Goal: Task Accomplishment & Management: Manage account settings

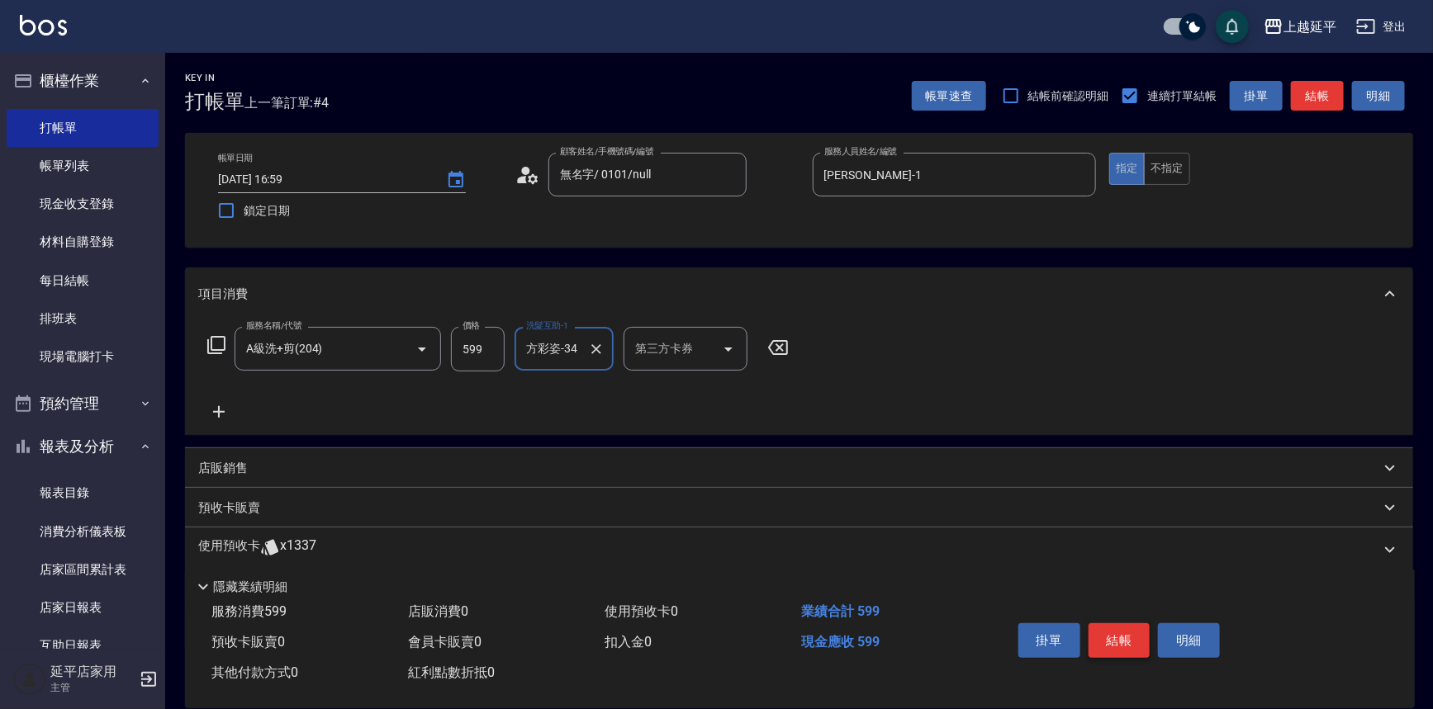
type input "方彩姿-34"
click at [1123, 629] on button "結帳" at bounding box center [1119, 641] width 62 height 35
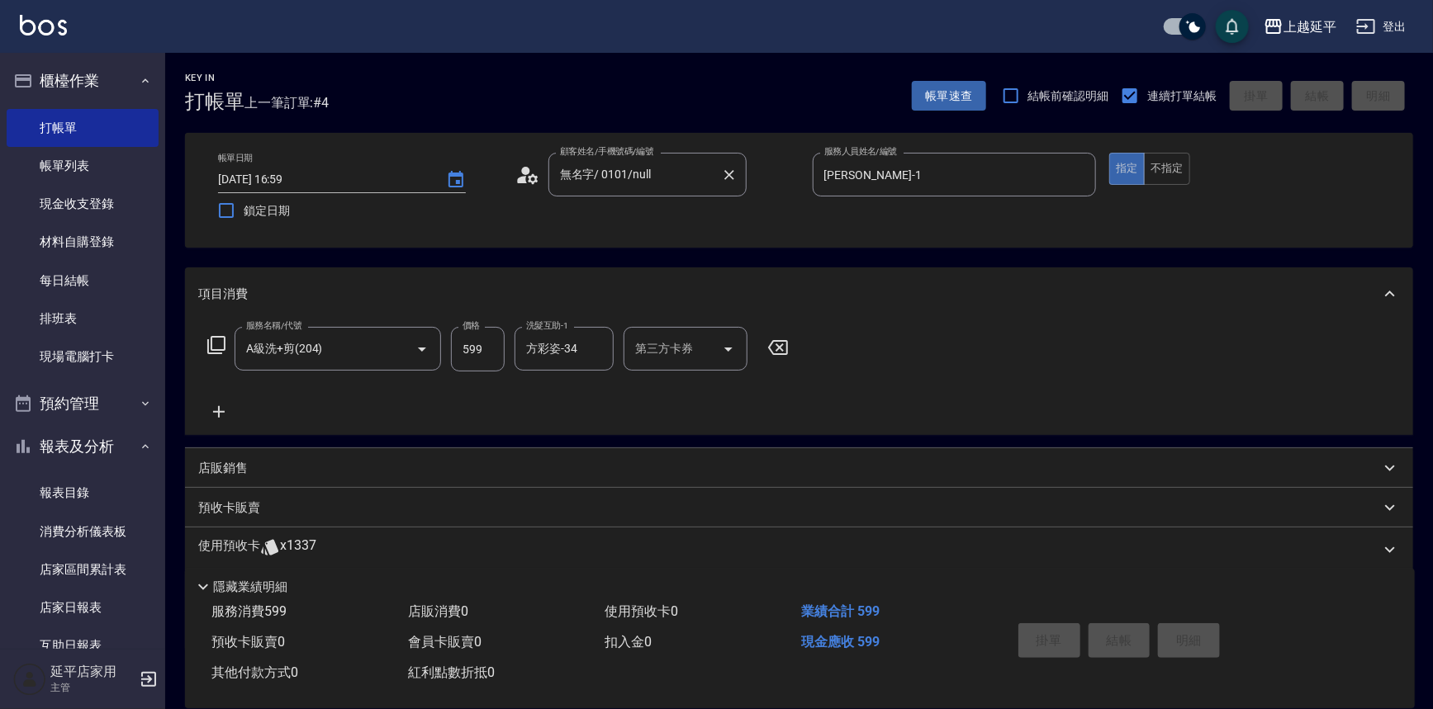
type input "[DATE] 19:02"
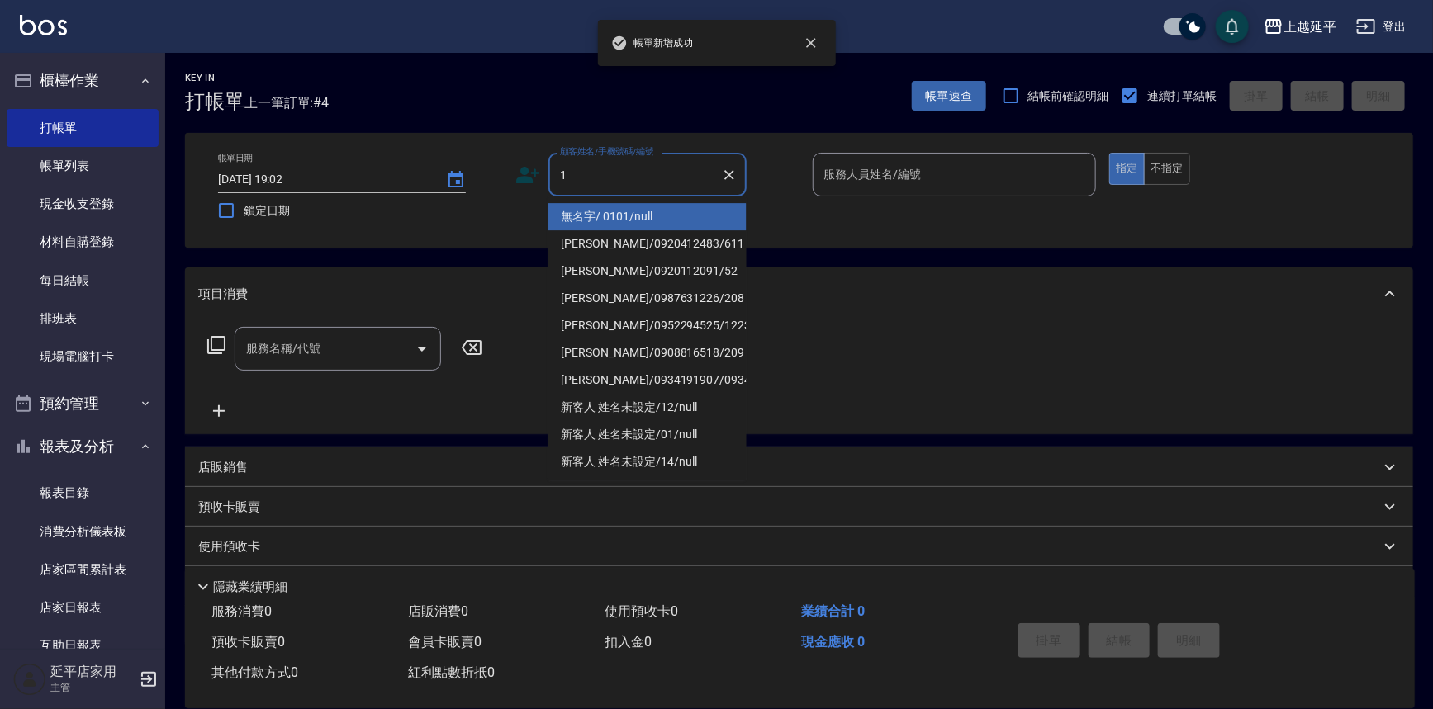
click at [595, 213] on li "無名字/ 0101/null" at bounding box center [647, 216] width 198 height 27
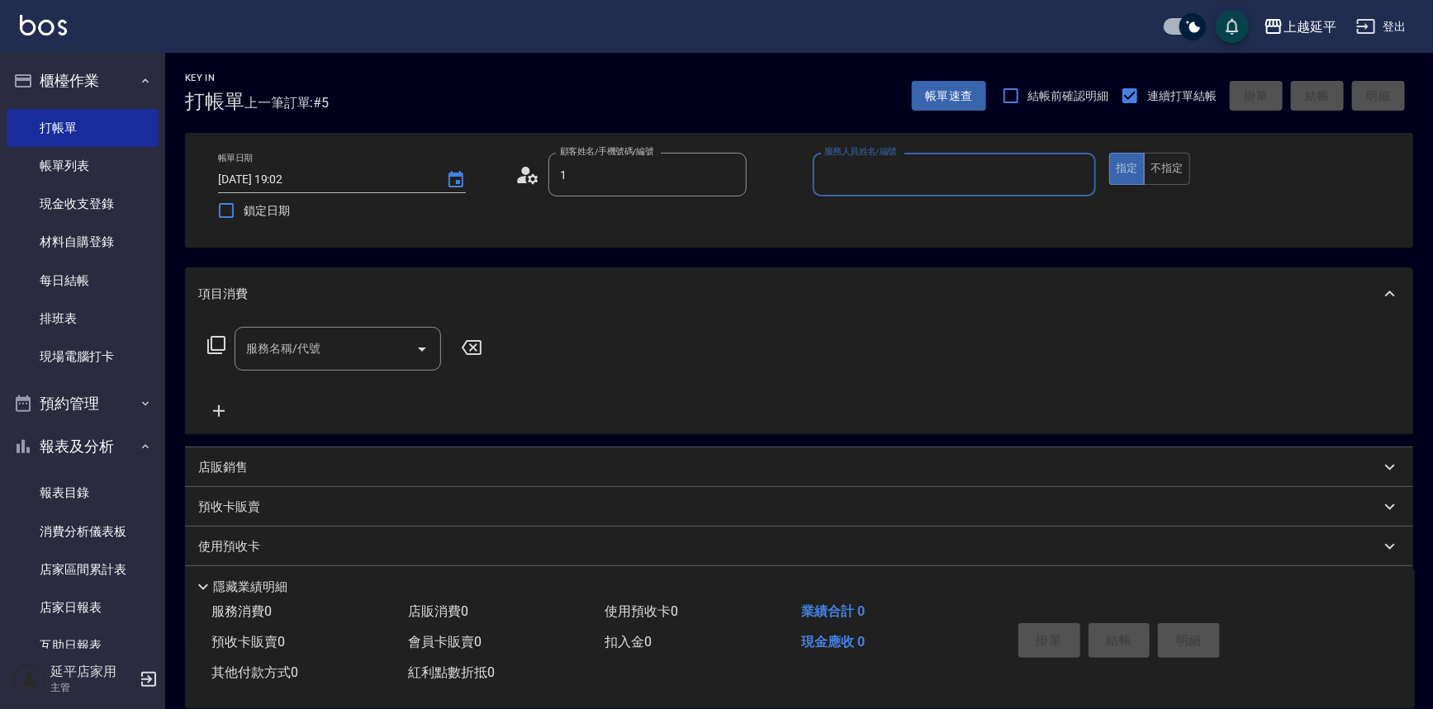
type input "無名字/ 0101/null"
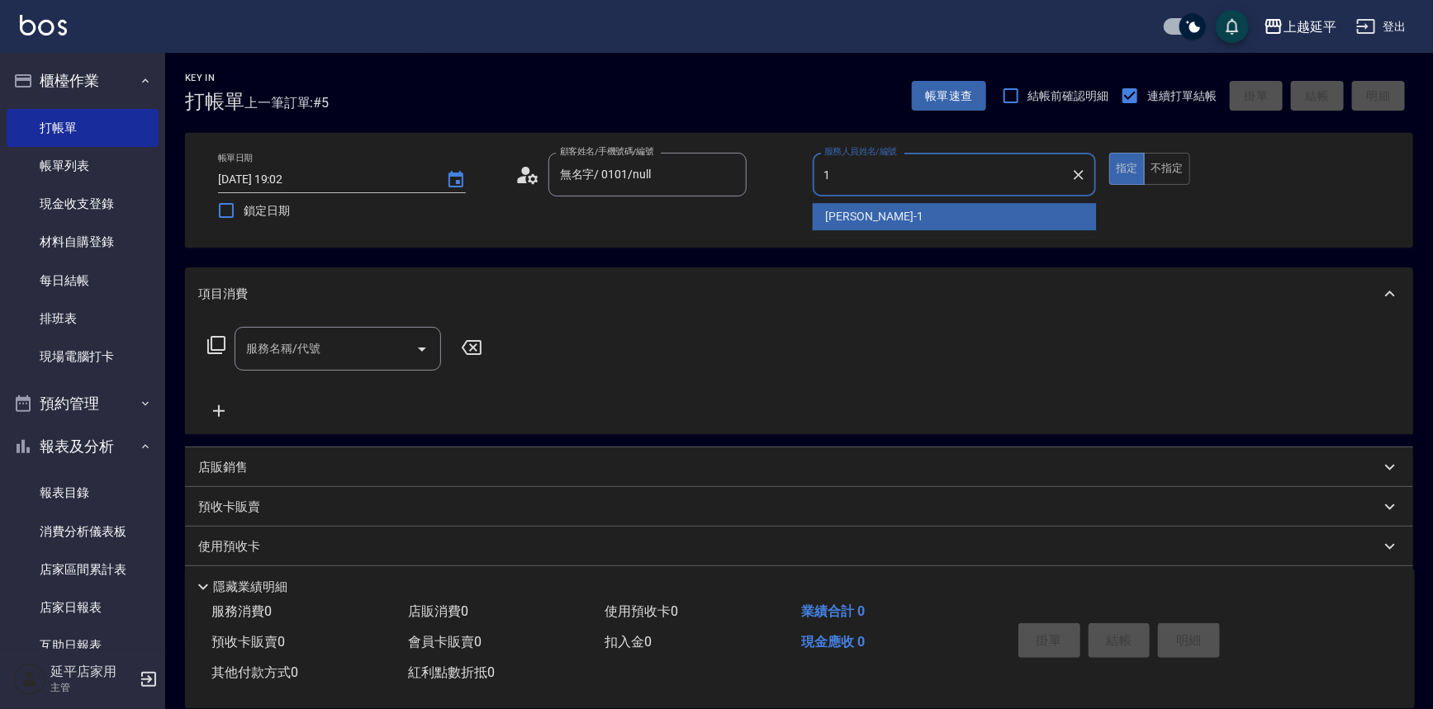
click at [854, 225] on span "[PERSON_NAME]-1" at bounding box center [874, 216] width 97 height 17
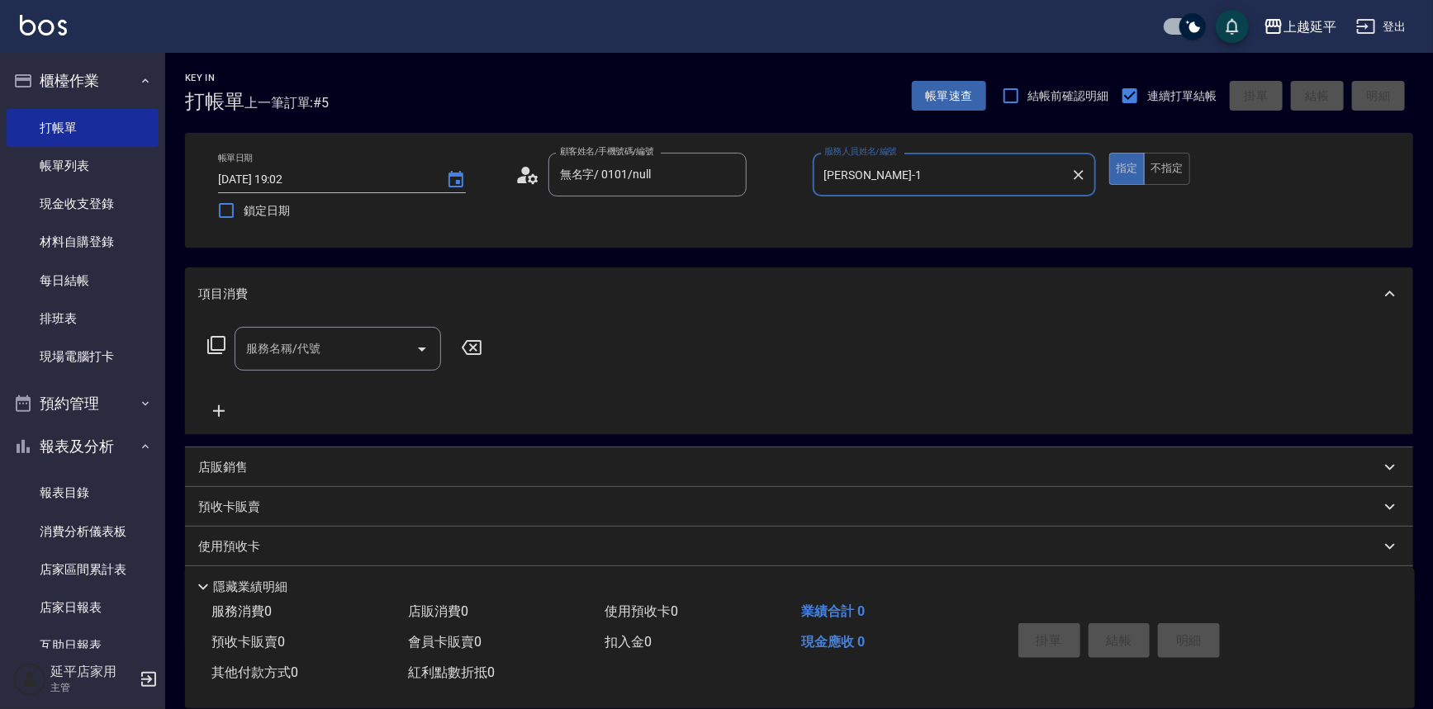
click at [427, 339] on icon "Open" at bounding box center [422, 349] width 20 height 20
type input "[PERSON_NAME]-1"
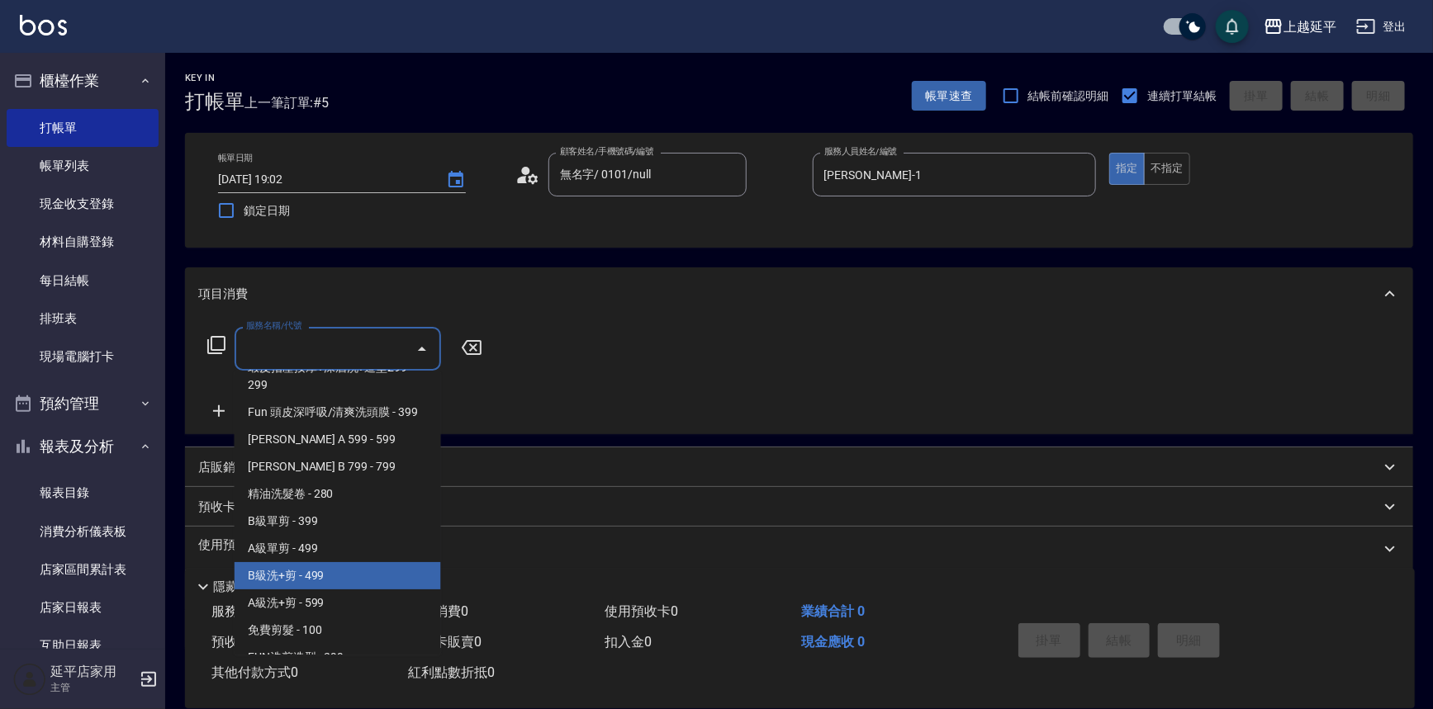
scroll to position [525, 0]
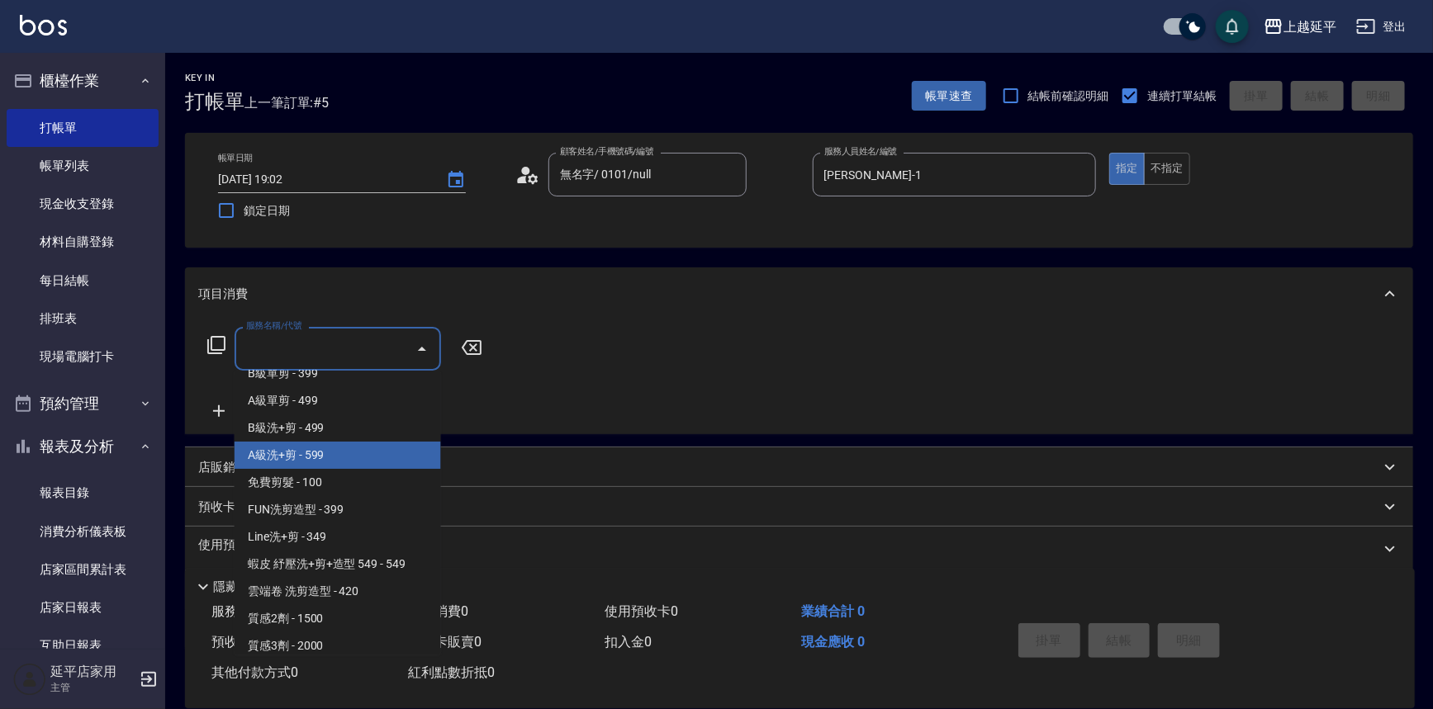
click at [324, 454] on span "A級洗+剪 - 599" at bounding box center [338, 455] width 206 height 27
type input "A級洗+剪(204)"
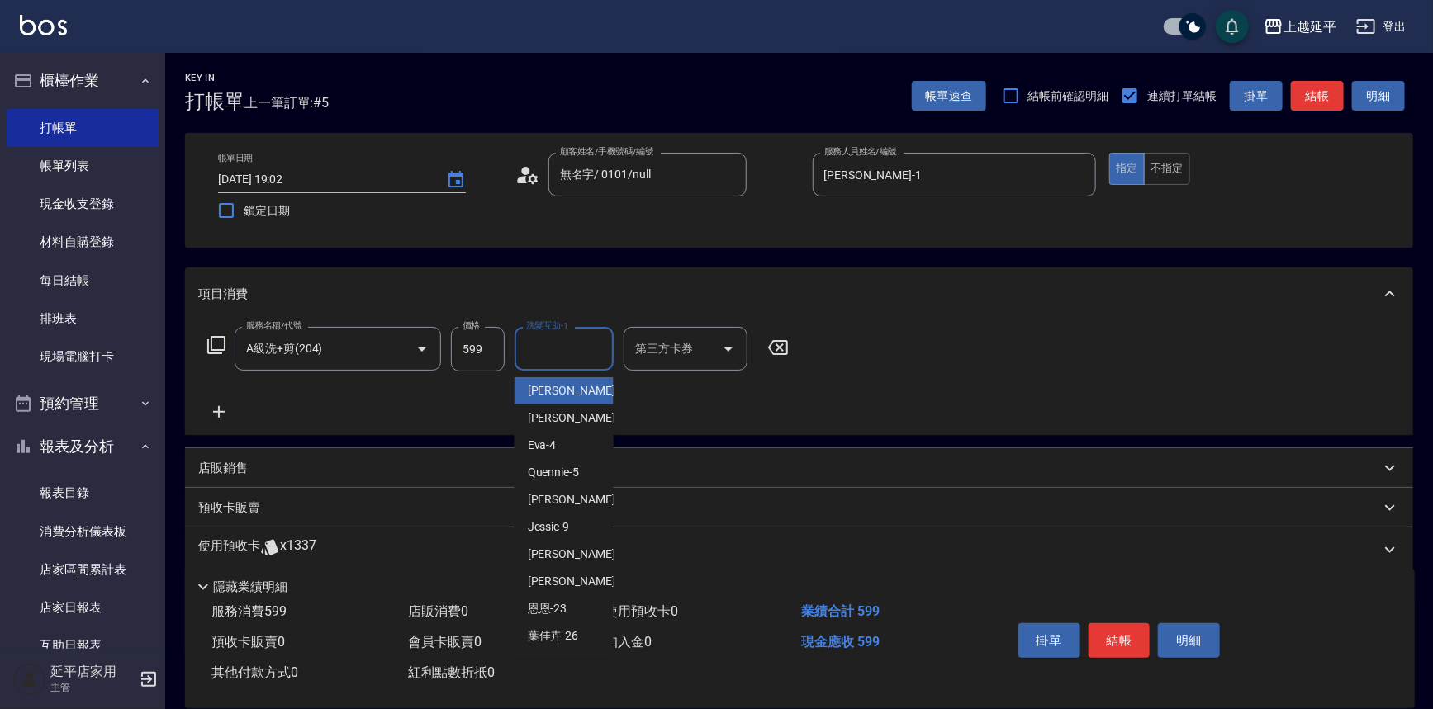
click at [542, 347] on input "洗髮互助-1" at bounding box center [564, 348] width 84 height 29
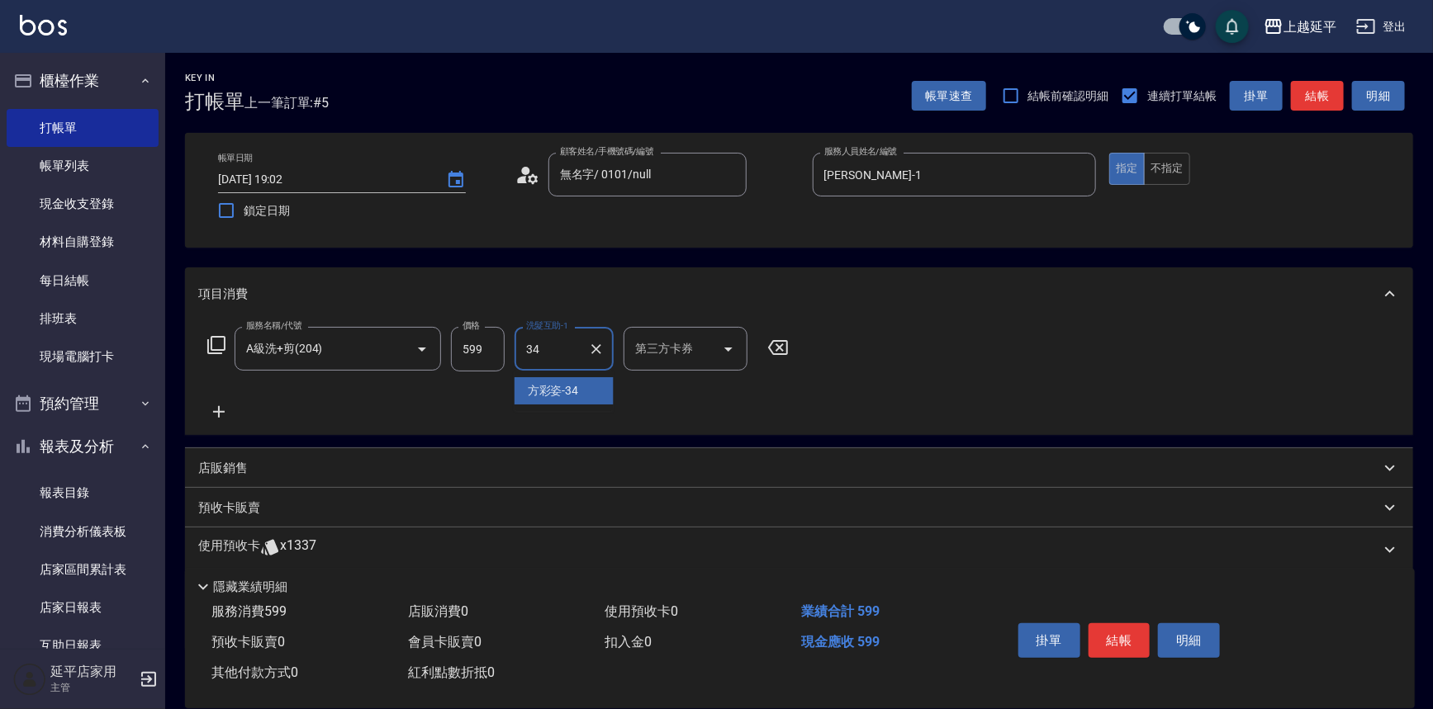
click at [534, 387] on span "[PERSON_NAME]-34" at bounding box center [553, 390] width 51 height 17
type input "方彩姿-34"
click at [1120, 638] on button "結帳" at bounding box center [1119, 641] width 62 height 35
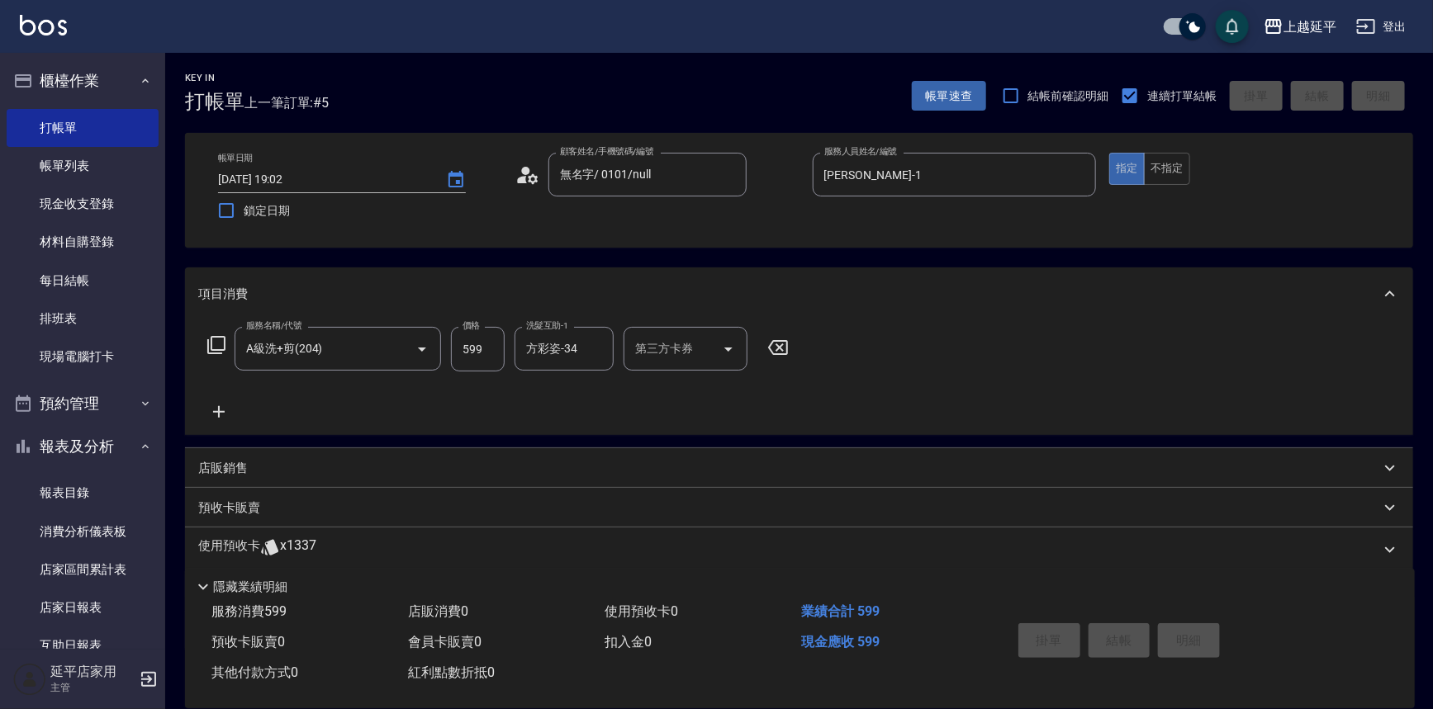
type input "[DATE] 19:03"
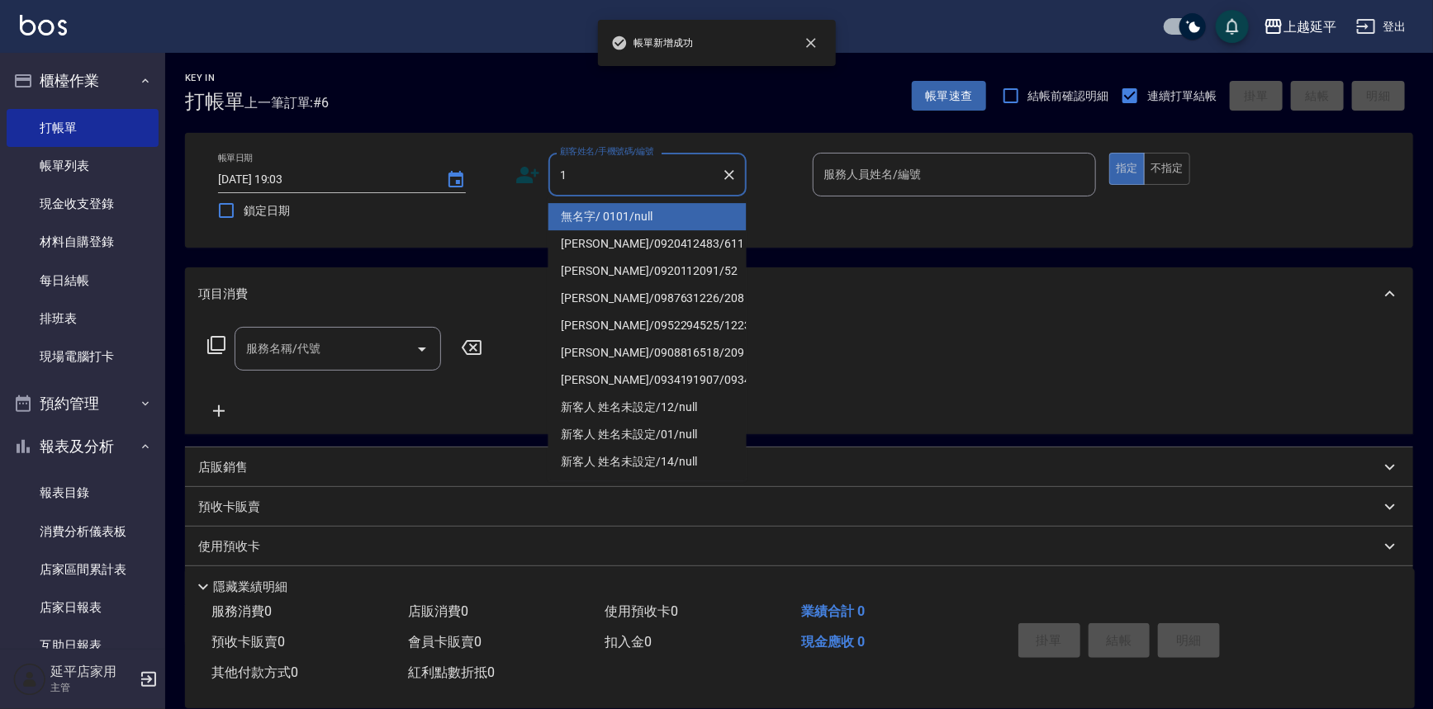
click at [614, 223] on li "無名字/ 0101/null" at bounding box center [647, 216] width 198 height 27
type input "無名字/ 0101/null"
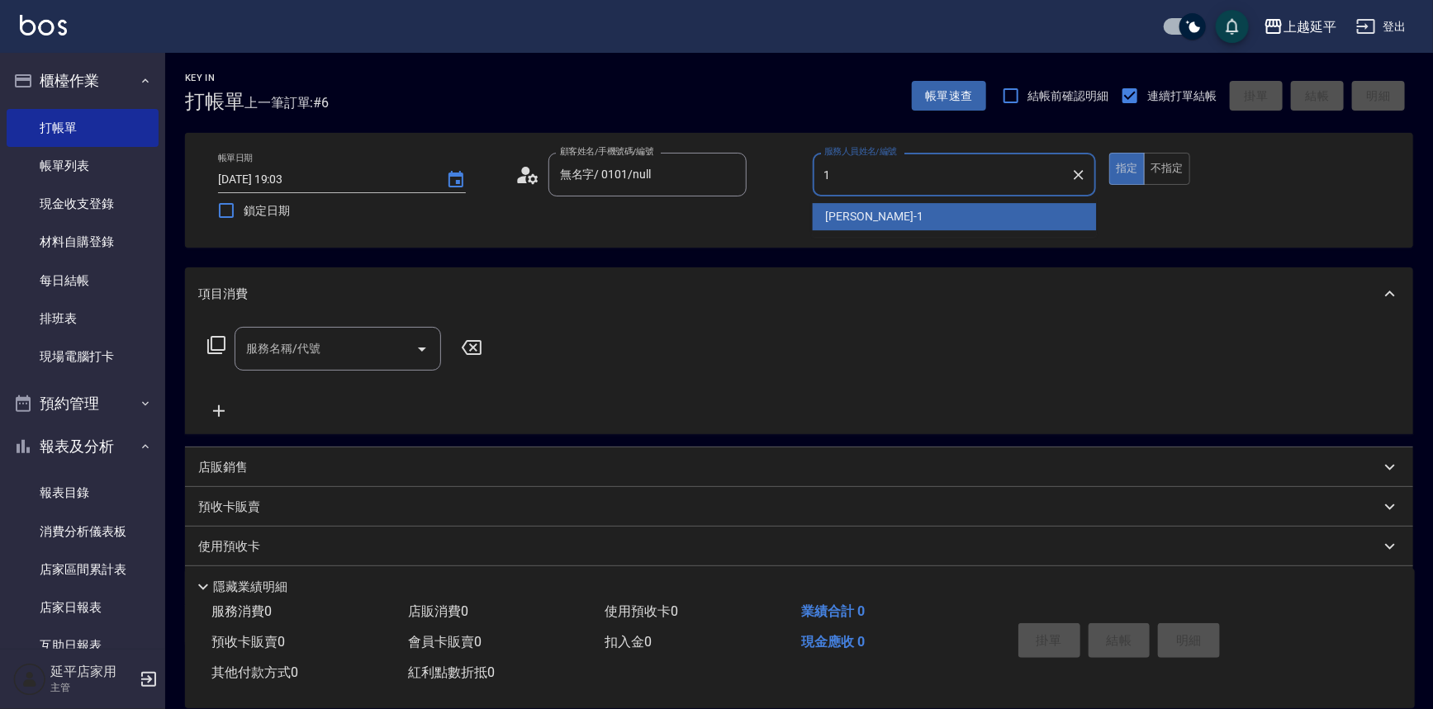
click at [828, 219] on span "[PERSON_NAME]-1" at bounding box center [874, 216] width 97 height 17
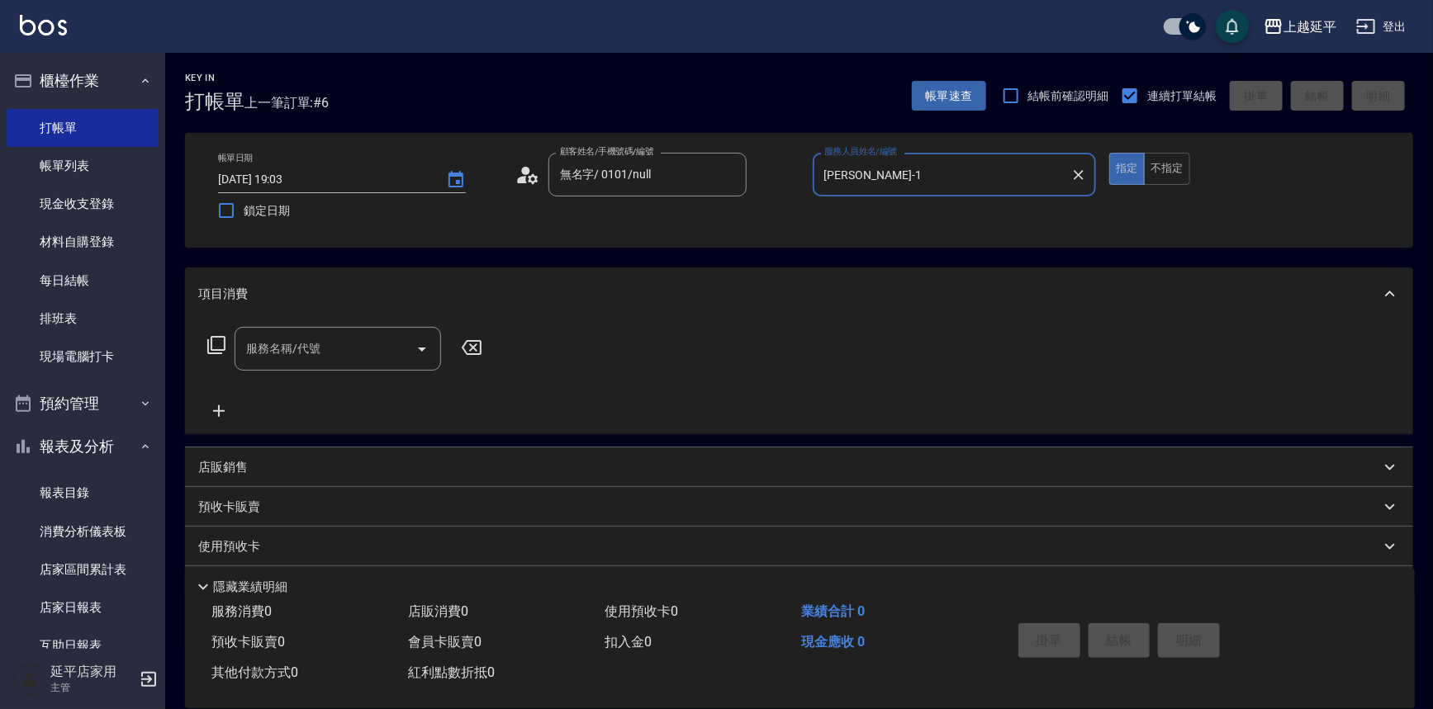
click at [423, 348] on icon "Open" at bounding box center [422, 350] width 8 height 4
type input "[PERSON_NAME]-1"
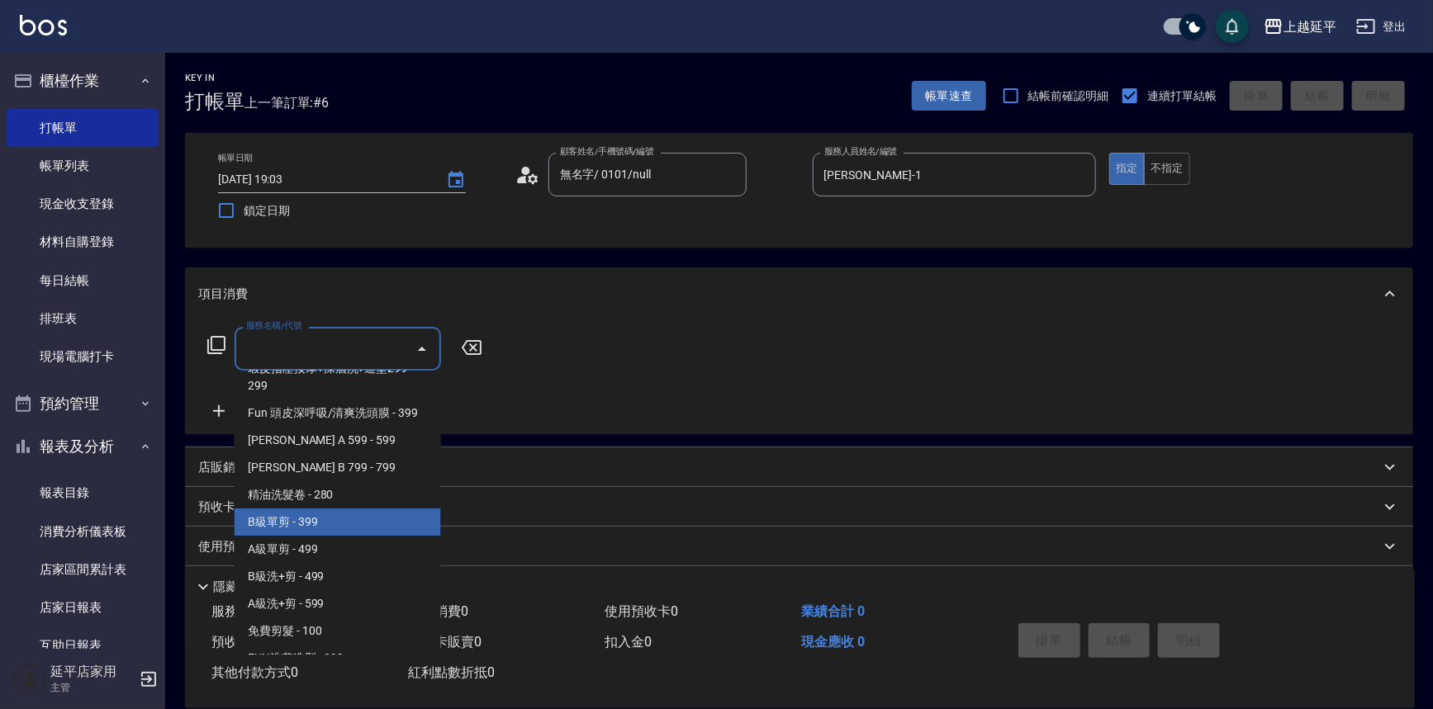
scroll to position [450, 0]
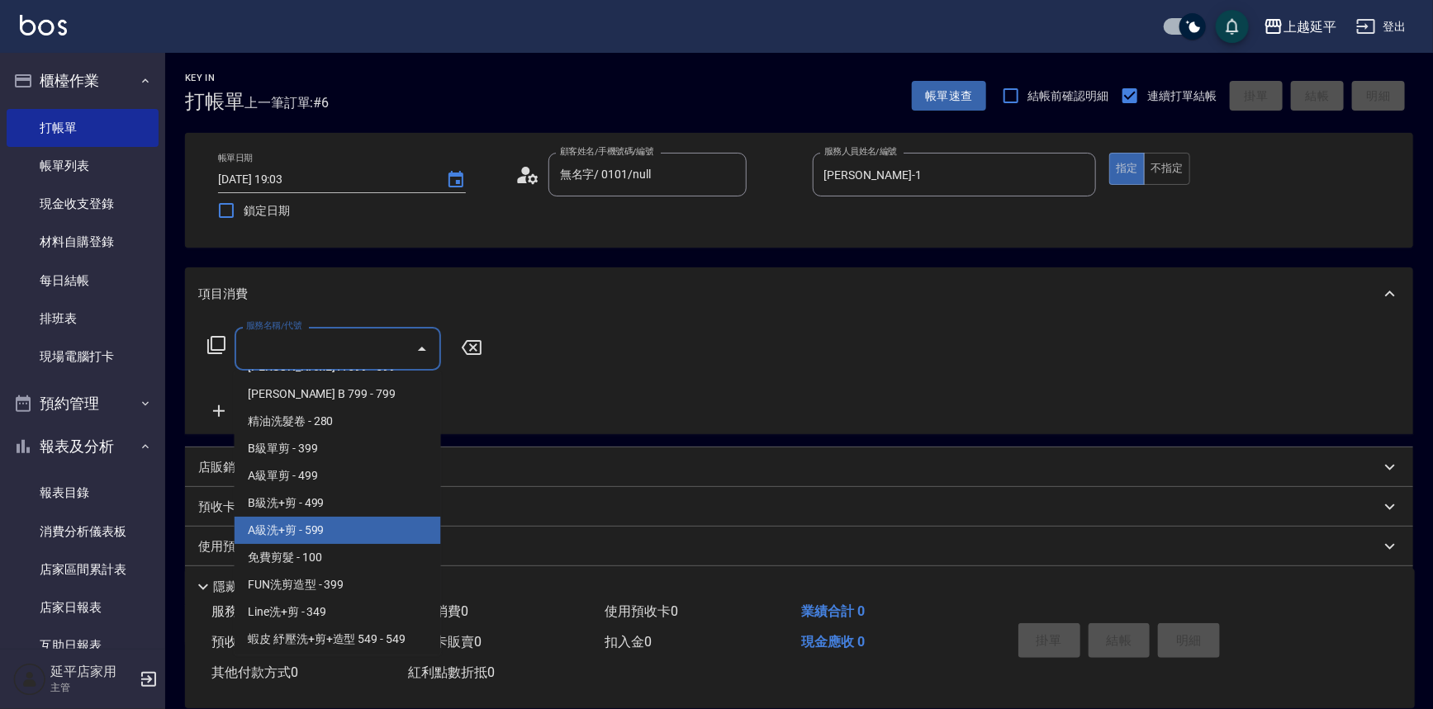
click at [311, 528] on span "A級洗+剪 - 599" at bounding box center [338, 530] width 206 height 27
type input "A級洗+剪(204)"
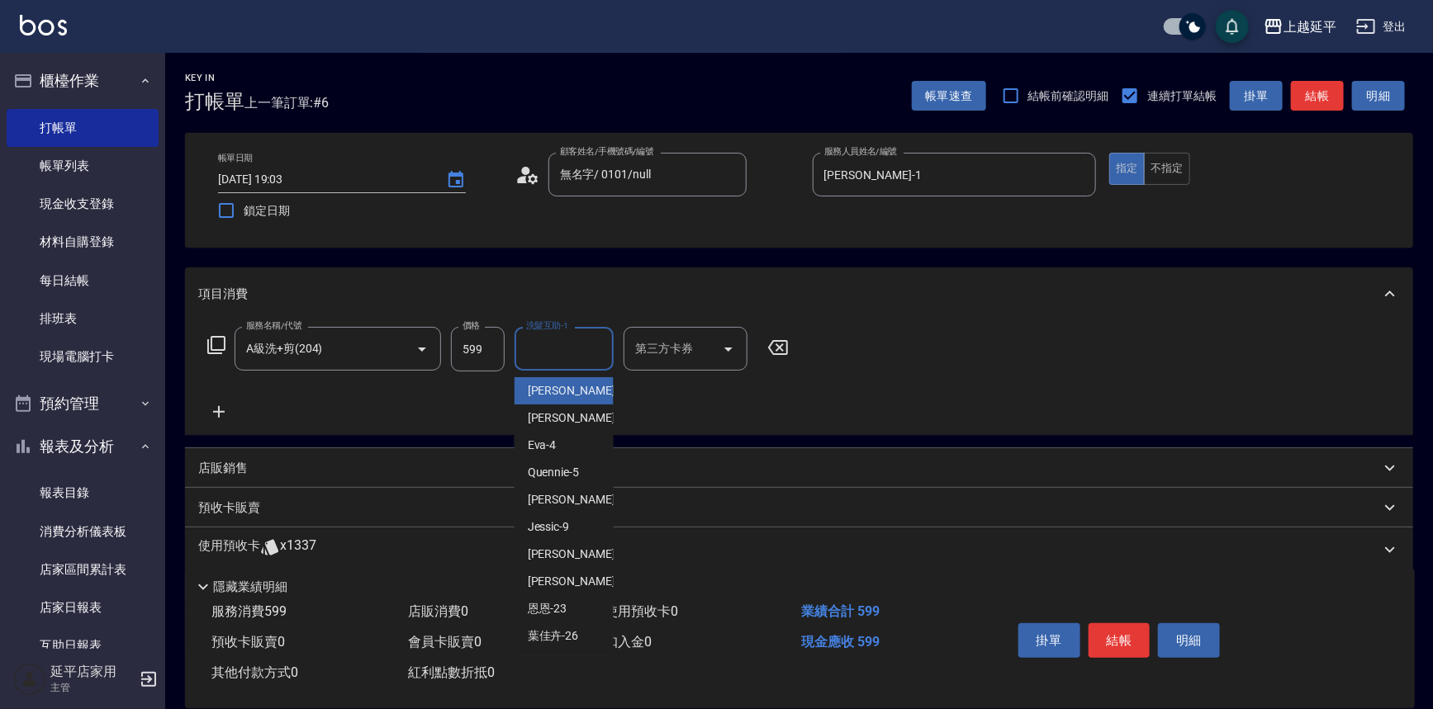
click at [564, 352] on input "洗髮互助-1" at bounding box center [564, 348] width 84 height 29
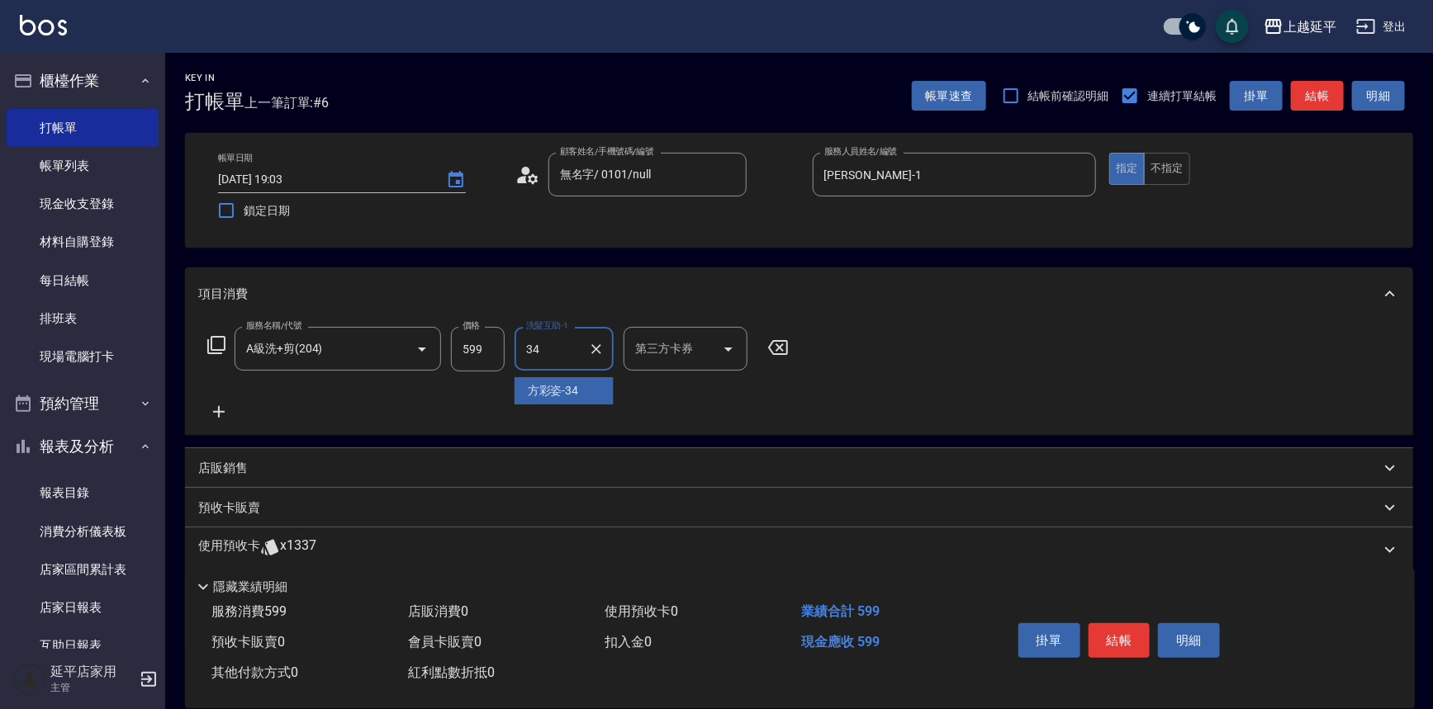
click at [576, 395] on span "[PERSON_NAME]-34" at bounding box center [553, 390] width 51 height 17
type input "方彩姿-34"
click at [1114, 636] on button "結帳" at bounding box center [1119, 641] width 62 height 35
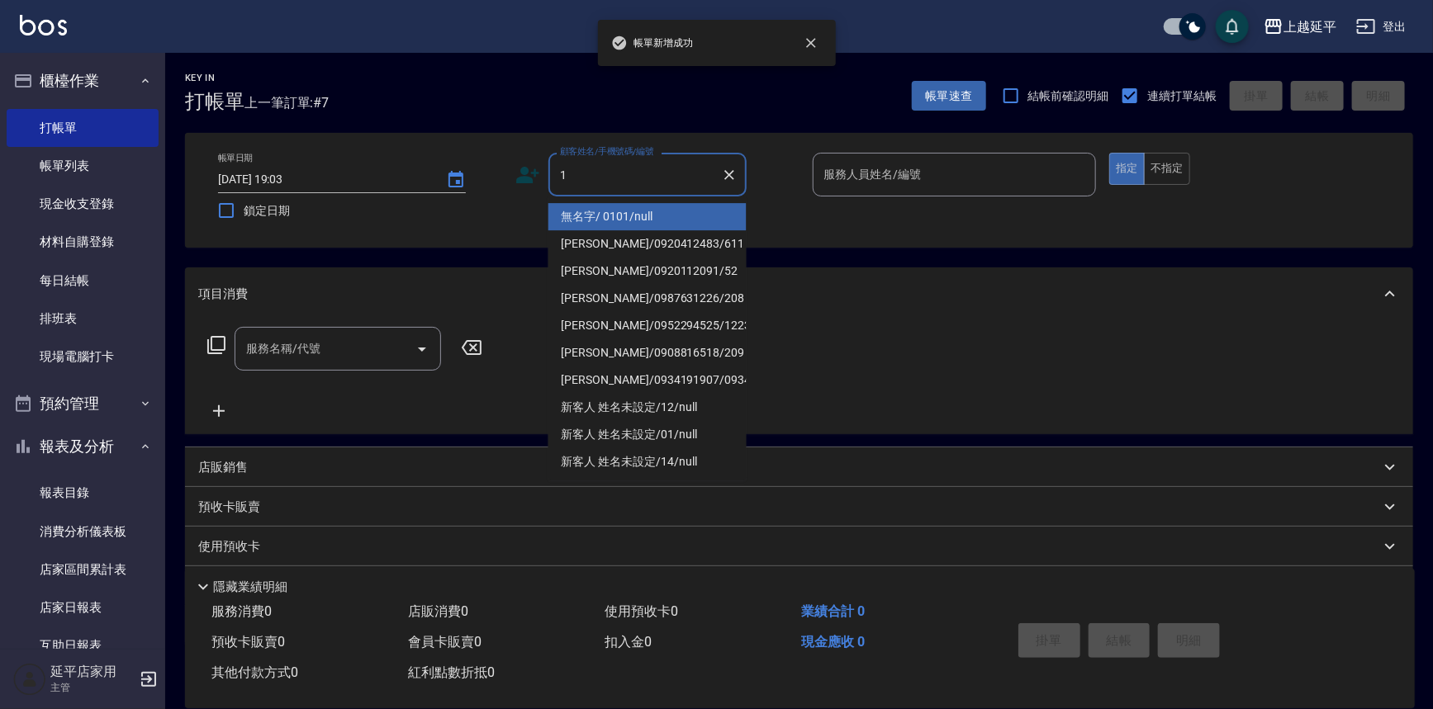
click at [633, 221] on li "無名字/ 0101/null" at bounding box center [647, 216] width 198 height 27
type input "無名字/ 0101/null"
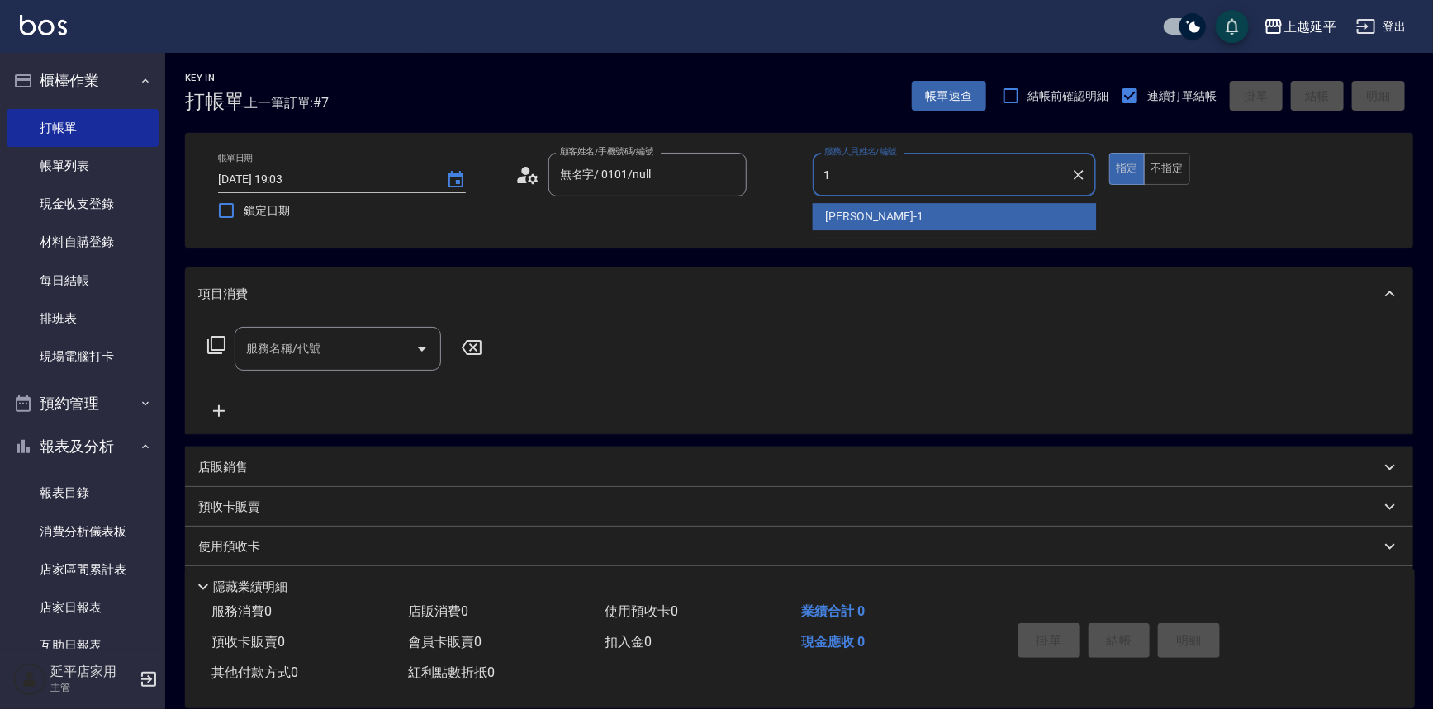
click at [892, 219] on div "[PERSON_NAME]-1" at bounding box center [955, 216] width 284 height 27
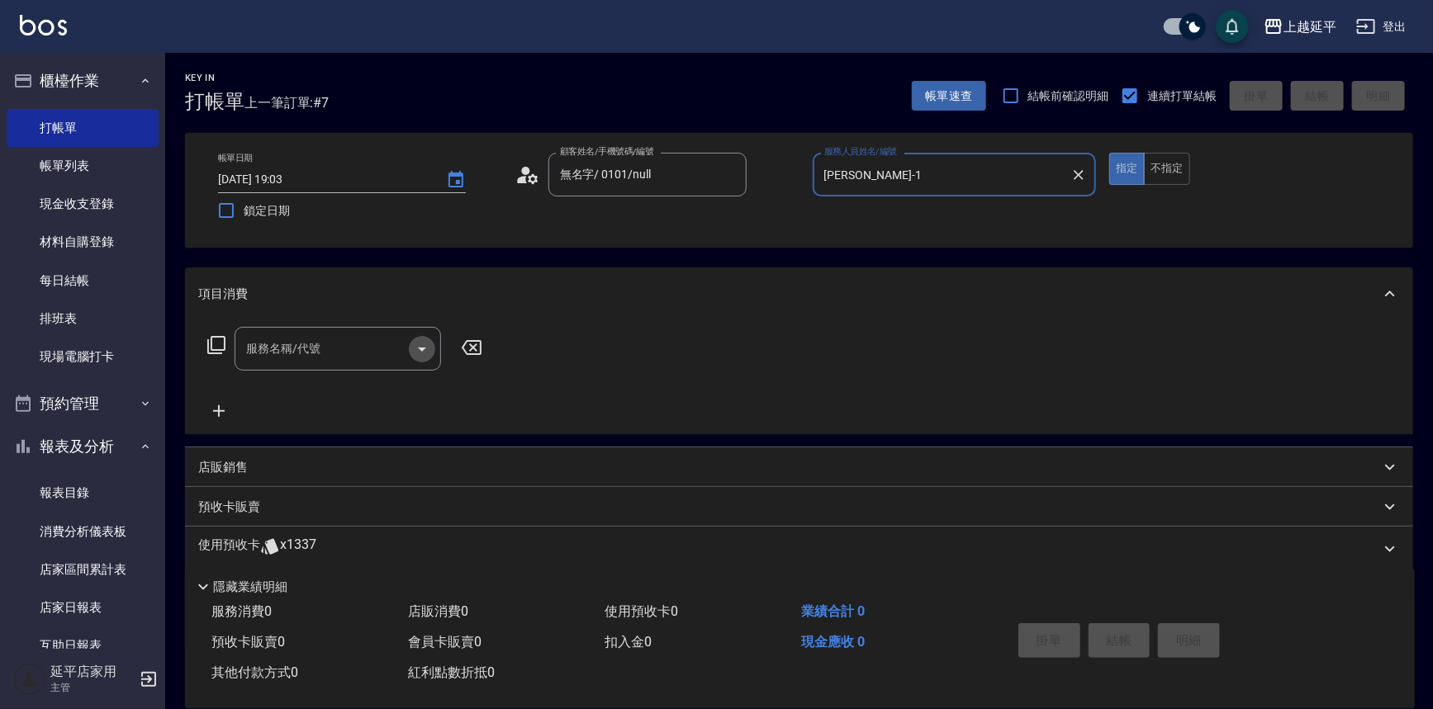
click at [427, 349] on icon "Open" at bounding box center [422, 349] width 20 height 20
type input "[PERSON_NAME]-1"
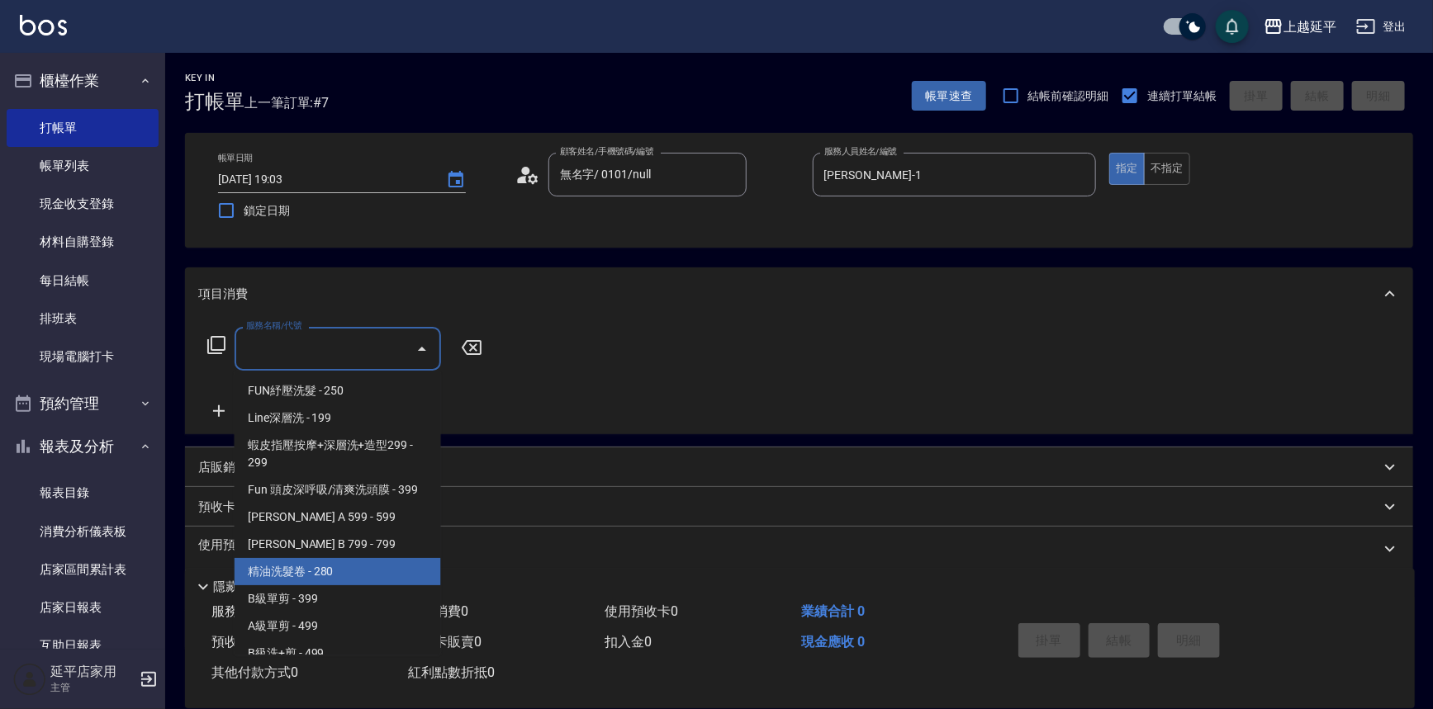
scroll to position [375, 0]
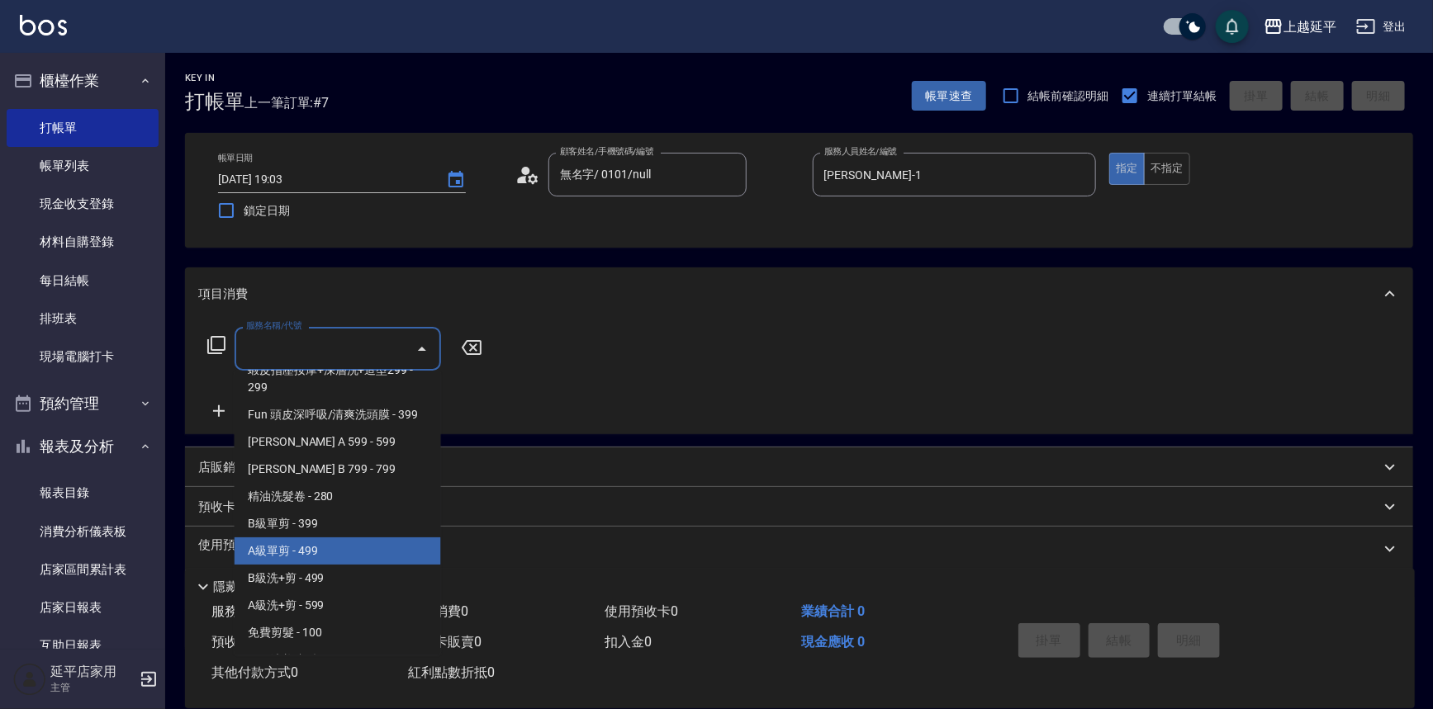
click at [347, 550] on span "A級單剪 - 499" at bounding box center [338, 551] width 206 height 27
type input "A級單剪(202)"
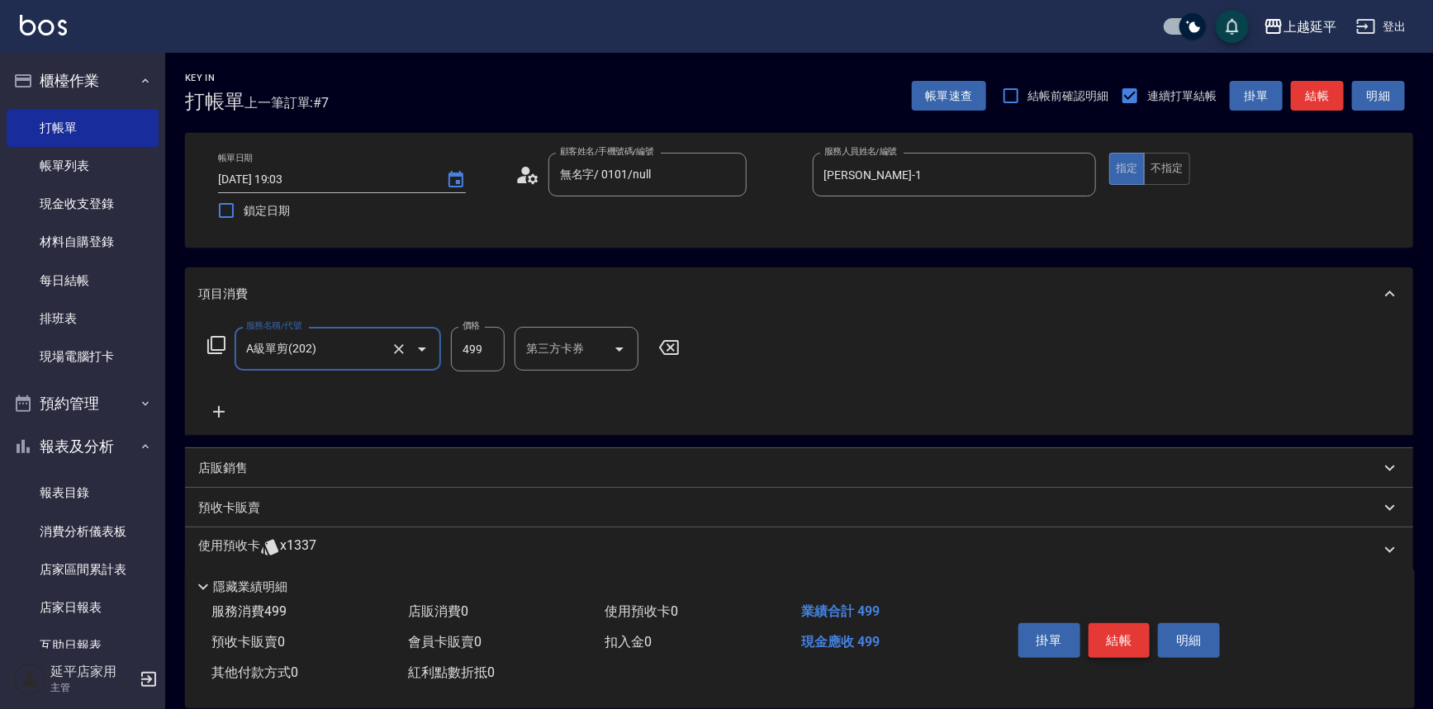
click at [1116, 648] on button "結帳" at bounding box center [1119, 641] width 62 height 35
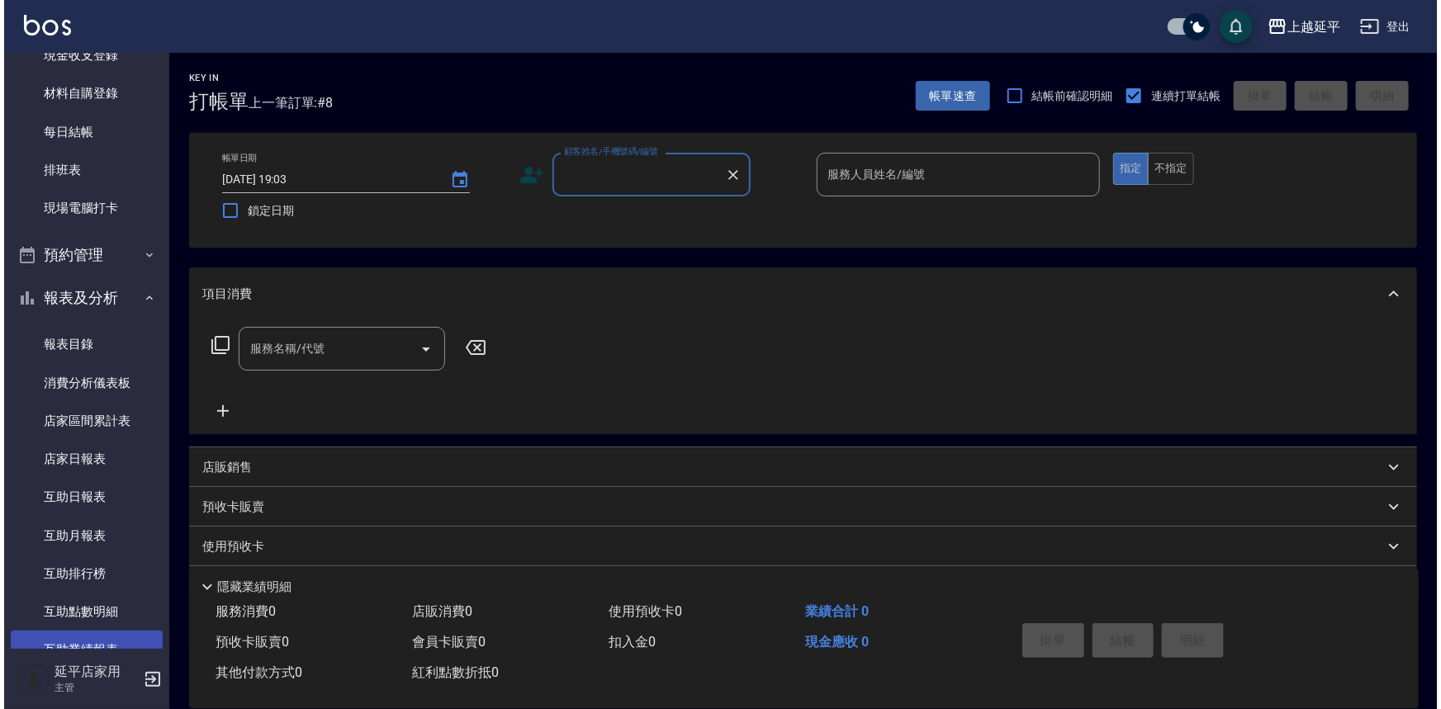
scroll to position [300, 0]
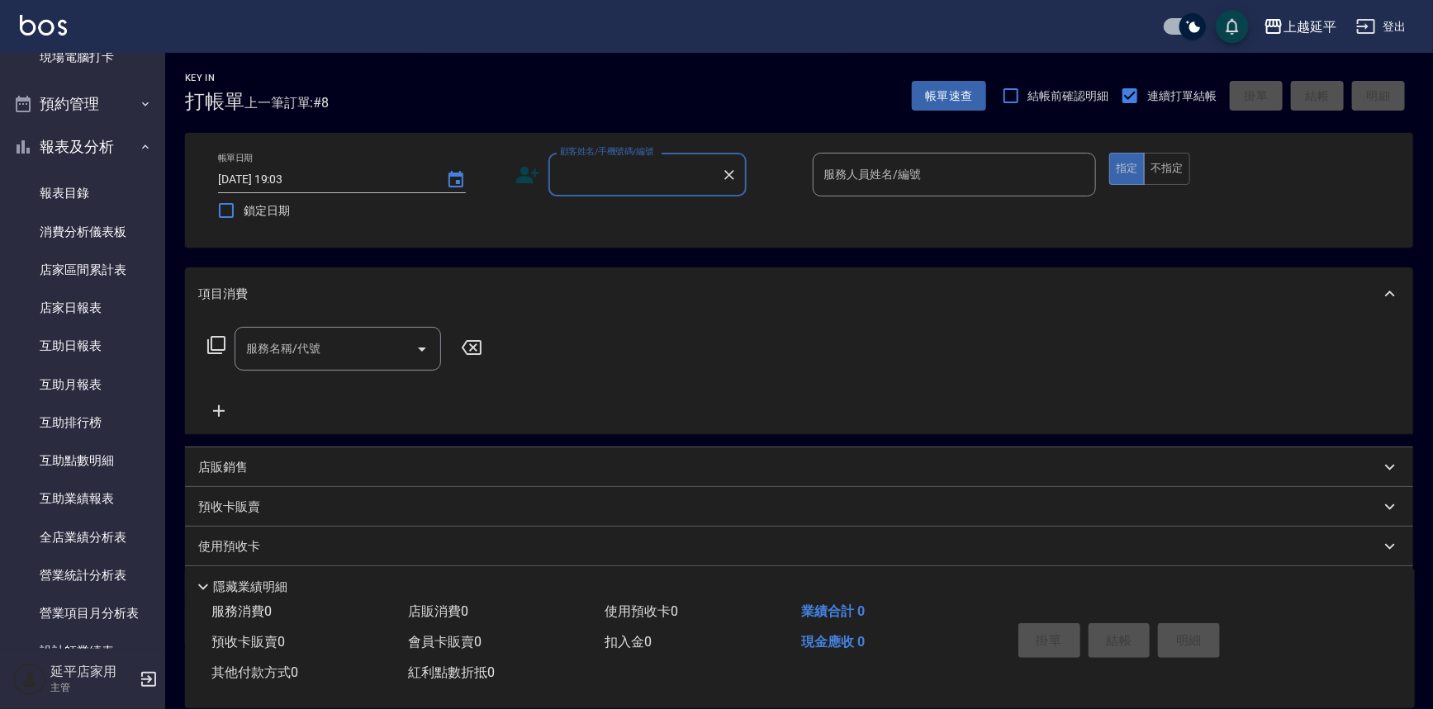
click at [662, 168] on input "顧客姓名/手機號碼/編號" at bounding box center [635, 174] width 159 height 29
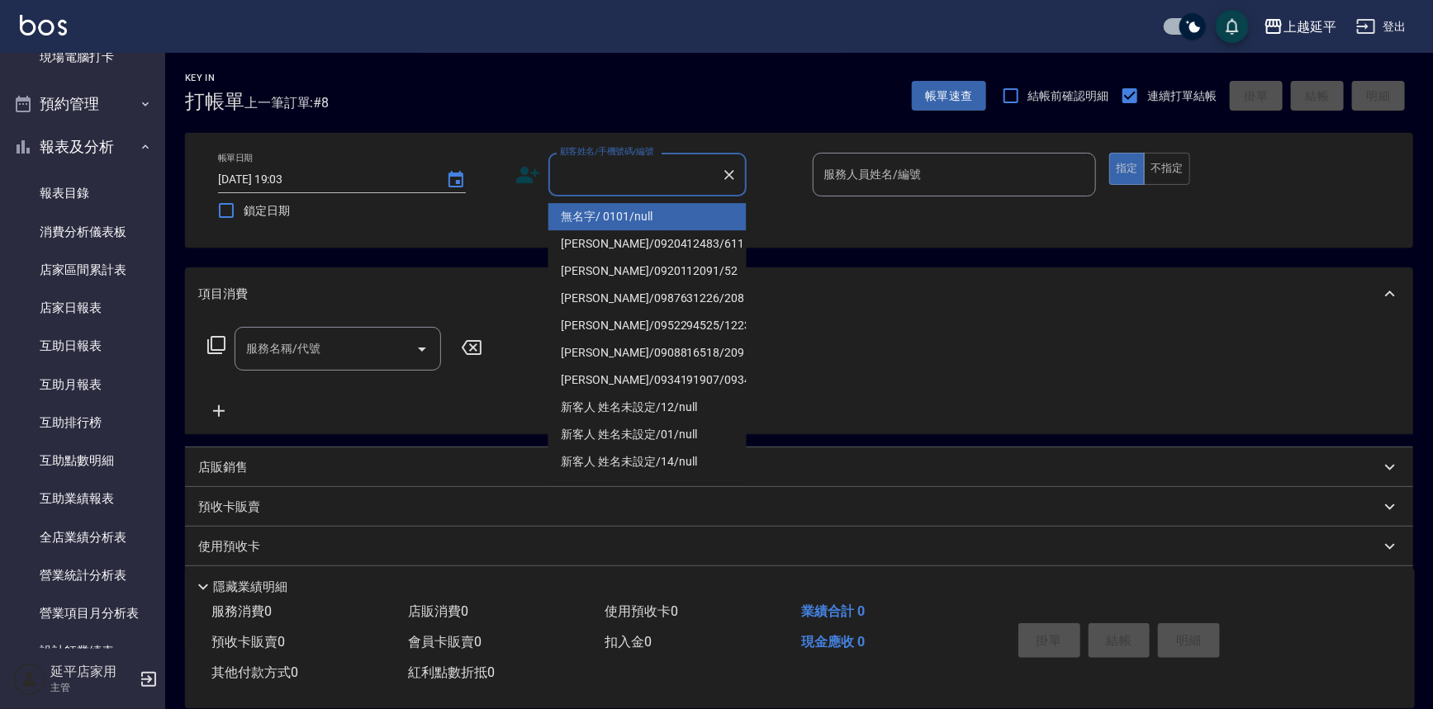
click at [661, 205] on li "無名字/ 0101/null" at bounding box center [647, 216] width 198 height 27
type input "無名字/ 0101/null"
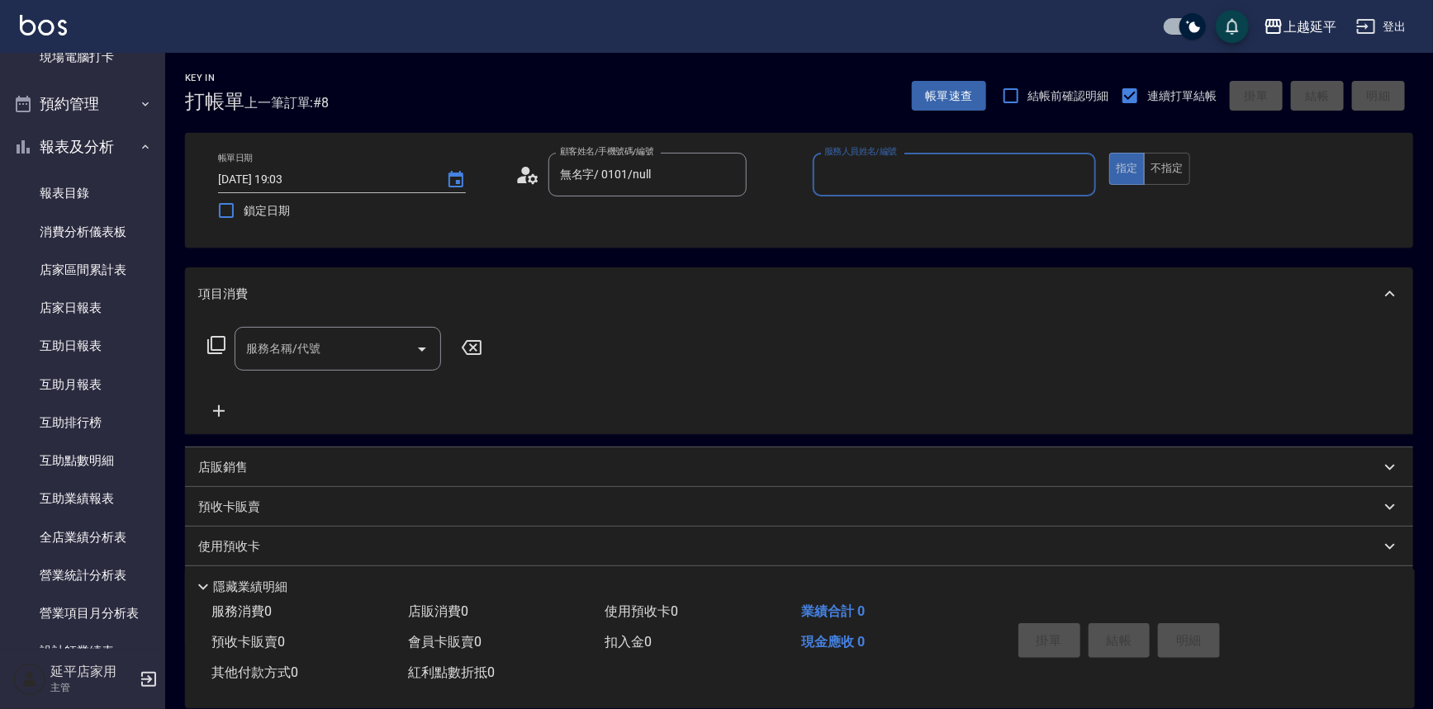
click at [946, 173] on input "服務人員姓名/編號" at bounding box center [954, 174] width 269 height 29
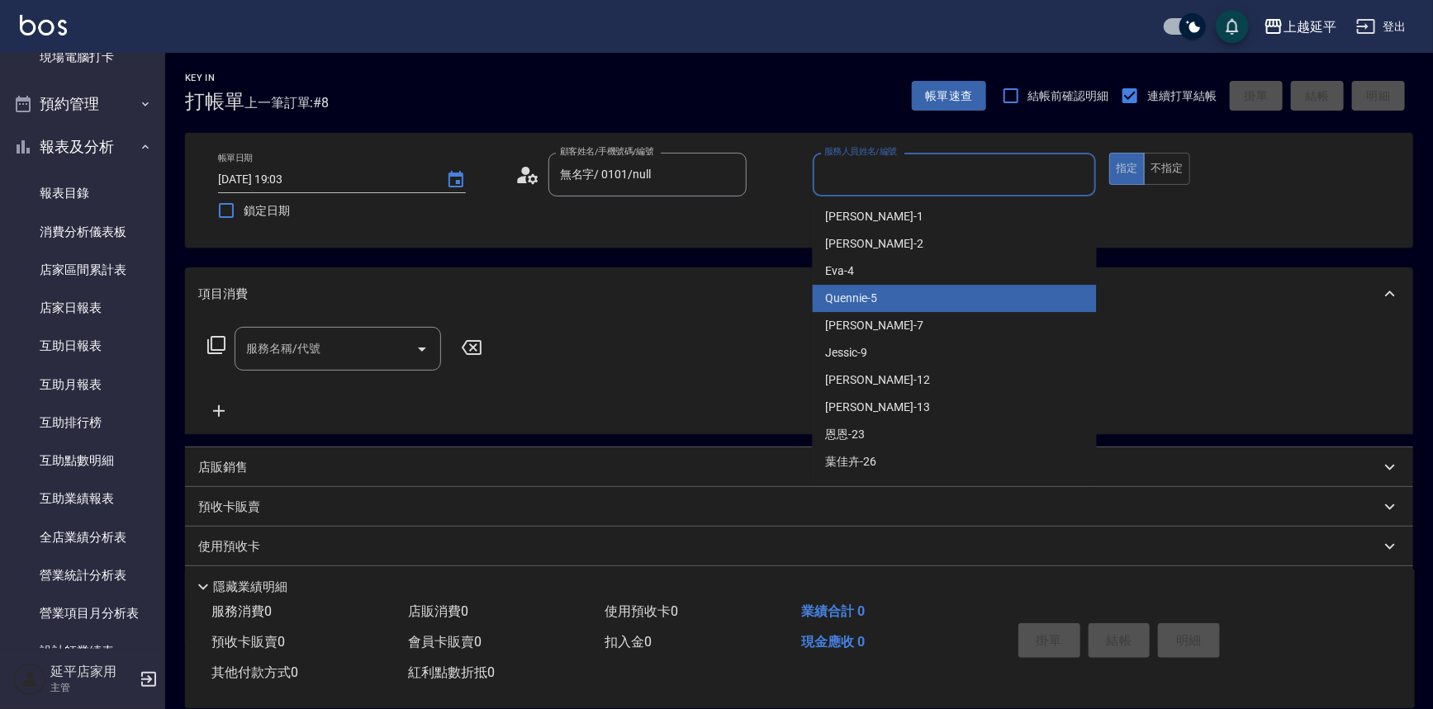
click at [917, 296] on div "Quennie -5" at bounding box center [955, 298] width 284 height 27
type input "Quennie-5"
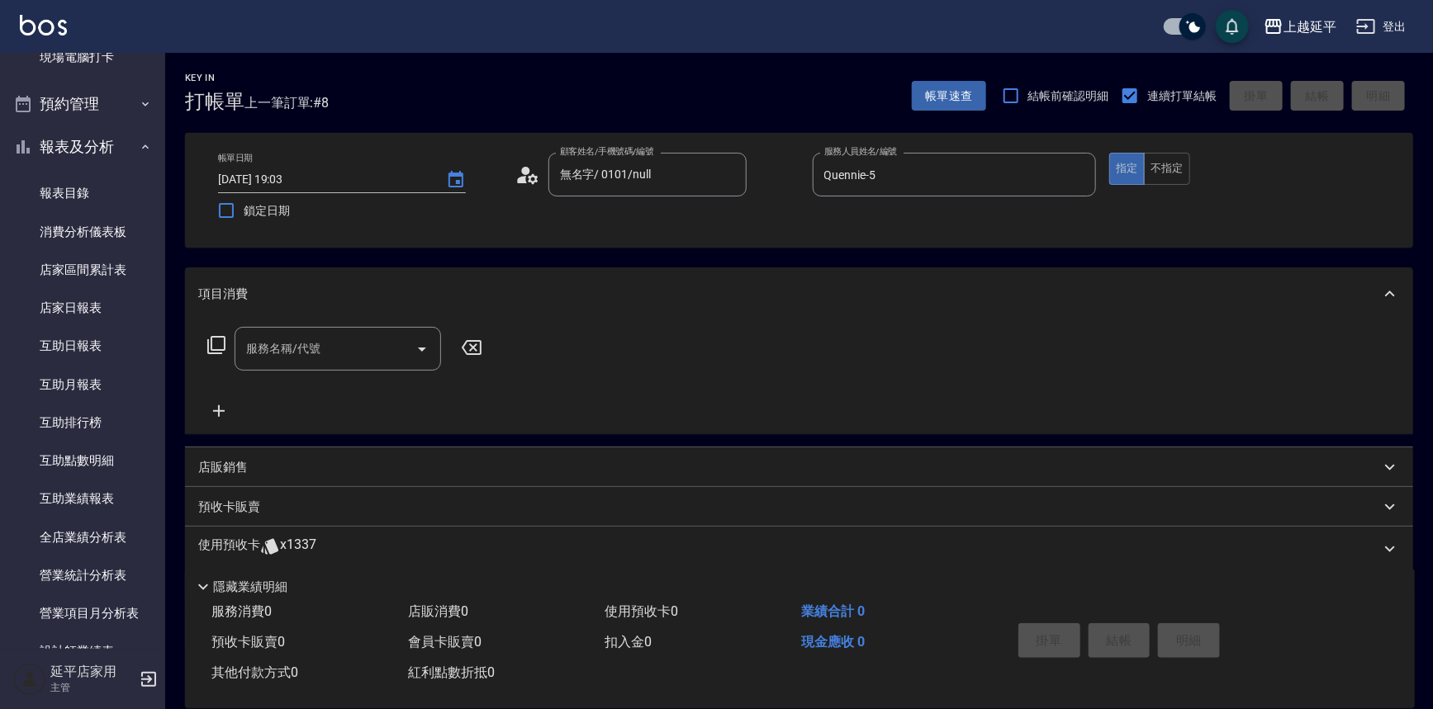
click at [217, 339] on icon at bounding box center [216, 345] width 20 height 20
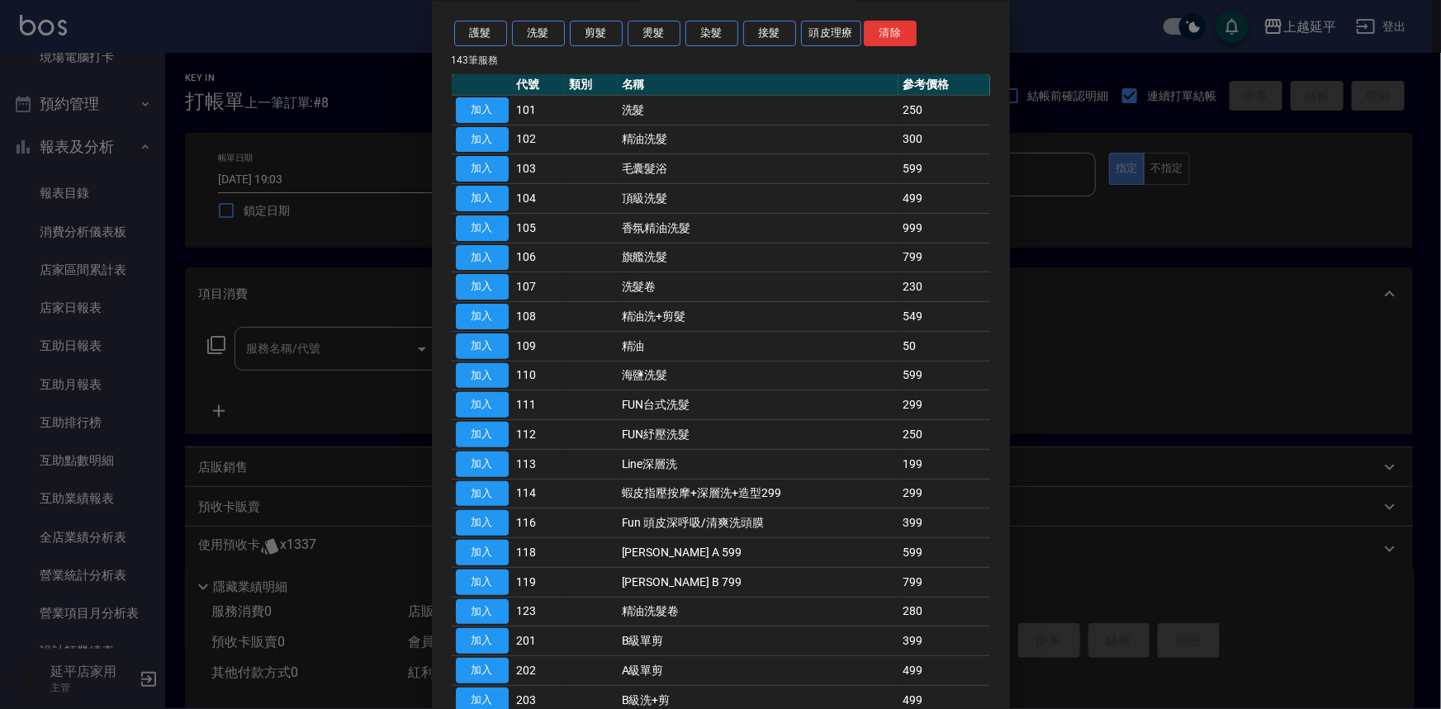
scroll to position [74, 0]
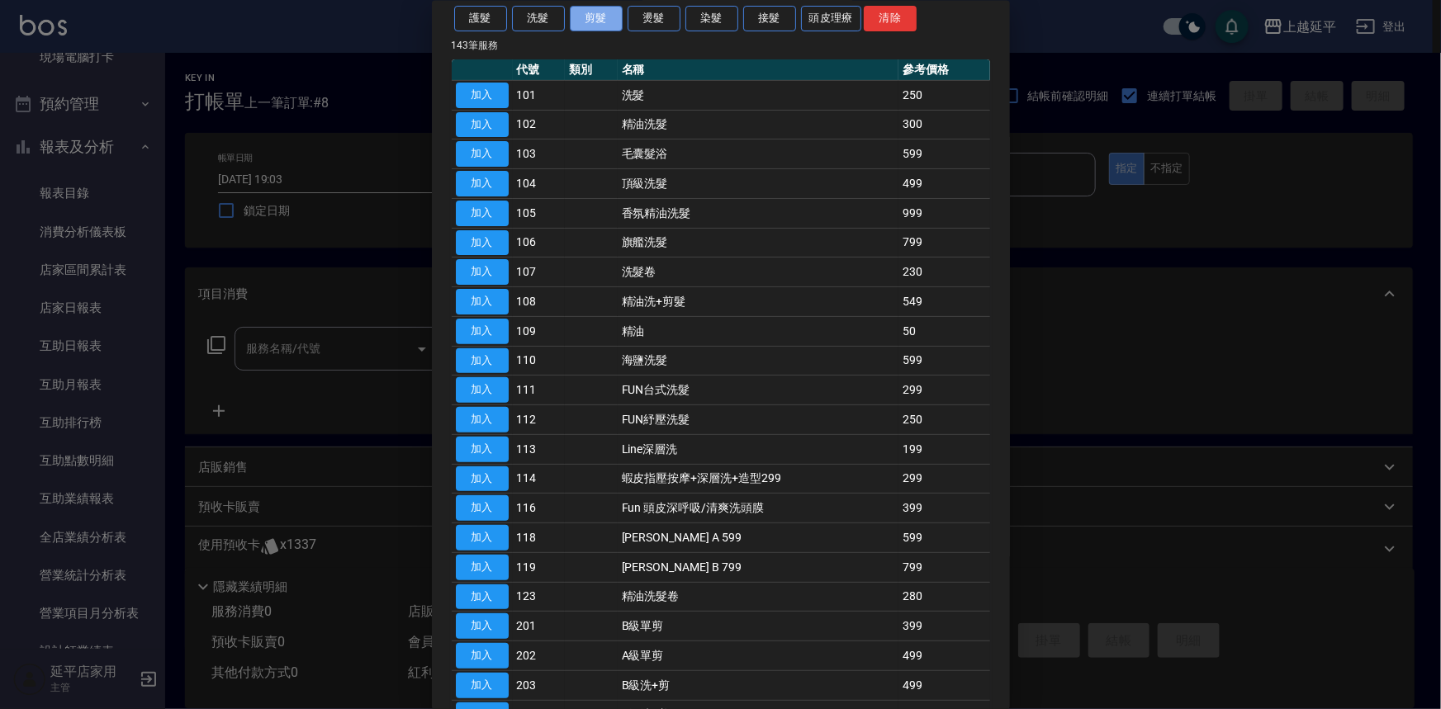
click at [589, 18] on button "剪髮" at bounding box center [596, 19] width 53 height 26
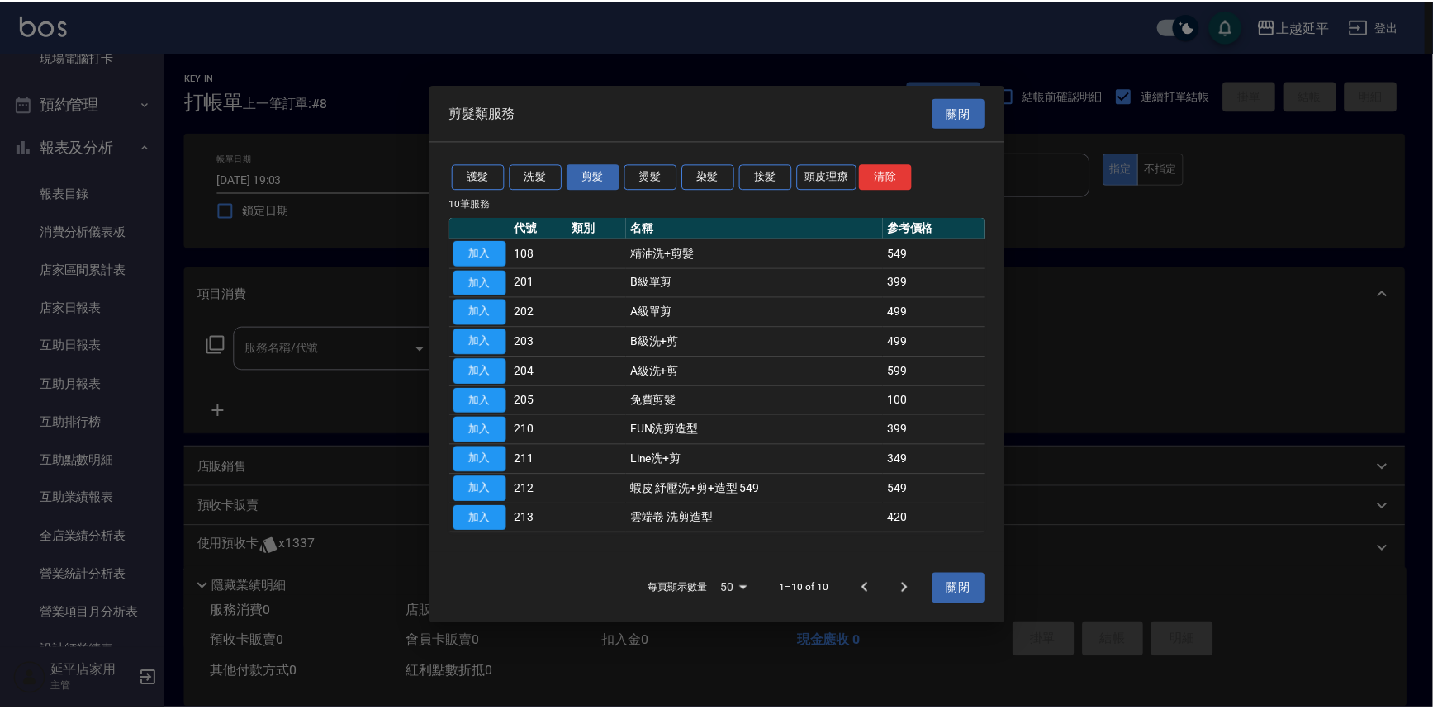
scroll to position [0, 0]
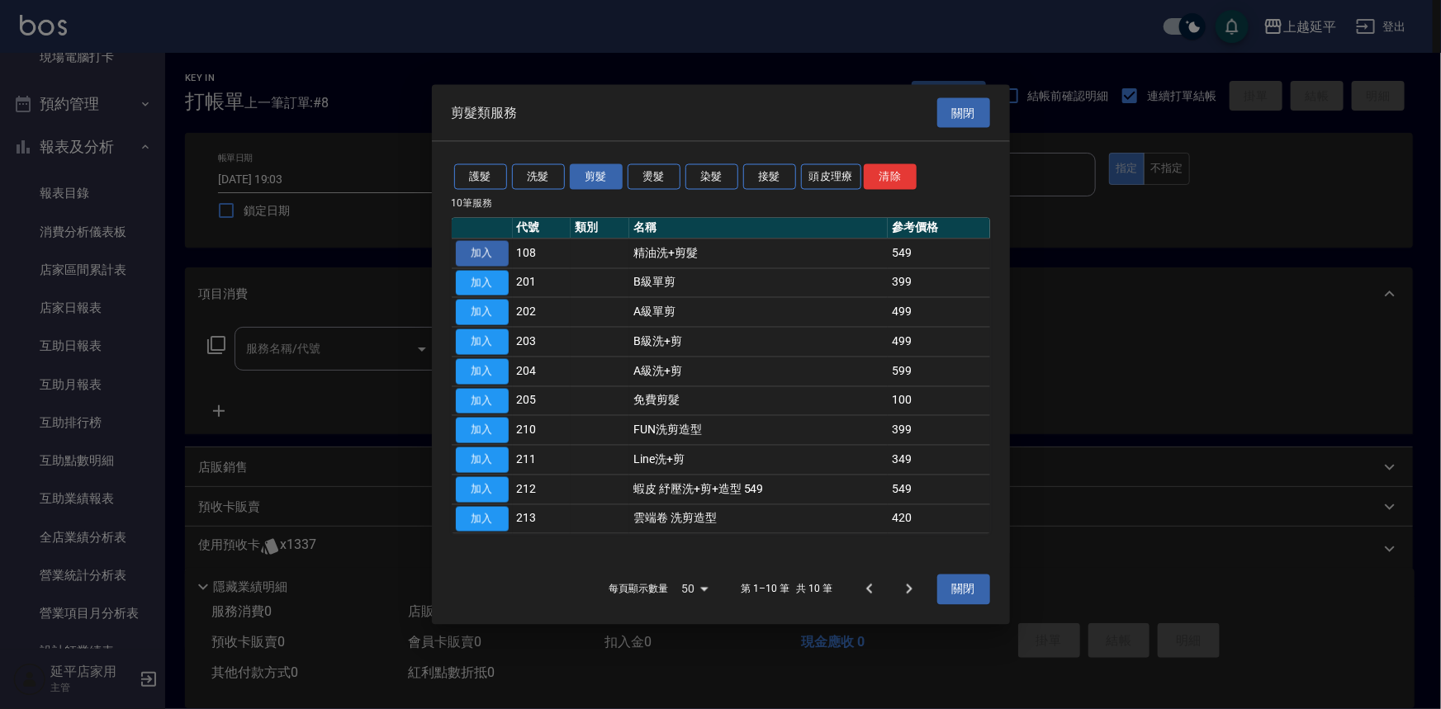
click at [480, 256] on button "加入" at bounding box center [482, 253] width 53 height 26
type input "精油洗+剪髮(108)"
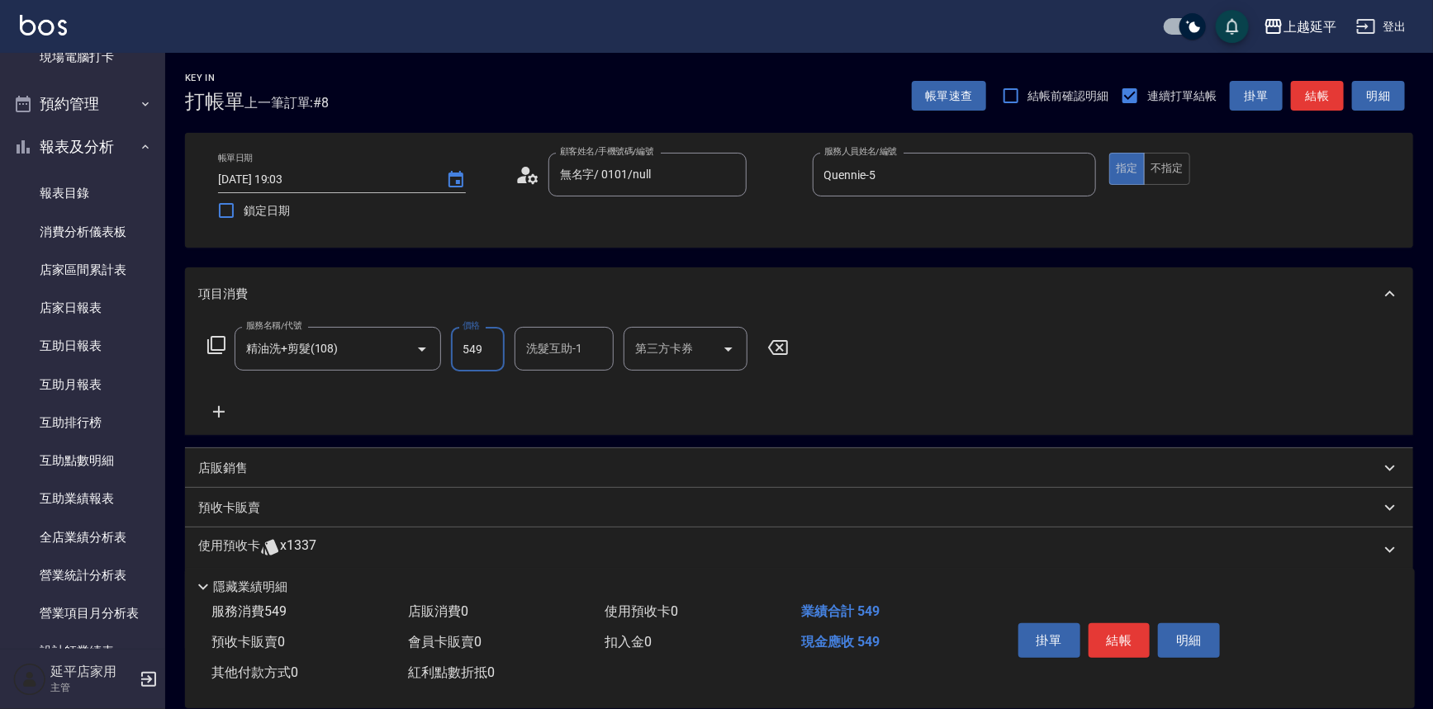
click at [451, 343] on input "549" at bounding box center [478, 349] width 54 height 45
type input "650"
click at [1136, 634] on button "結帳" at bounding box center [1119, 641] width 62 height 35
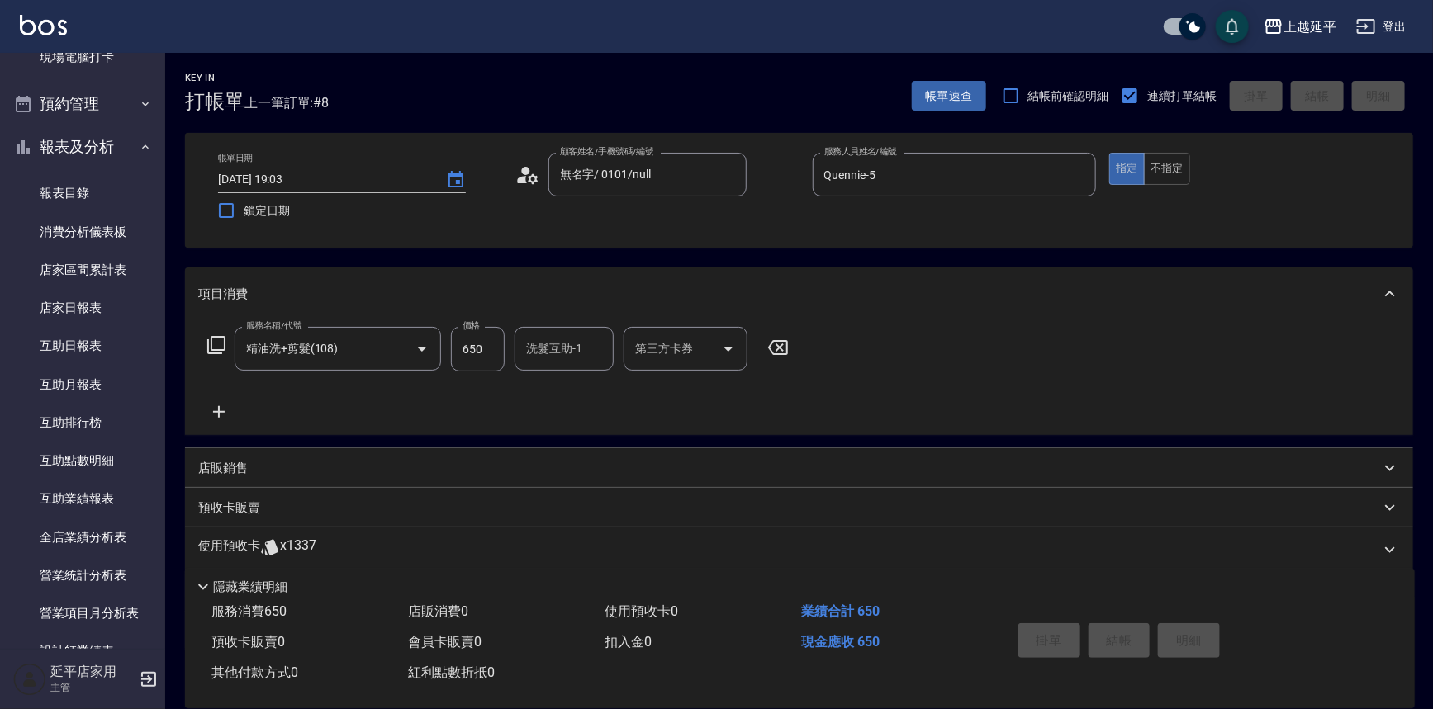
type input "[DATE] 19:04"
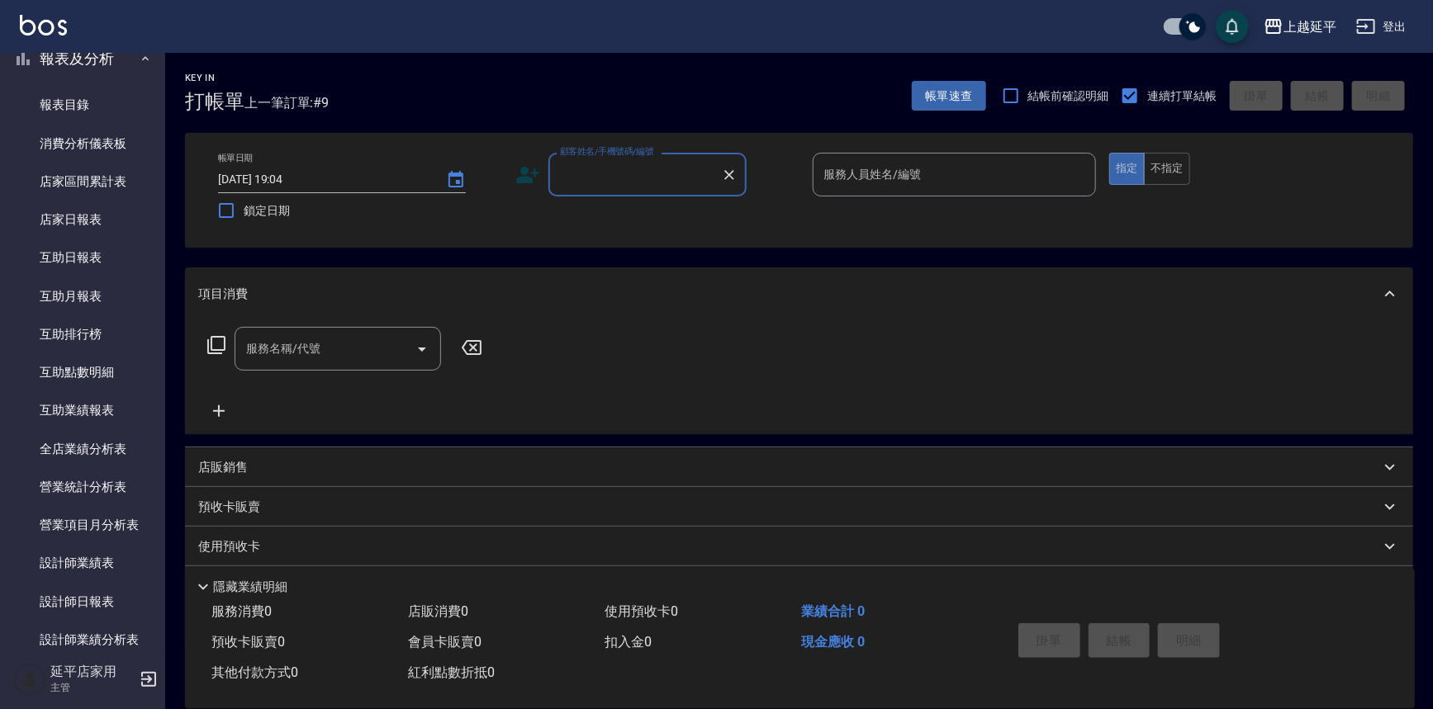
scroll to position [450, 0]
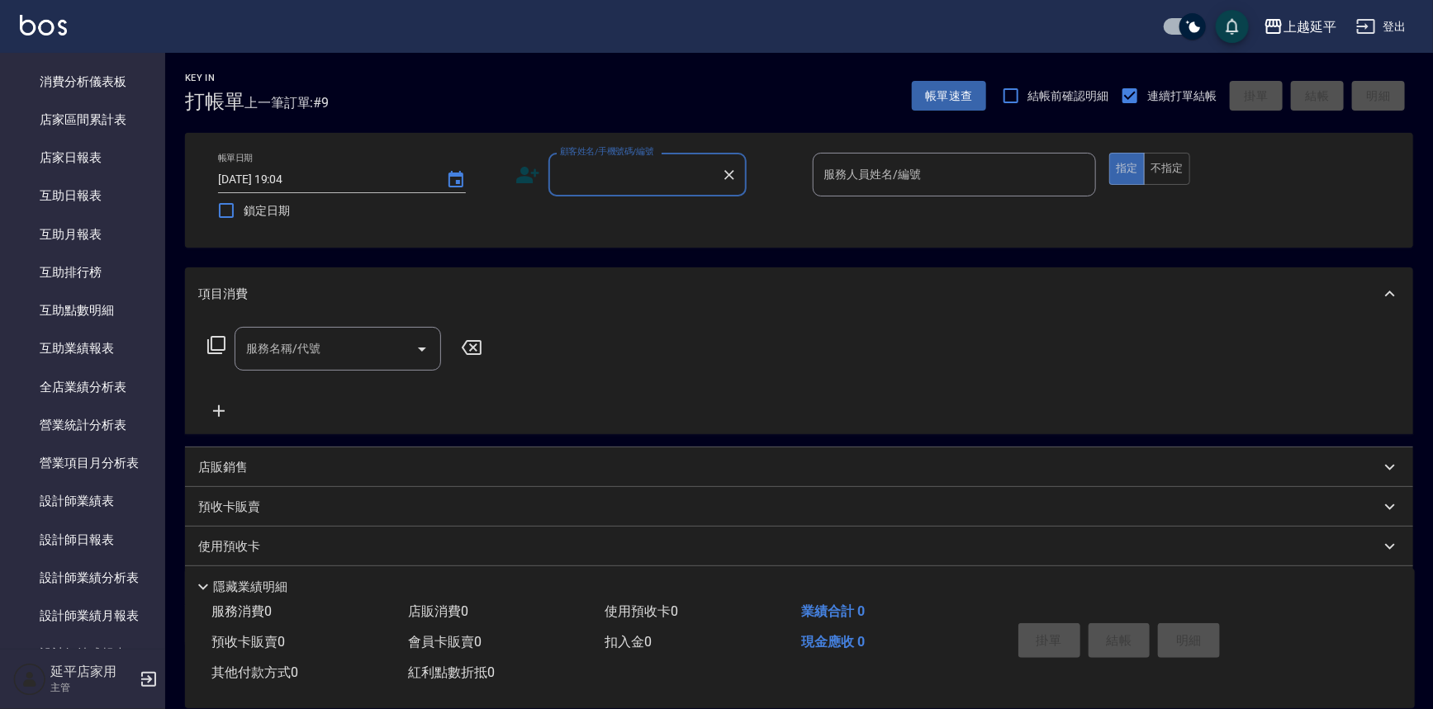
click at [636, 176] on input "顧客姓名/手機號碼/編號" at bounding box center [635, 174] width 159 height 29
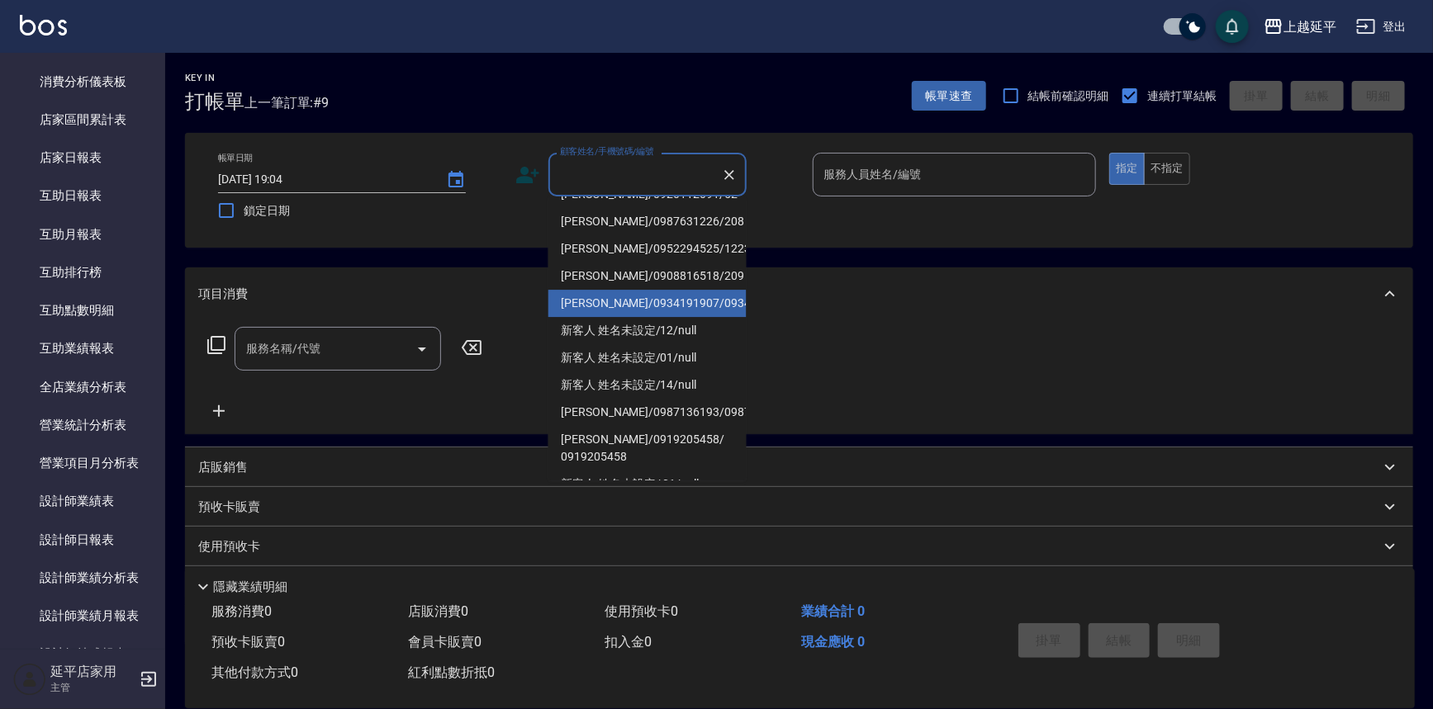
scroll to position [0, 0]
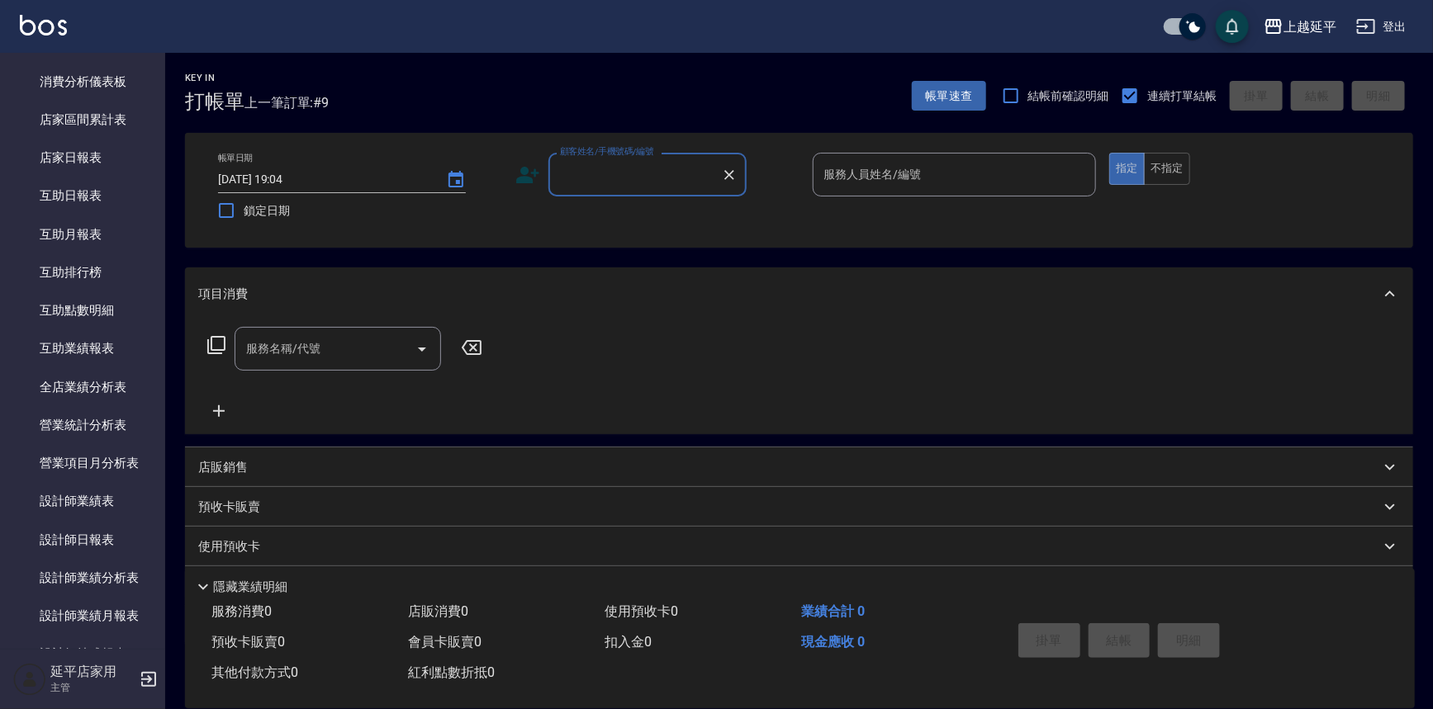
click at [660, 179] on input "顧客姓名/手機號碼/編號" at bounding box center [635, 174] width 159 height 29
type input "[PERSON_NAME]/0989088822/0989088822"
type input "Quennie-5"
click at [216, 339] on icon at bounding box center [216, 345] width 20 height 20
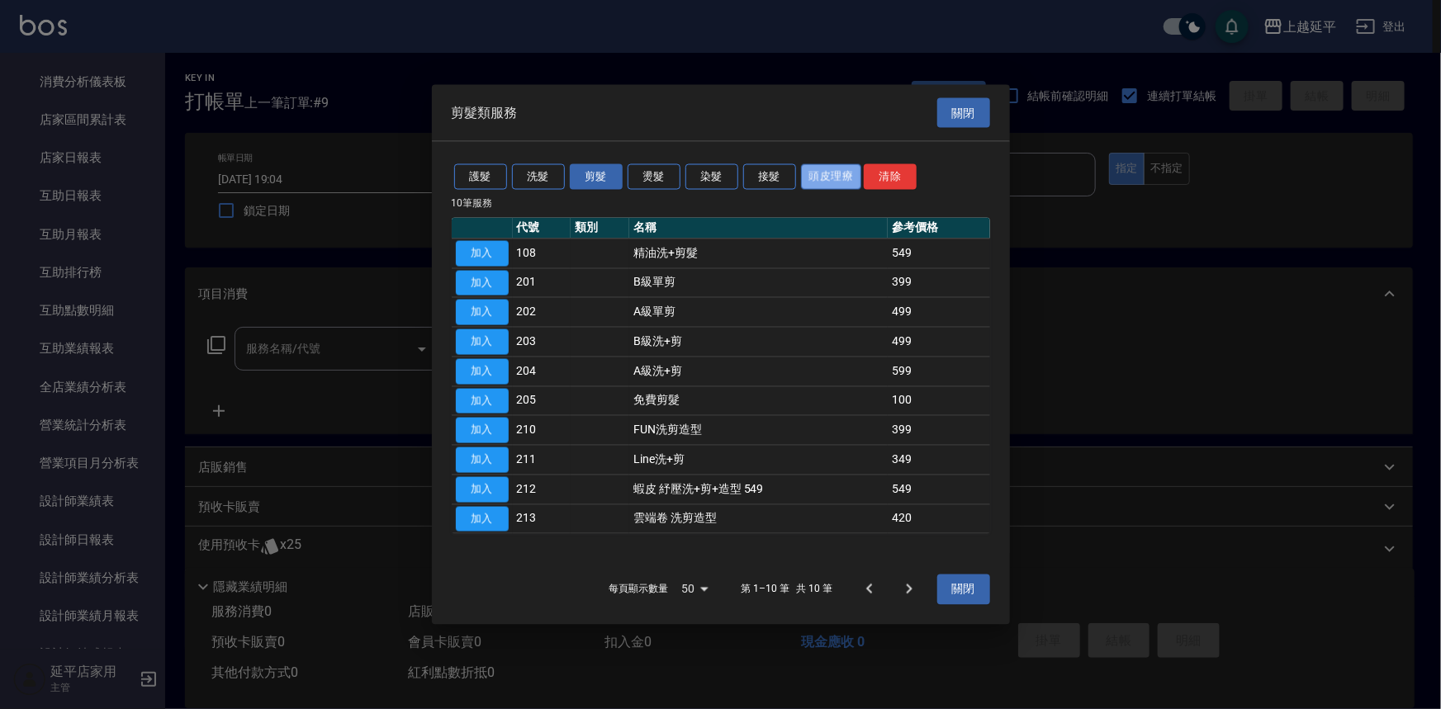
click at [830, 173] on button "頭皮理療" at bounding box center [831, 177] width 61 height 26
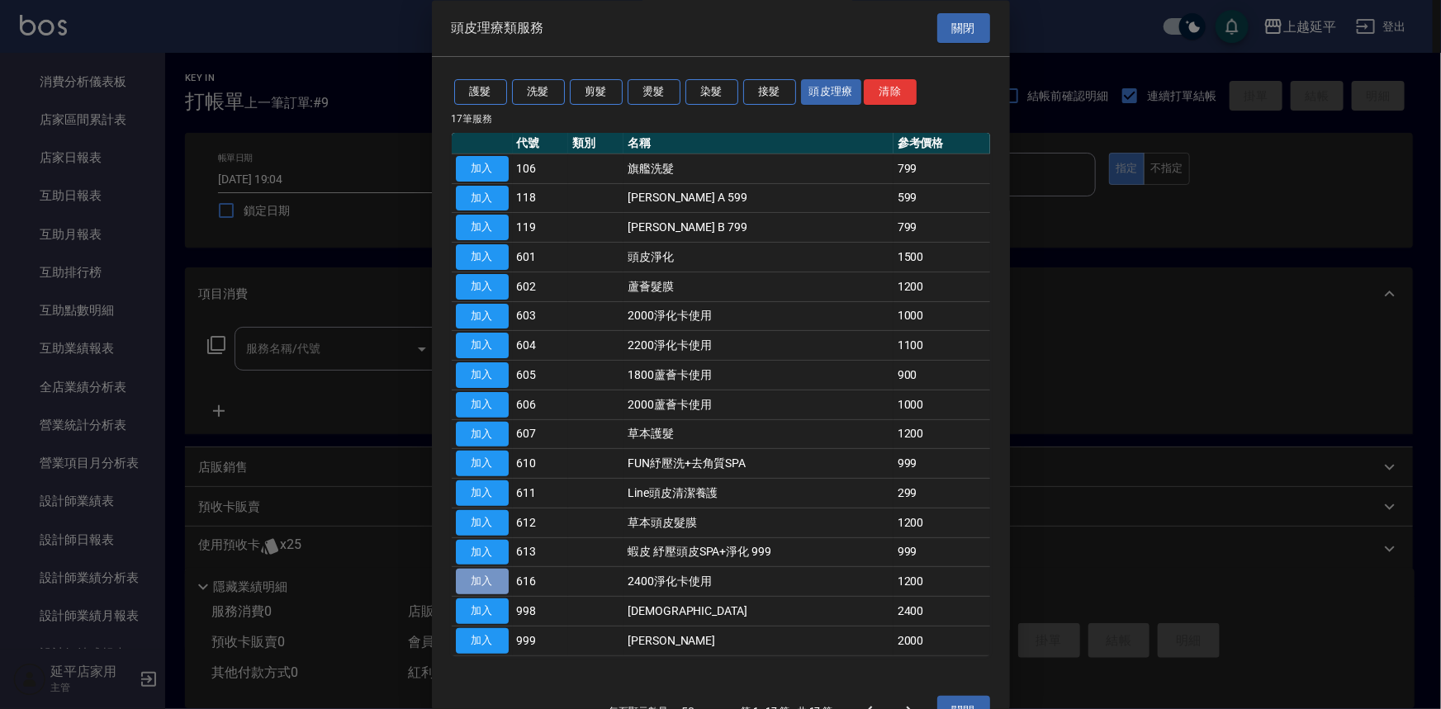
click at [486, 581] on button "加入" at bounding box center [482, 583] width 53 height 26
type input "2400淨化卡使用(616)"
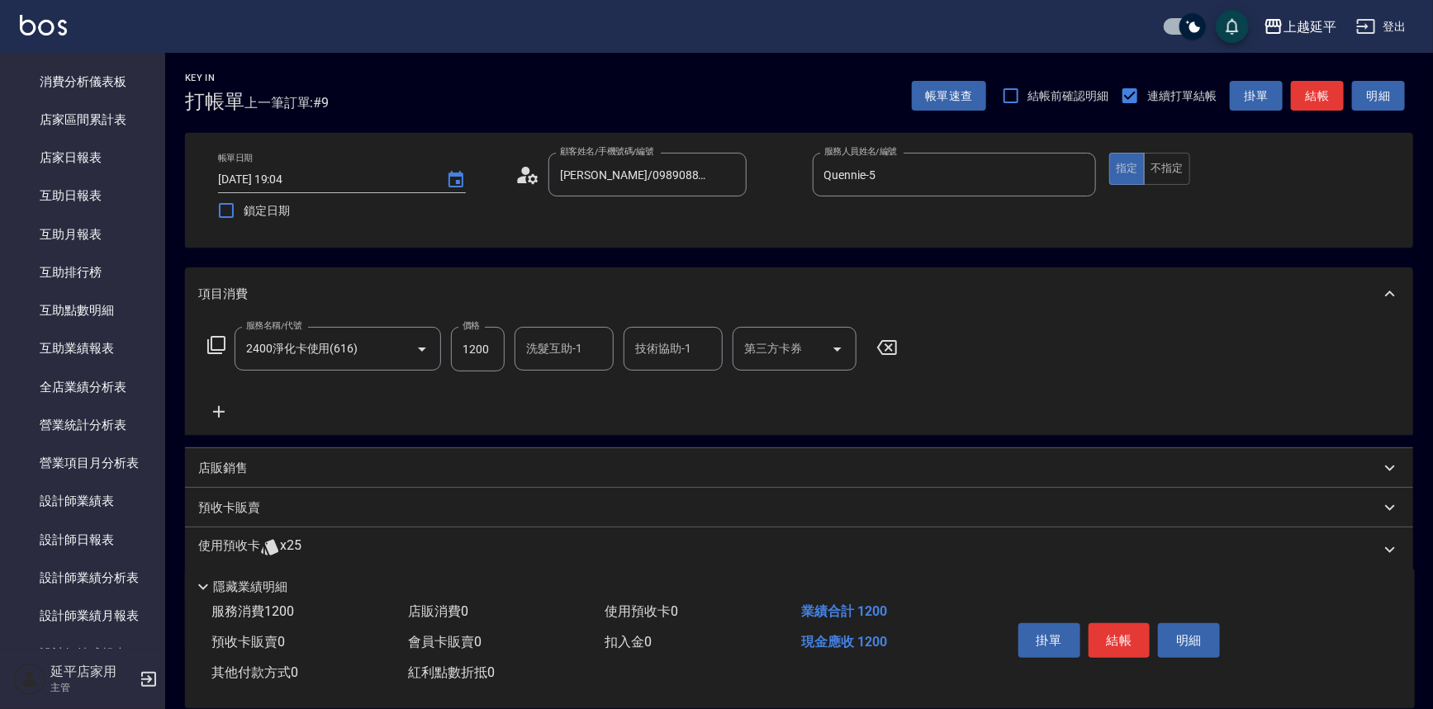
click at [561, 339] on div "洗髮互助-1 洗髮互助-1" at bounding box center [563, 349] width 99 height 44
type input "方彩姿-34"
type input "35"
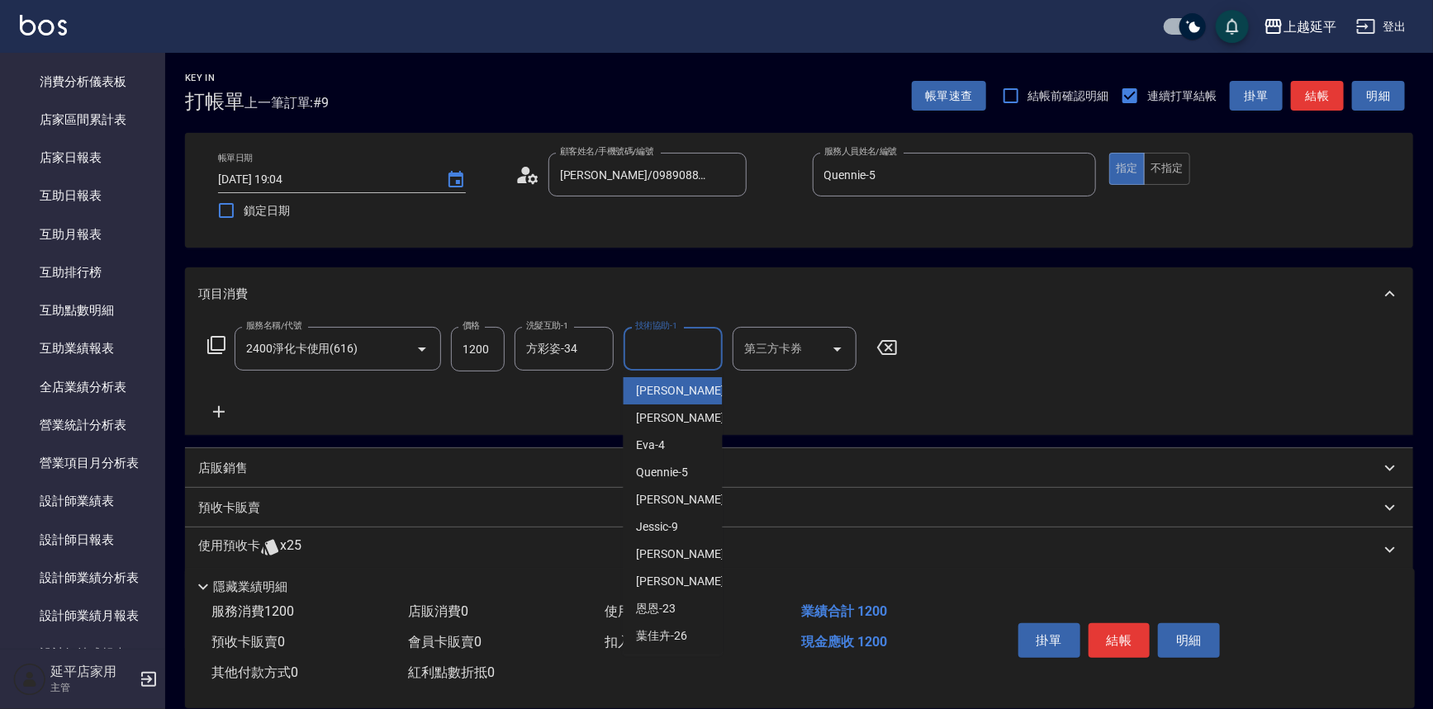
drag, startPoint x: 639, startPoint y: 348, endPoint x: 652, endPoint y: 363, distance: 20.5
click at [640, 348] on input "技術協助-1" at bounding box center [673, 348] width 84 height 29
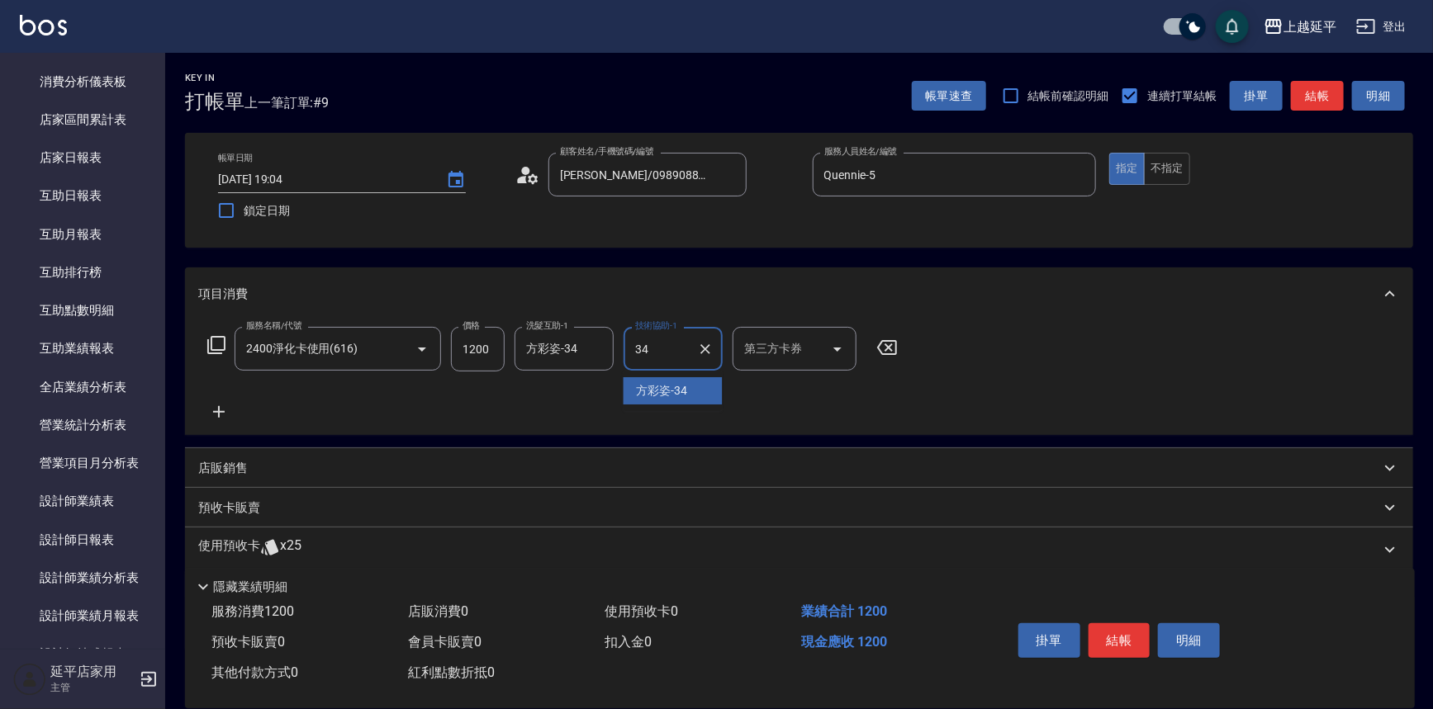
type input "方彩姿-34"
click at [842, 347] on icon "Open" at bounding box center [837, 349] width 20 height 20
click at [829, 387] on span "舊有卡券" at bounding box center [795, 390] width 124 height 27
type input "舊有卡券"
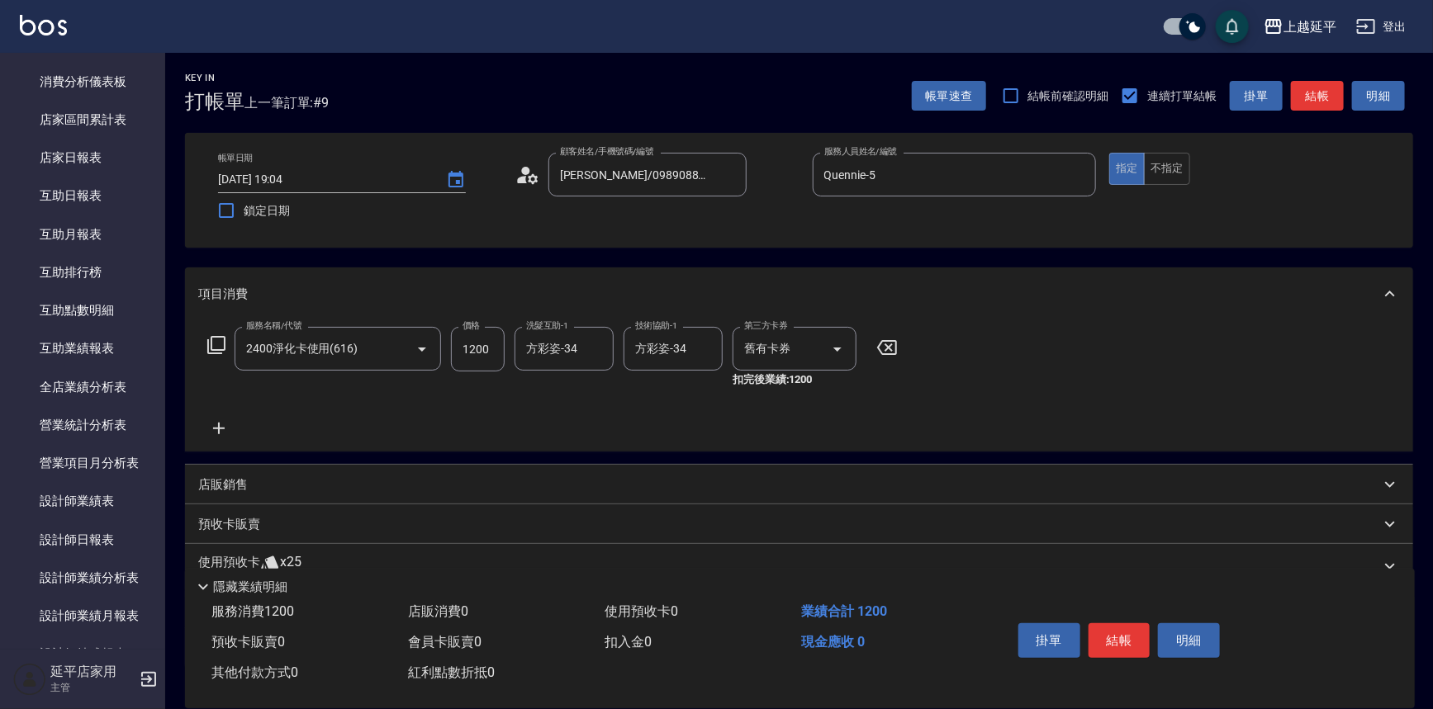
click at [1017, 386] on div "服務名稱/代號 2400淨化卡使用(616) 服務名稱/代號 價格 1200 價格 洗髮互助-1 [PERSON_NAME]-34 洗髮互助-1 技術協助-1…" at bounding box center [799, 385] width 1228 height 131
click at [1137, 636] on button "結帳" at bounding box center [1119, 641] width 62 height 35
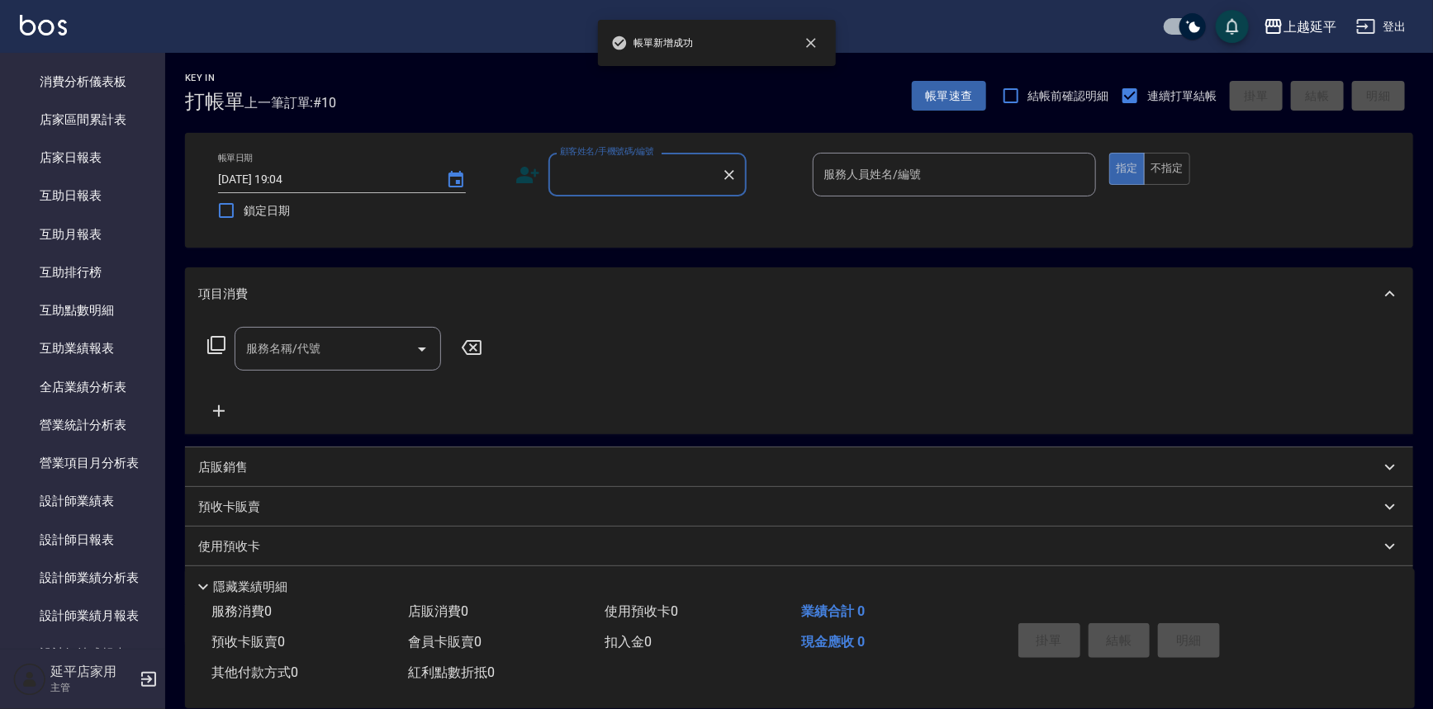
click at [608, 176] on input "顧客姓名/手機號碼/編號" at bounding box center [635, 174] width 159 height 29
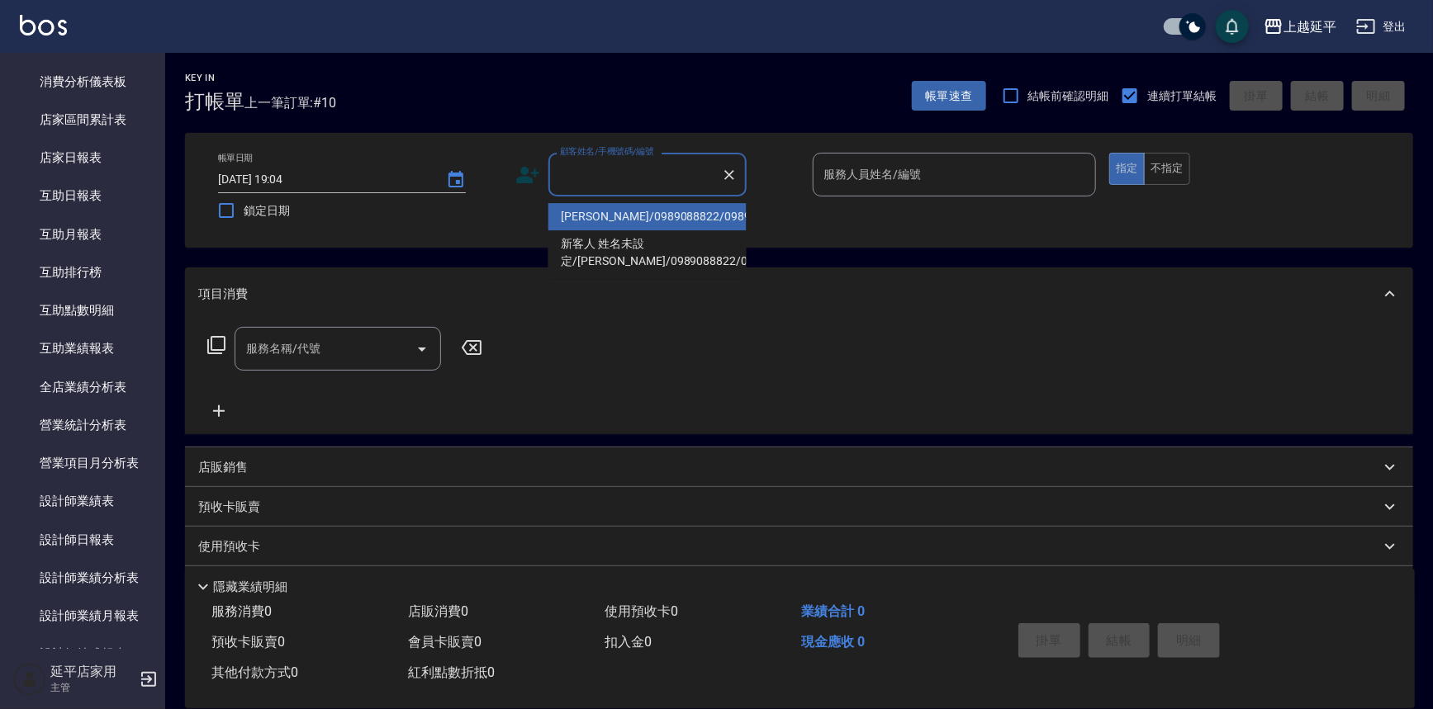
click at [626, 225] on li "[PERSON_NAME]/0989088822/0989088822" at bounding box center [647, 216] width 198 height 27
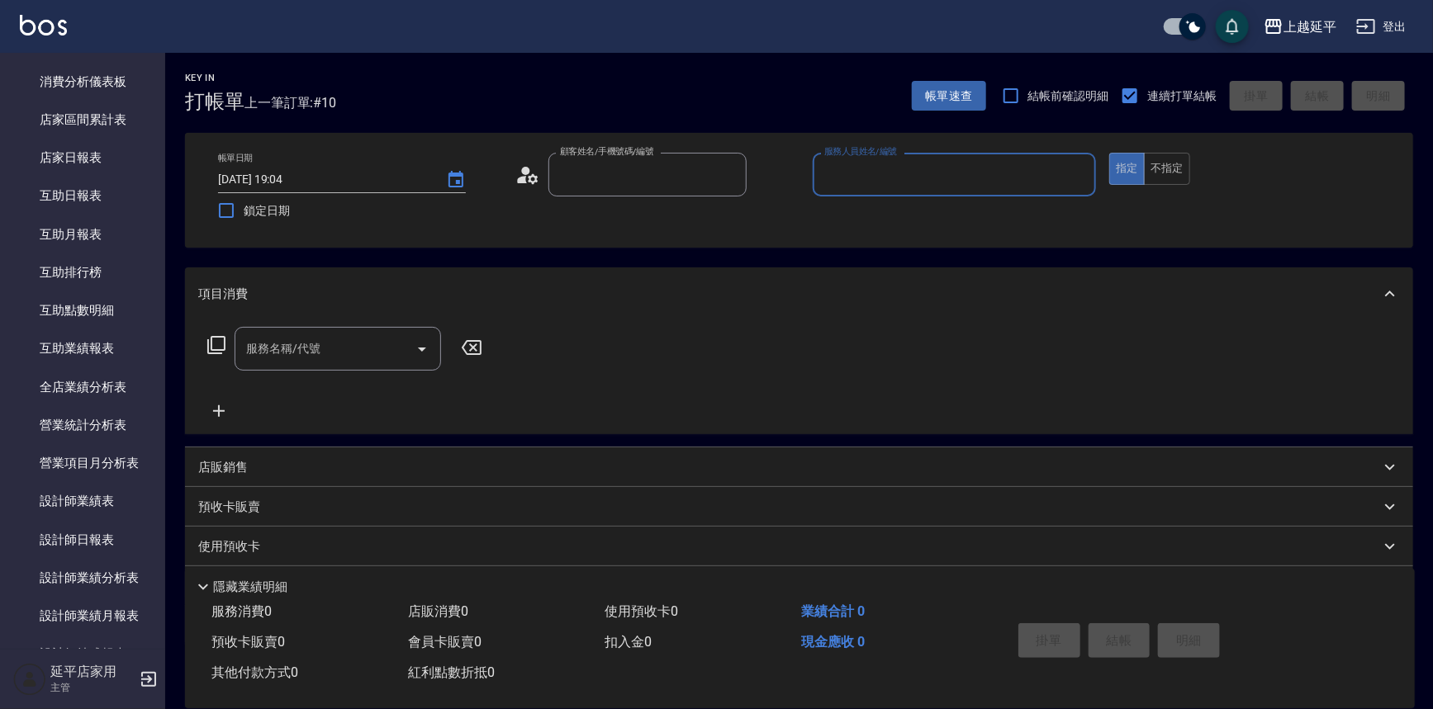
type input "[PERSON_NAME]/0989088822/0989088822"
type input "Quennie-5"
click at [223, 349] on icon at bounding box center [216, 345] width 20 height 20
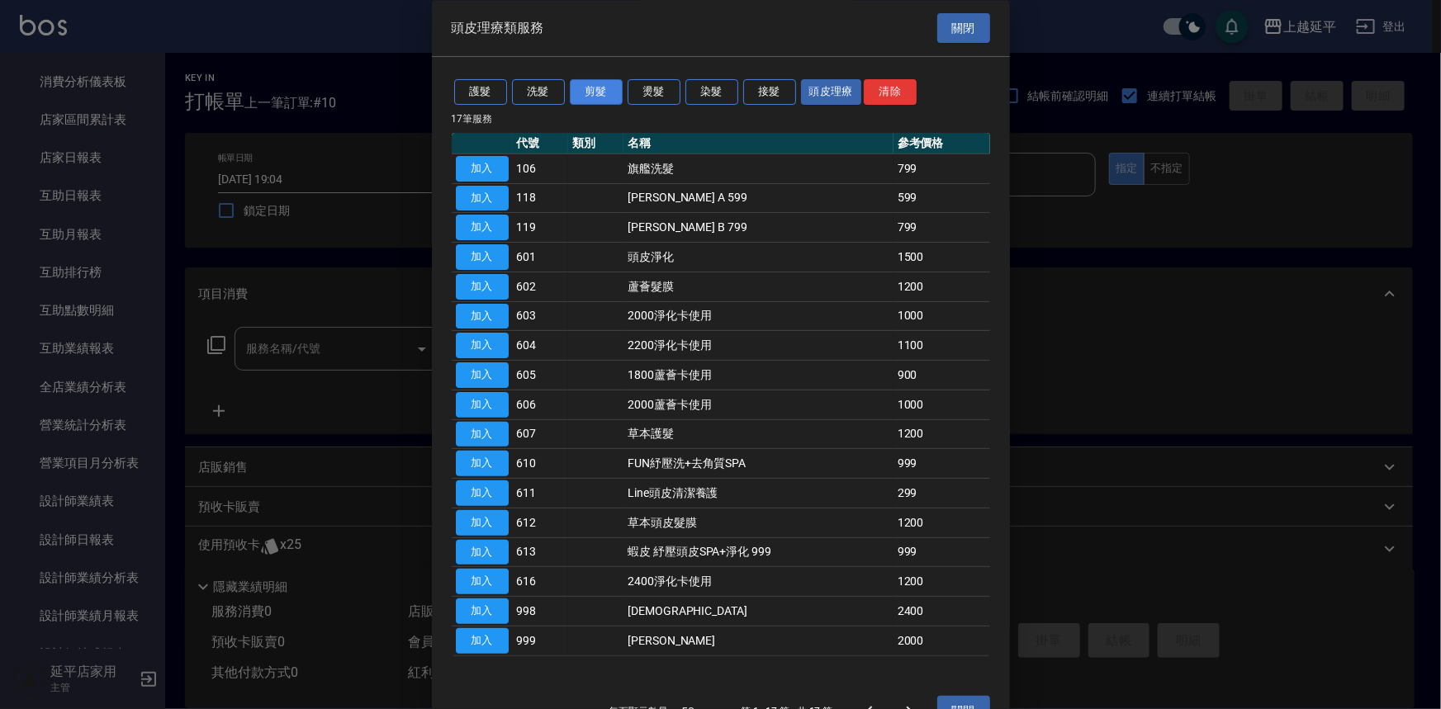
click at [589, 96] on button "剪髮" at bounding box center [596, 93] width 53 height 26
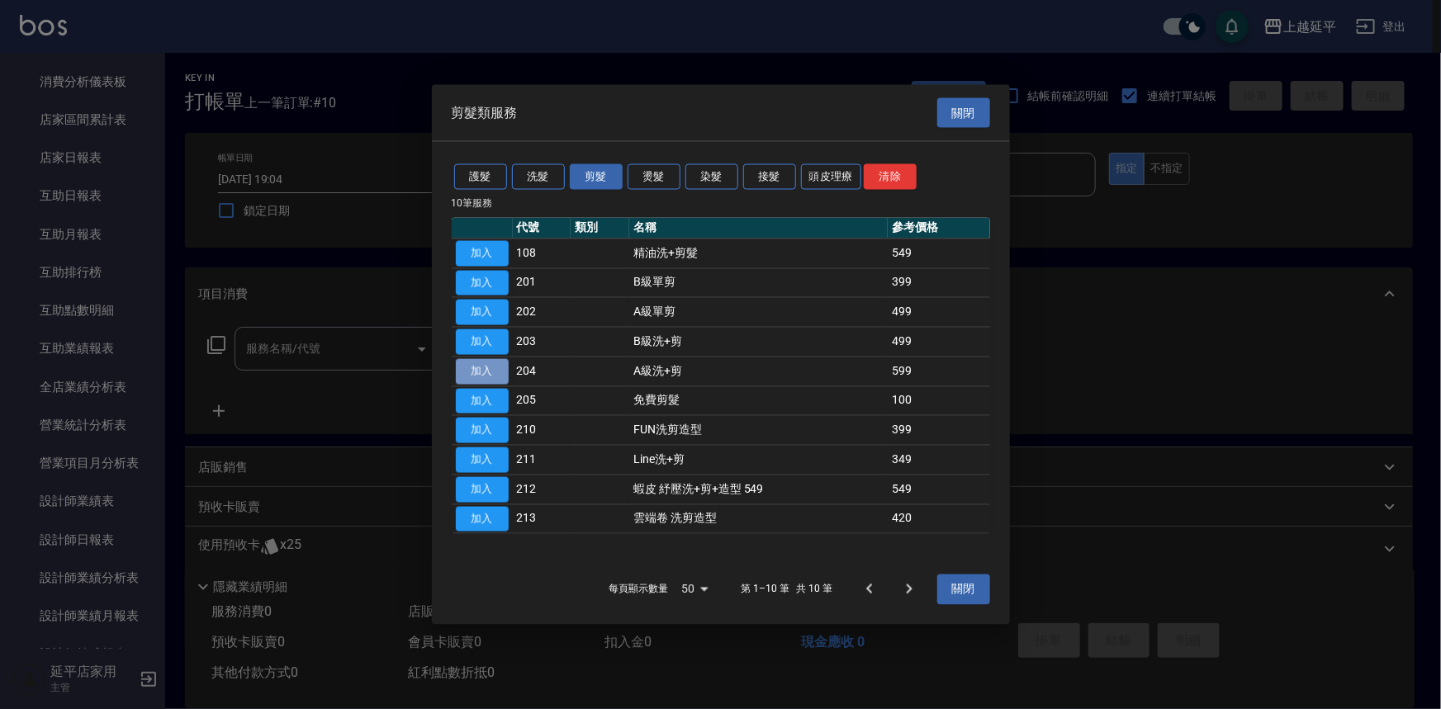
click at [496, 367] on button "加入" at bounding box center [482, 371] width 53 height 26
type input "A級洗+剪(204)"
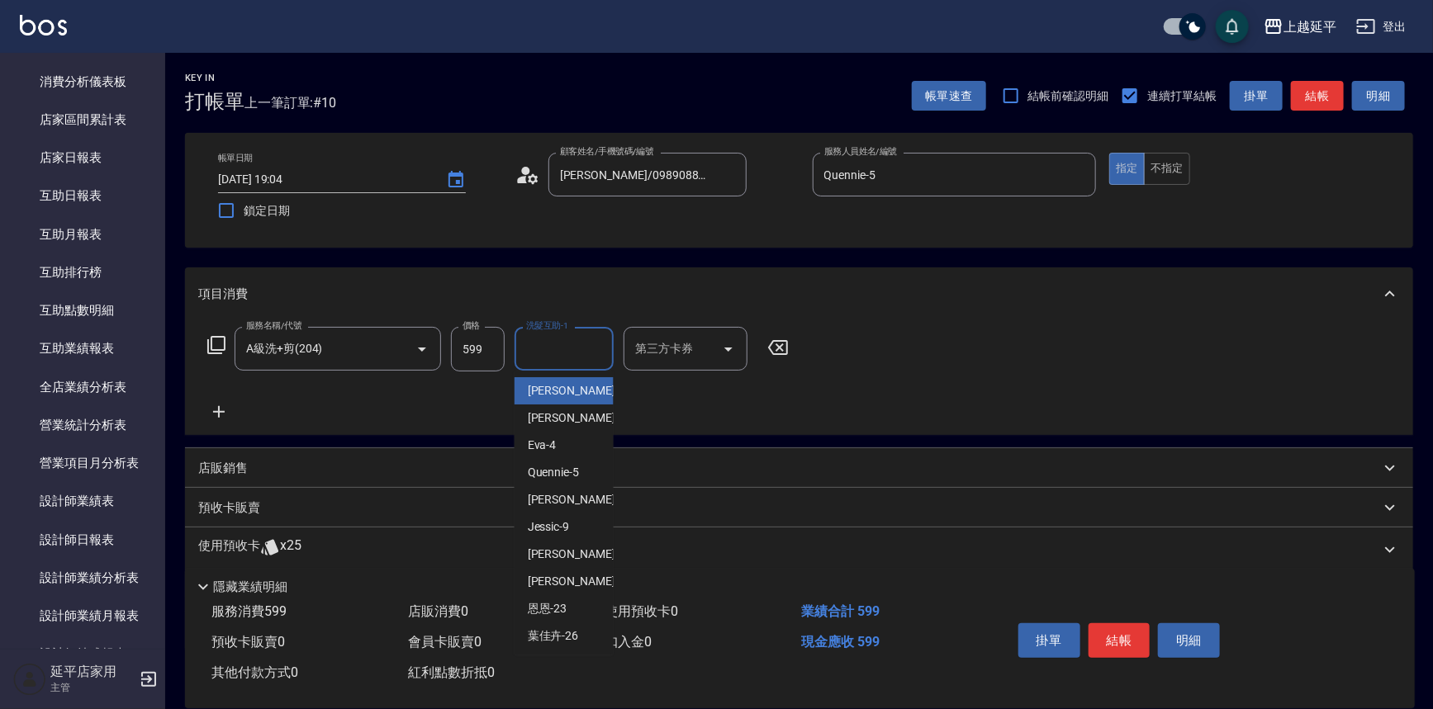
click at [587, 348] on input "洗髮互助-1" at bounding box center [564, 348] width 84 height 29
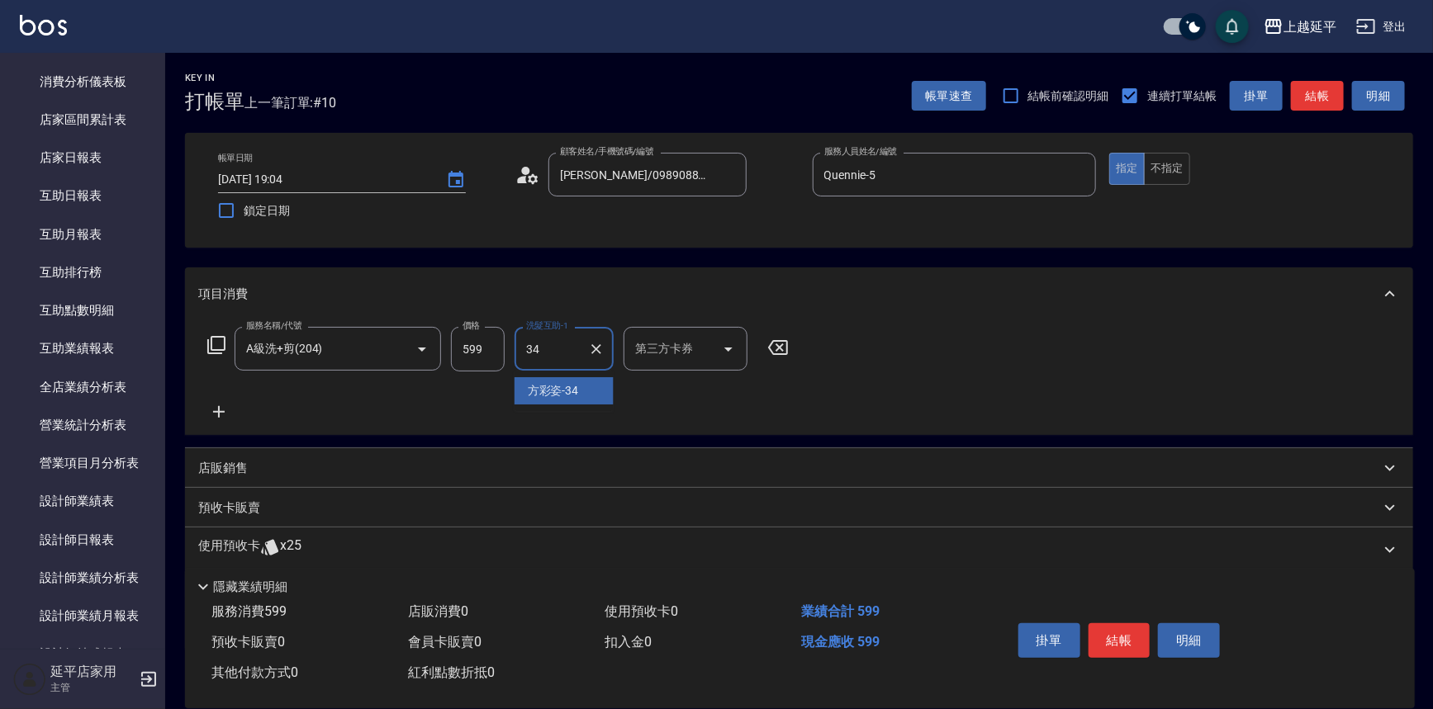
click at [552, 405] on ul "[PERSON_NAME]-34" at bounding box center [563, 391] width 99 height 40
click at [555, 395] on span "[PERSON_NAME]-34" at bounding box center [553, 390] width 51 height 17
type input "方彩姿-34"
click at [1102, 632] on button "結帳" at bounding box center [1119, 641] width 62 height 35
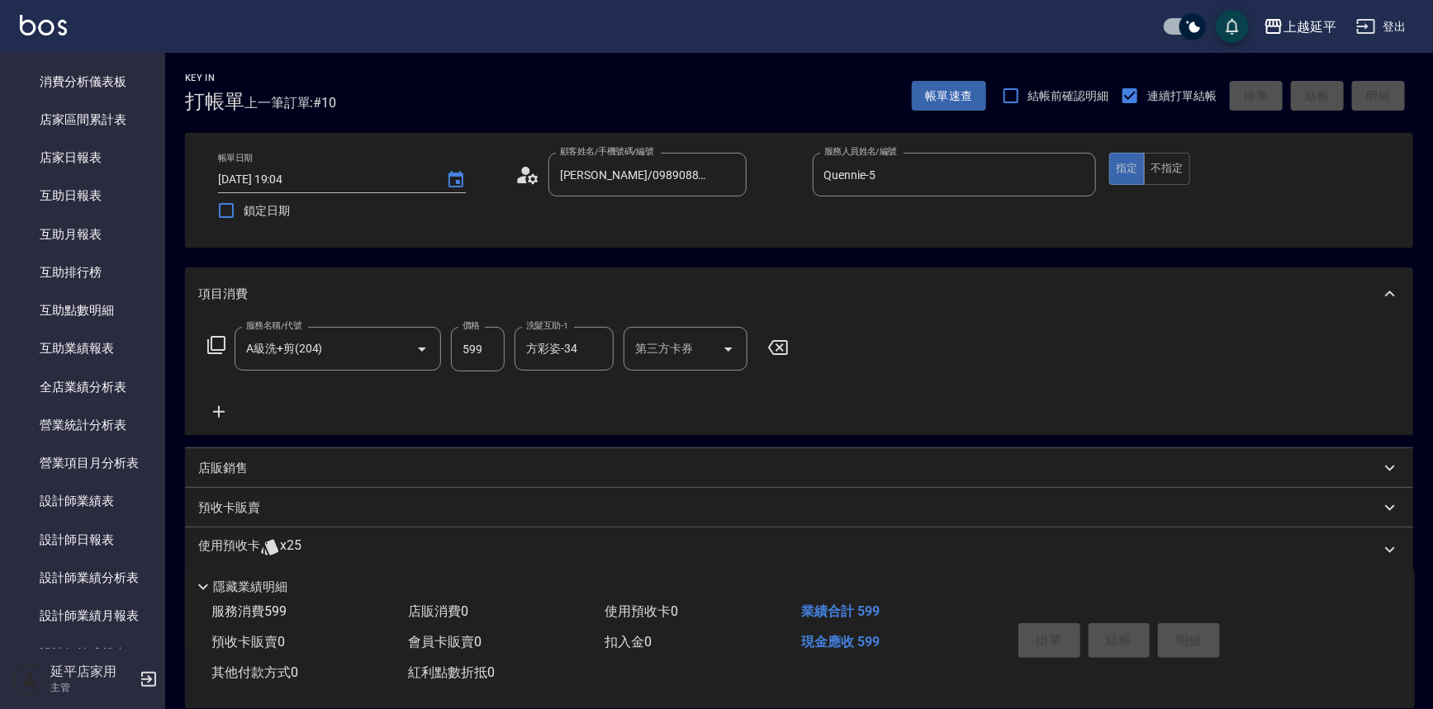
type input "[DATE] 19:05"
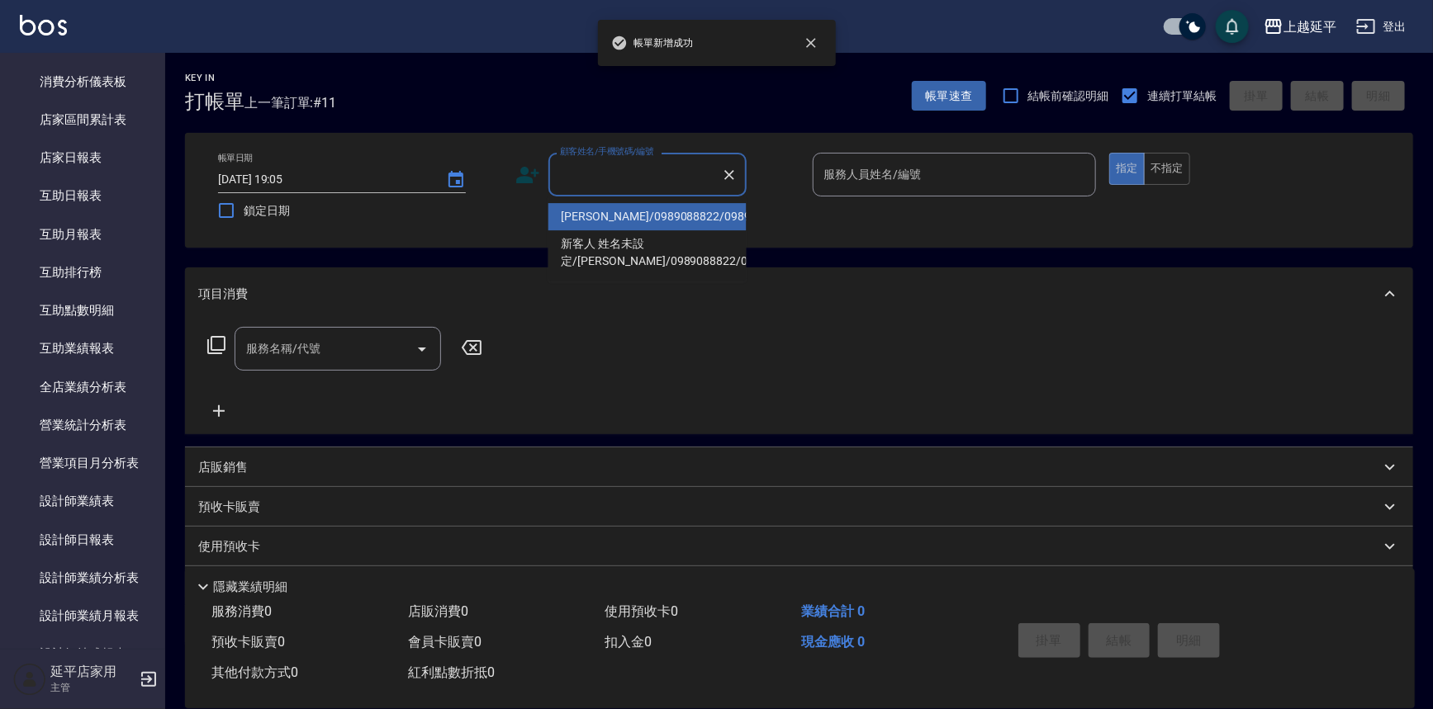
click at [631, 181] on input "顧客姓名/手機號碼/編號" at bounding box center [635, 174] width 159 height 29
click at [647, 216] on li "[PERSON_NAME]/0989088822/0989088822" at bounding box center [647, 216] width 198 height 27
type input "[PERSON_NAME]/0989088822/0989088822"
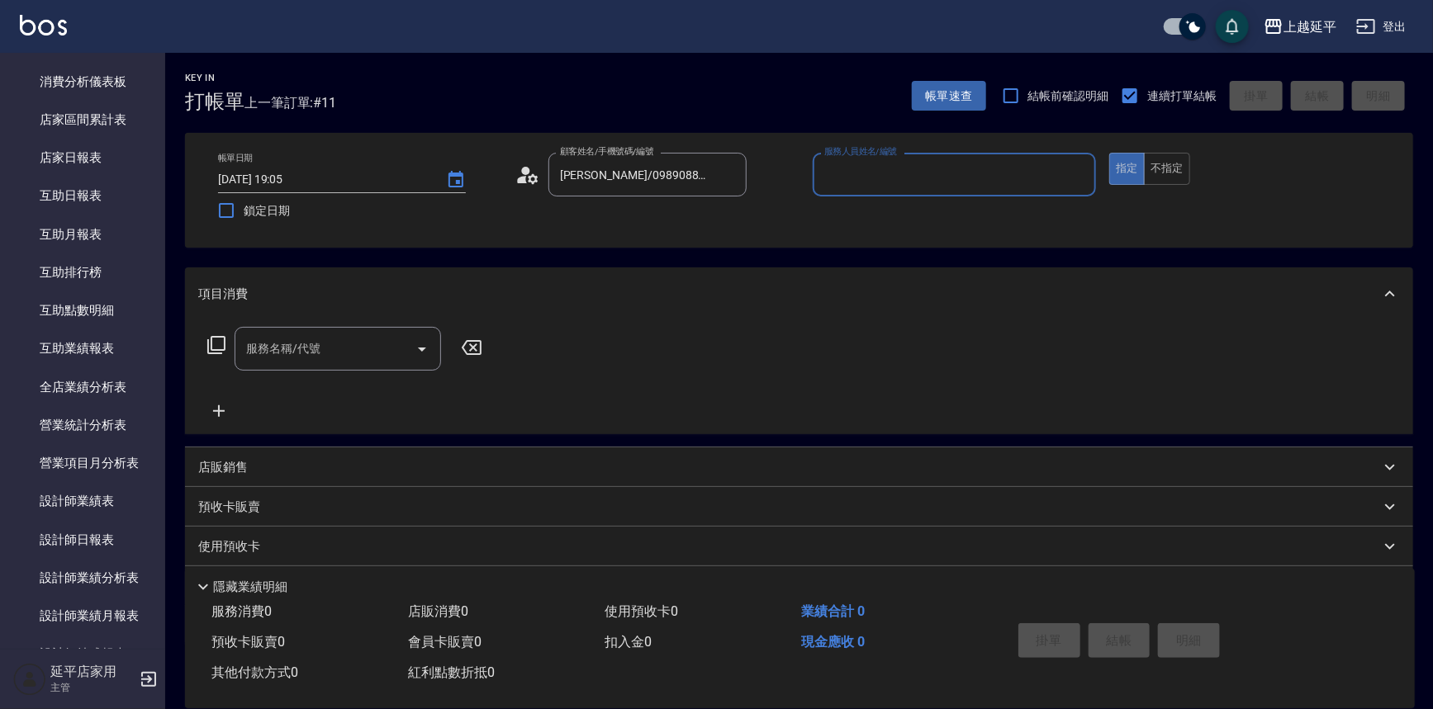
type input "Quennie-5"
click at [228, 344] on div "服務名稱/代號 服務名稱/代號" at bounding box center [345, 349] width 294 height 44
click at [216, 349] on icon at bounding box center [216, 345] width 20 height 20
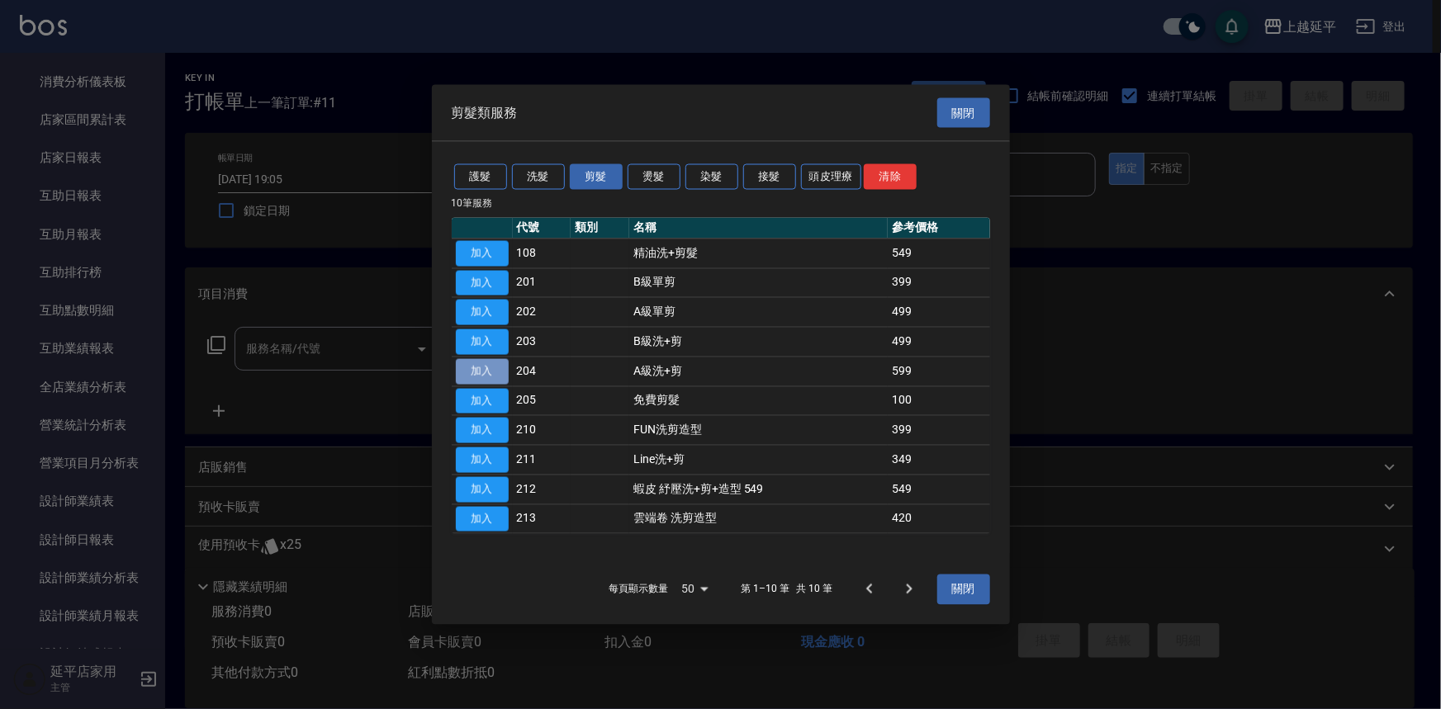
click at [488, 366] on button "加入" at bounding box center [482, 371] width 53 height 26
type input "A級洗+剪(204)"
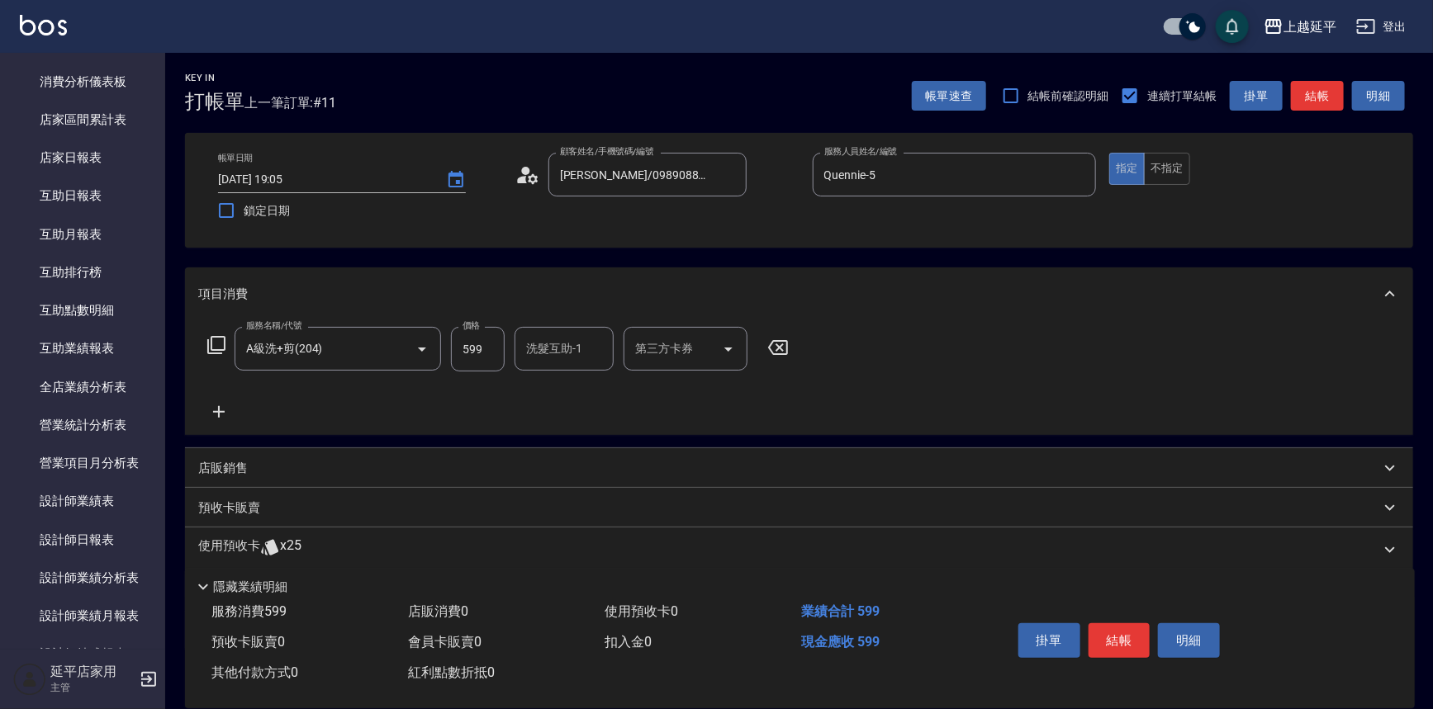
click at [552, 347] on div "洗髮互助-1 洗髮互助-1" at bounding box center [563, 349] width 99 height 44
type input "丞宗-29"
drag, startPoint x: 1123, startPoint y: 632, endPoint x: 0, endPoint y: 312, distance: 1167.7
click at [344, 438] on div "Key In 打帳單 上一筆訂單:#11 帳單速查 結帳前確認明細 連續打單結帳 掛單 結帳 明細 帳單日期 [DATE] 19:05 鎖定日期 顧客姓名/手…" at bounding box center [799, 430] width 1268 height 754
click at [1117, 634] on button "結帳" at bounding box center [1119, 641] width 62 height 35
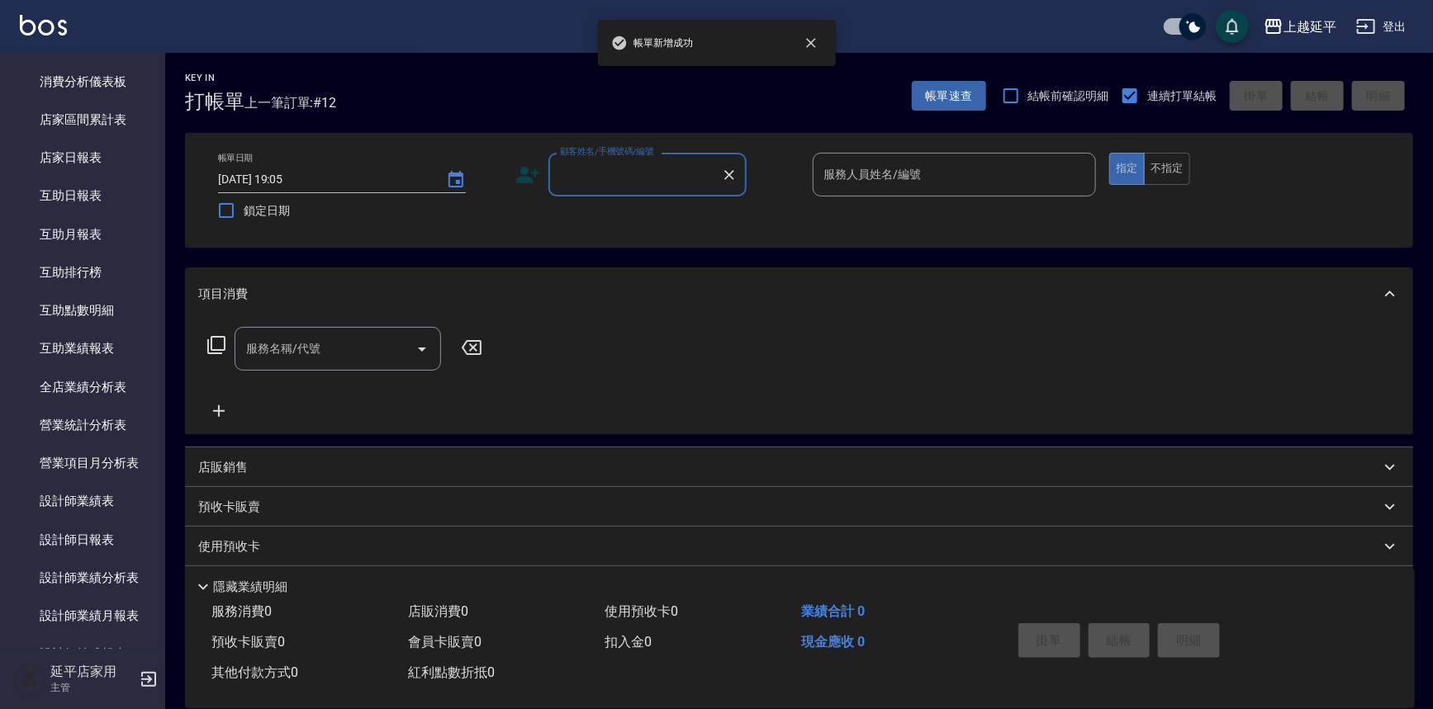
click at [638, 165] on input "顧客姓名/手機號碼/編號" at bounding box center [635, 174] width 159 height 29
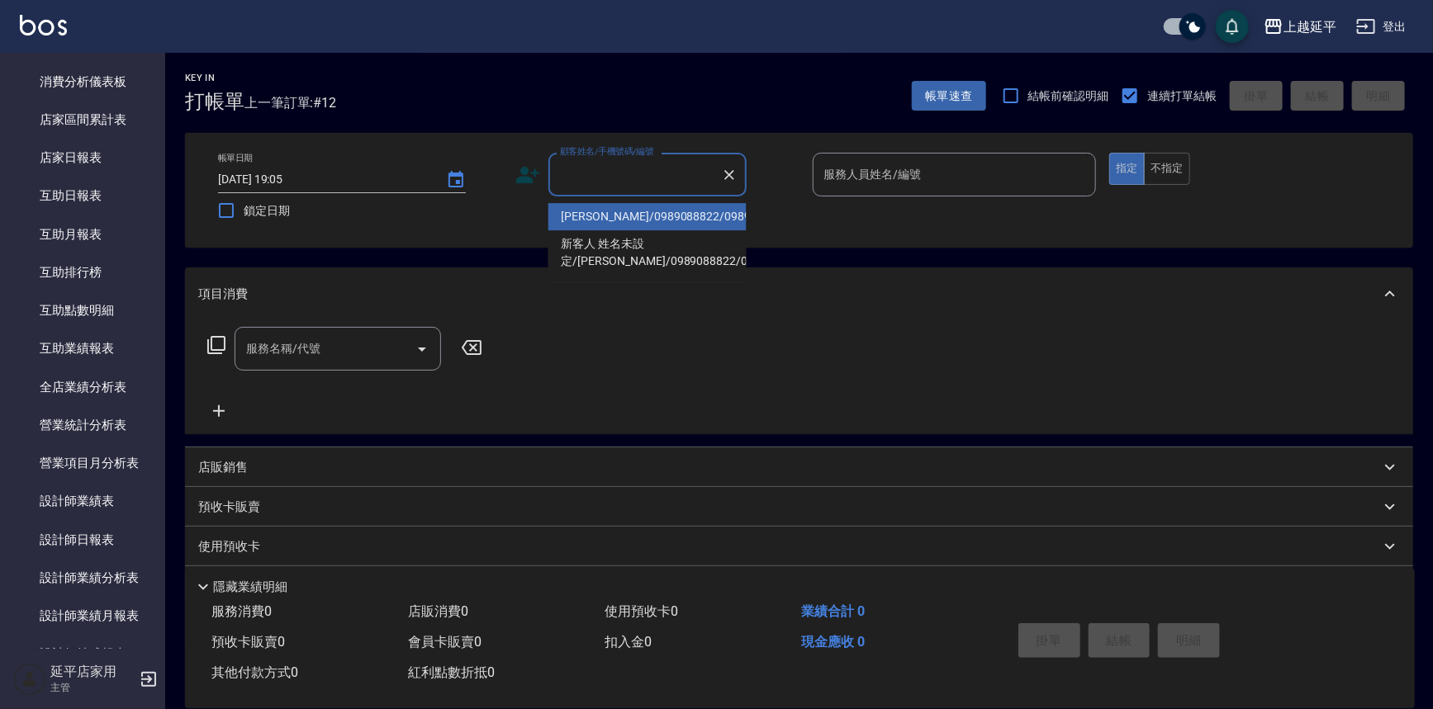
click at [652, 230] on li "[PERSON_NAME]/0989088822/0989088822" at bounding box center [647, 216] width 198 height 27
type input "[PERSON_NAME]/0989088822/0989088822"
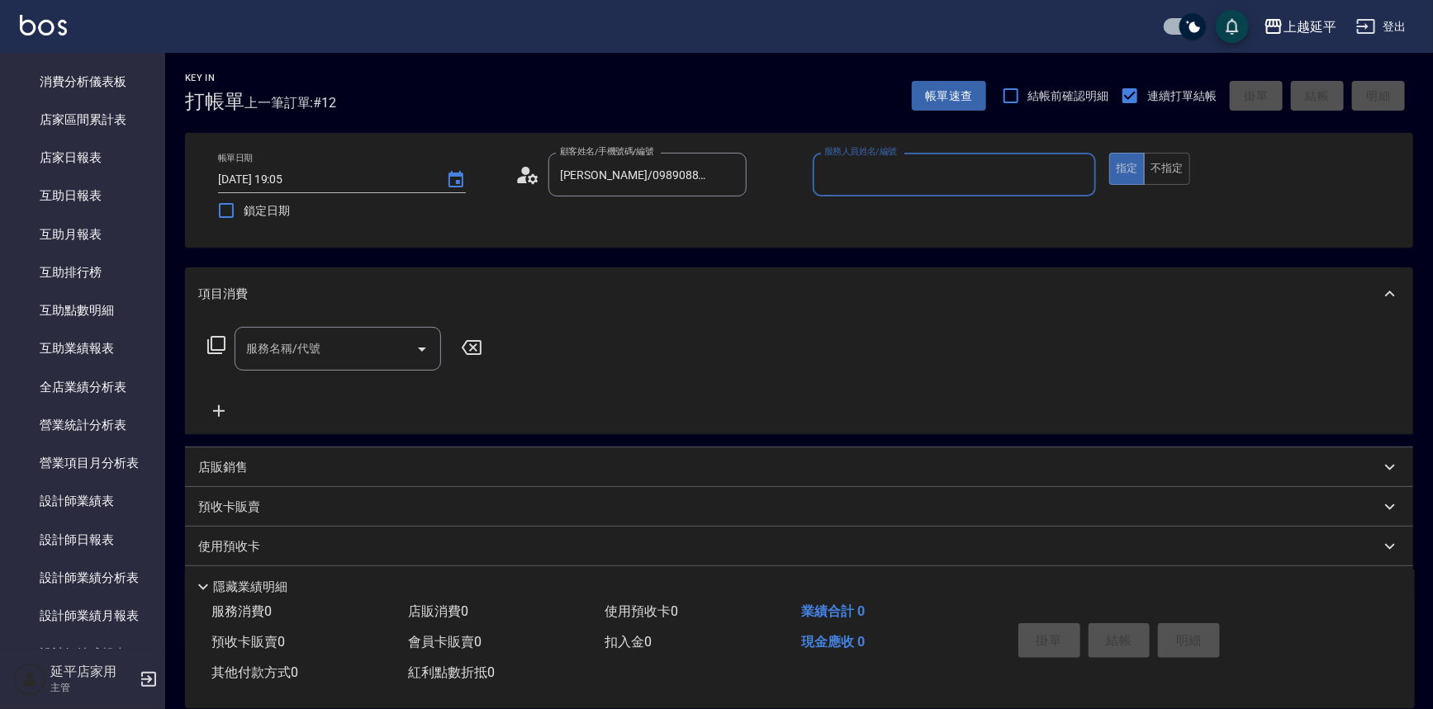
type input "Quennie-5"
click at [913, 165] on input "Quennie-5" at bounding box center [942, 174] width 244 height 29
click at [508, 303] on div "項目消費" at bounding box center [799, 294] width 1228 height 53
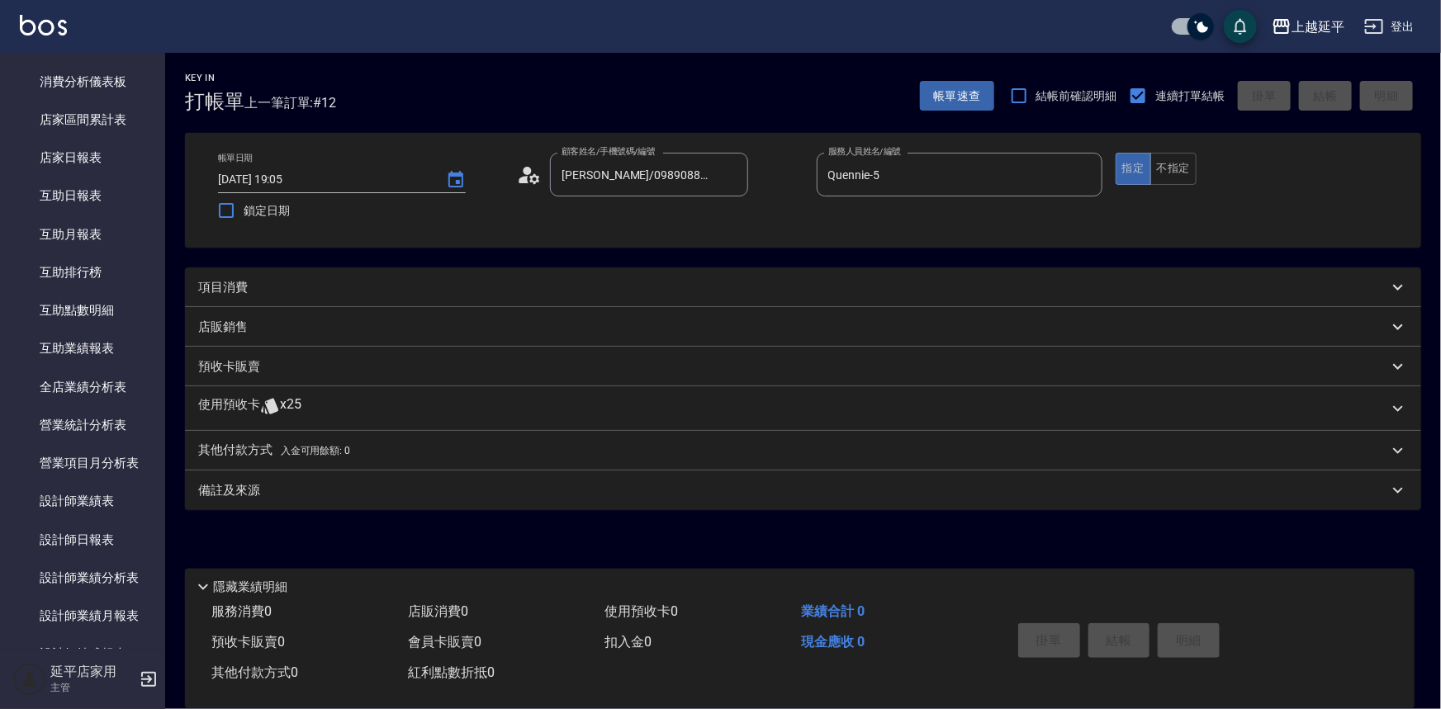
click at [222, 294] on p "項目消費" at bounding box center [223, 287] width 50 height 17
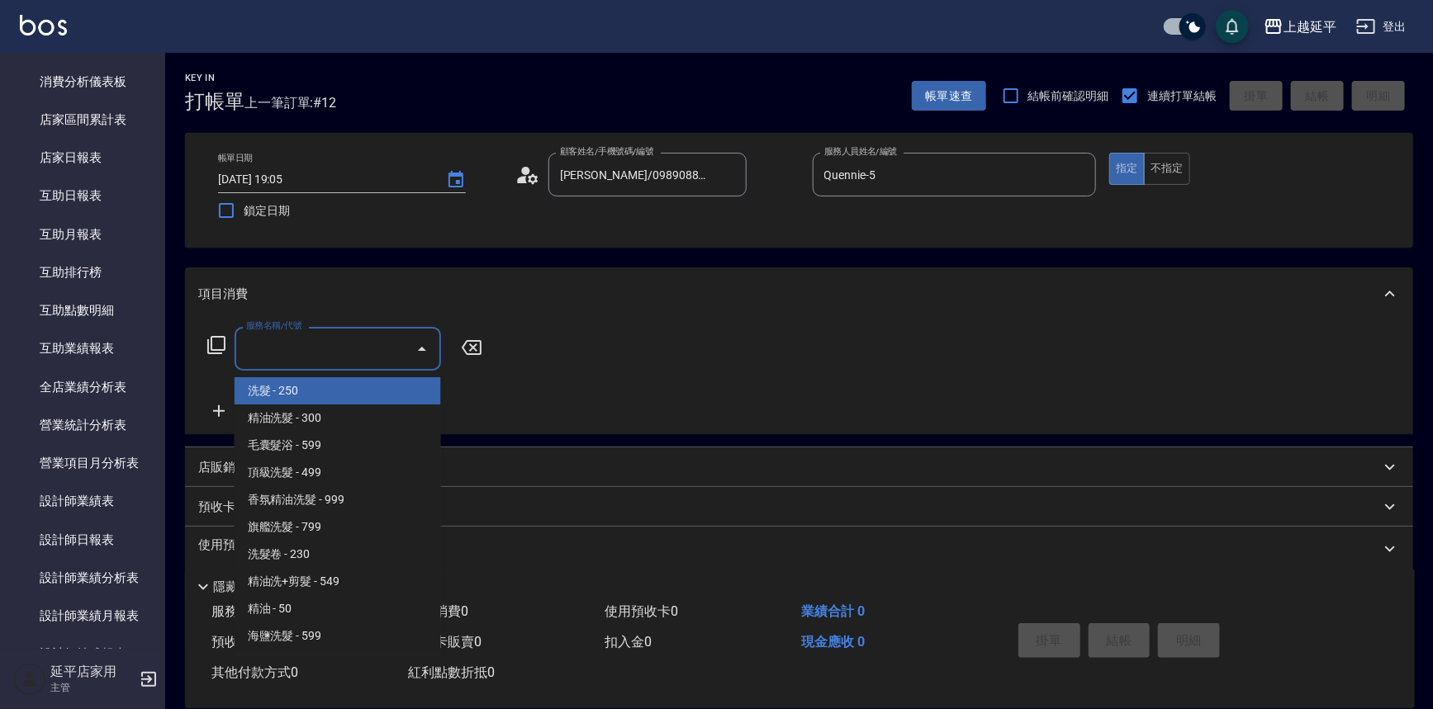
click at [325, 342] on input "服務名稱/代號" at bounding box center [325, 348] width 167 height 29
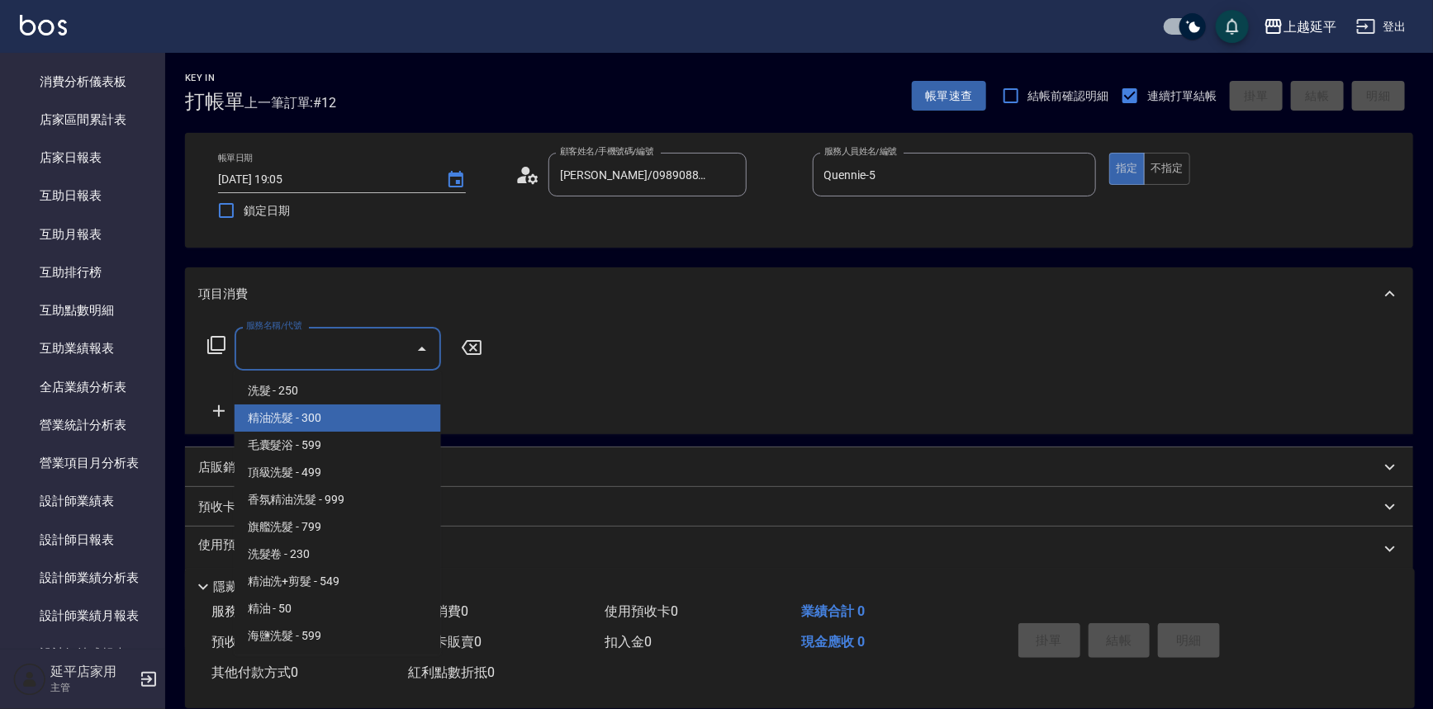
click at [322, 420] on span "精油洗髮 - 300" at bounding box center [338, 418] width 206 height 27
type input "精油洗髮(102)"
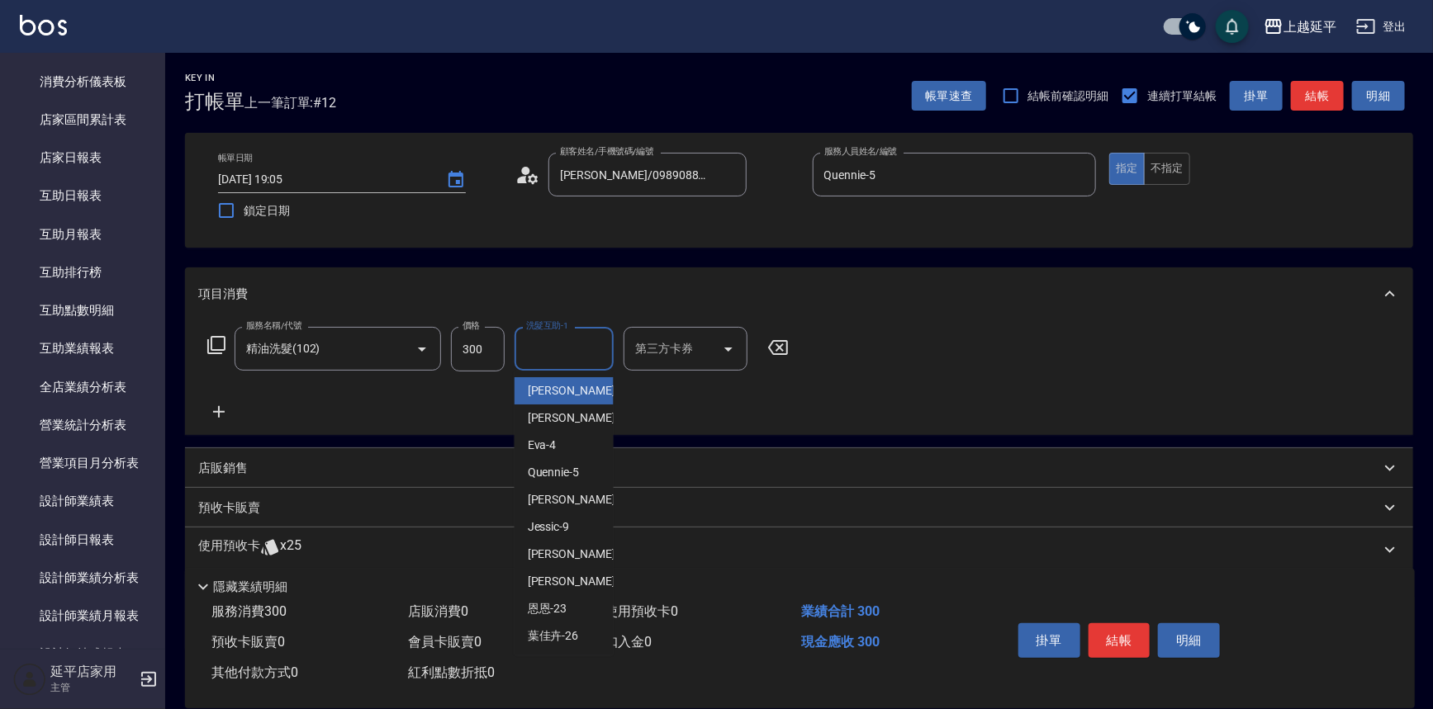
click at [552, 343] on input "洗髮互助-1" at bounding box center [564, 348] width 84 height 29
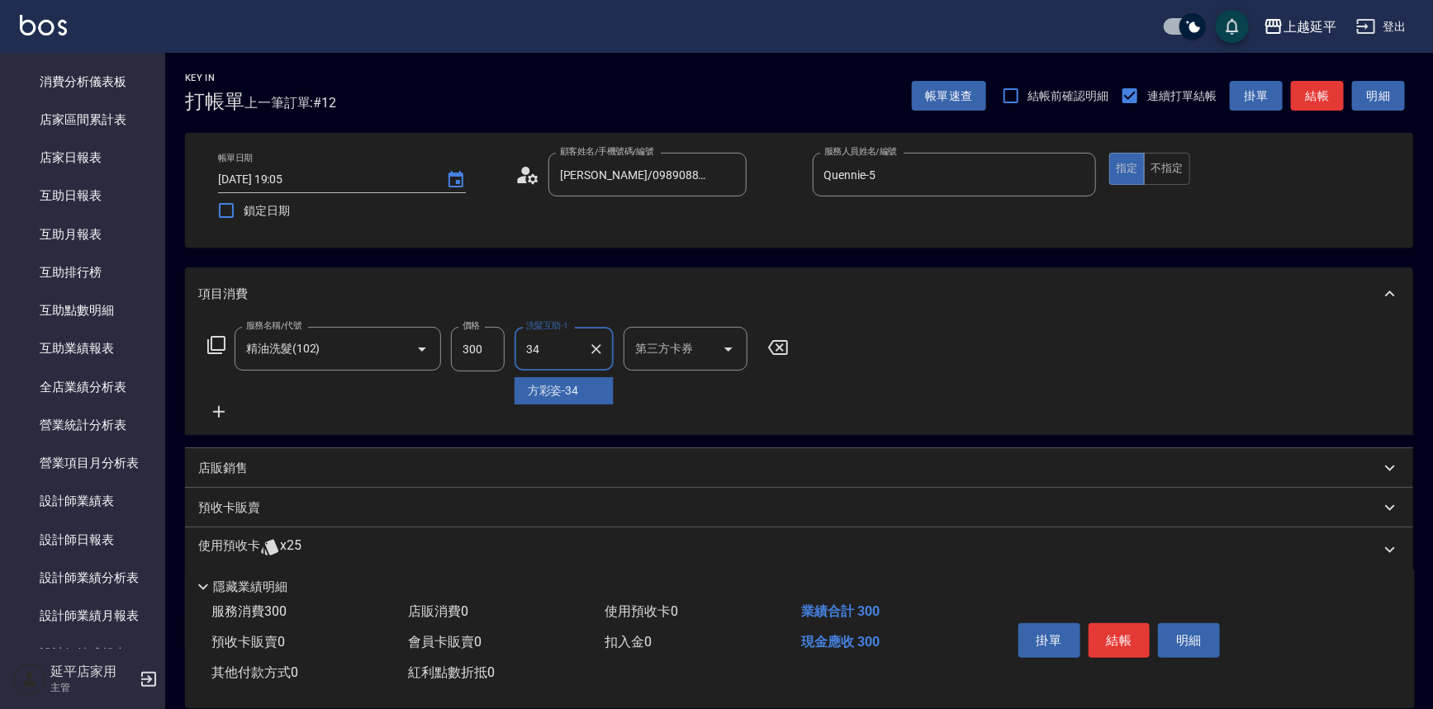
type input "方彩姿-34"
click at [1103, 629] on button "結帳" at bounding box center [1119, 641] width 62 height 35
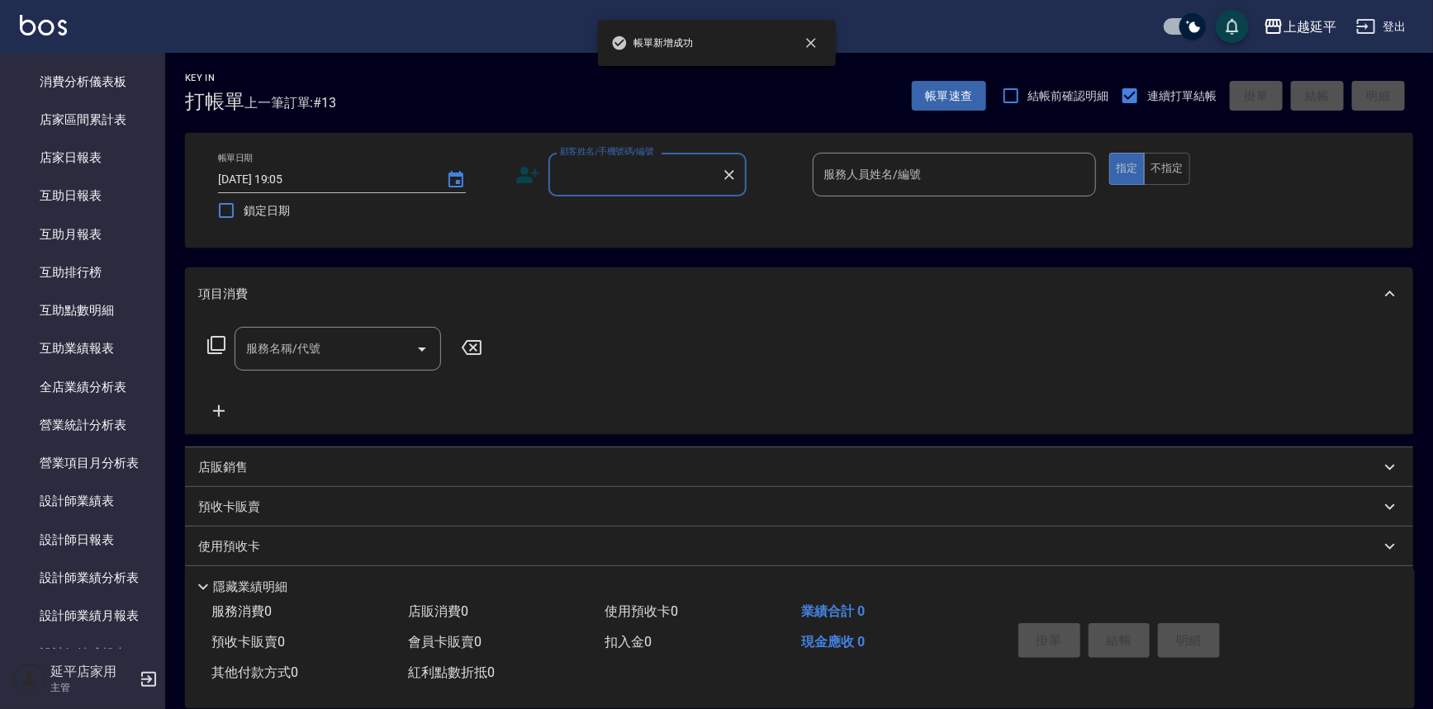
click at [604, 164] on input "顧客姓名/手機號碼/編號" at bounding box center [635, 174] width 159 height 29
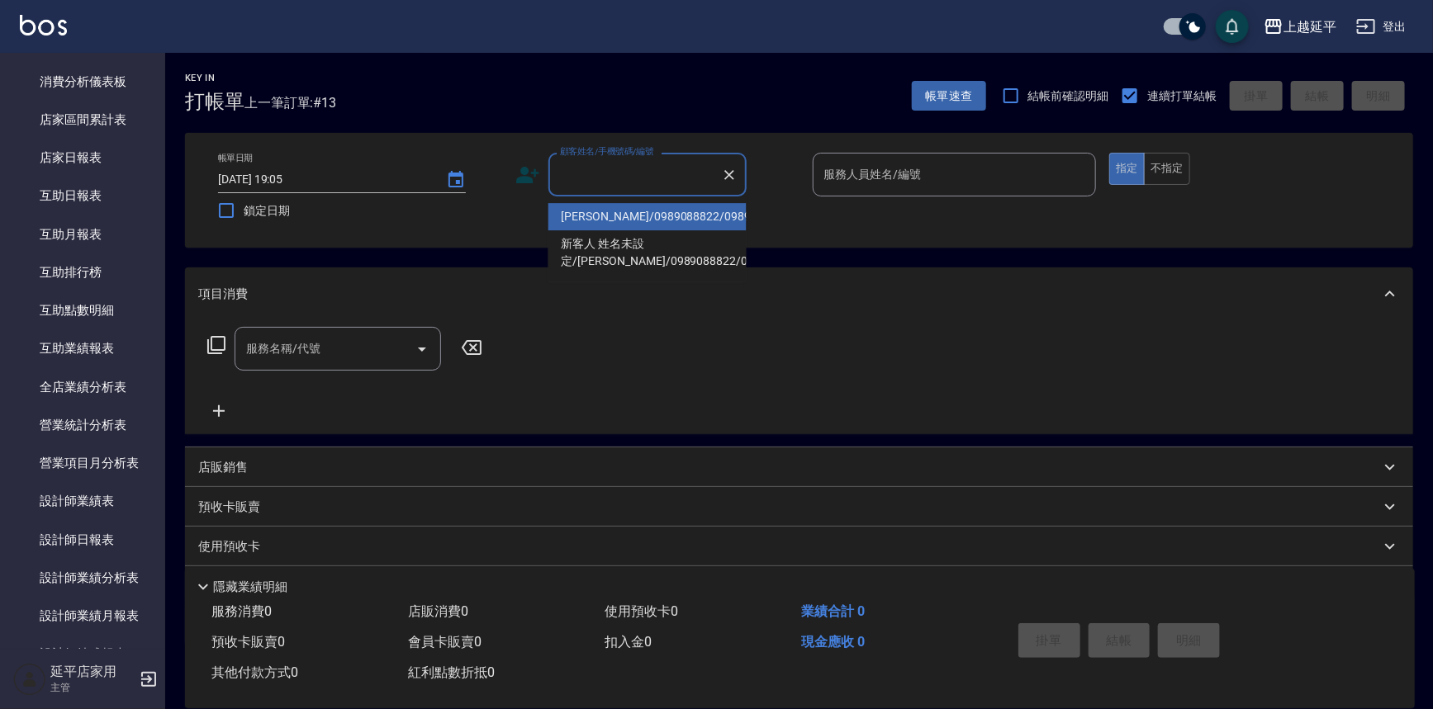
click at [614, 206] on li "[PERSON_NAME]/0989088822/0989088822" at bounding box center [647, 216] width 198 height 27
type input "[PERSON_NAME]/0989088822/0989088822"
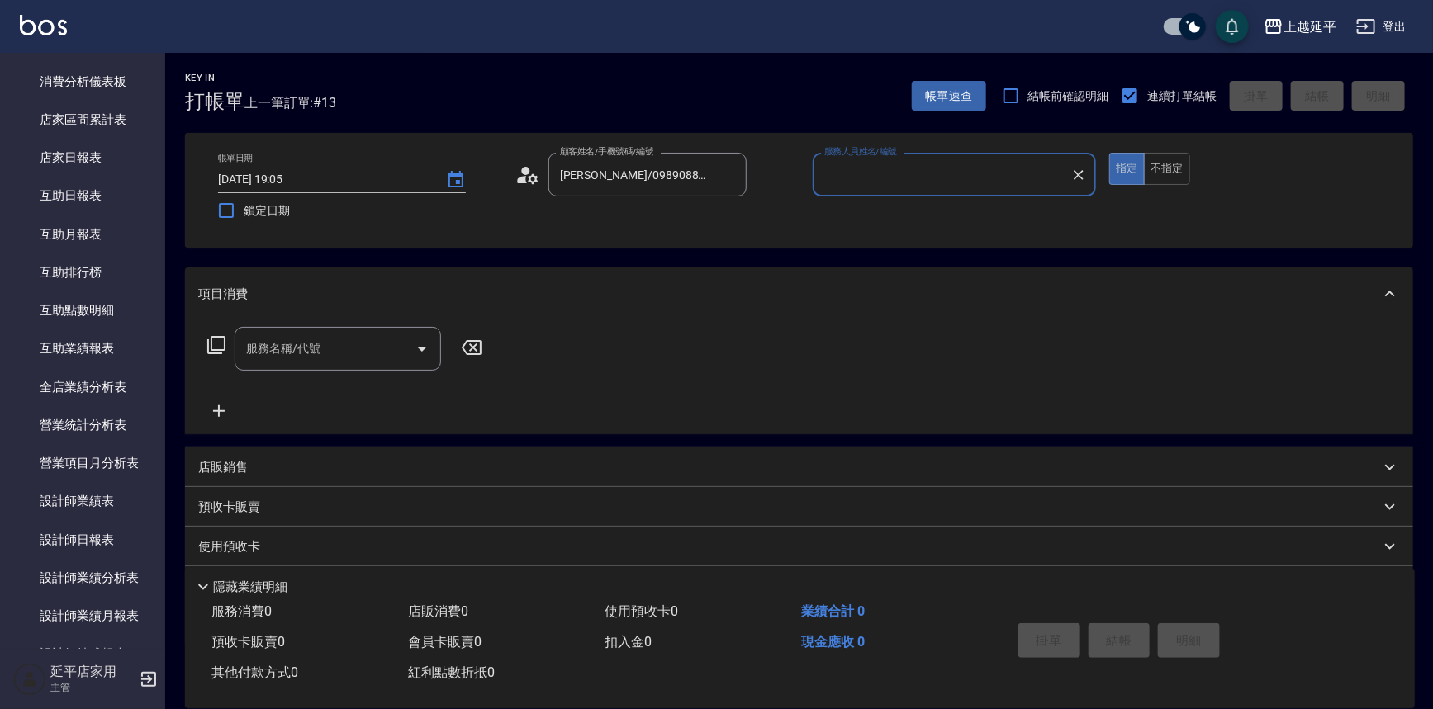
type input "Quennie-5"
click at [1183, 165] on button "不指定" at bounding box center [1167, 169] width 46 height 32
click at [211, 343] on icon at bounding box center [216, 345] width 18 height 18
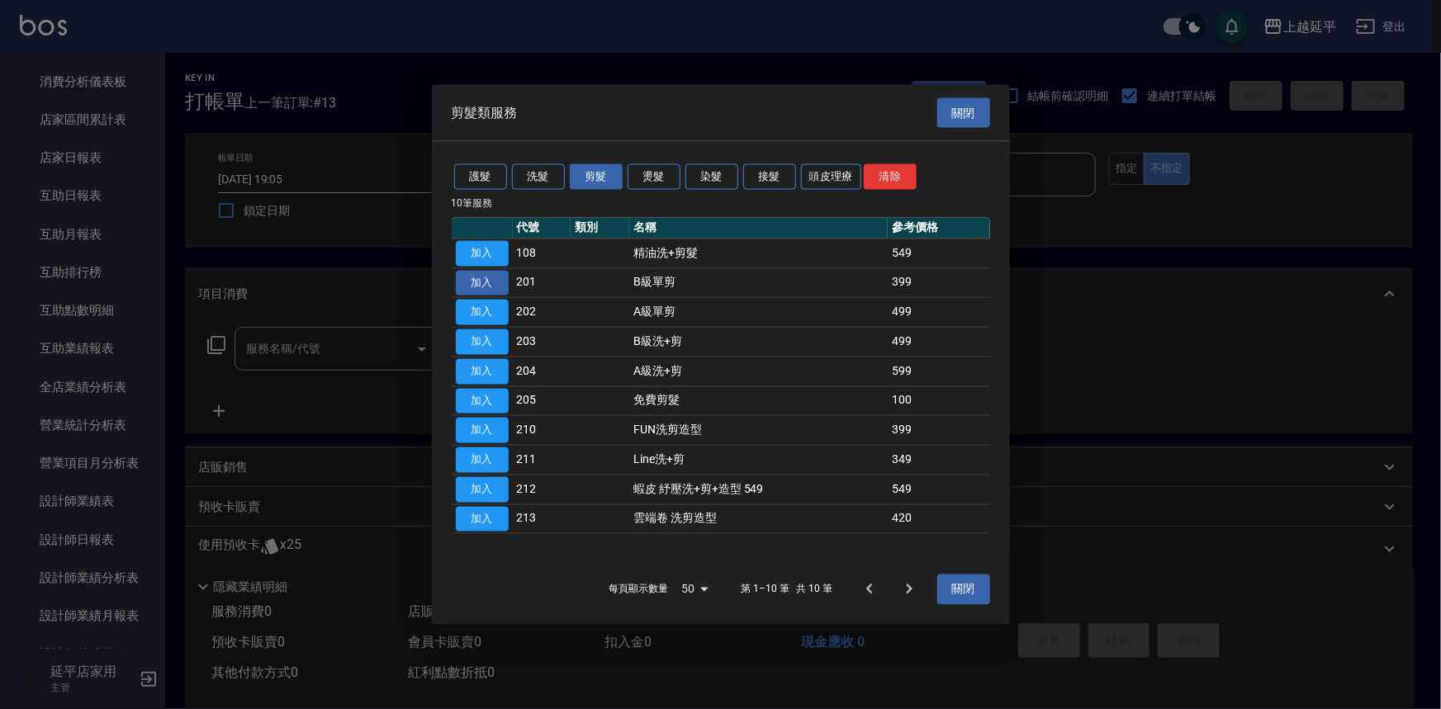
click at [479, 285] on button "加入" at bounding box center [482, 283] width 53 height 26
type input "B級單剪(201)"
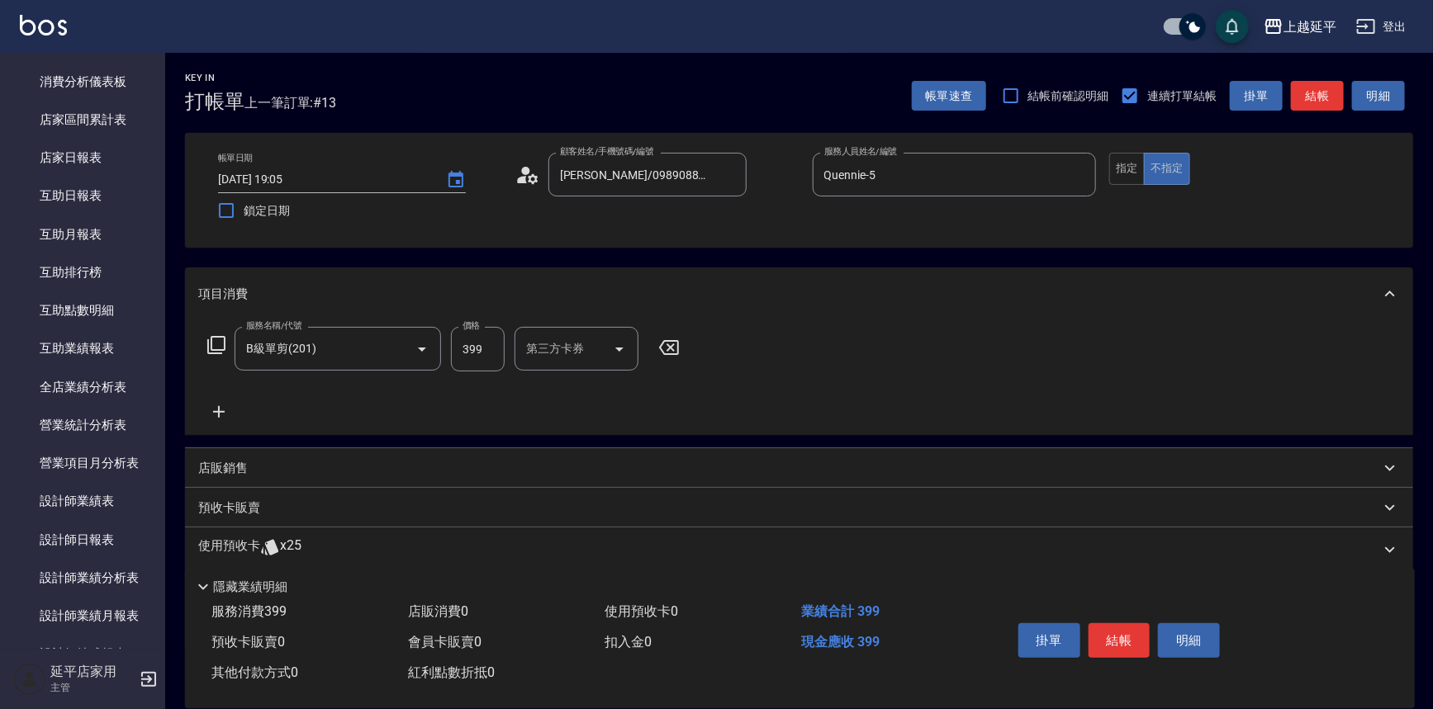
click at [991, 444] on div "項目消費 服務名稱/代號 B級單剪(201) 服務名稱/代號 價格 399 價格 第三方卡券 第三方卡券 店販銷售 服務人員姓名/編號 服務人員姓名/編號 商…" at bounding box center [799, 460] width 1228 height 384
click at [1113, 626] on button "結帳" at bounding box center [1119, 641] width 62 height 35
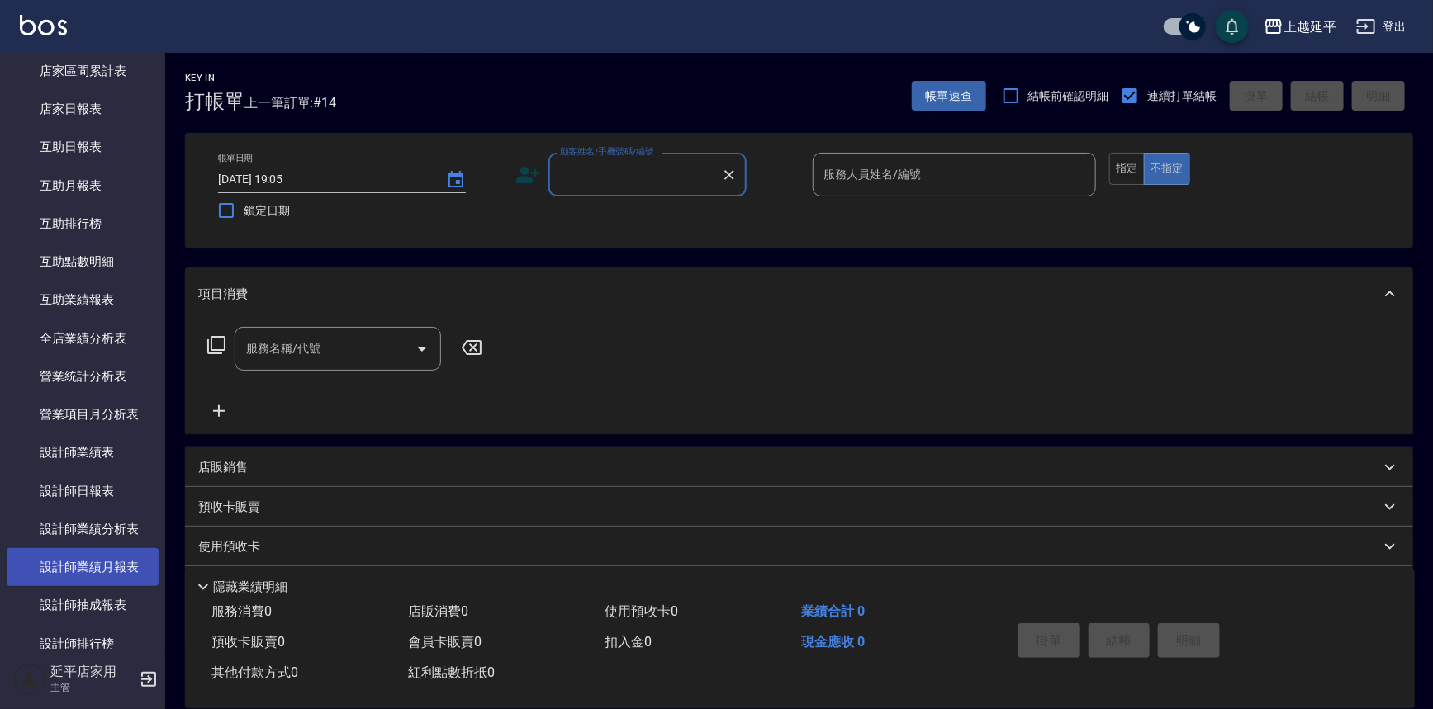
scroll to position [525, 0]
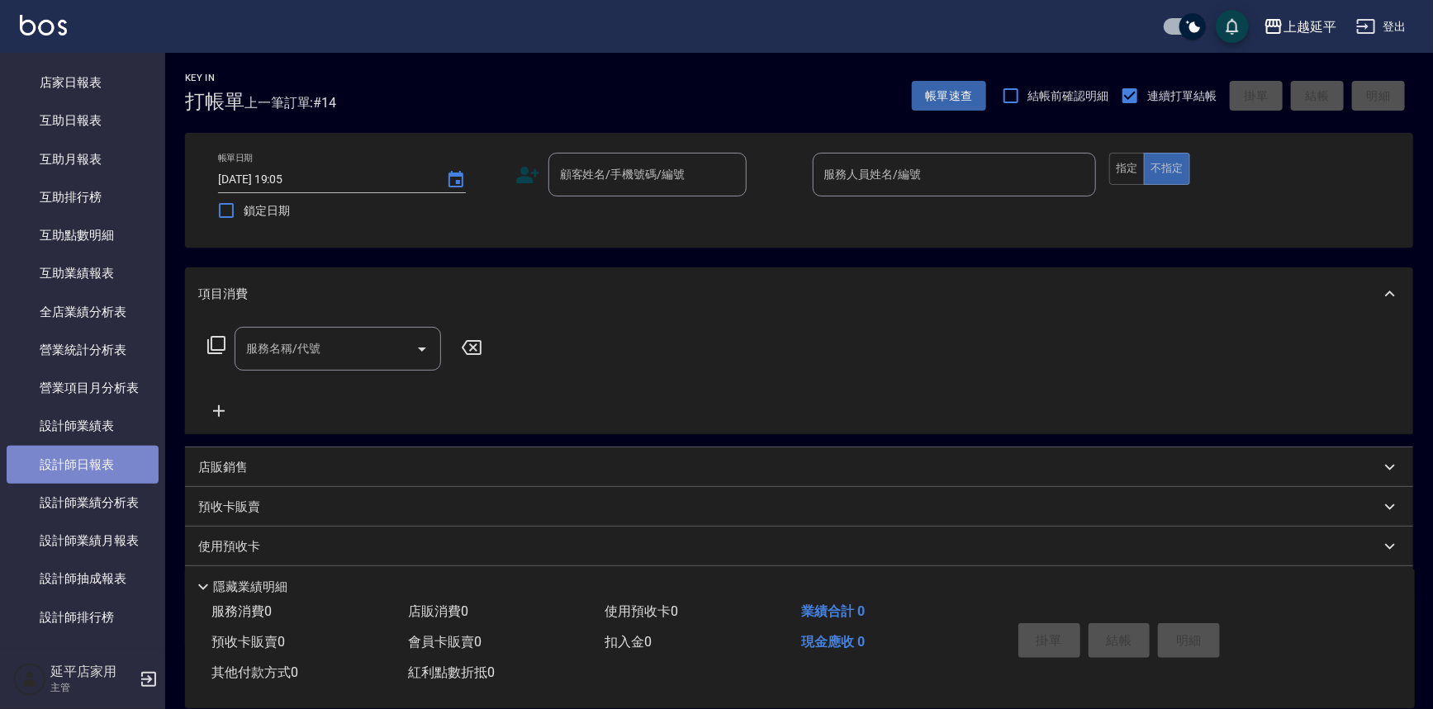
click at [110, 466] on link "設計師日報表" at bounding box center [83, 465] width 152 height 38
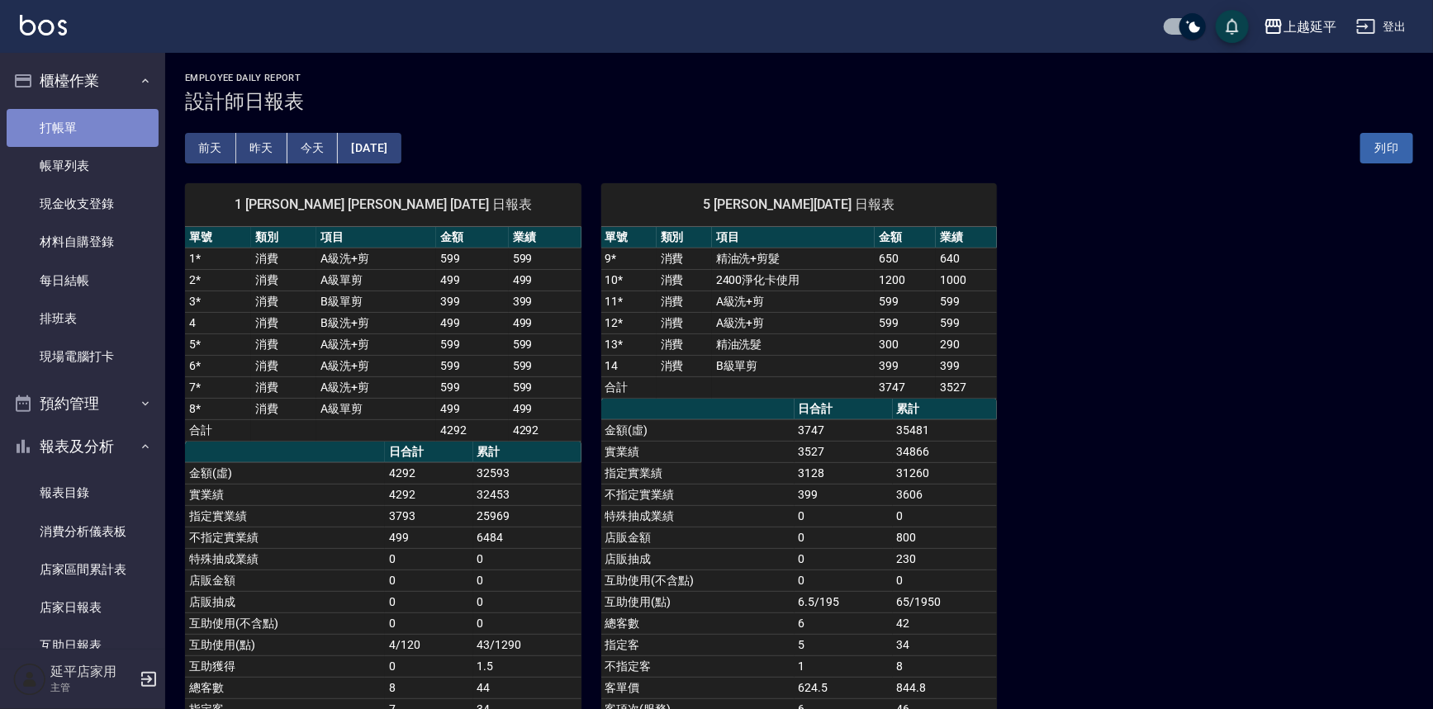
click at [117, 124] on link "打帳單" at bounding box center [83, 128] width 152 height 38
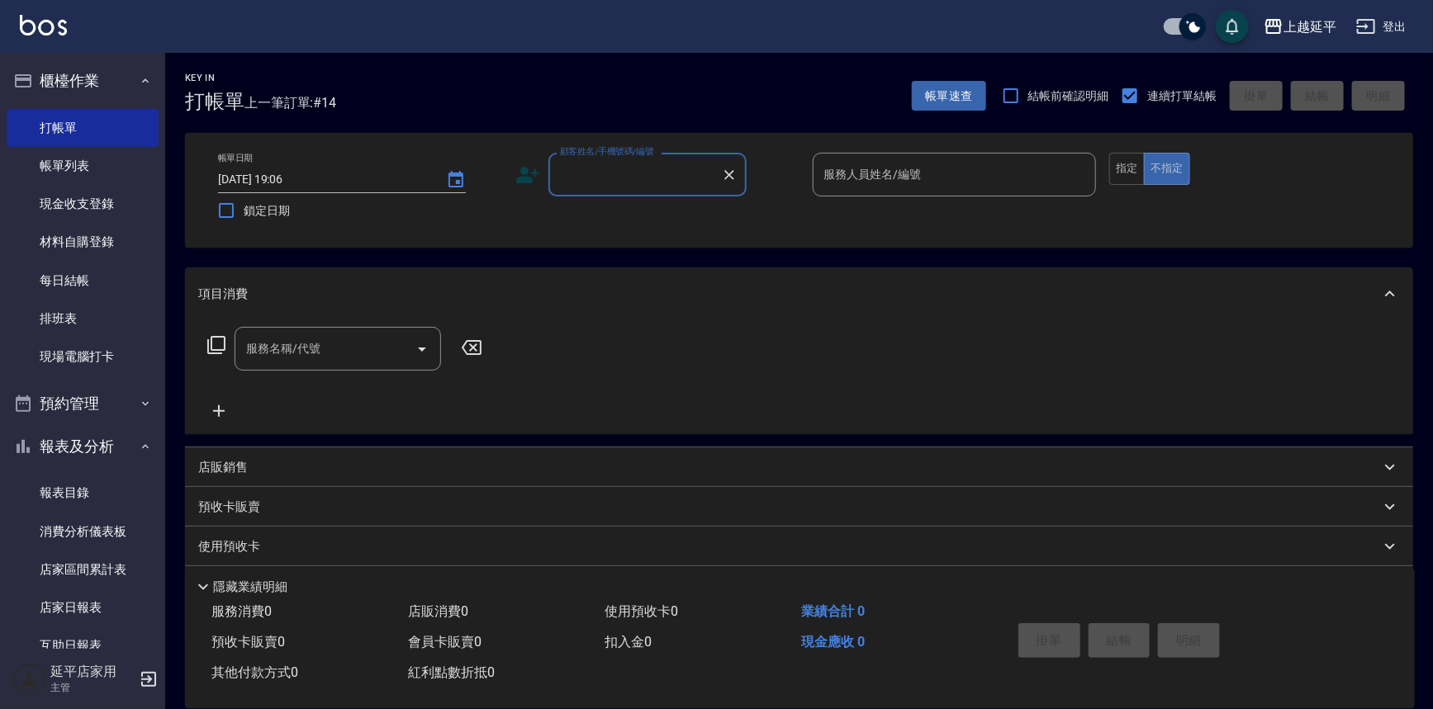
click at [326, 386] on body "上越延平 登出 櫃檯作業 打帳單 帳單列表 現金收支登錄 材料自購登錄 每日結帳 排班表 現場電腦打卡 預約管理 預約管理 單日預約紀錄 單週預約紀錄 報表及…" at bounding box center [716, 400] width 1433 height 801
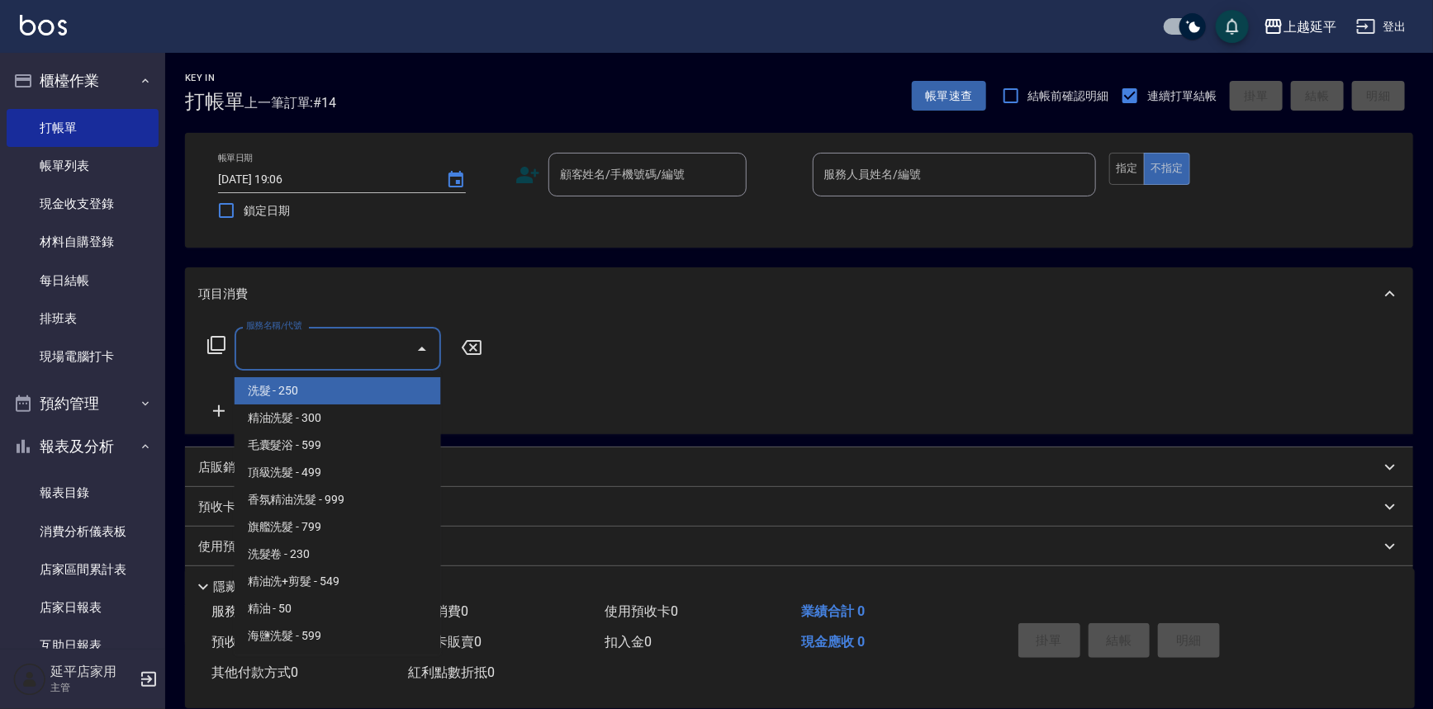
click at [349, 403] on ul "洗髮 - 250 精油洗髮 - 300 毛囊髮浴 - 599 頂級洗髮 - 499 香氛精油洗髮 - 999 旗艦洗髮 - 799 洗髮卷 - 230 精油洗…" at bounding box center [338, 513] width 206 height 284
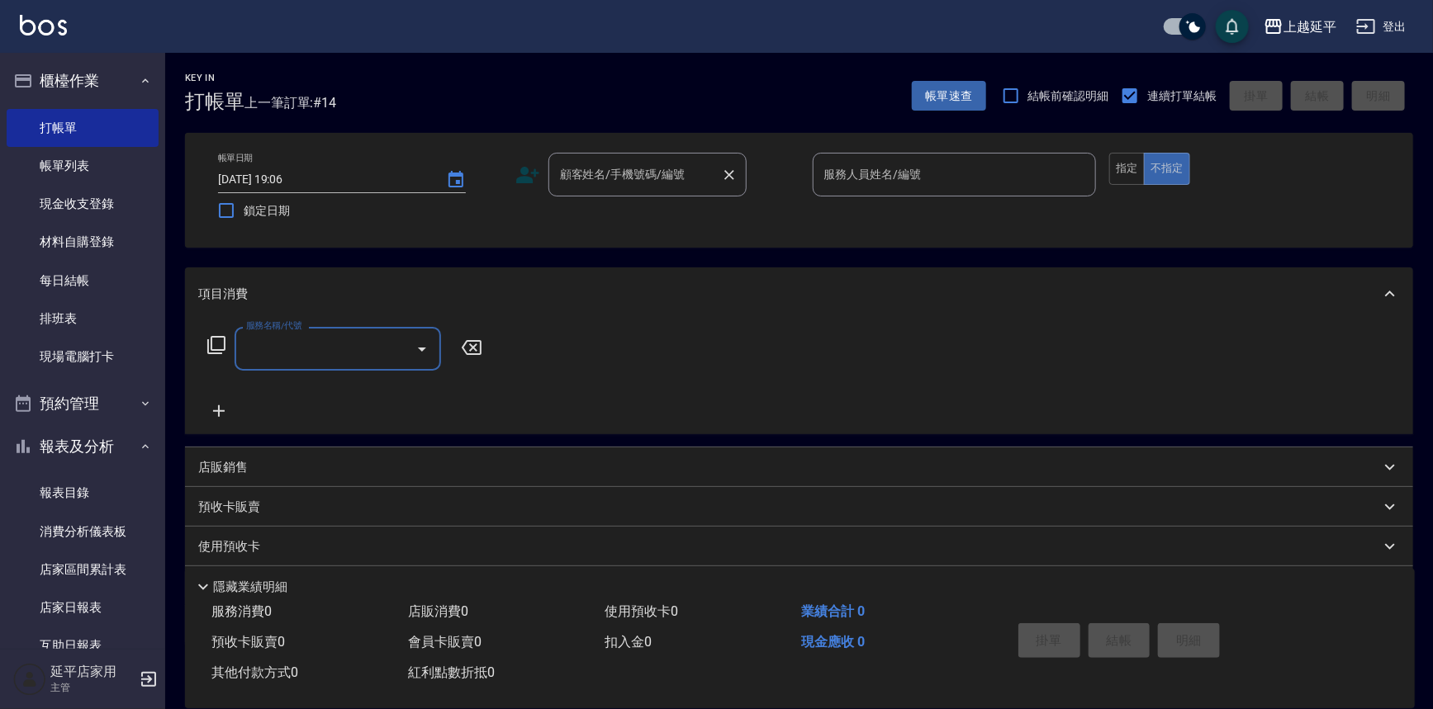
click at [632, 185] on input "顧客姓名/手機號碼/編號" at bounding box center [635, 174] width 159 height 29
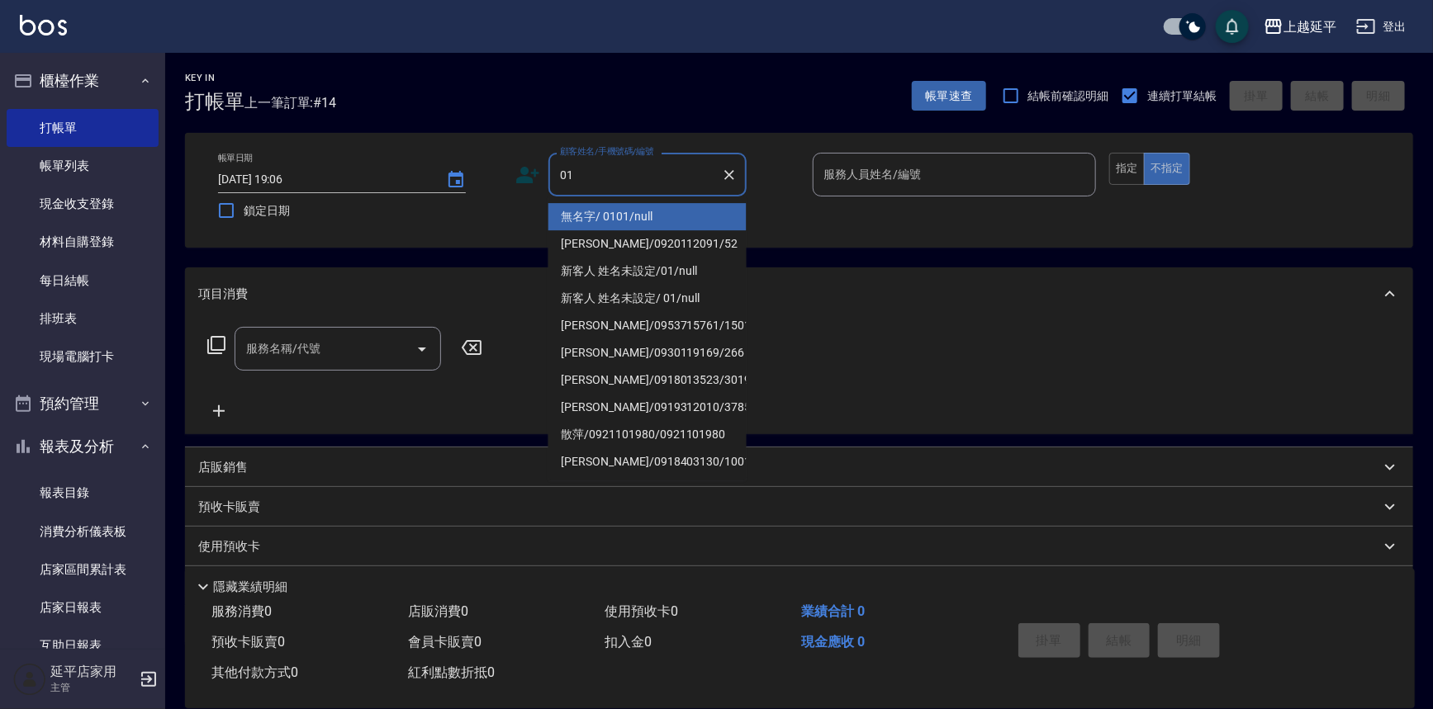
click at [612, 207] on li "無名字/ 0101/null" at bounding box center [647, 216] width 198 height 27
type input "無名字/ 0101/null"
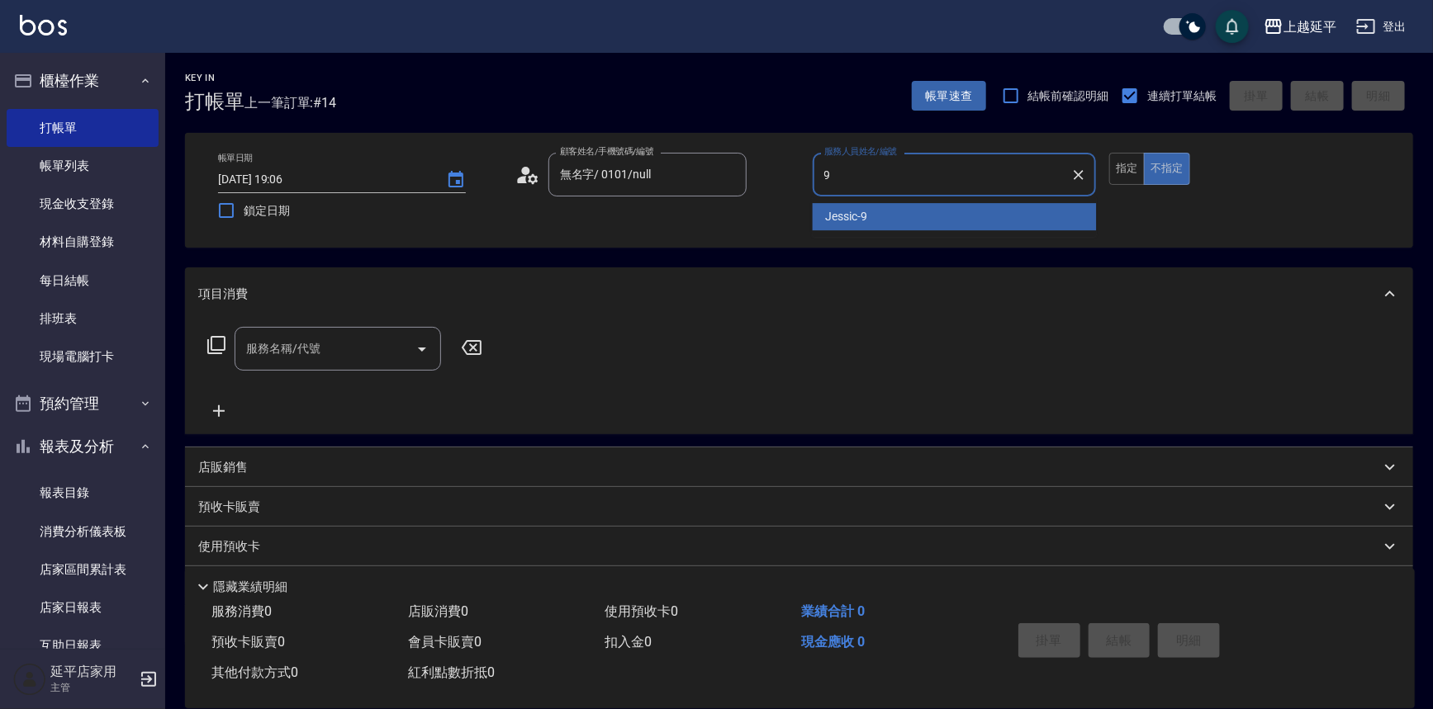
click at [845, 216] on span "Jessic -9" at bounding box center [847, 216] width 42 height 17
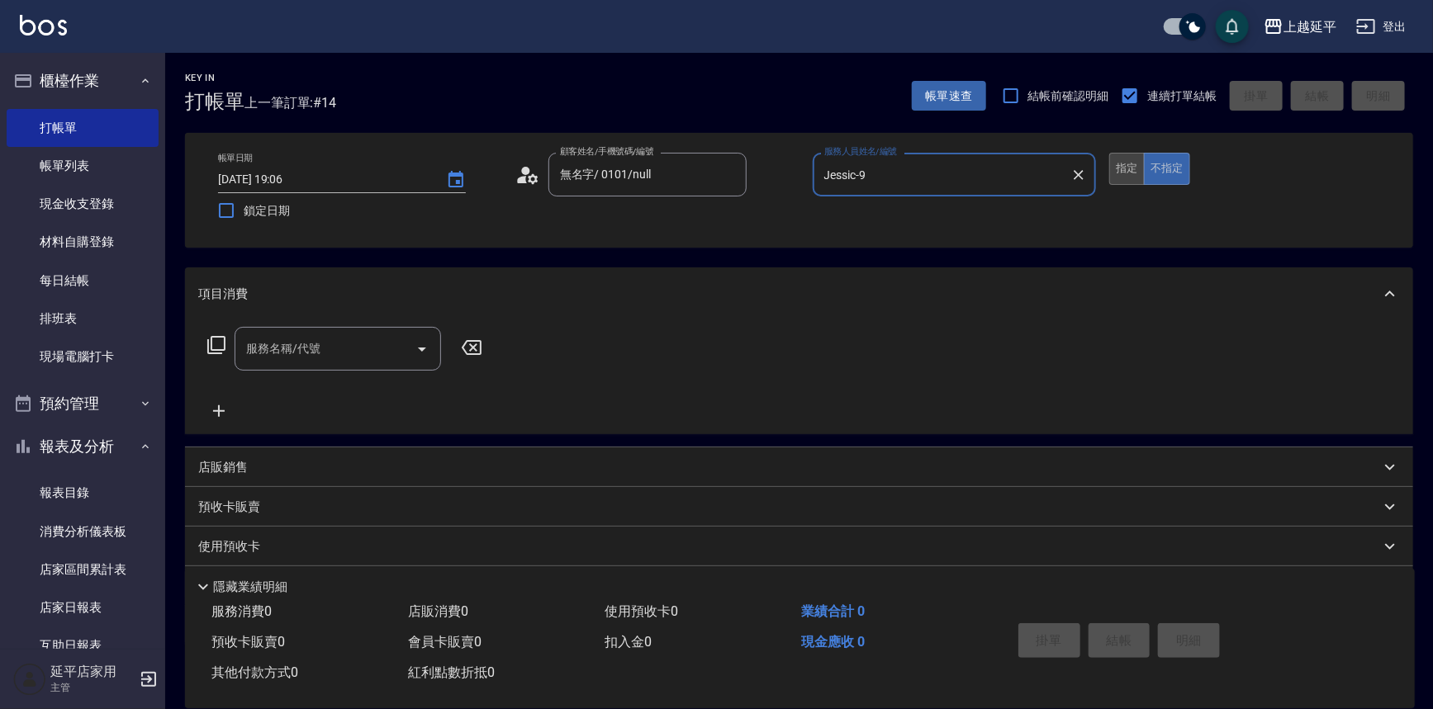
type input "Jessic-9"
click at [1131, 169] on button "指定" at bounding box center [1127, 169] width 36 height 32
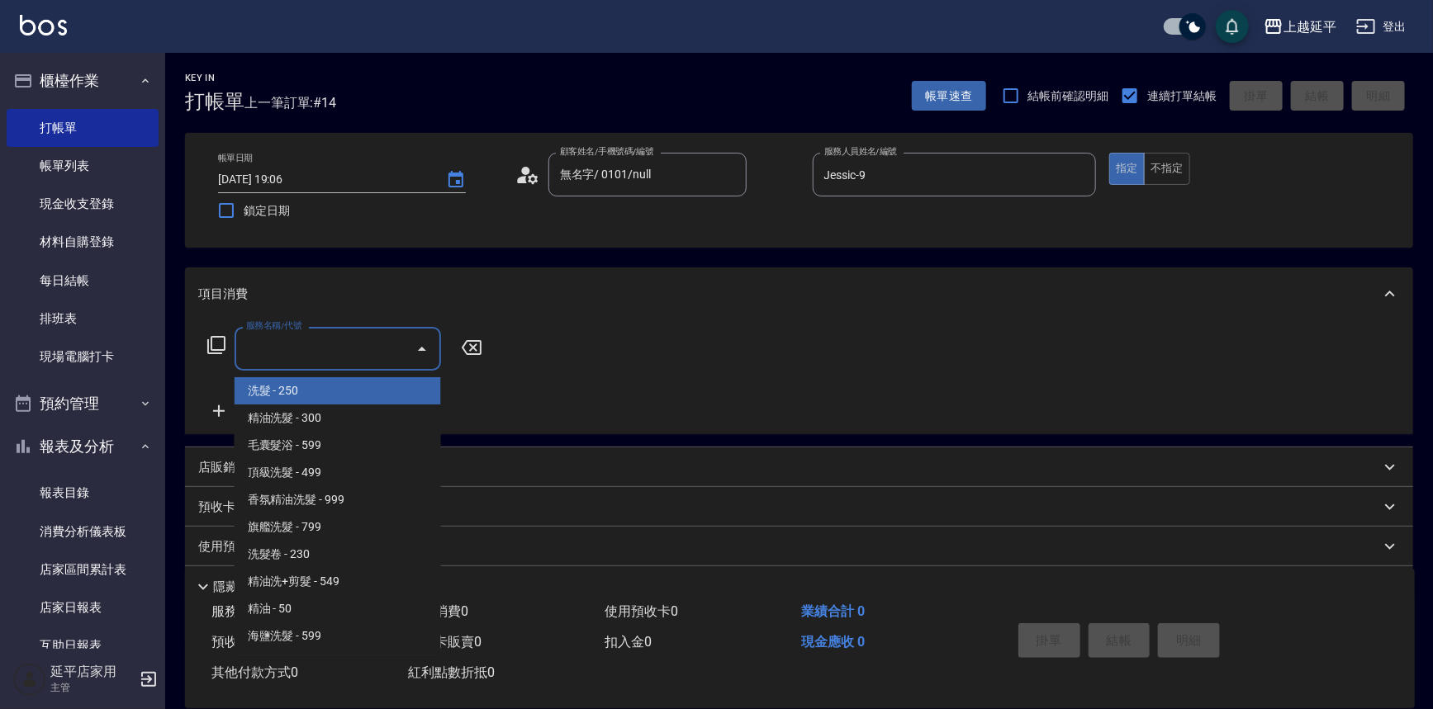
click at [341, 361] on input "服務名稱/代號" at bounding box center [325, 348] width 167 height 29
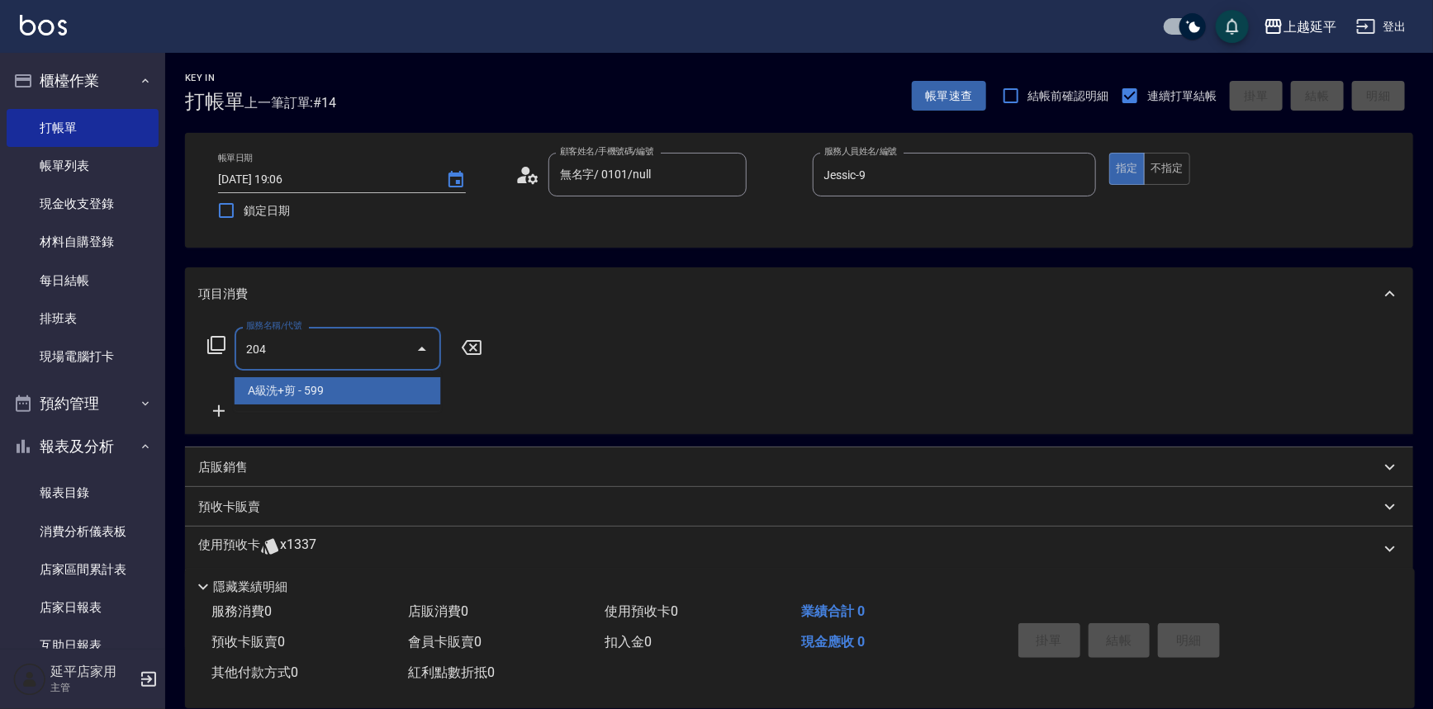
click at [354, 386] on span "A級洗+剪 - 599" at bounding box center [338, 390] width 206 height 27
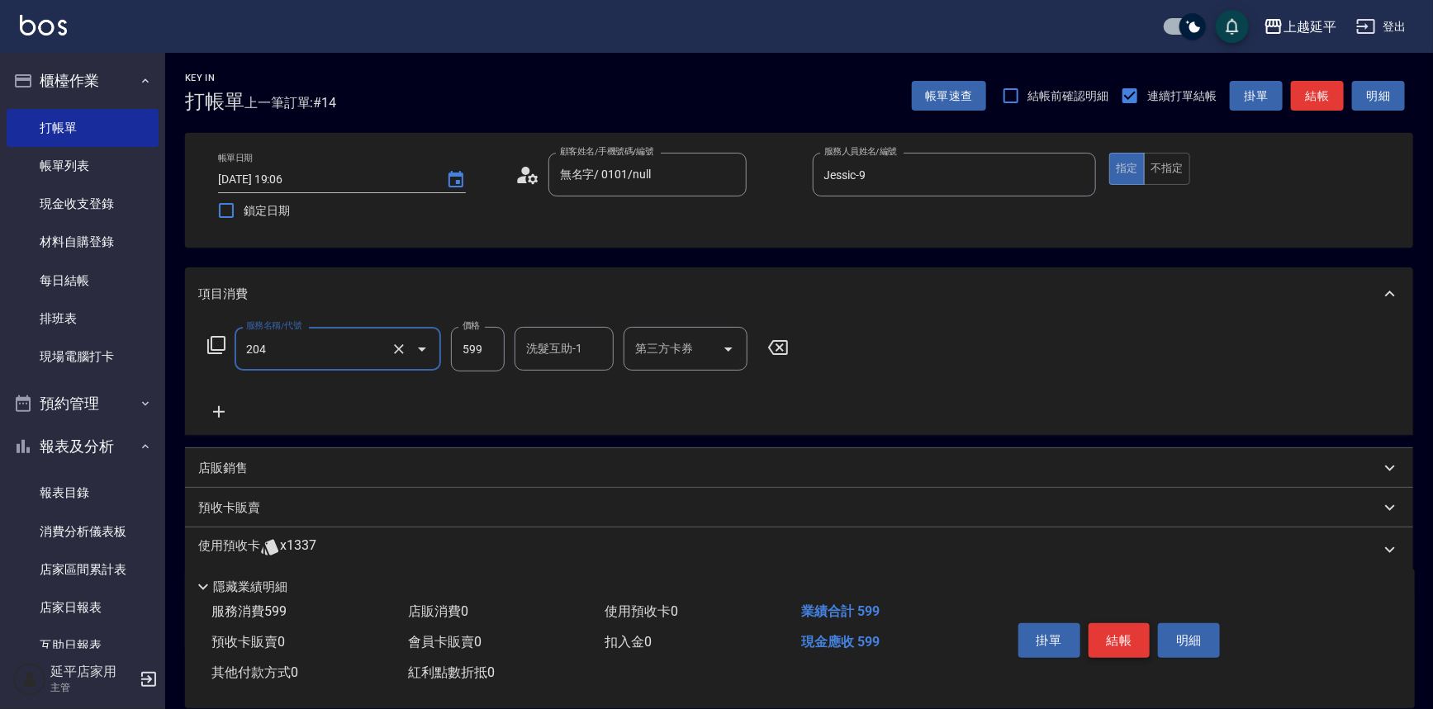
type input "A級洗+剪(204)"
click at [1110, 626] on button "結帳" at bounding box center [1119, 641] width 62 height 35
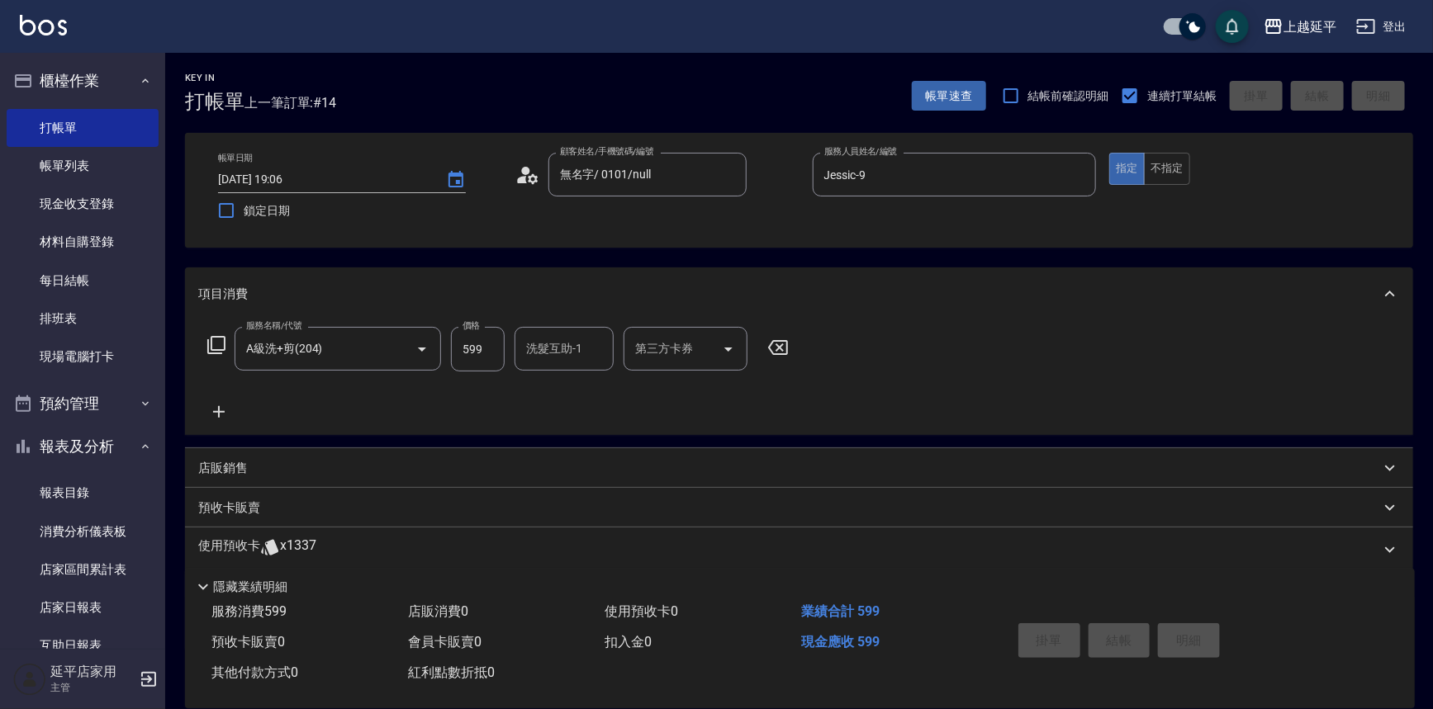
type input "[DATE] 19:20"
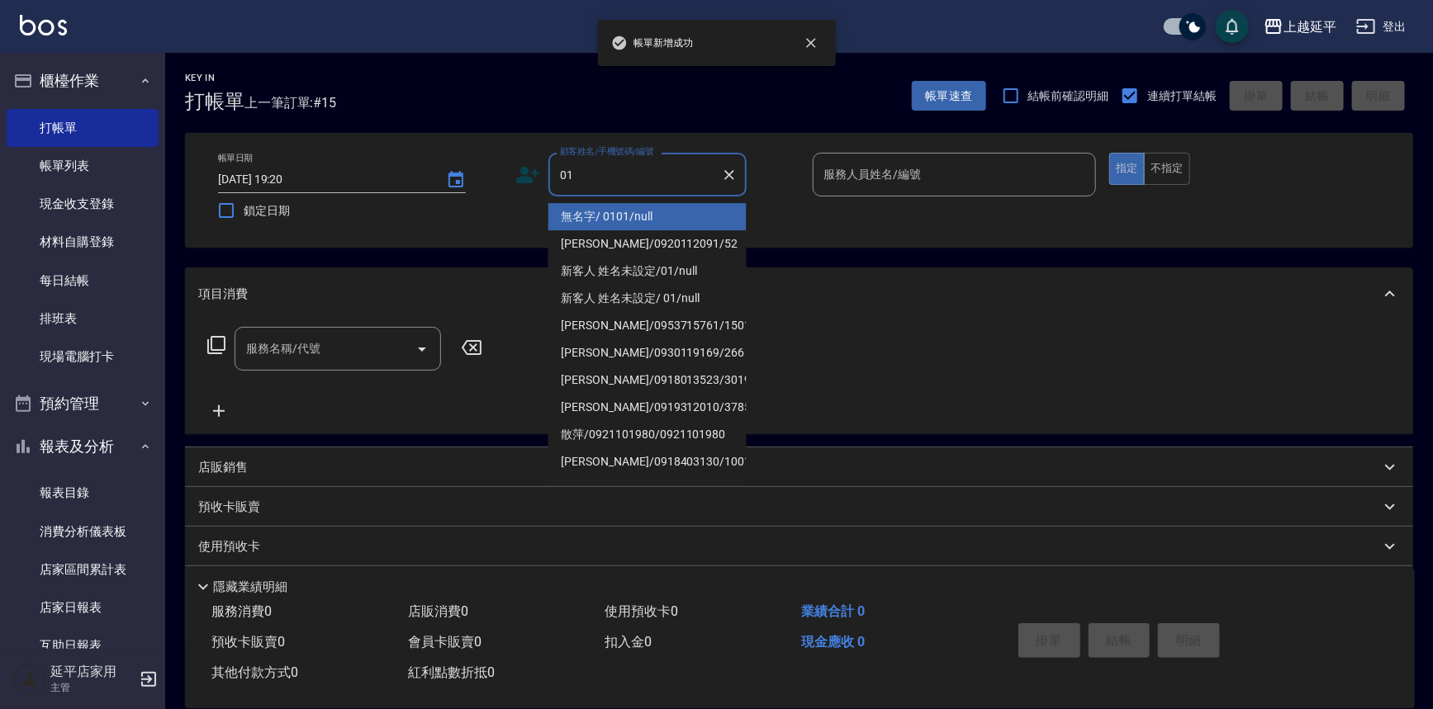
click at [619, 218] on li "無名字/ 0101/null" at bounding box center [647, 216] width 198 height 27
type input "無名字/ 0101/null"
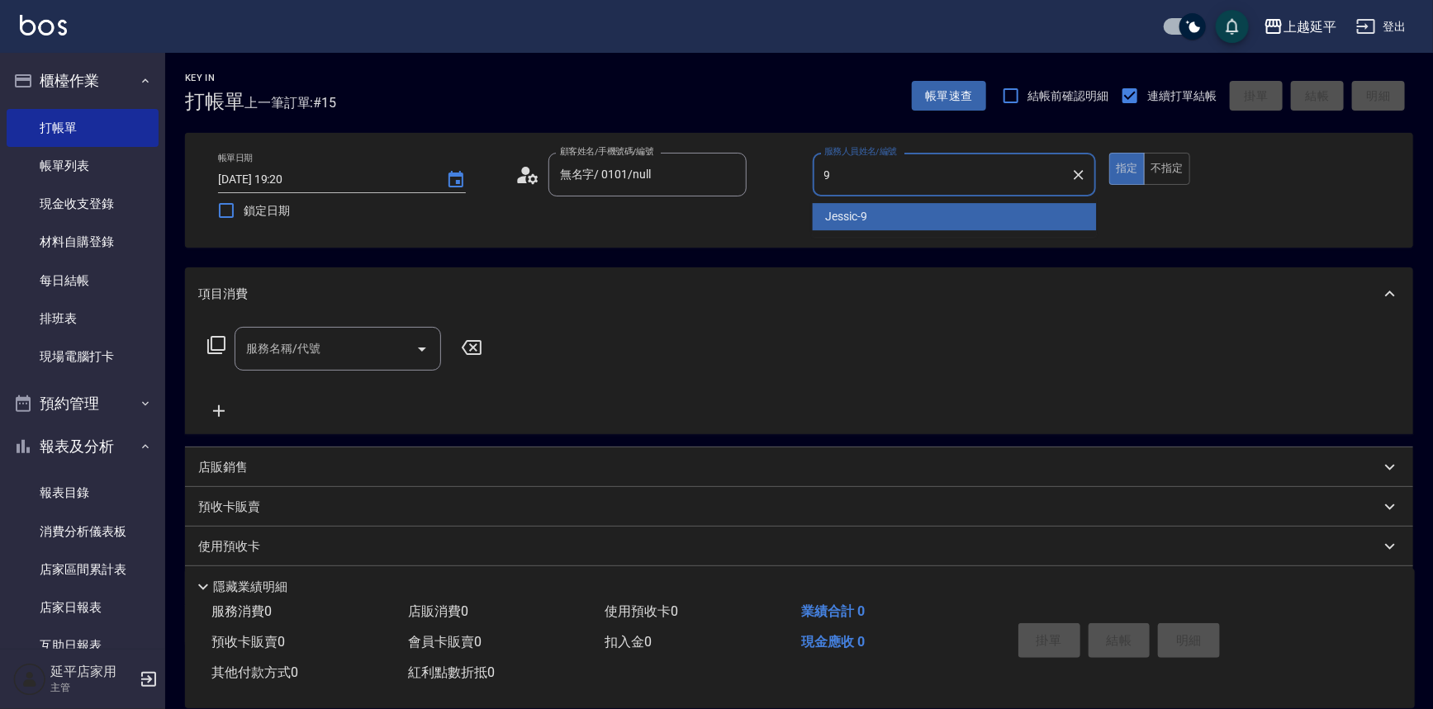
click at [865, 210] on span "Jessic -9" at bounding box center [847, 216] width 42 height 17
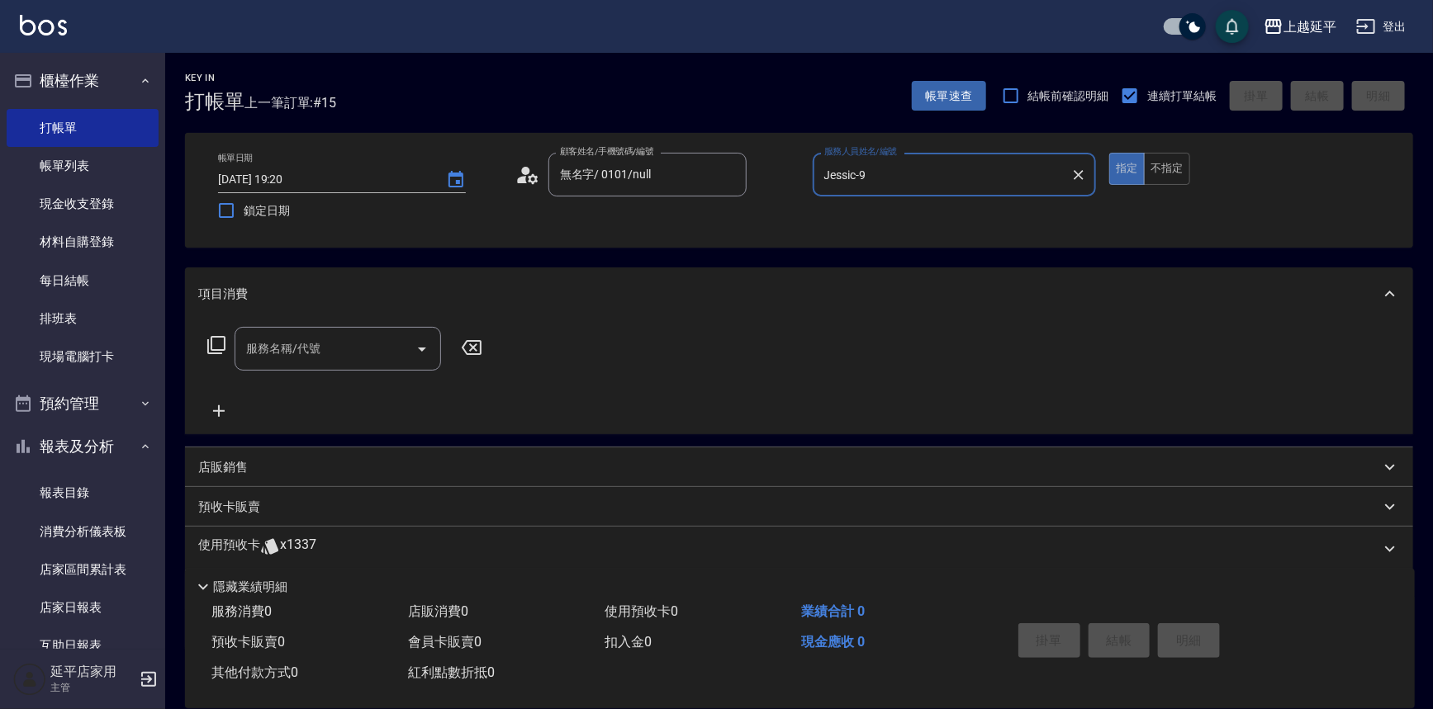
type input "Jessic-9"
click at [351, 344] on input "服務名稱/代號" at bounding box center [325, 348] width 167 height 29
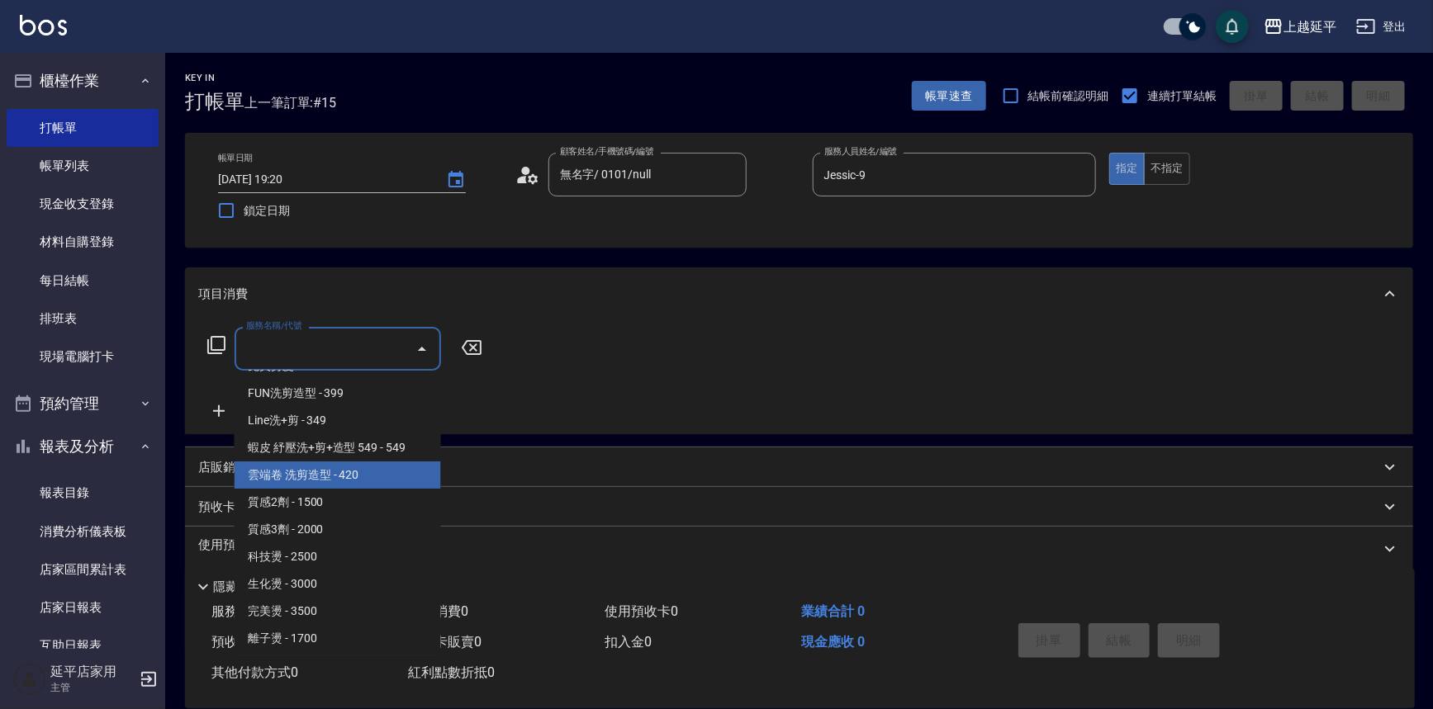
scroll to position [676, 0]
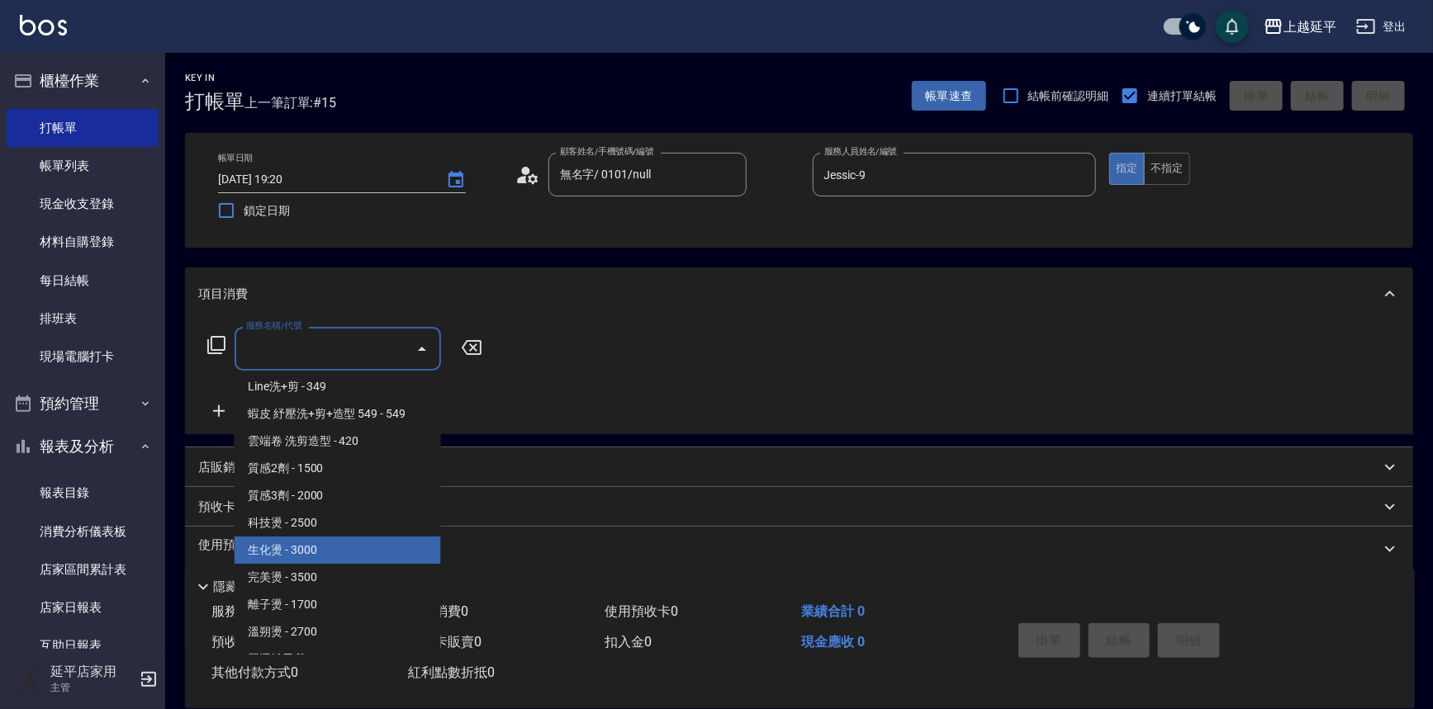
click at [330, 543] on span "生化燙 - 3000" at bounding box center [338, 550] width 206 height 27
type input "生化燙(304)"
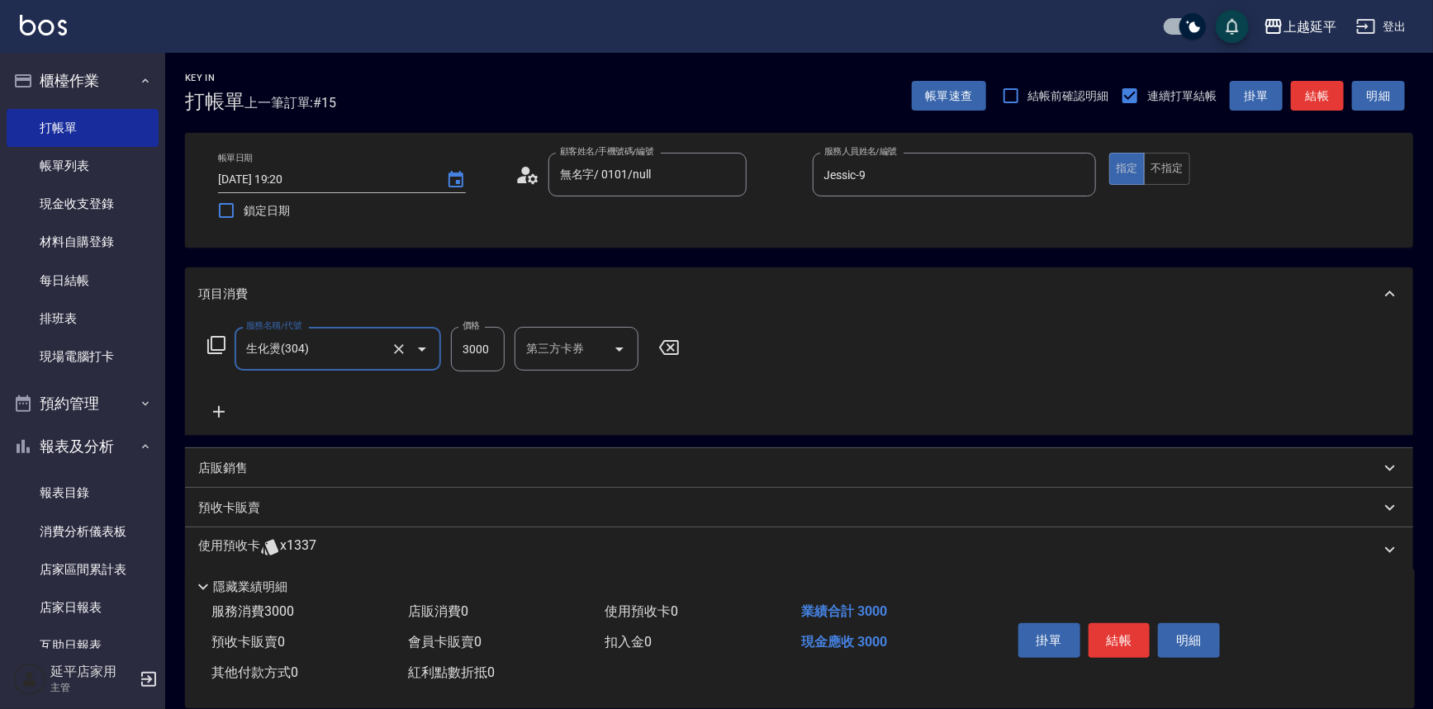
click at [481, 349] on input "3000" at bounding box center [478, 349] width 54 height 45
type input "3299"
click at [559, 349] on div "洗髮互助-1 洗髮互助-1" at bounding box center [563, 349] width 99 height 44
click at [575, 382] on span "[PERSON_NAME]-34" at bounding box center [553, 390] width 51 height 17
type input "方彩姿-34"
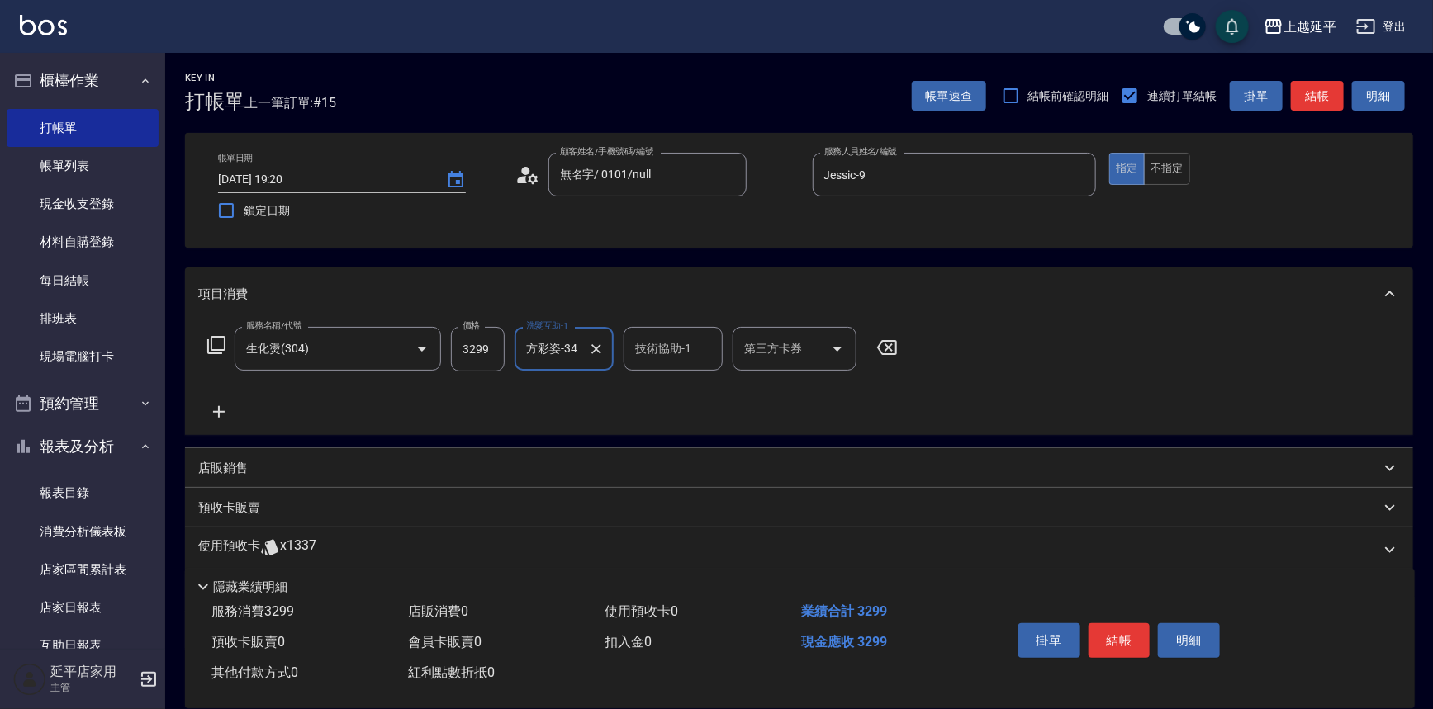
click at [644, 353] on div "技術協助-1 技術協助-1" at bounding box center [673, 349] width 99 height 44
click at [677, 387] on span "[PERSON_NAME]-34" at bounding box center [662, 390] width 51 height 17
type input "方彩姿-34"
click at [1107, 633] on button "結帳" at bounding box center [1119, 641] width 62 height 35
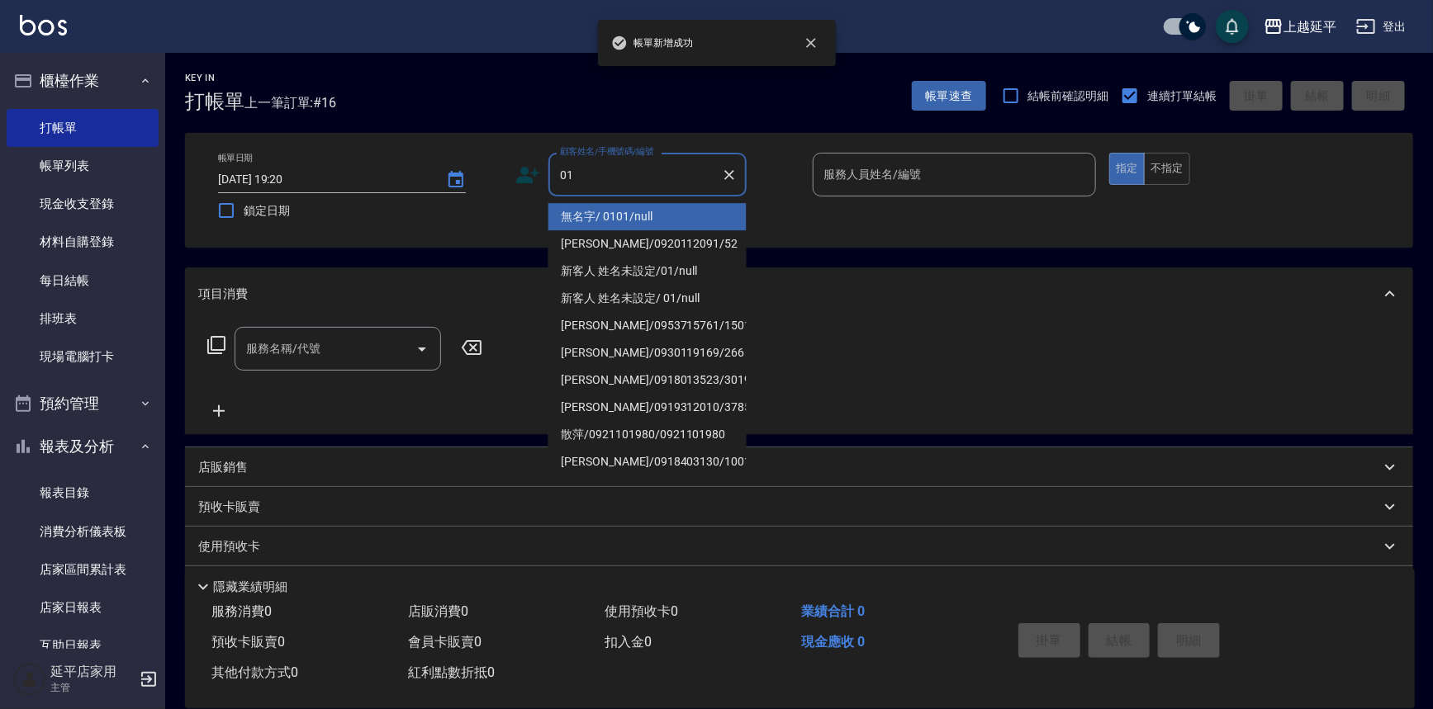
click at [638, 214] on li "無名字/ 0101/null" at bounding box center [647, 216] width 198 height 27
type input "無名字/ 0101/null"
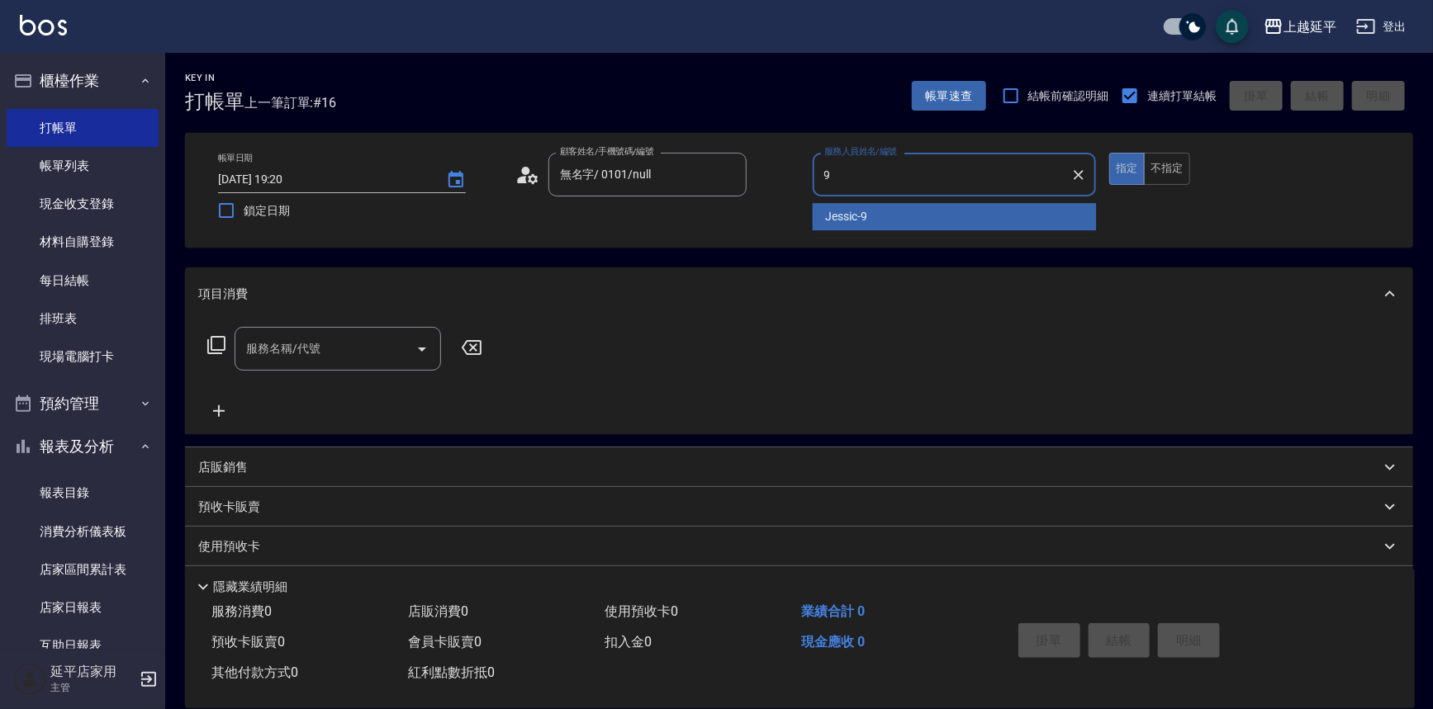
click at [830, 222] on span "Jessic -9" at bounding box center [847, 216] width 42 height 17
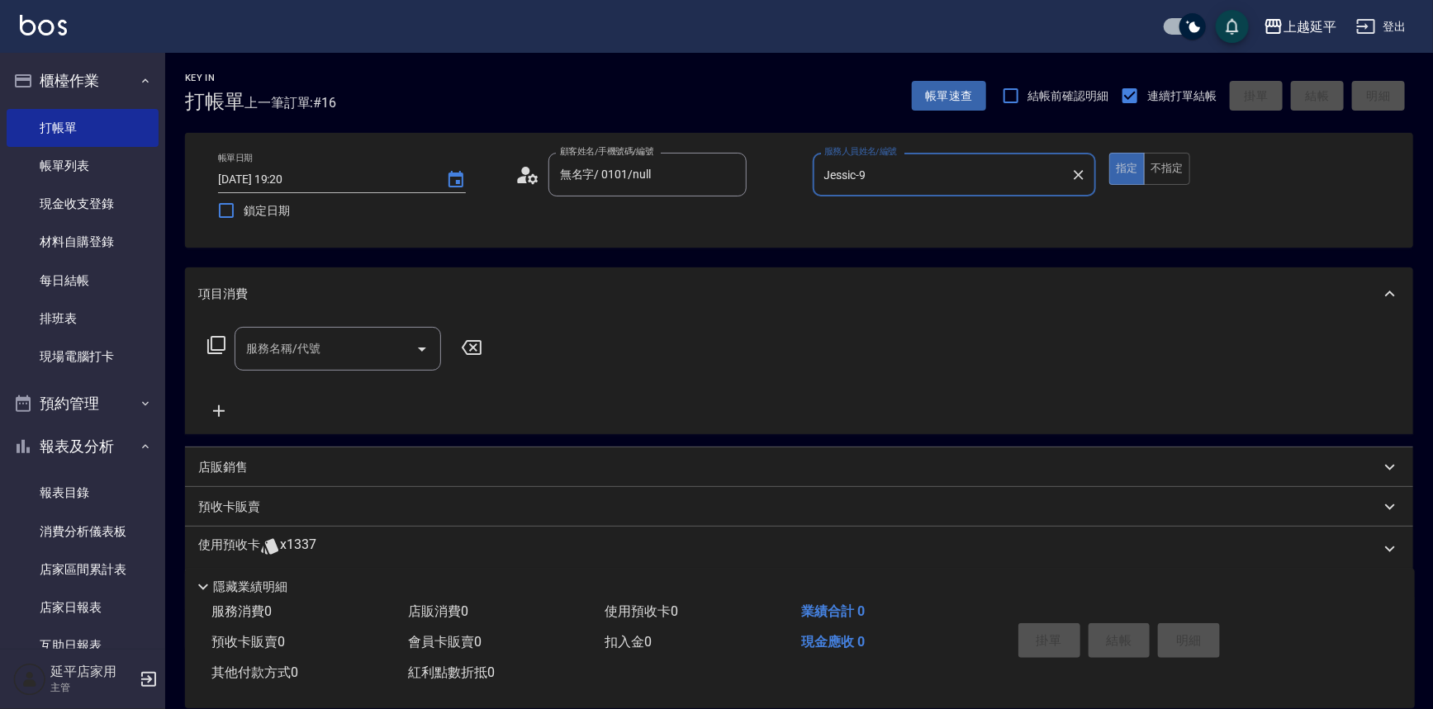
type input "Jessic-9"
click at [289, 354] on div "服務名稱/代號 服務名稱/代號" at bounding box center [338, 349] width 206 height 44
click at [323, 394] on span "精油洗髮卷 - 280" at bounding box center [338, 390] width 206 height 27
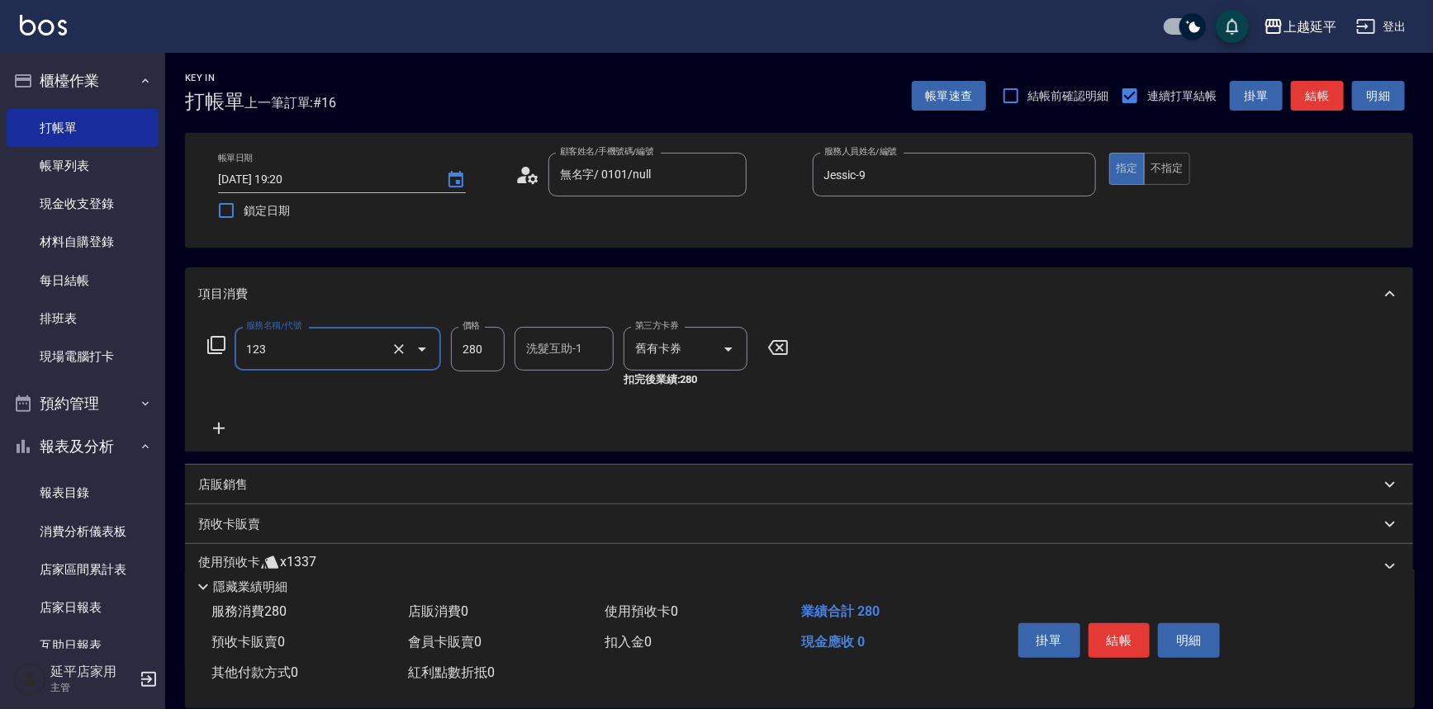
click at [543, 351] on div "洗髮互助-1 洗髮互助-1" at bounding box center [563, 349] width 99 height 44
type input "精油洗髮卷(123)"
click at [564, 391] on span "丞宗 -29" at bounding box center [548, 390] width 40 height 17
type input "丞宗-29"
click at [1102, 641] on button "結帳" at bounding box center [1119, 641] width 62 height 35
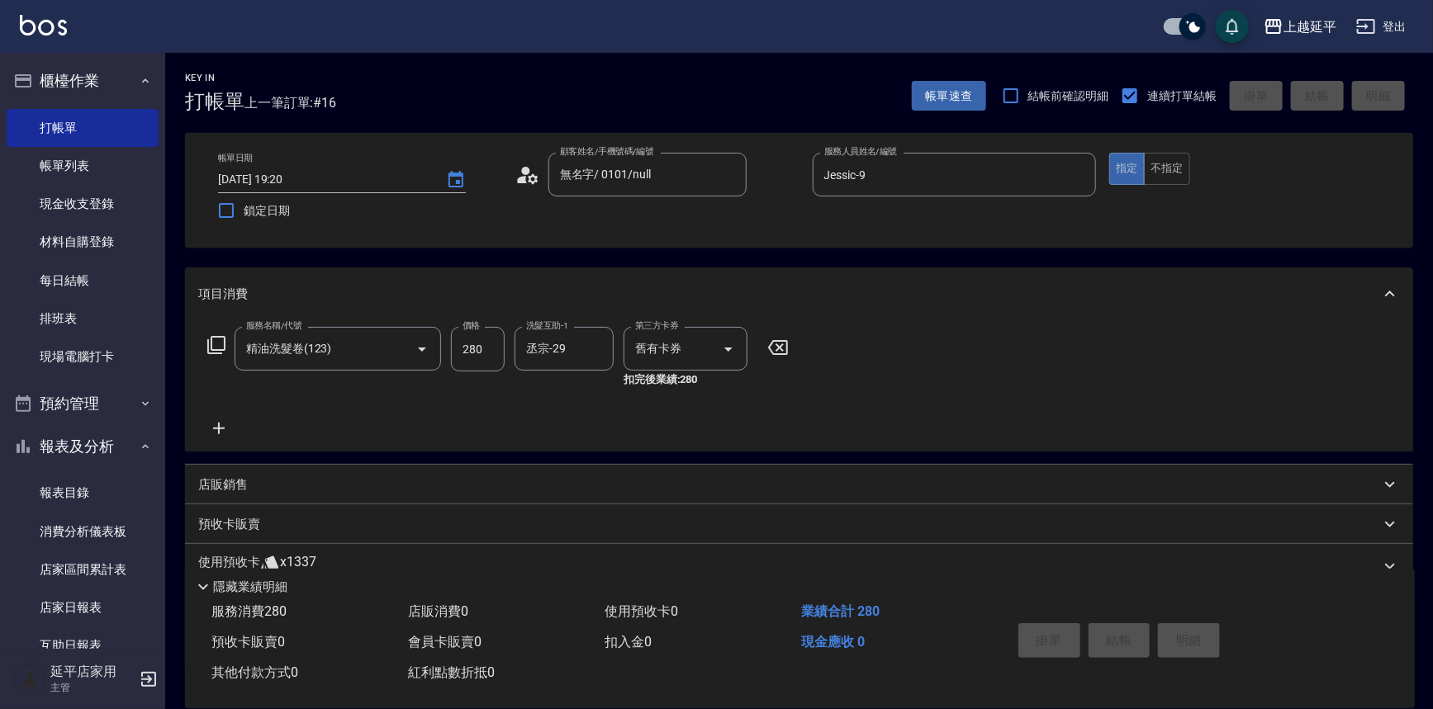
type input "[DATE] 19:21"
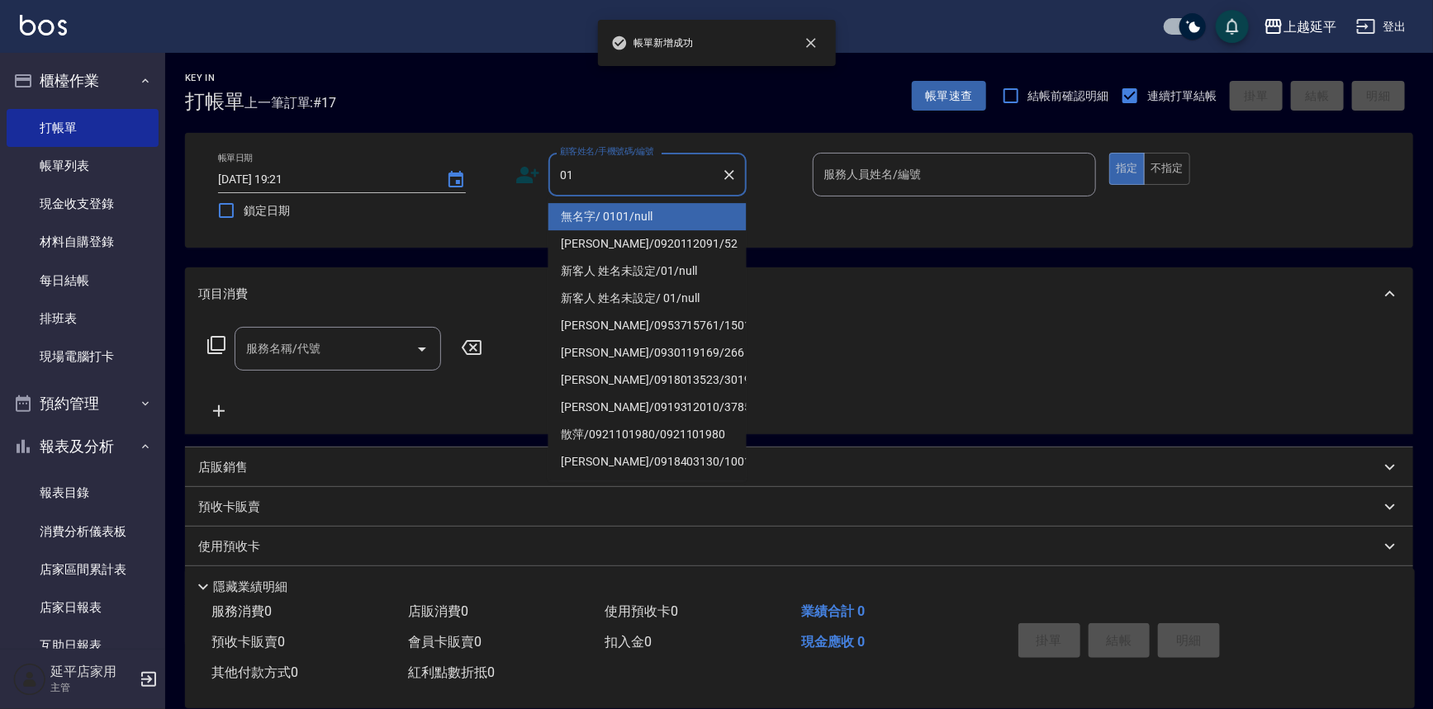
click at [604, 211] on li "無名字/ 0101/null" at bounding box center [647, 216] width 198 height 27
type input "無名字/ 0101/null"
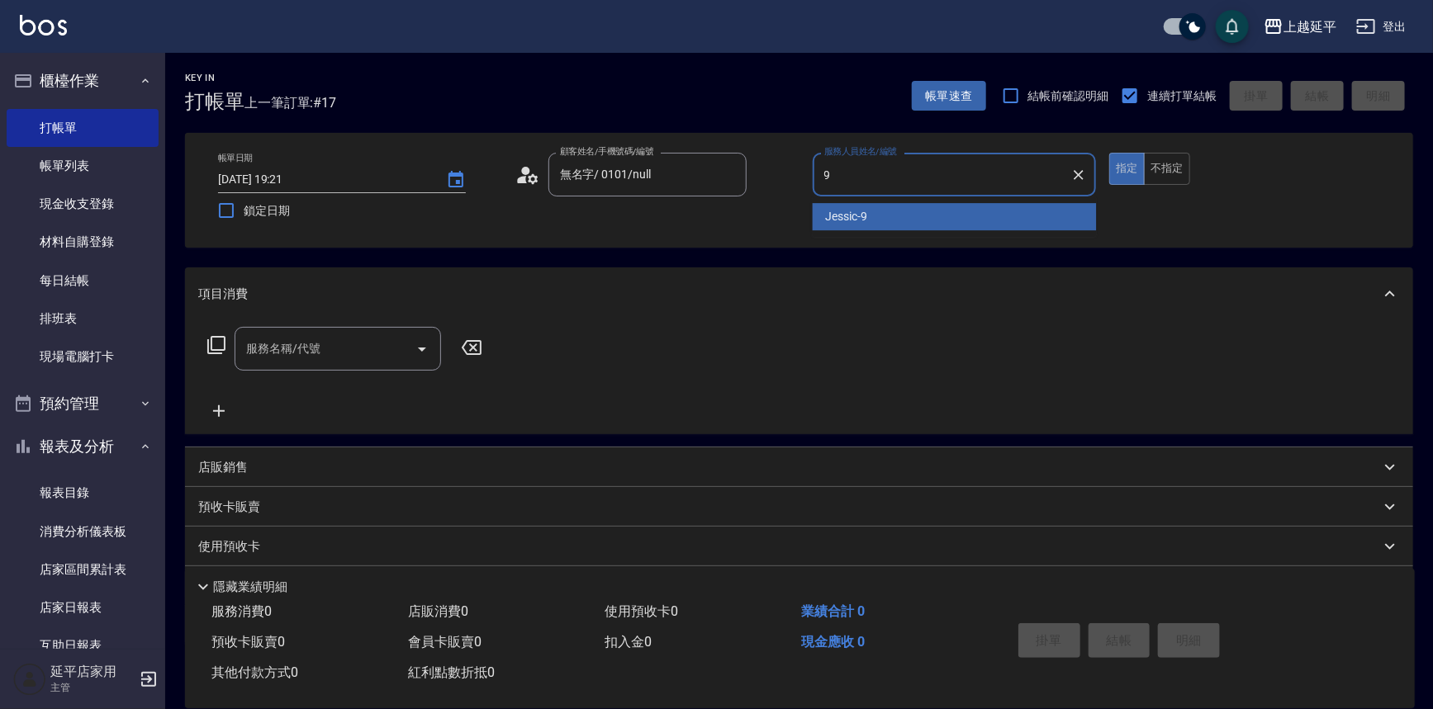
click at [832, 225] on div "Jessic -9" at bounding box center [955, 216] width 284 height 27
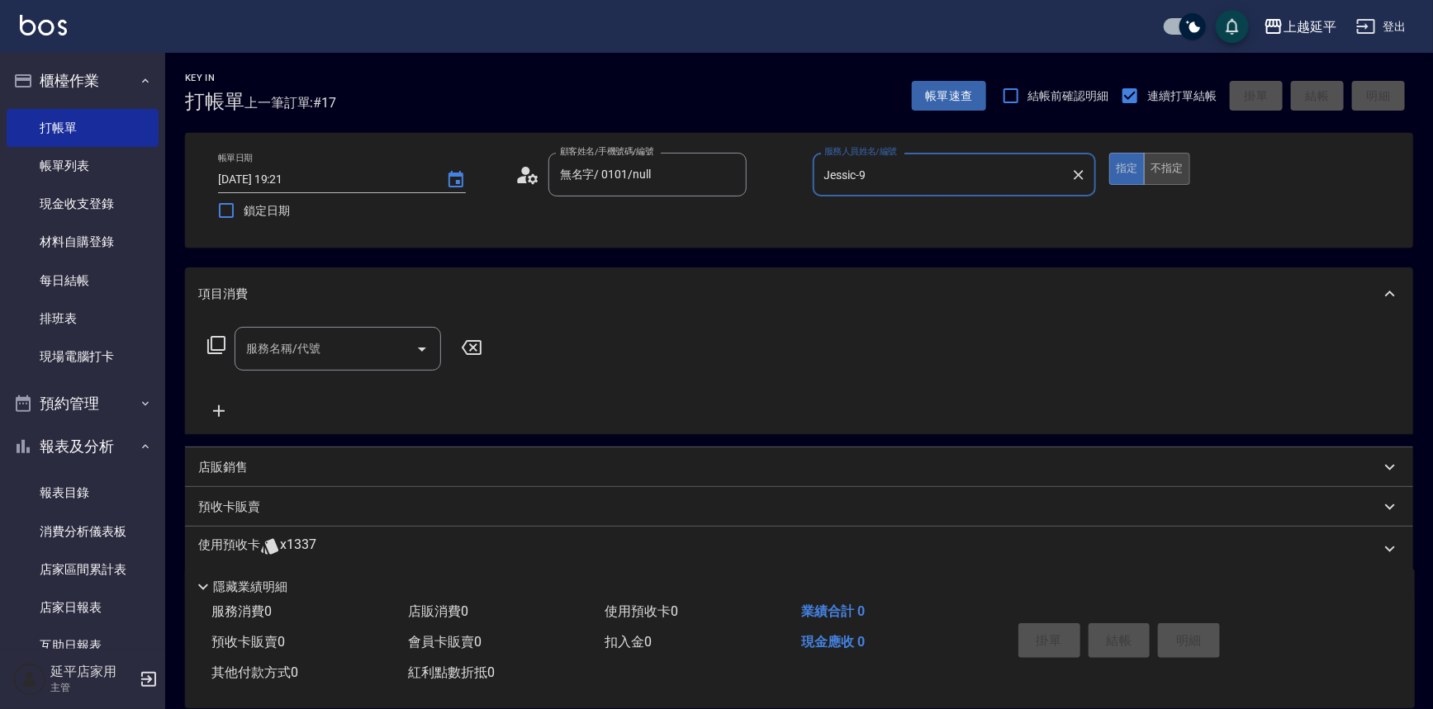
type input "Jessic-9"
click at [1176, 168] on button "不指定" at bounding box center [1167, 169] width 46 height 32
click at [344, 348] on input "服務名稱/代號" at bounding box center [325, 348] width 167 height 29
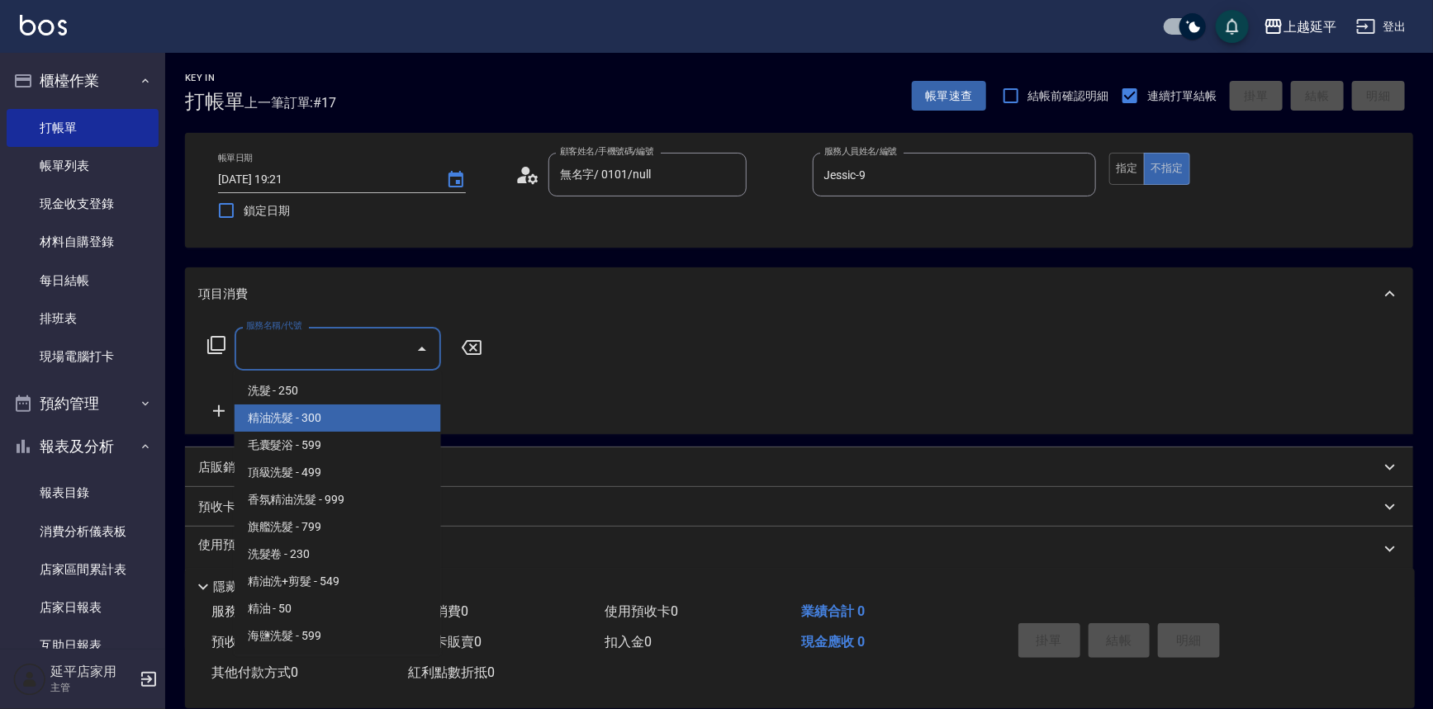
click at [352, 425] on span "精油洗髮 - 300" at bounding box center [338, 418] width 206 height 27
type input "精油洗髮(102)"
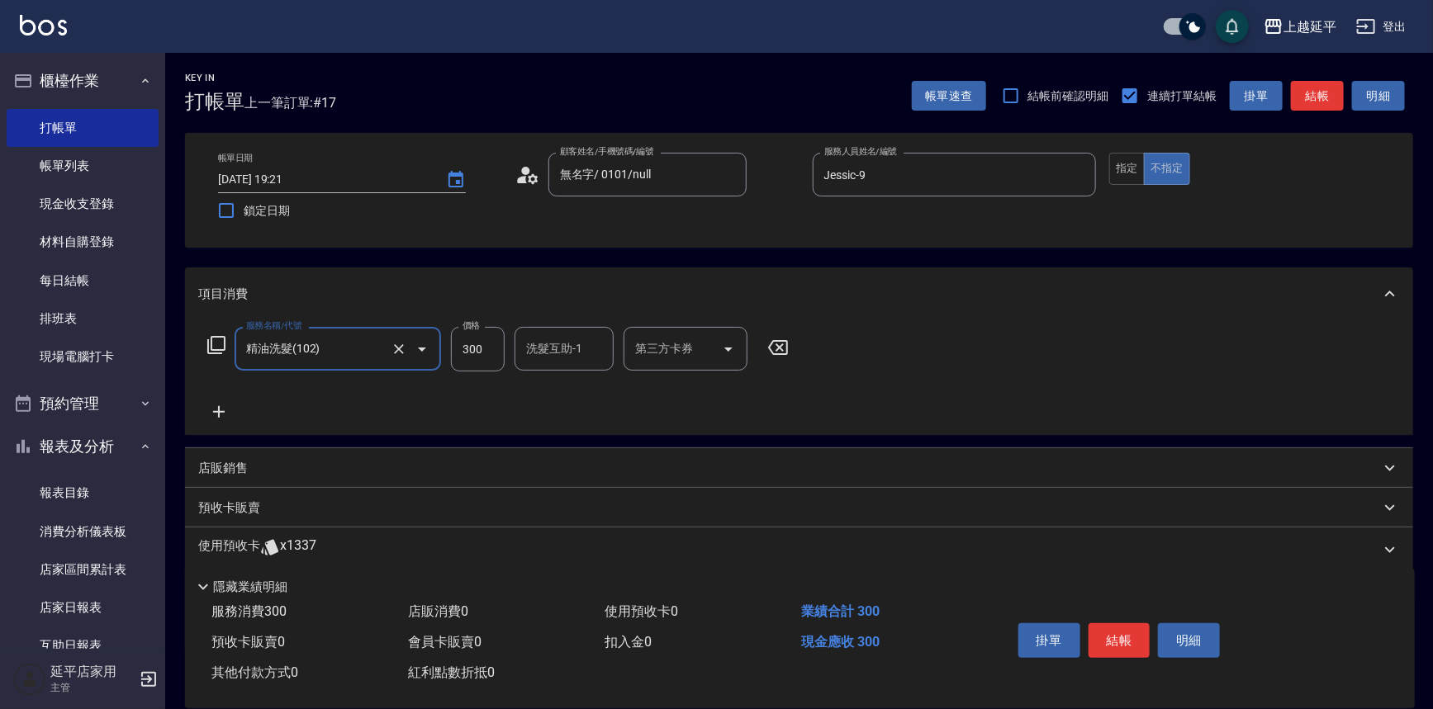
click at [468, 348] on input "300" at bounding box center [478, 349] width 54 height 45
type input "600"
click at [1121, 636] on button "結帳" at bounding box center [1119, 641] width 62 height 35
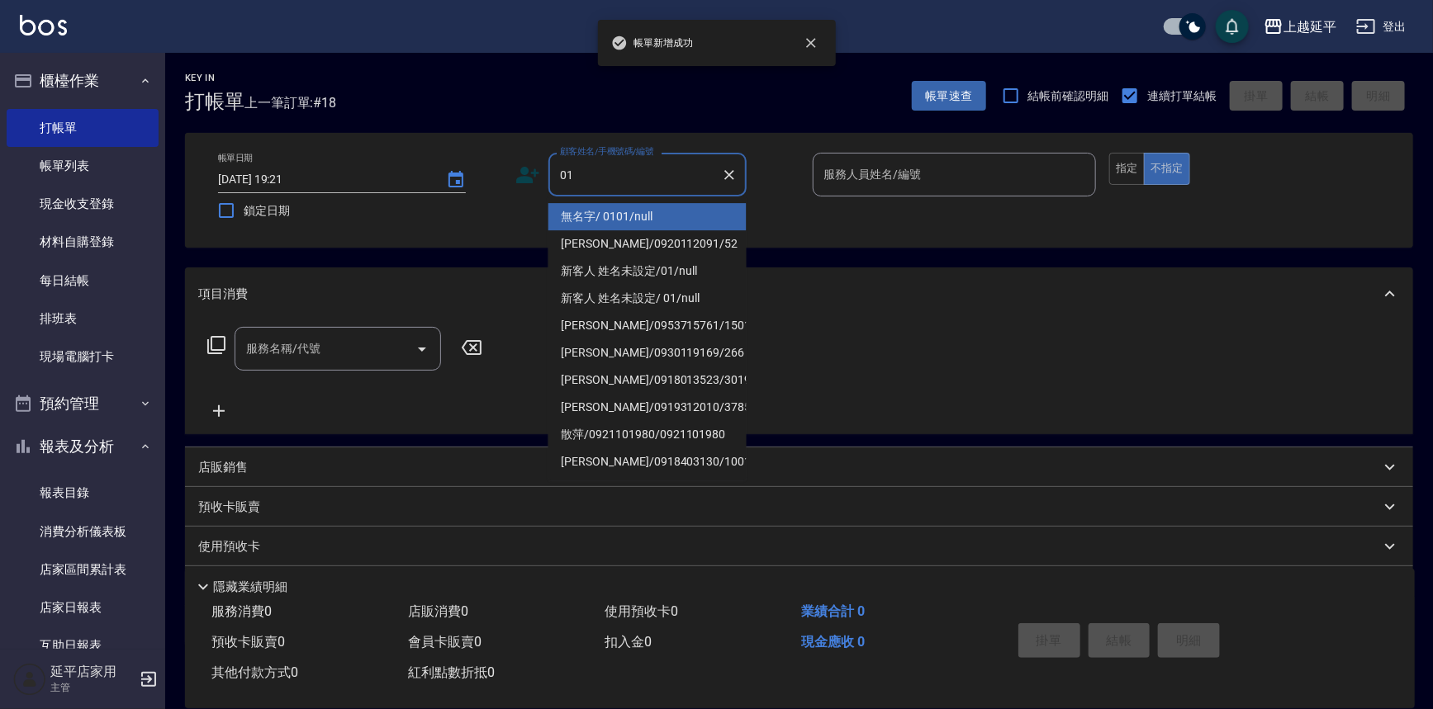
click at [616, 212] on li "無名字/ 0101/null" at bounding box center [647, 216] width 198 height 27
type input "無名字/ 0101/null"
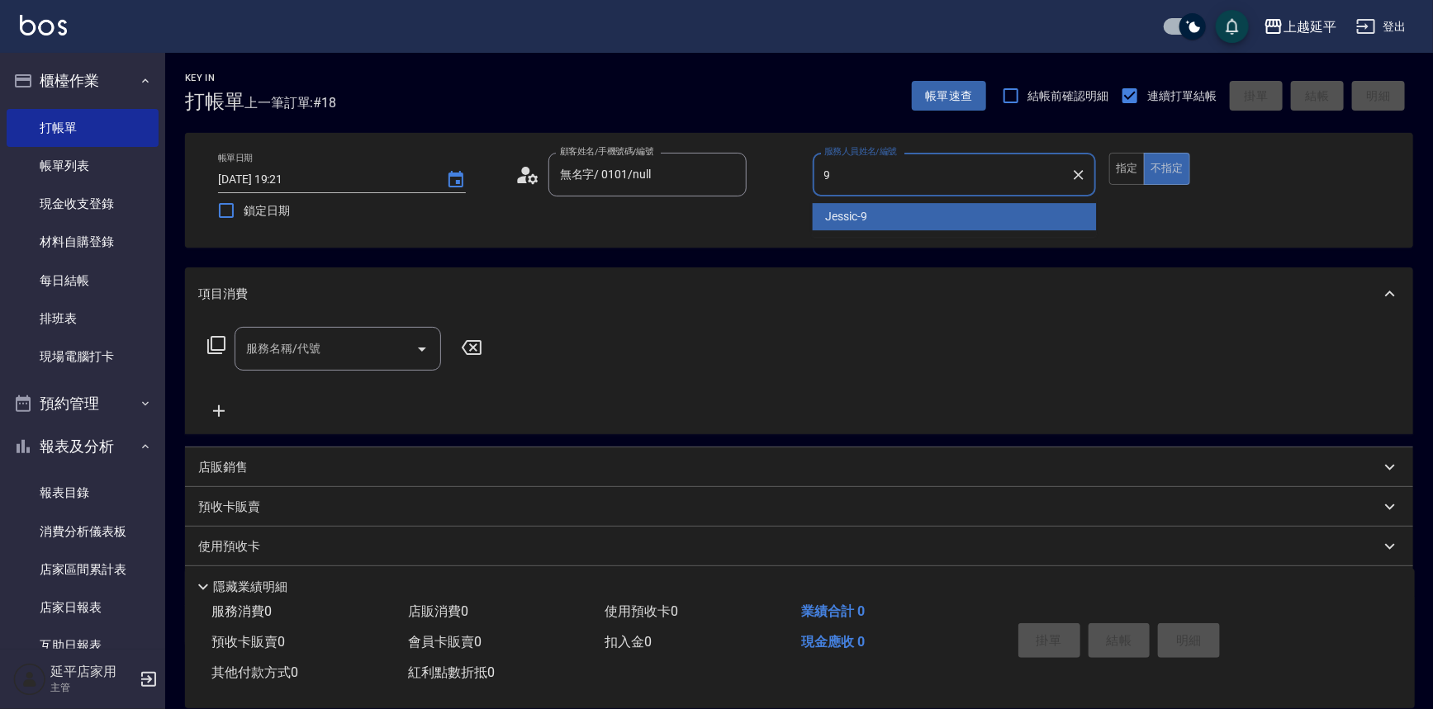
click at [827, 215] on span "Jessic -9" at bounding box center [847, 216] width 42 height 17
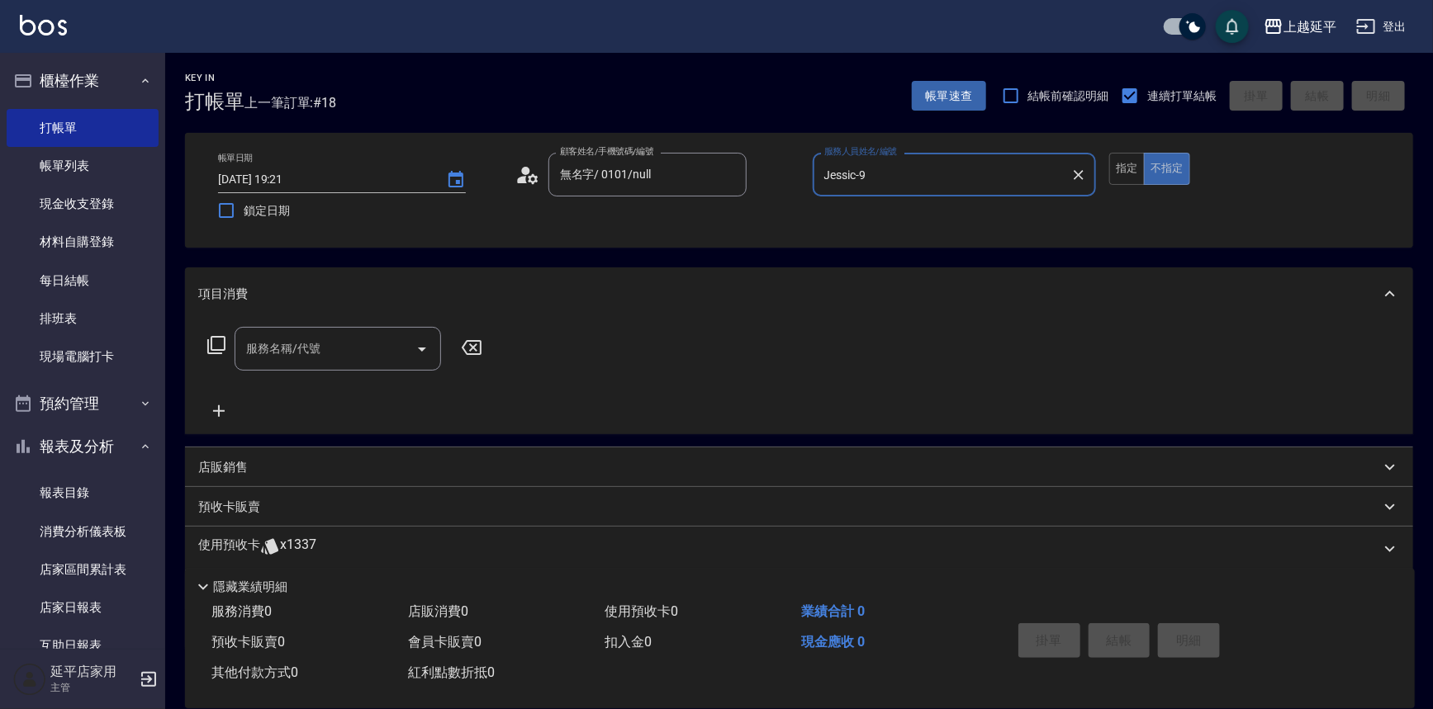
type input "Jessic-9"
click at [285, 352] on div "服務名稱/代號 服務名稱/代號" at bounding box center [338, 349] width 206 height 44
click at [303, 403] on span "B級單剪 - 399" at bounding box center [338, 390] width 206 height 27
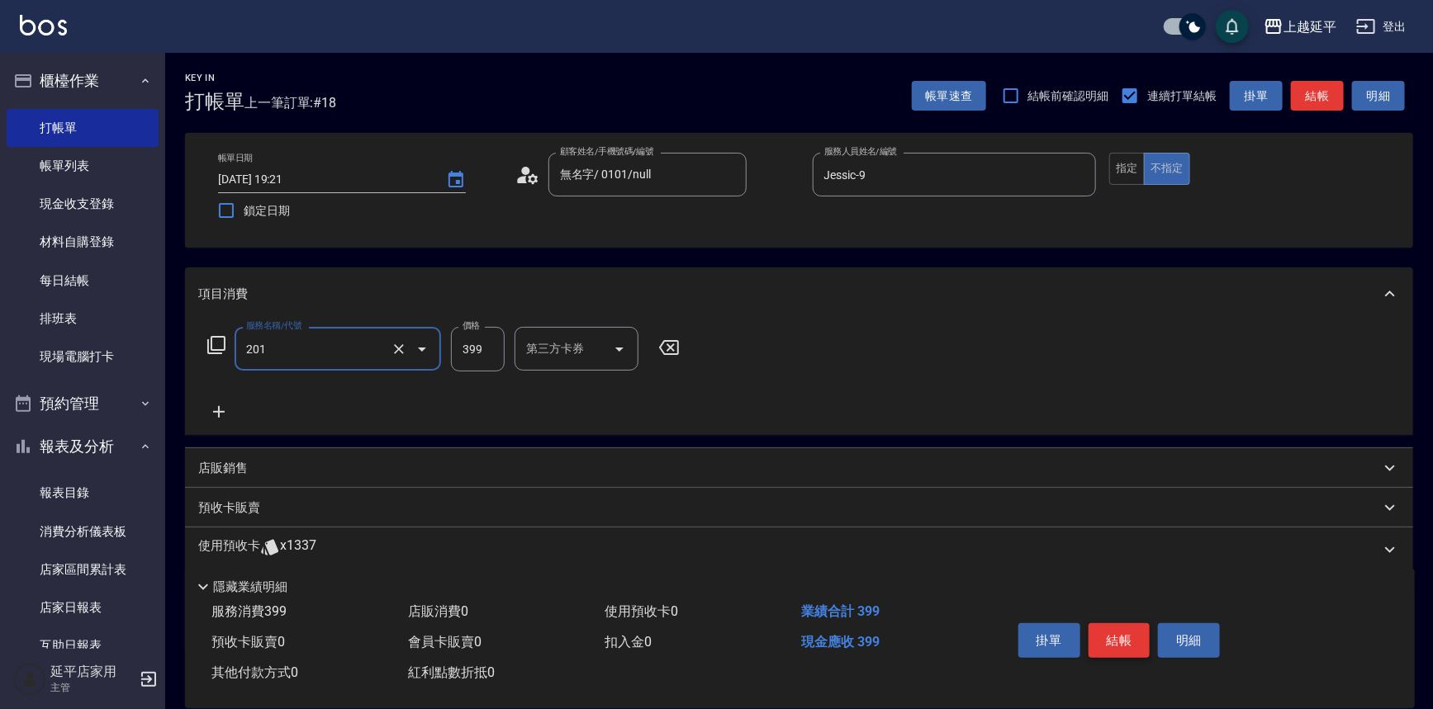
type input "B級單剪(201)"
click at [1105, 628] on button "結帳" at bounding box center [1119, 641] width 62 height 35
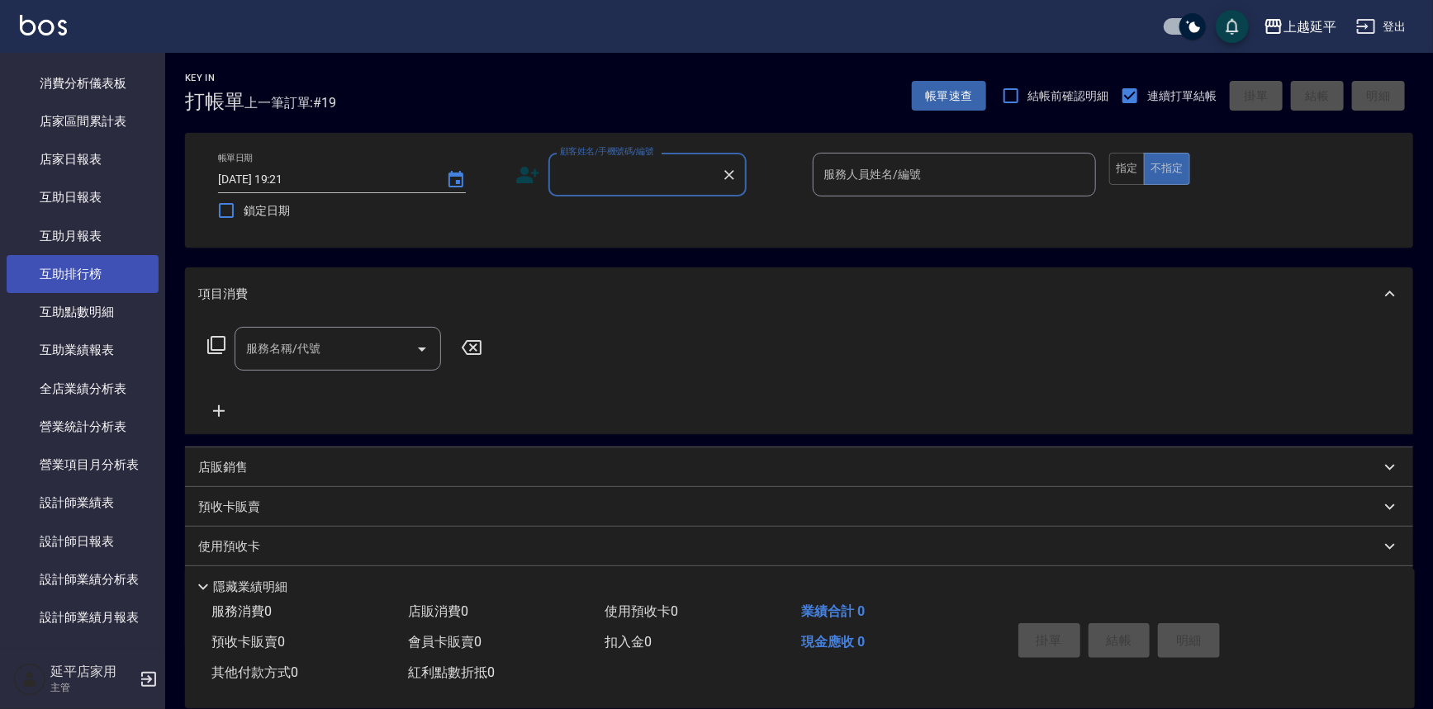
scroll to position [450, 0]
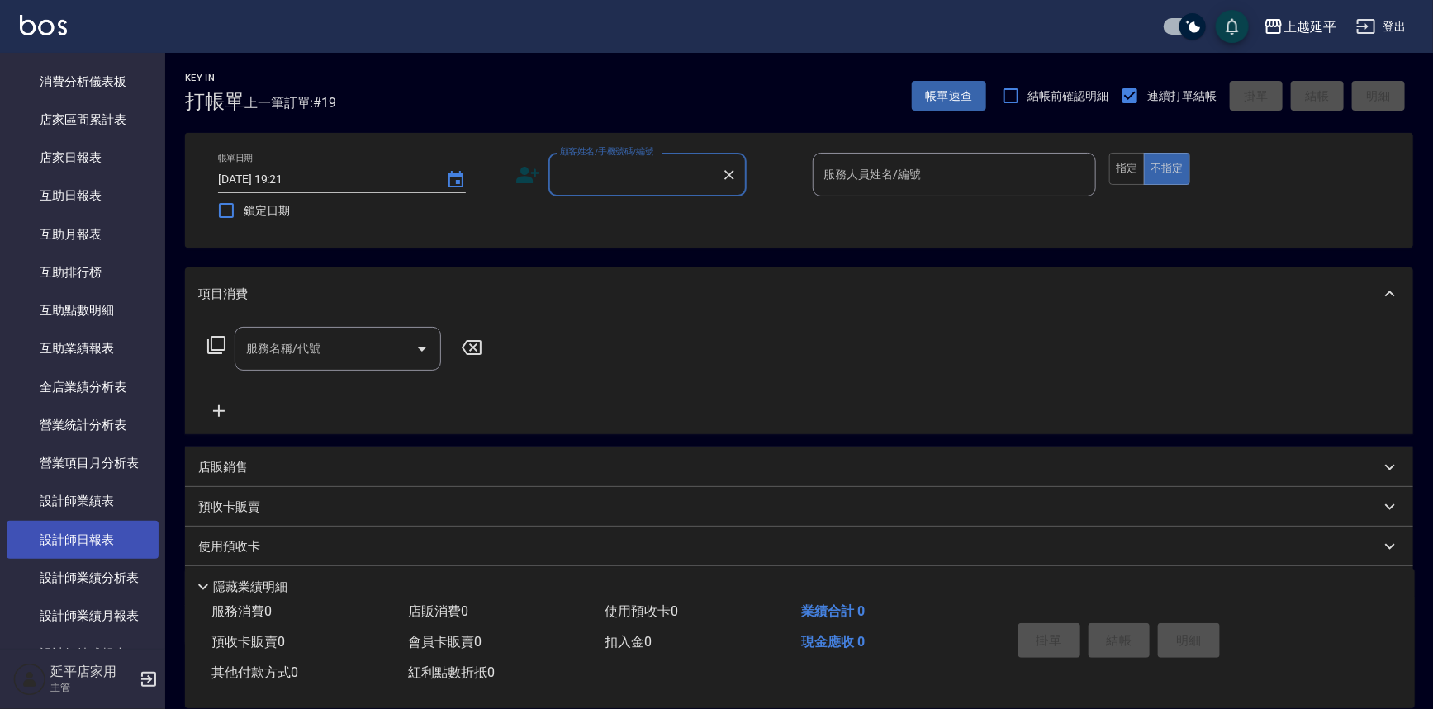
click at [109, 533] on link "設計師日報表" at bounding box center [83, 540] width 152 height 38
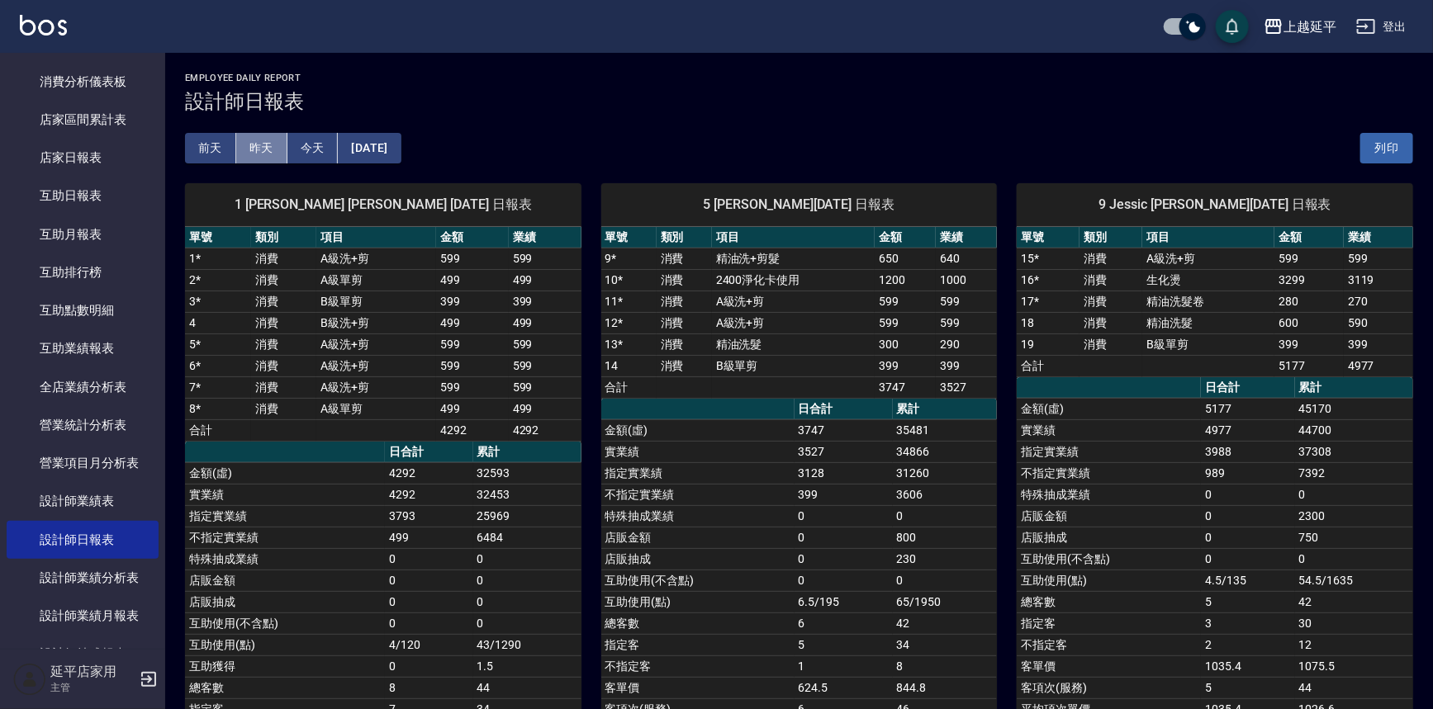
click at [258, 142] on button "昨天" at bounding box center [261, 148] width 51 height 31
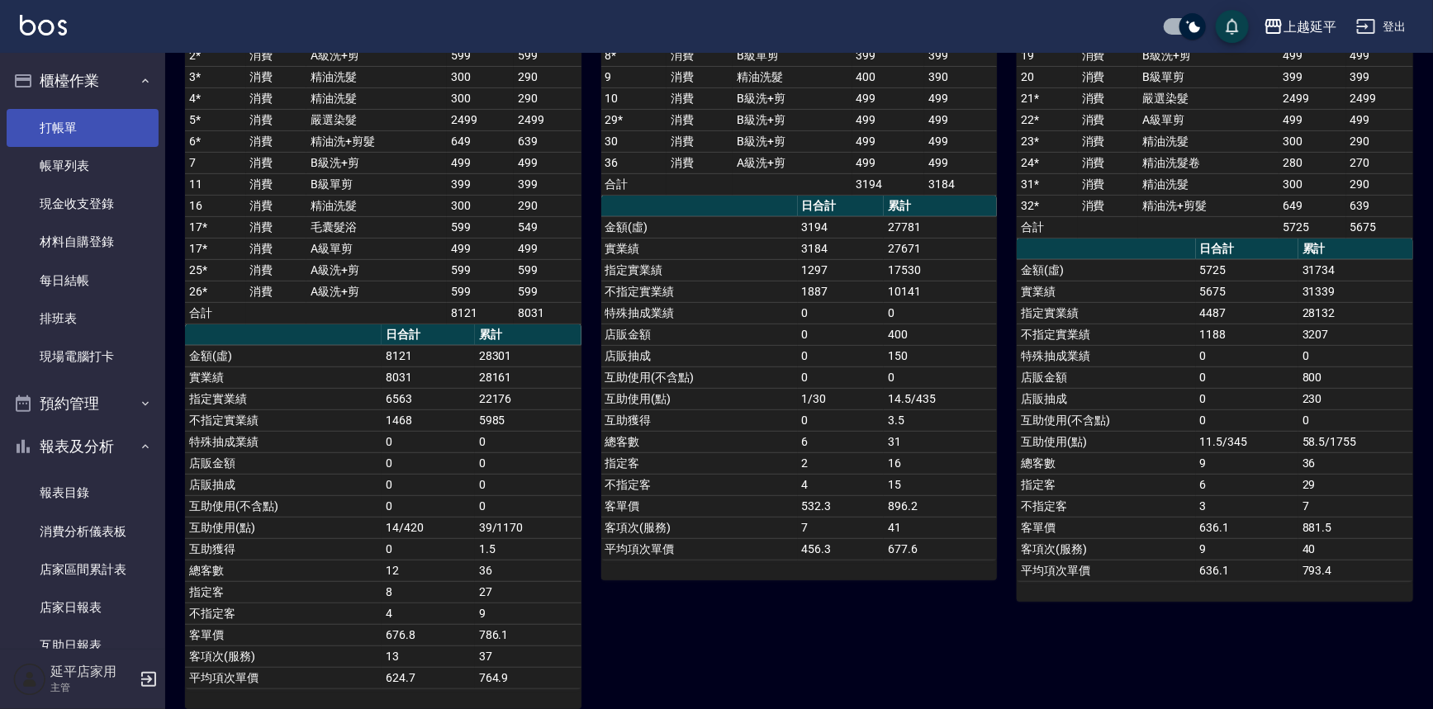
click at [63, 124] on link "打帳單" at bounding box center [83, 128] width 152 height 38
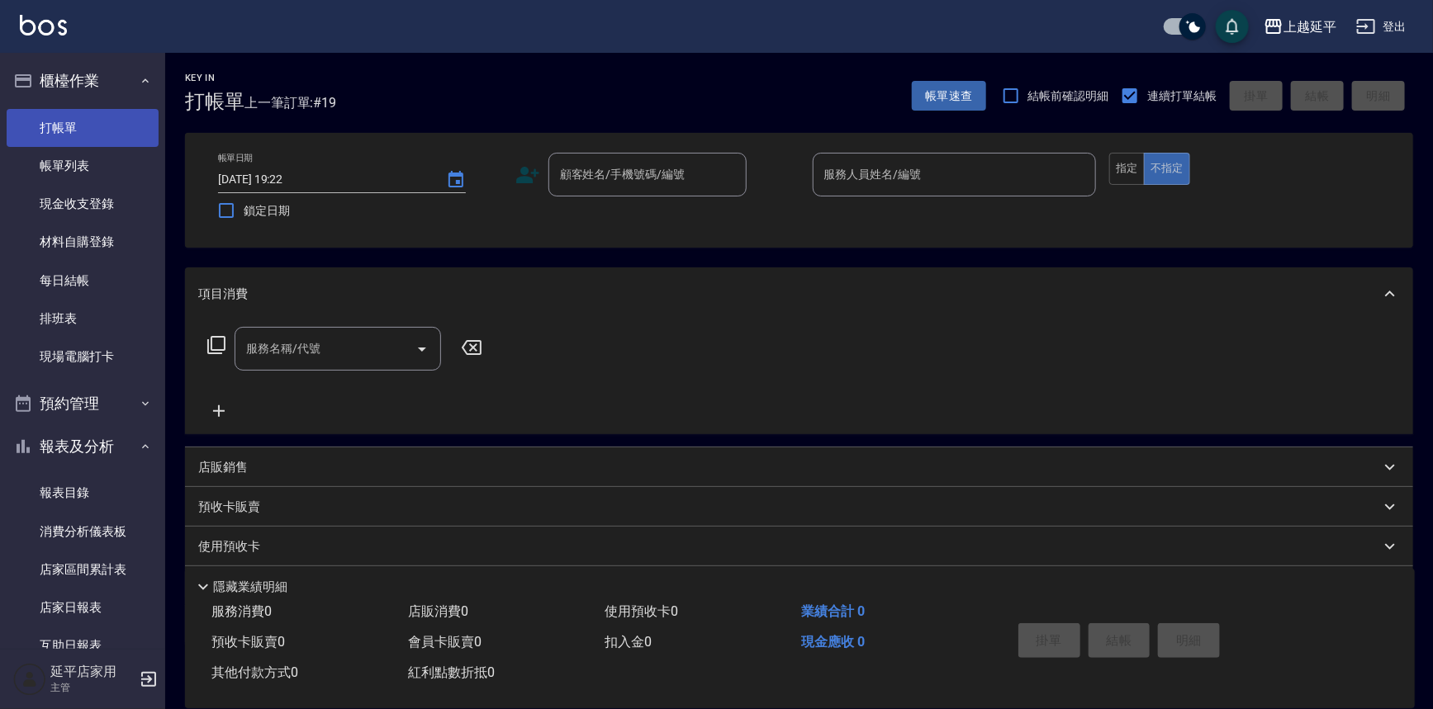
drag, startPoint x: 83, startPoint y: 117, endPoint x: 94, endPoint y: 123, distance: 12.9
click at [85, 119] on link "打帳單" at bounding box center [83, 128] width 152 height 38
click at [611, 181] on input "顧客姓名/手機號碼/編號" at bounding box center [635, 174] width 159 height 29
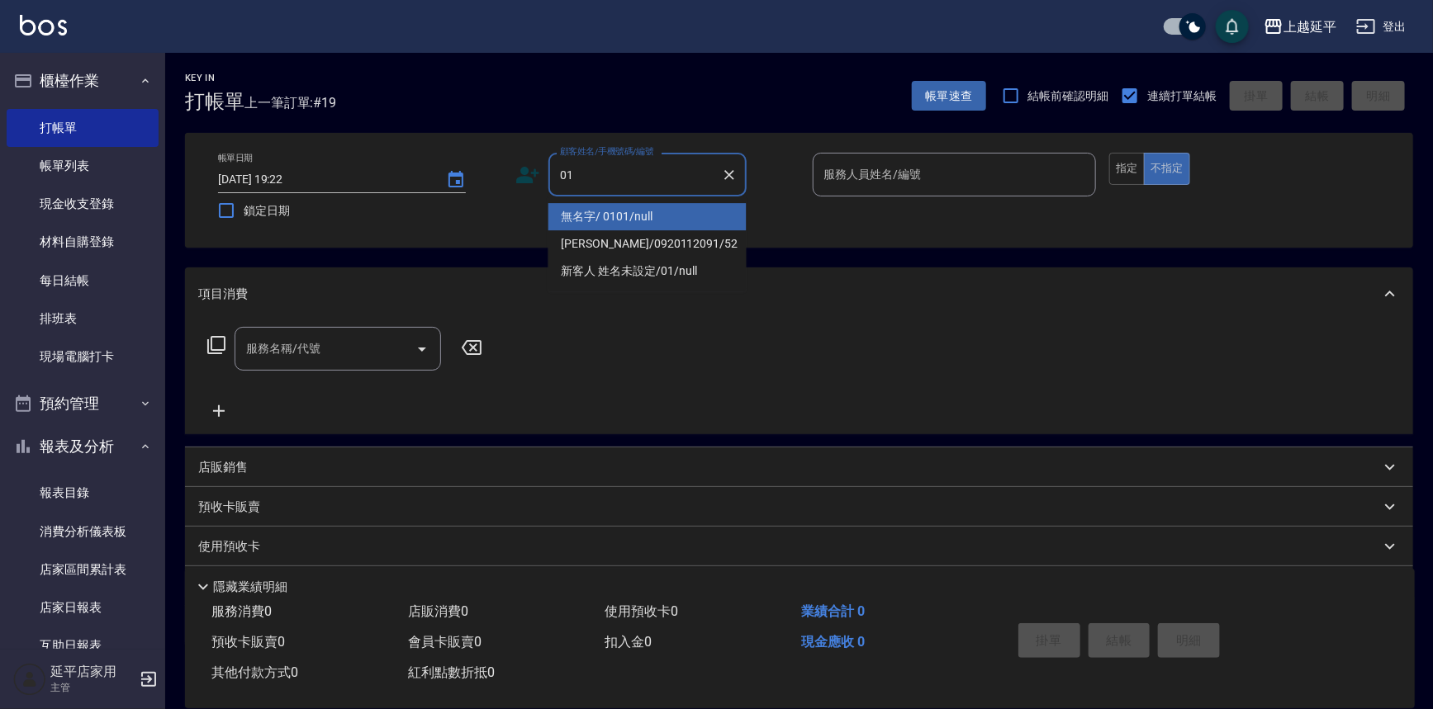
click at [619, 220] on li "無名字/ 0101/null" at bounding box center [647, 216] width 198 height 27
type input "無名字/ 0101/null"
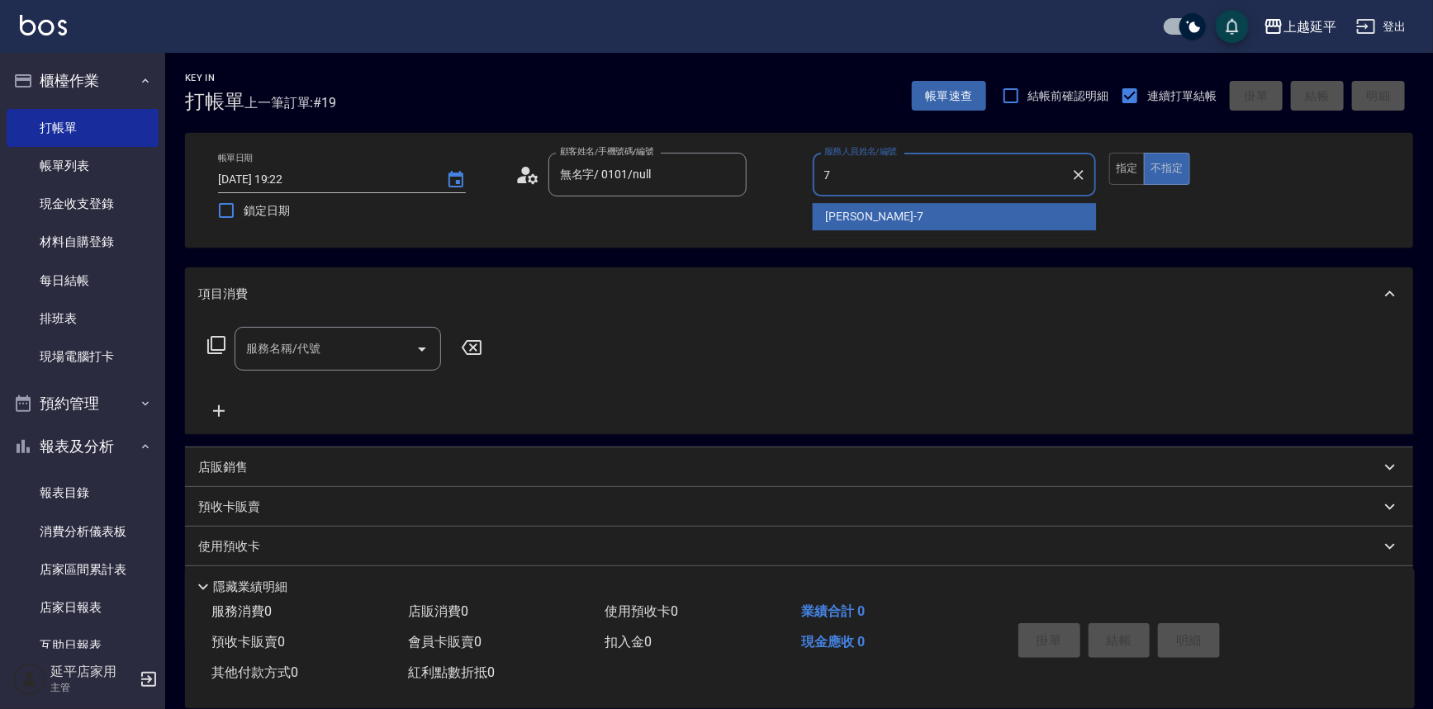
click at [873, 220] on div "[PERSON_NAME] -7" at bounding box center [955, 216] width 284 height 27
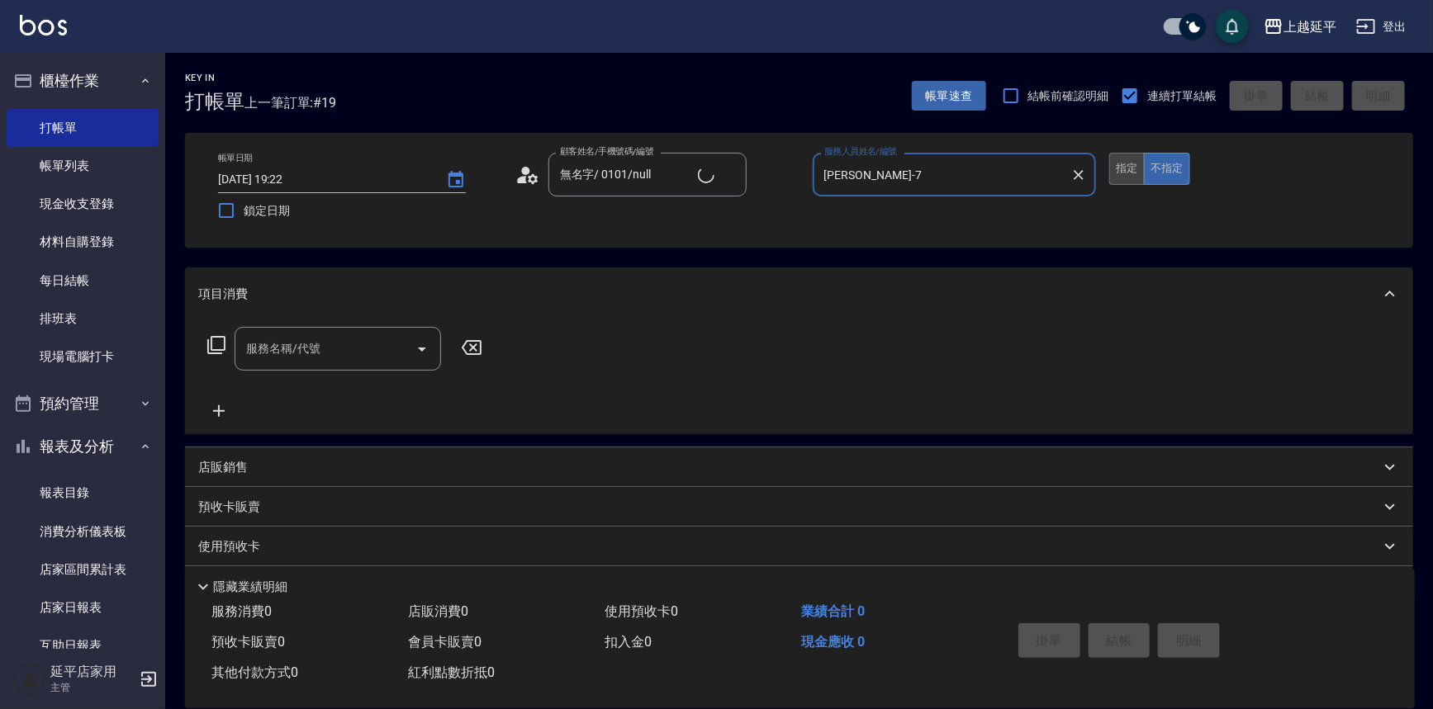
type input "[PERSON_NAME]-7"
click at [1131, 165] on button "指定" at bounding box center [1127, 169] width 36 height 32
click at [361, 357] on input "服務名稱/代號" at bounding box center [325, 348] width 167 height 29
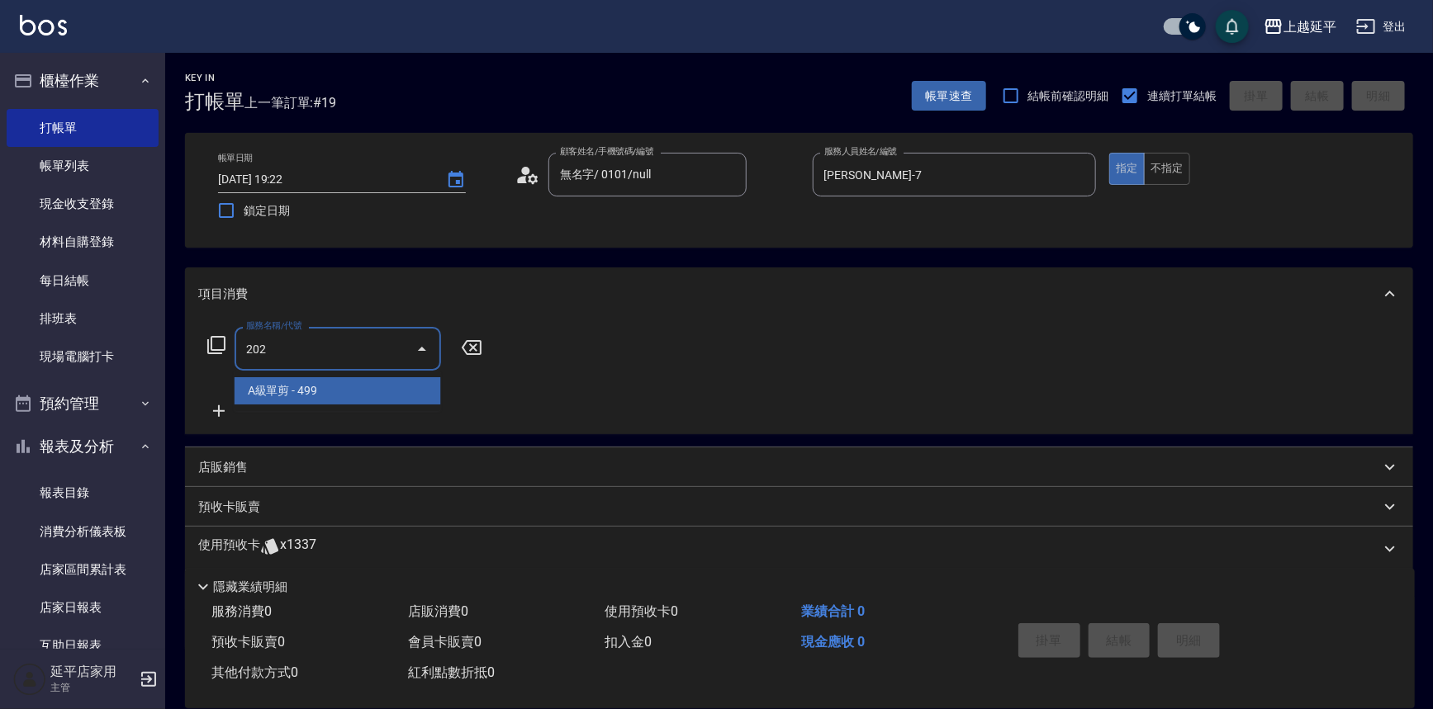
click at [377, 382] on span "A級單剪 - 499" at bounding box center [338, 390] width 206 height 27
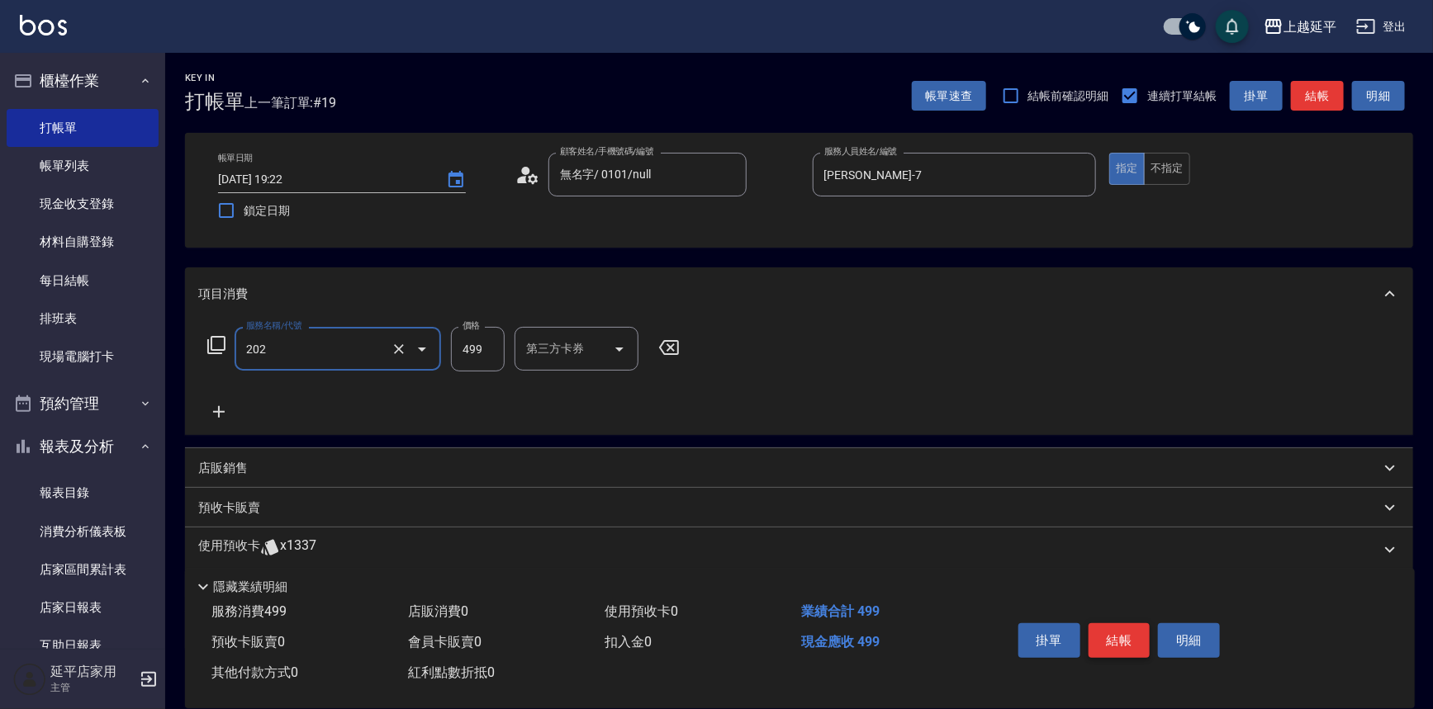
type input "A級單剪(202)"
click at [1132, 643] on button "結帳" at bounding box center [1119, 641] width 62 height 35
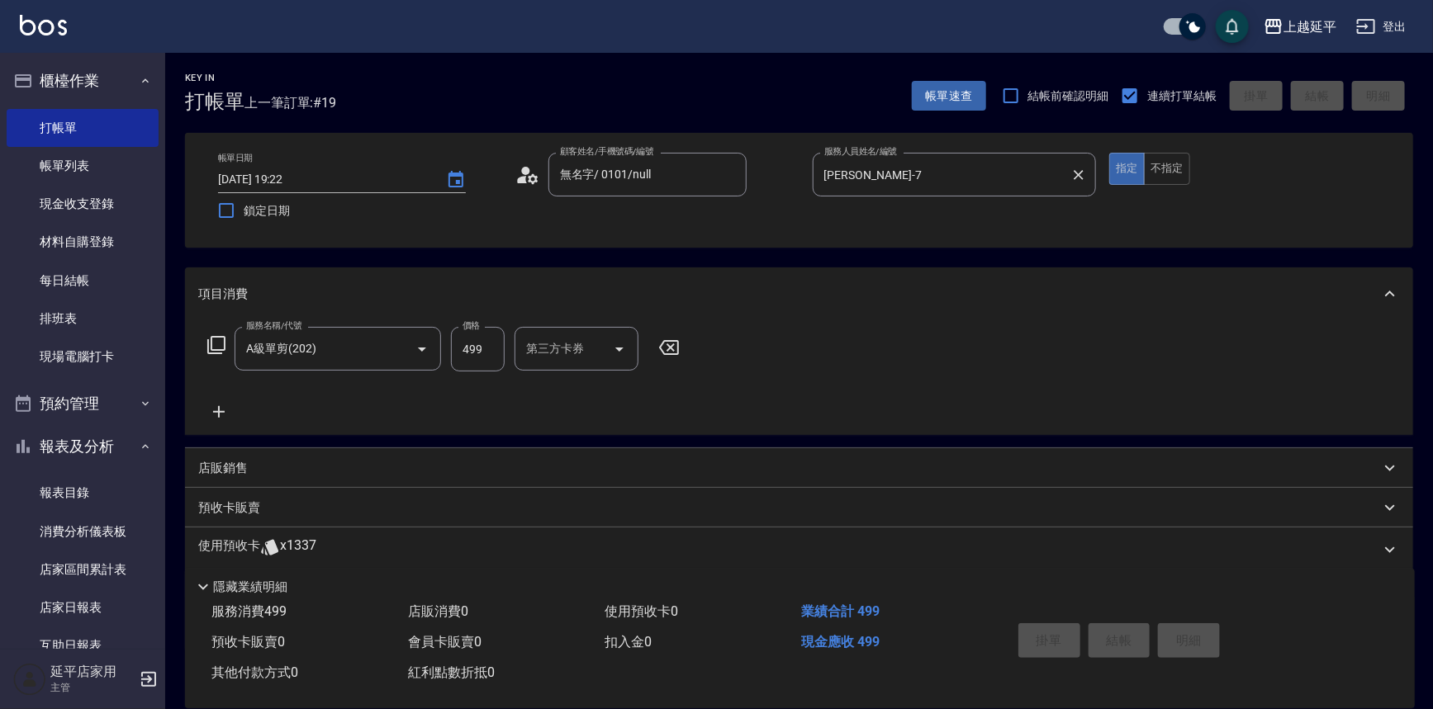
type input "[DATE] 19:28"
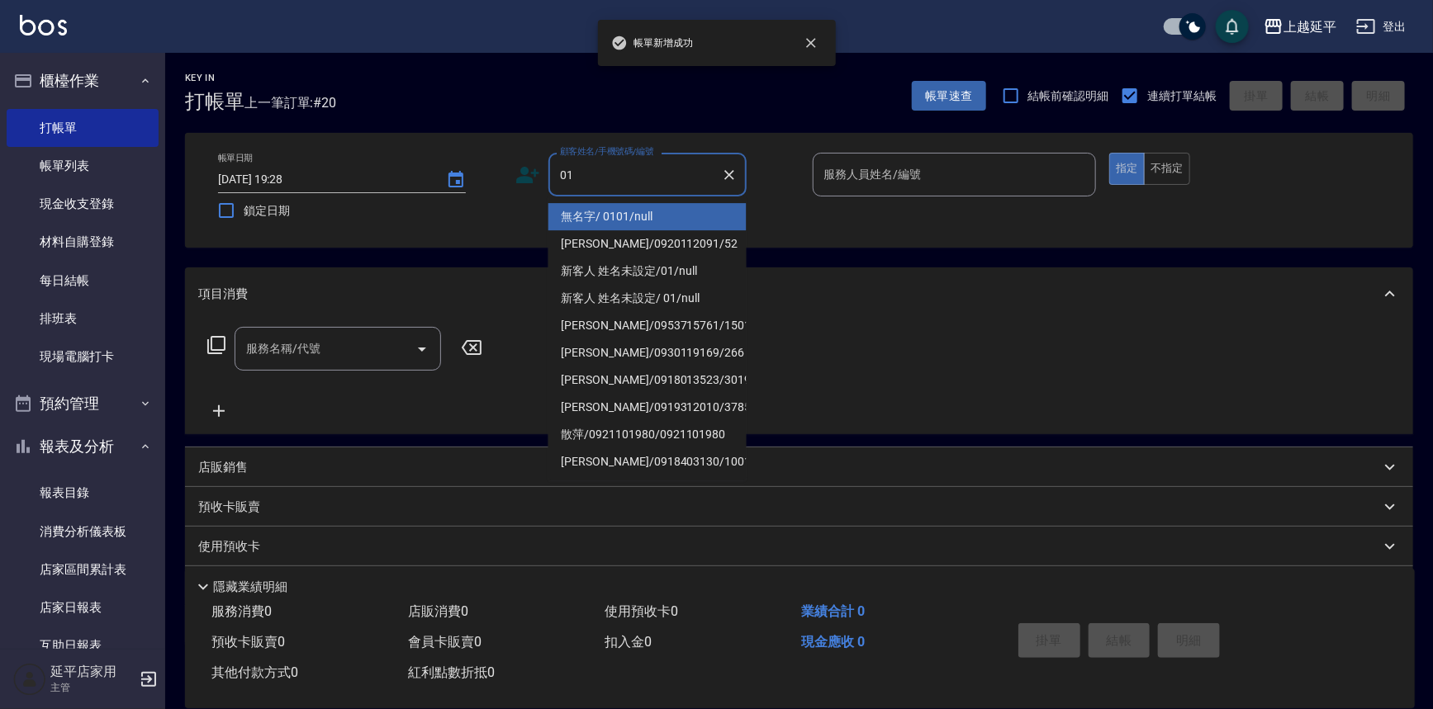
click at [659, 215] on li "無名字/ 0101/null" at bounding box center [647, 216] width 198 height 27
type input "無名字/ 0101/null"
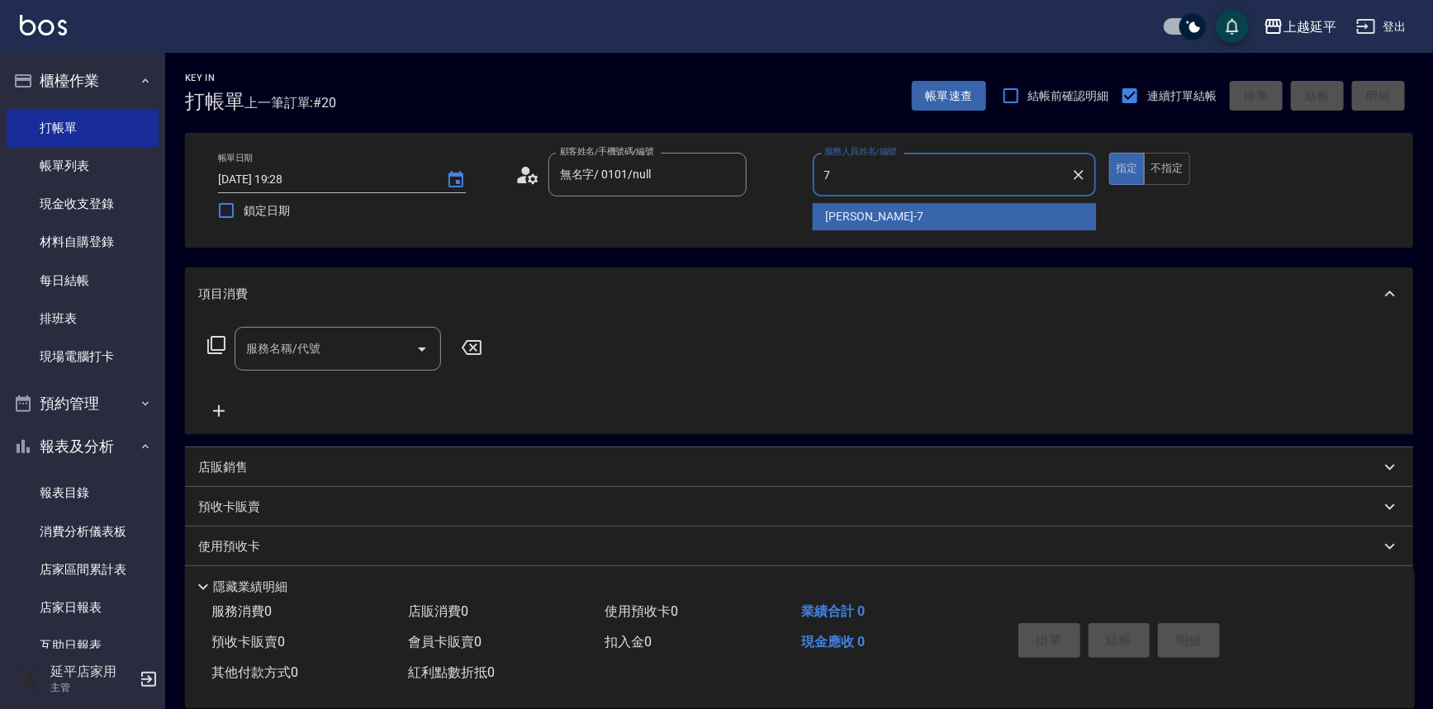
click at [827, 209] on span "[PERSON_NAME] -7" at bounding box center [874, 216] width 97 height 17
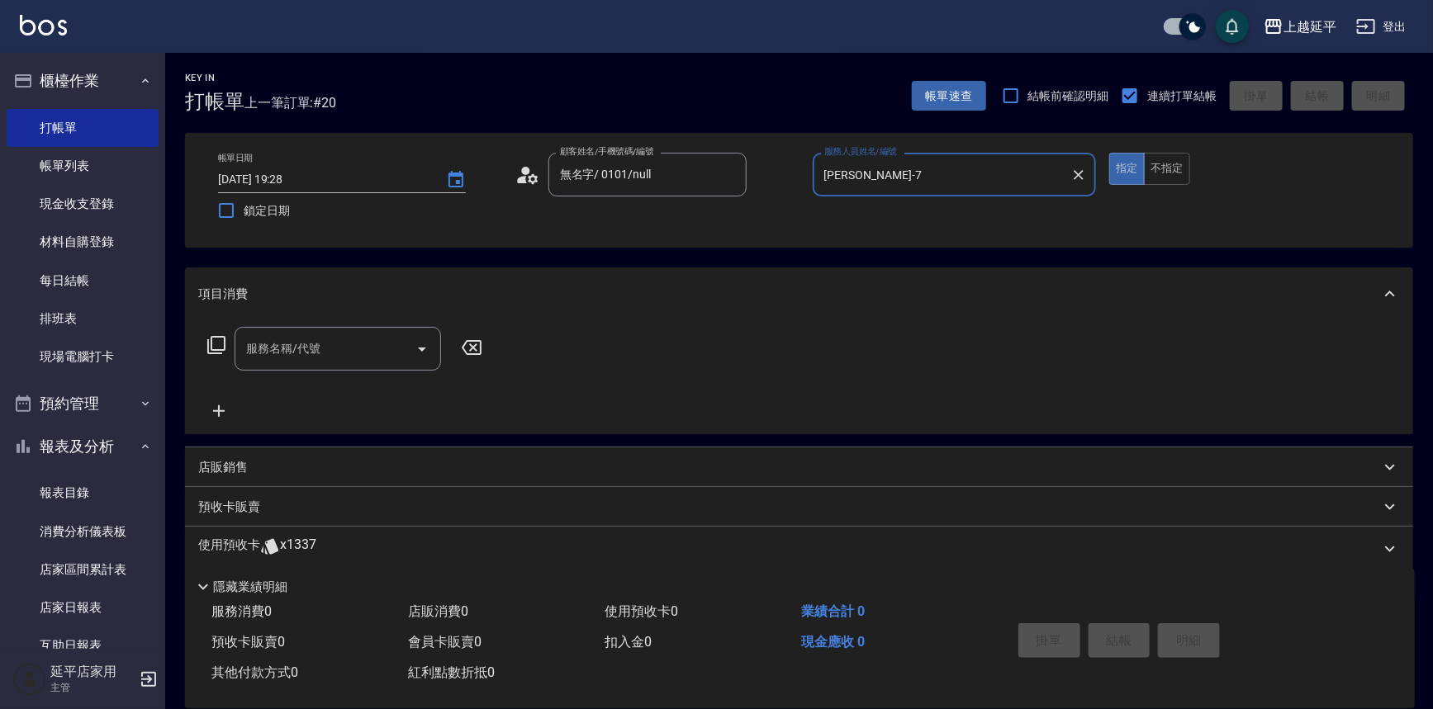
type input "[PERSON_NAME]-7"
click at [362, 344] on input "服務名稱/代號" at bounding box center [325, 348] width 167 height 29
click at [377, 386] on span "A級單剪 - 499" at bounding box center [338, 390] width 206 height 27
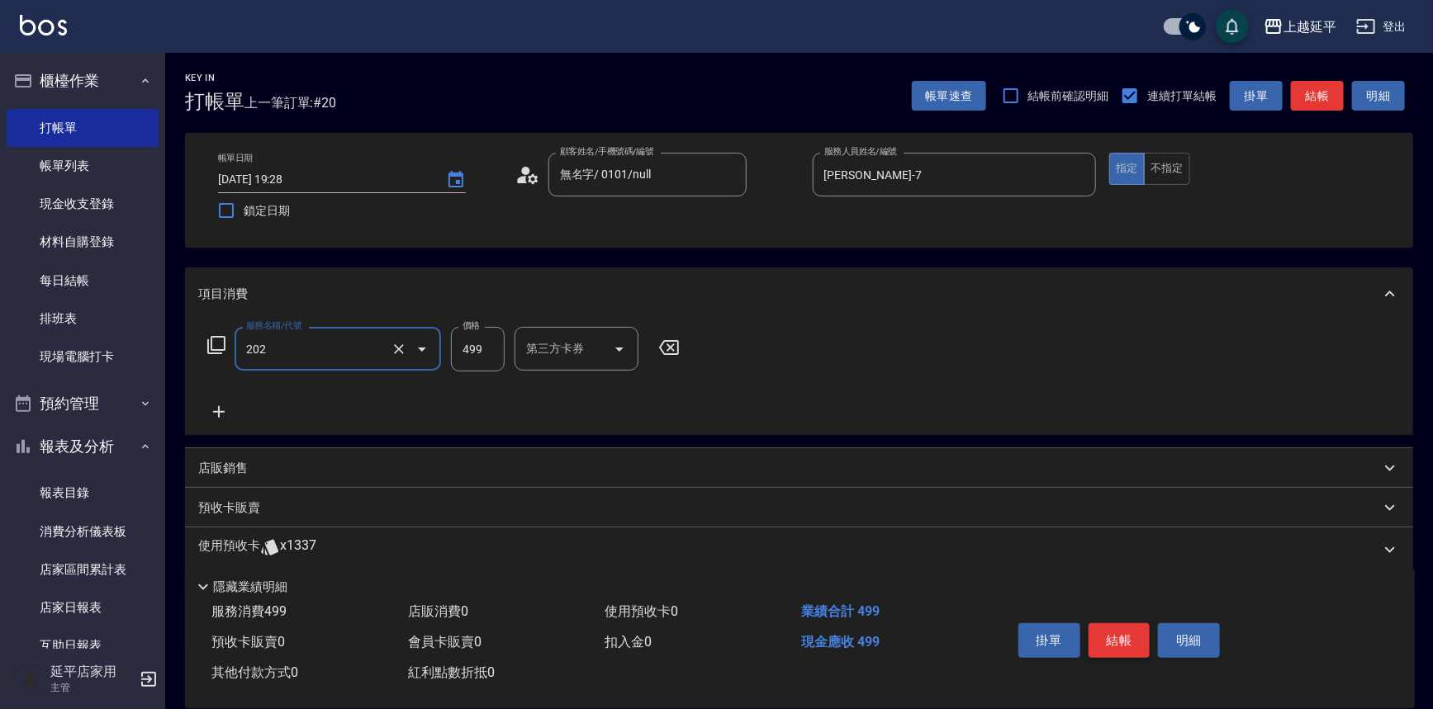
type input "A級單剪(202)"
click at [1107, 628] on button "結帳" at bounding box center [1119, 641] width 62 height 35
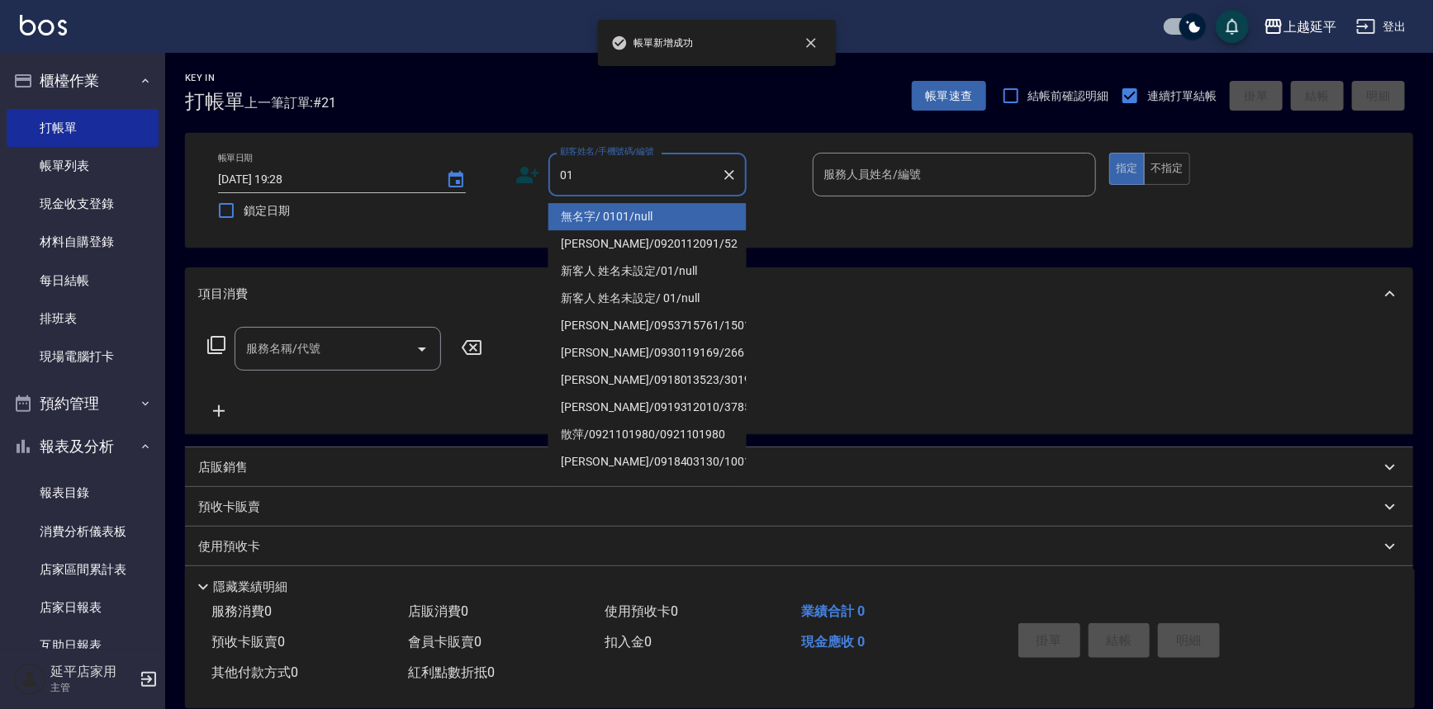
click at [687, 219] on li "無名字/ 0101/null" at bounding box center [647, 216] width 198 height 27
type input "無名字/ 0101/null"
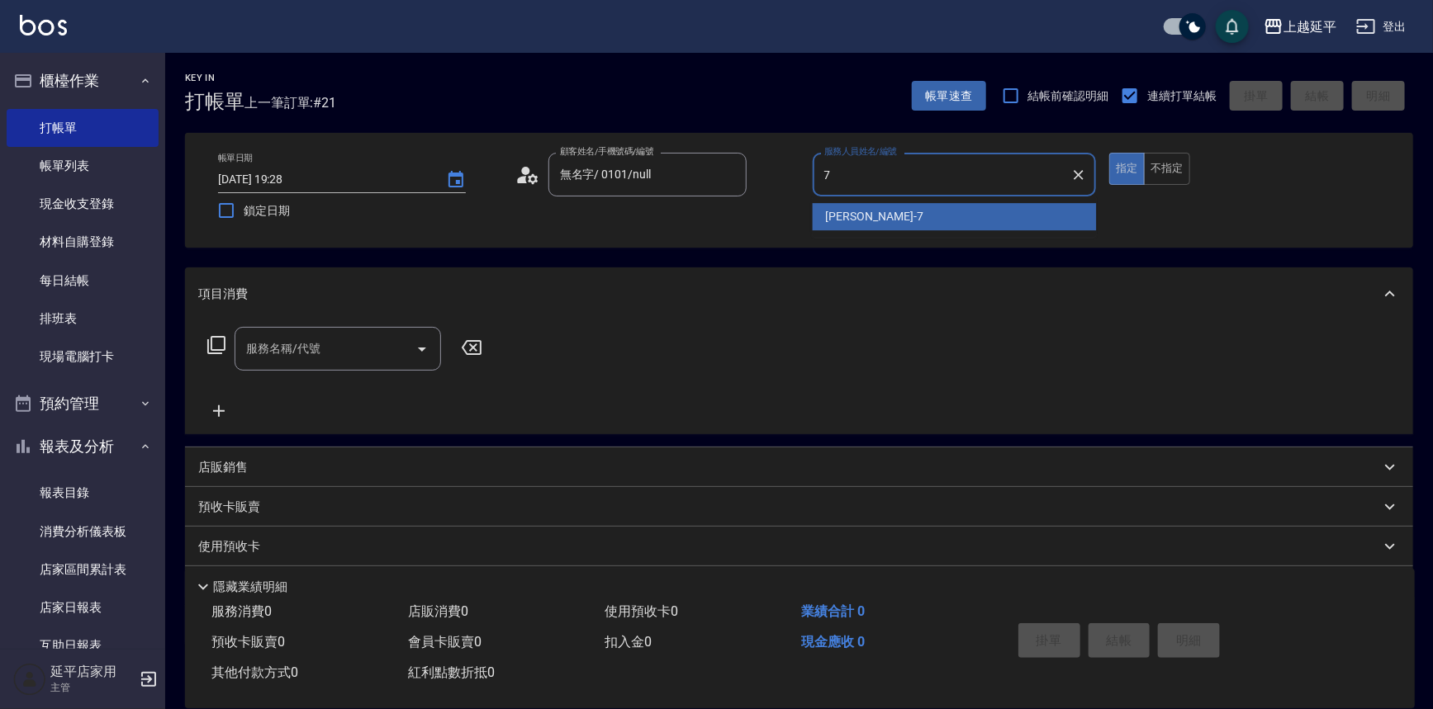
click at [887, 220] on div "[PERSON_NAME] -7" at bounding box center [955, 216] width 284 height 27
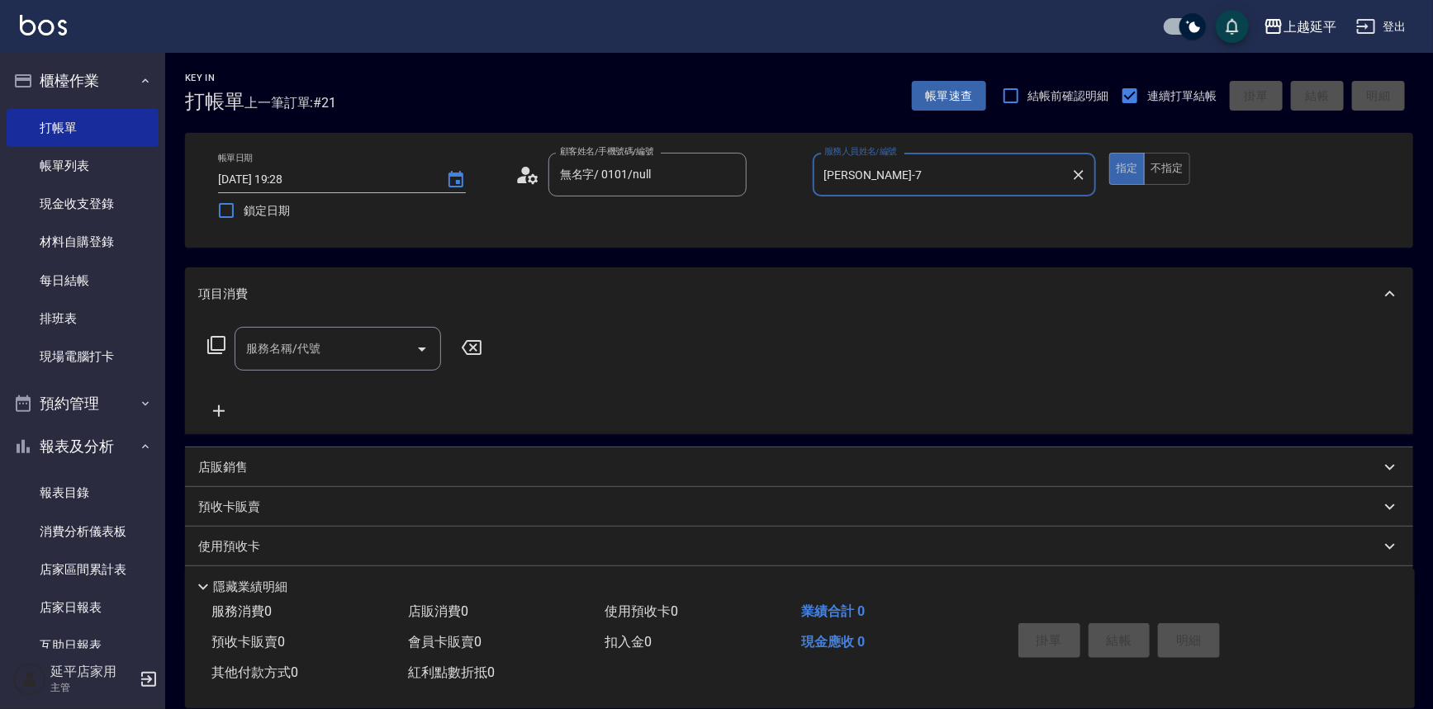
type input "[PERSON_NAME]-7"
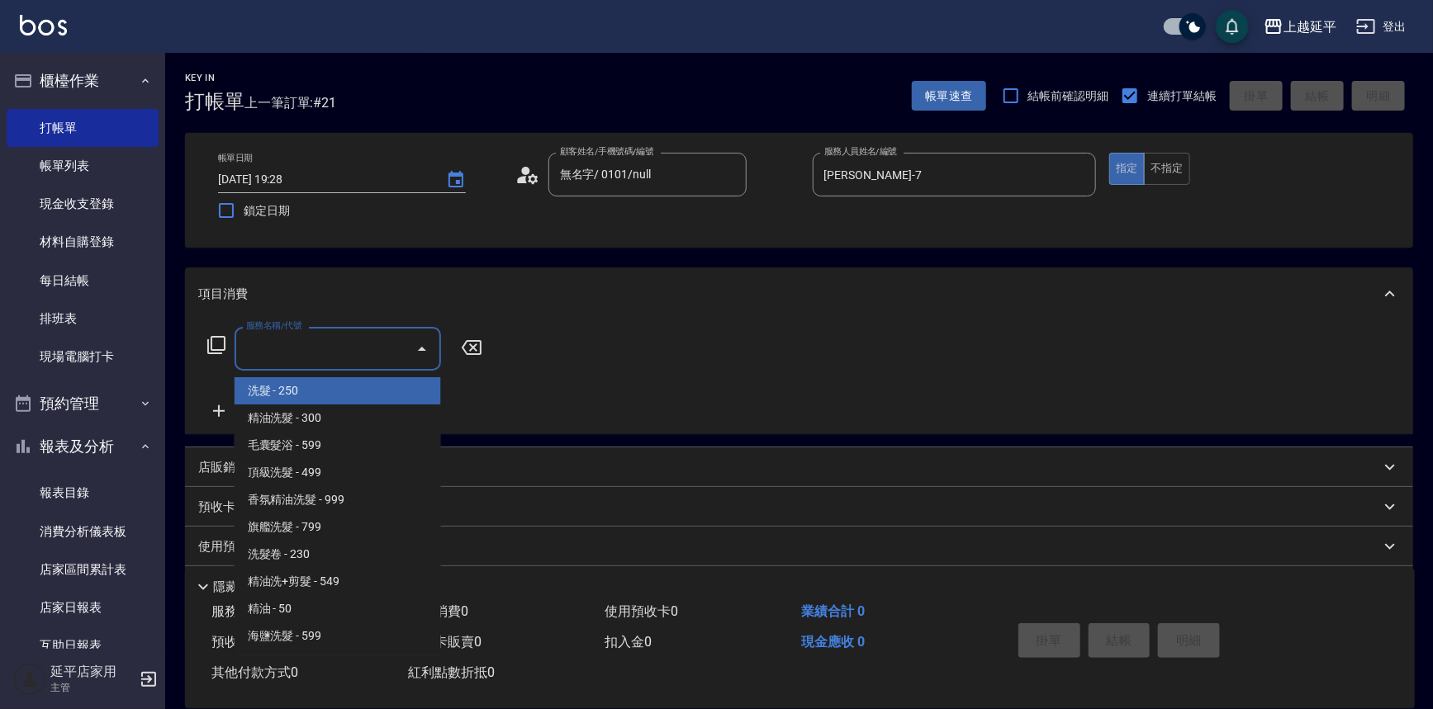
click at [314, 341] on div "服務名稱/代號 服務名稱/代號" at bounding box center [338, 349] width 206 height 44
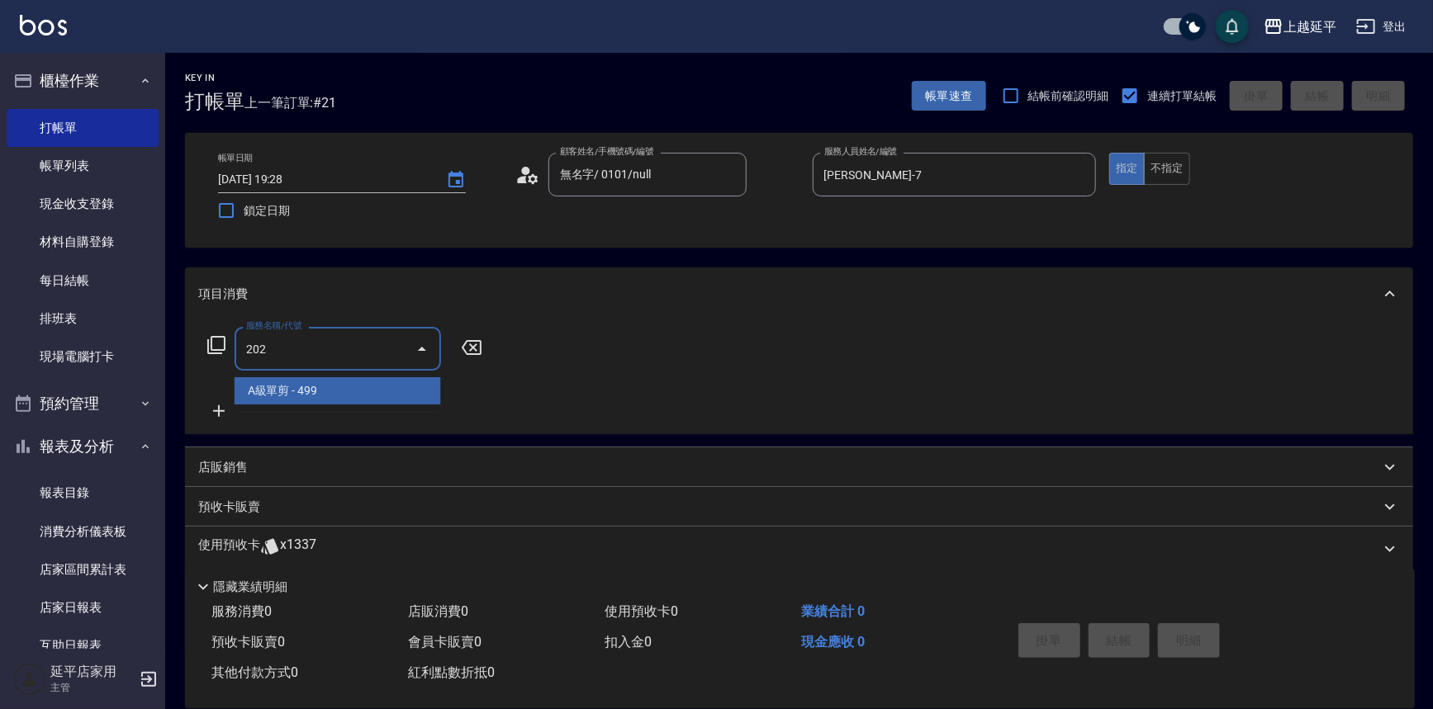
click at [344, 389] on span "A級單剪 - 499" at bounding box center [338, 390] width 206 height 27
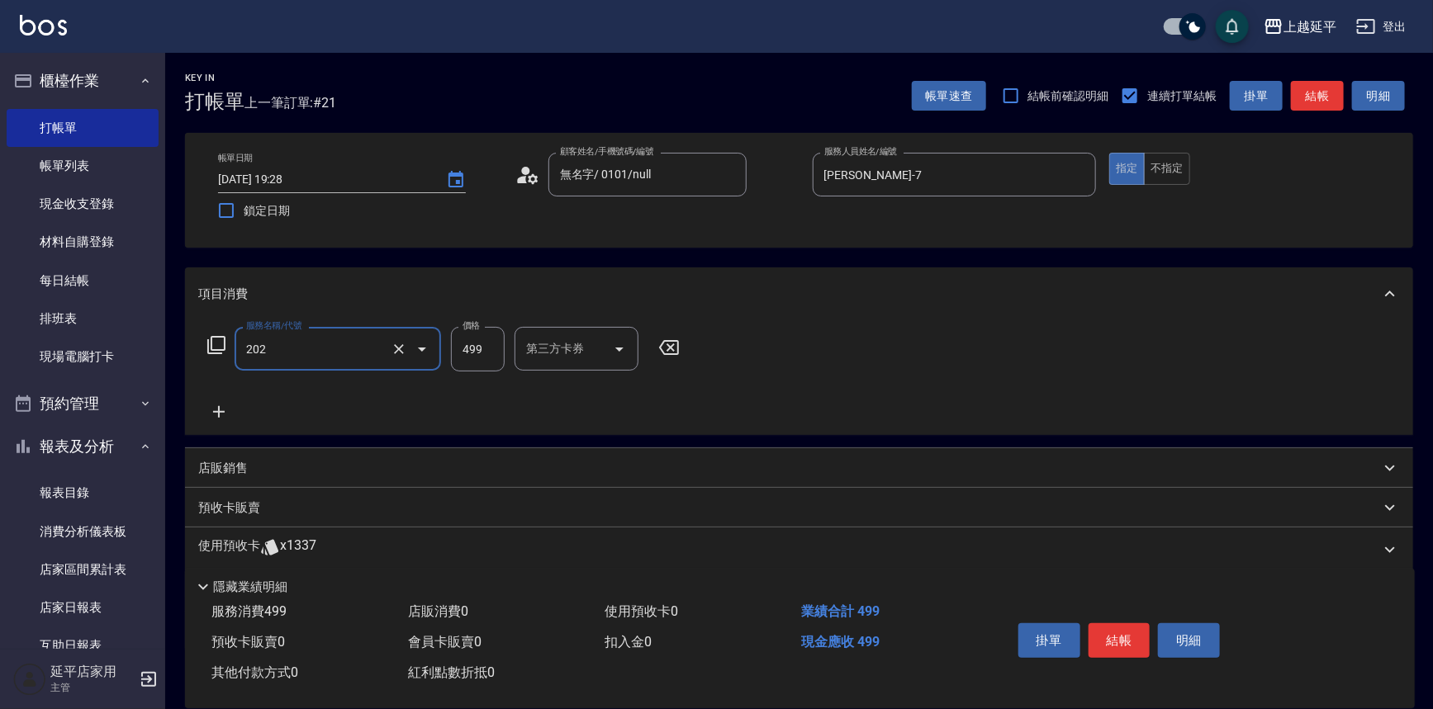
type input "A級單剪(202)"
click at [216, 344] on icon at bounding box center [216, 345] width 20 height 20
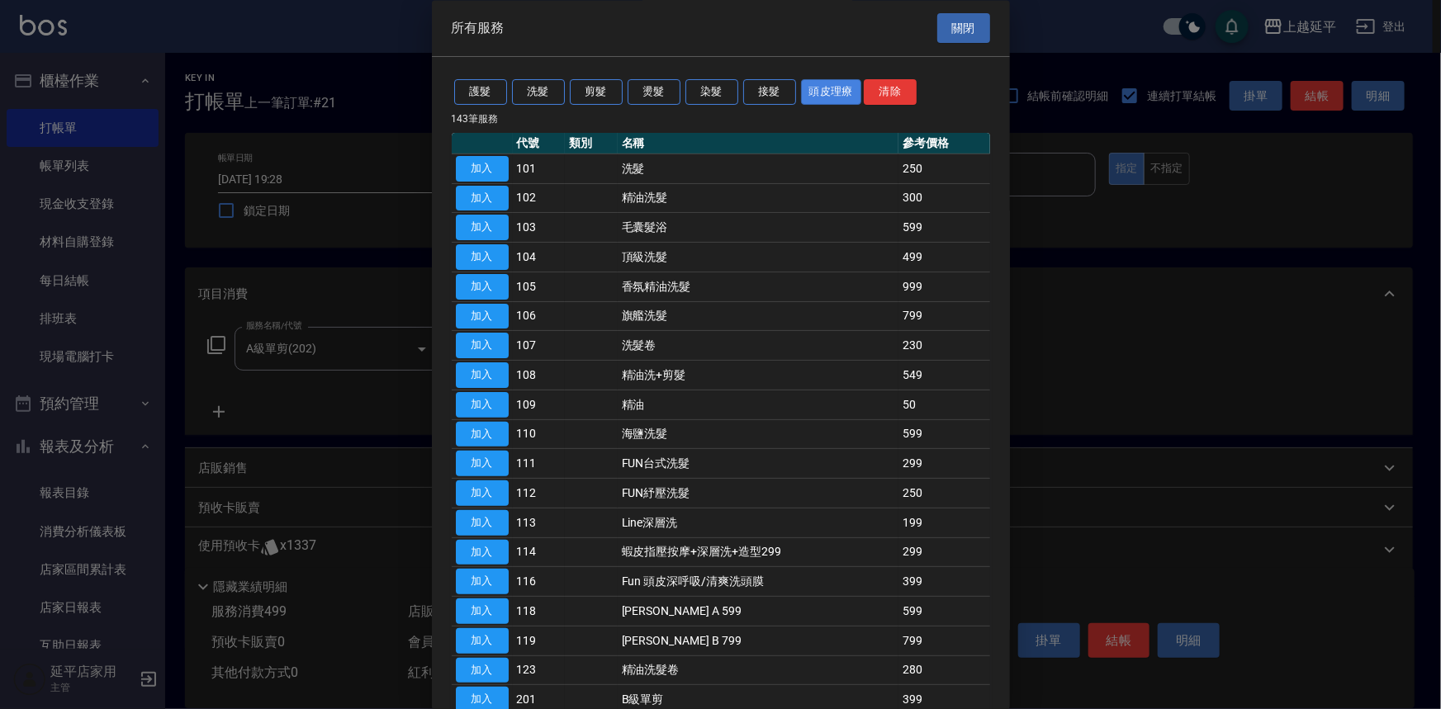
click at [808, 83] on button "頭皮理療" at bounding box center [831, 93] width 61 height 26
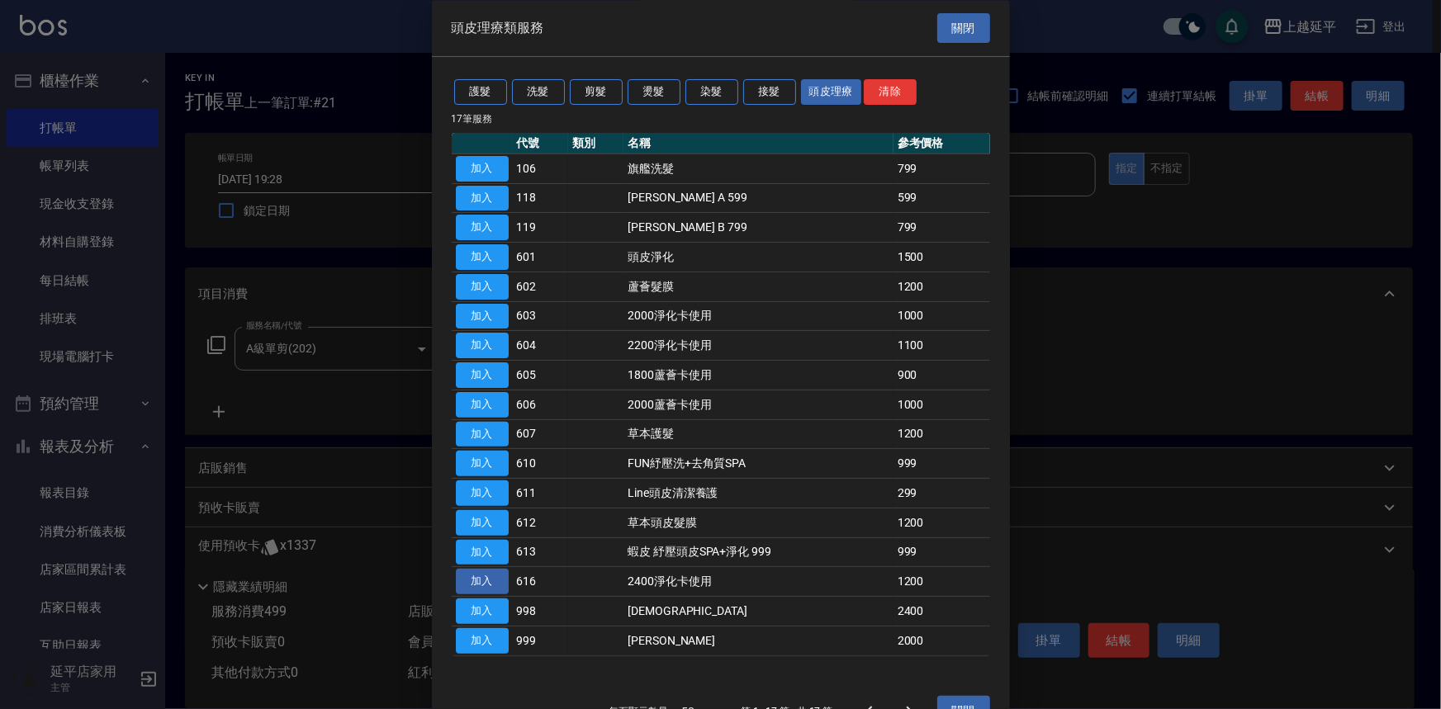
click at [506, 571] on button "加入" at bounding box center [482, 583] width 53 height 26
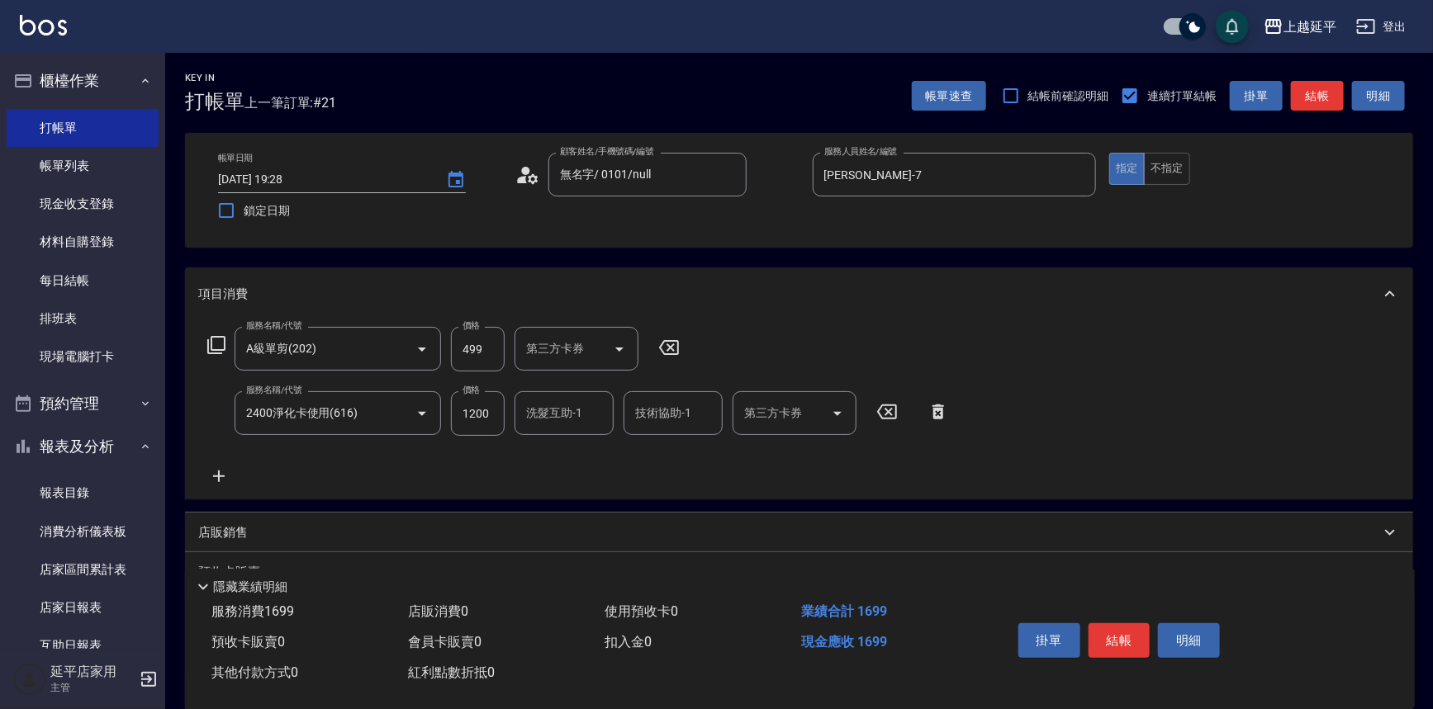
click at [838, 409] on icon "Open" at bounding box center [837, 414] width 20 height 20
click at [817, 462] on span "舊有卡券" at bounding box center [795, 455] width 124 height 27
type input "舊有卡券"
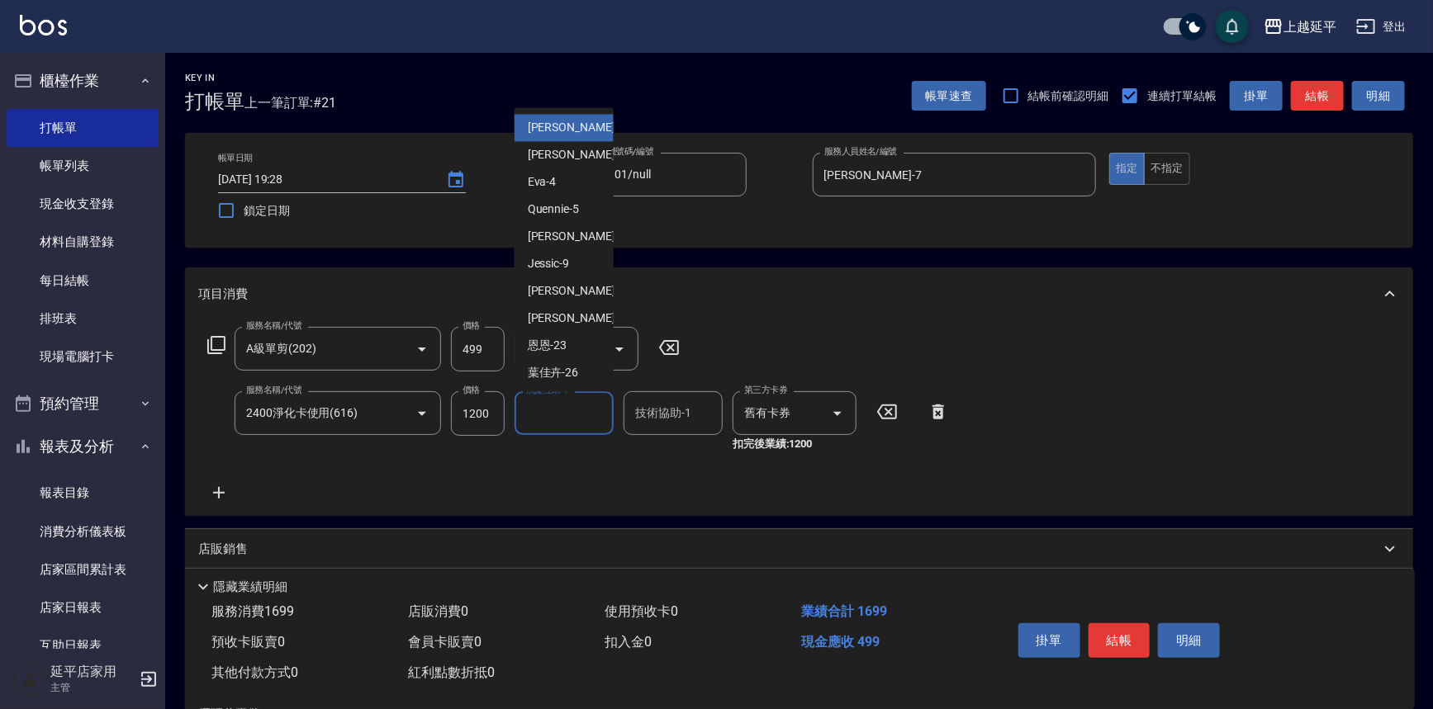
click at [555, 419] on input "洗髮互助-1" at bounding box center [564, 413] width 84 height 29
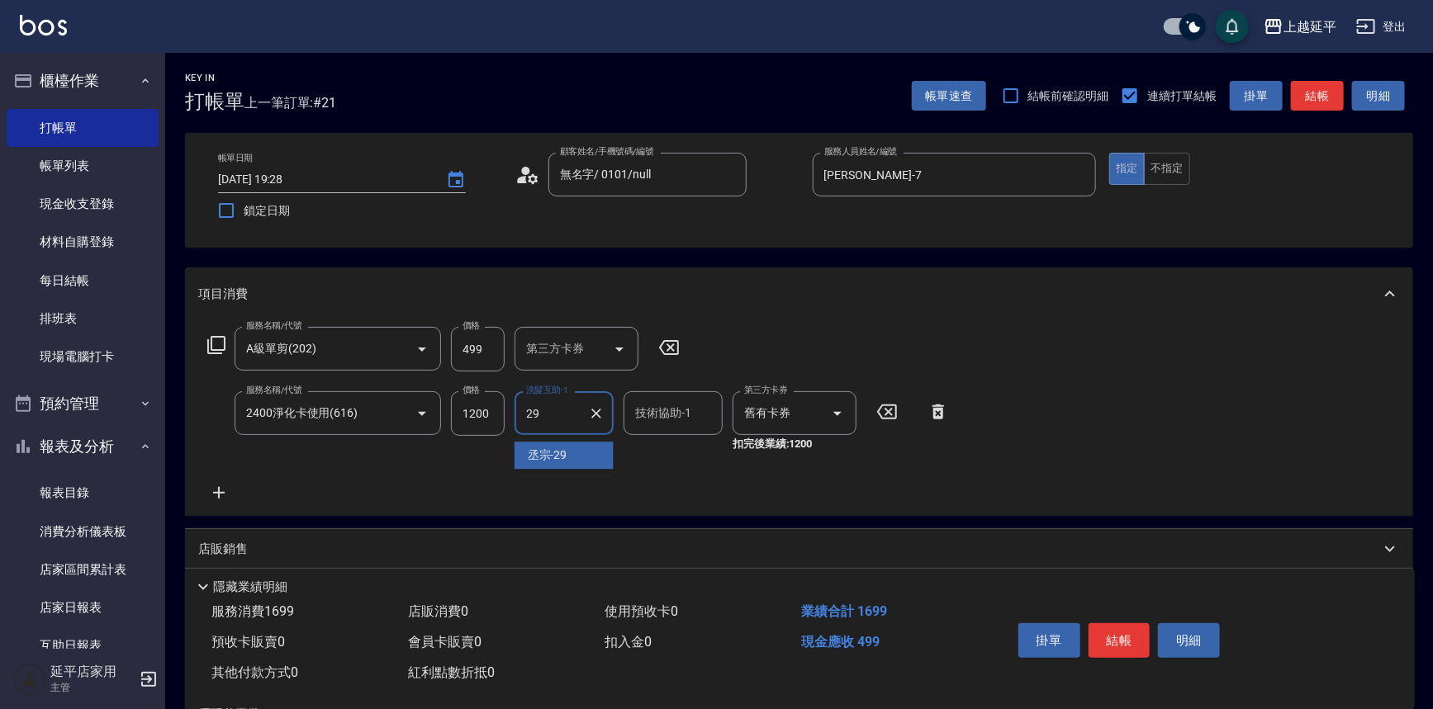
click at [561, 453] on span "丞宗 -29" at bounding box center [548, 455] width 40 height 17
type input "丞宗-29"
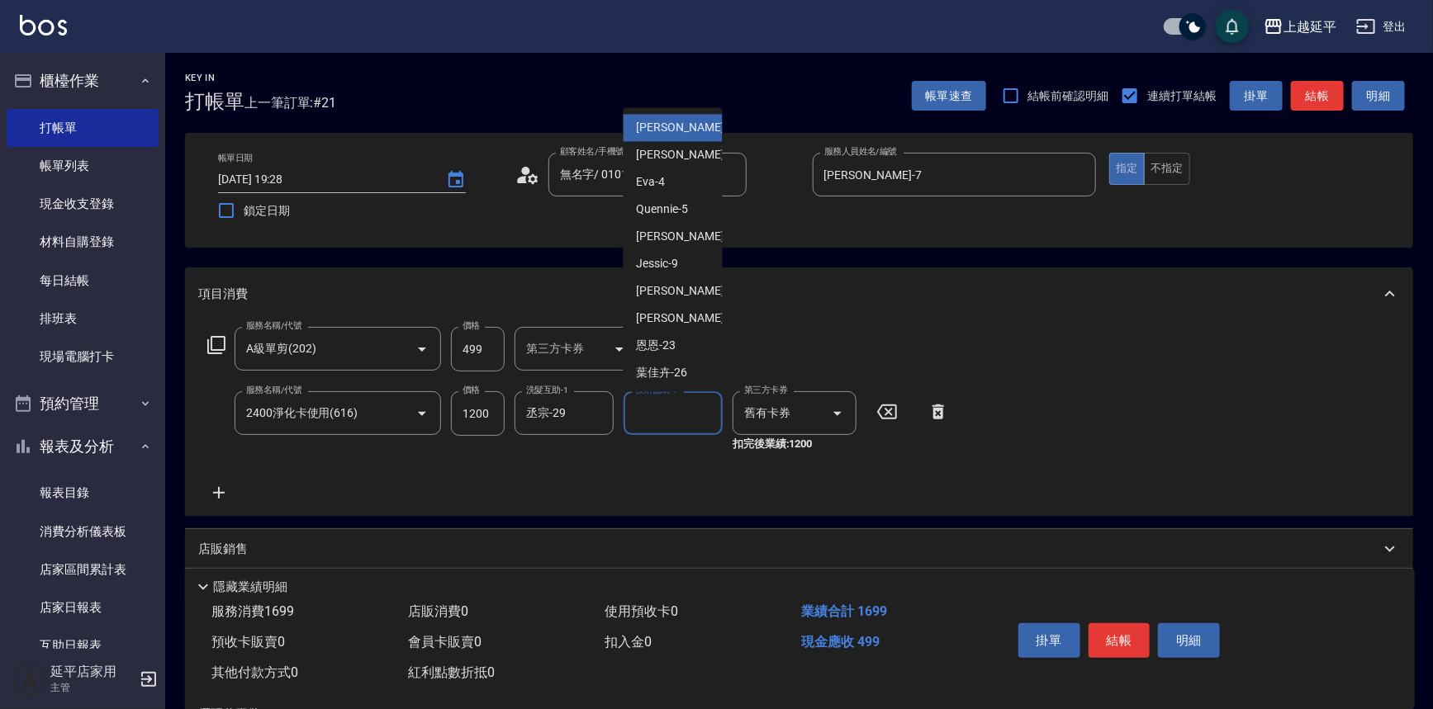
click at [677, 420] on input "技術協助-1" at bounding box center [673, 413] width 84 height 29
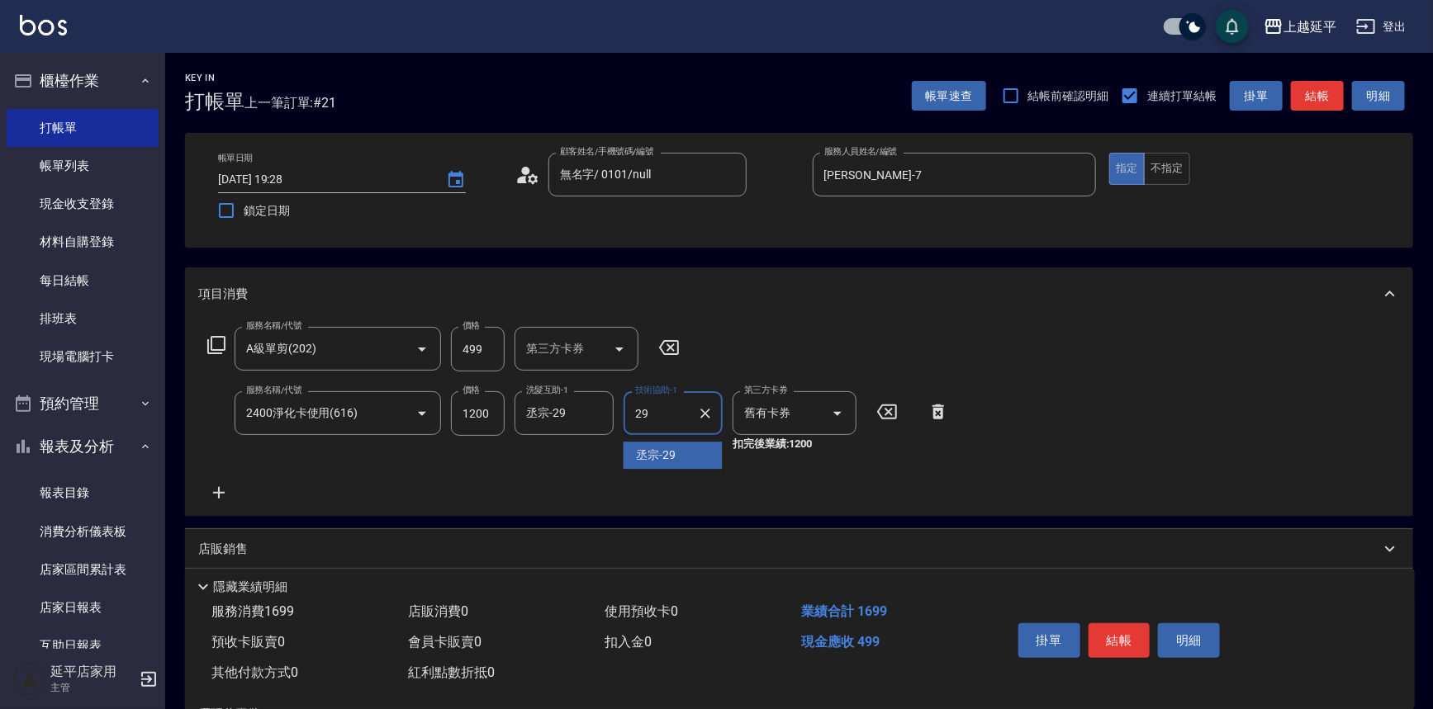
click at [678, 459] on div "丞宗 -29" at bounding box center [673, 455] width 99 height 27
type input "丞宗-29"
click at [1125, 636] on button "結帳" at bounding box center [1119, 641] width 62 height 35
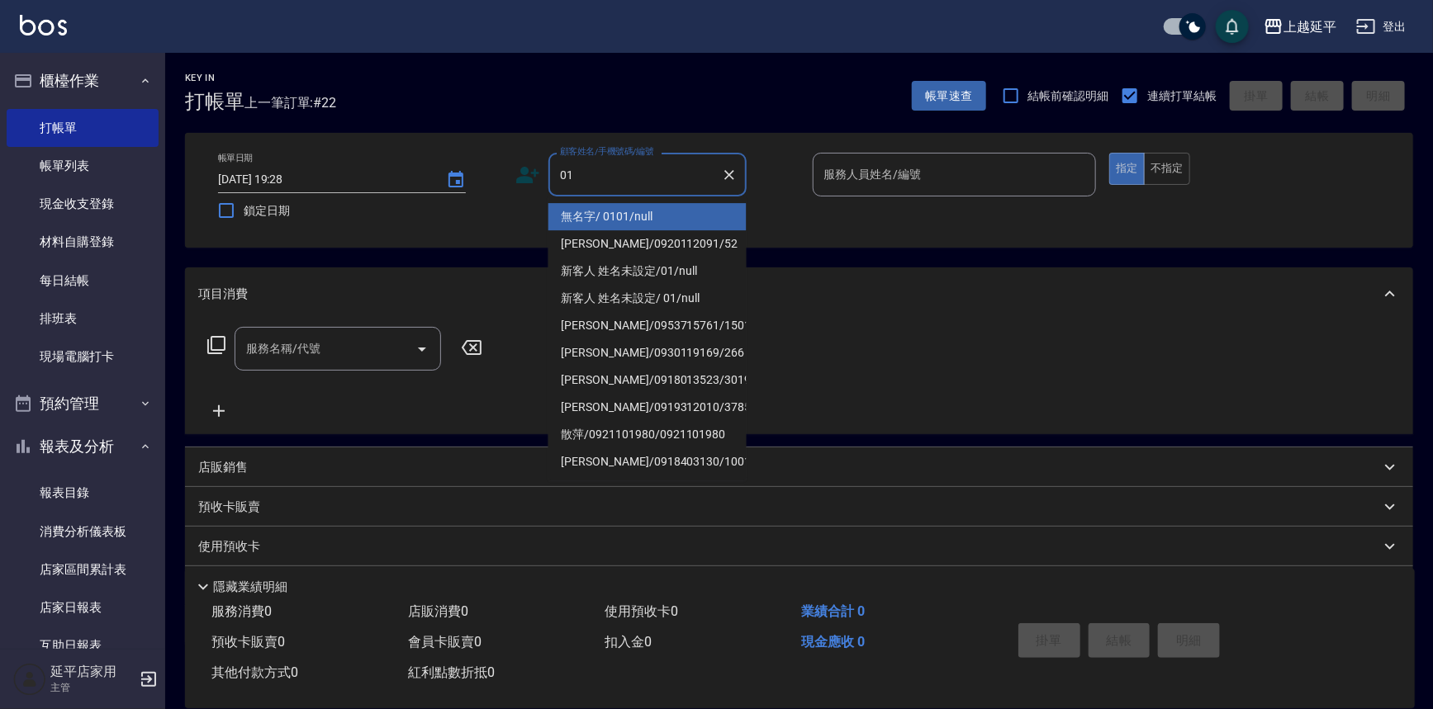
click at [677, 222] on li "無名字/ 0101/null" at bounding box center [647, 216] width 198 height 27
type input "無名字/ 0101/null"
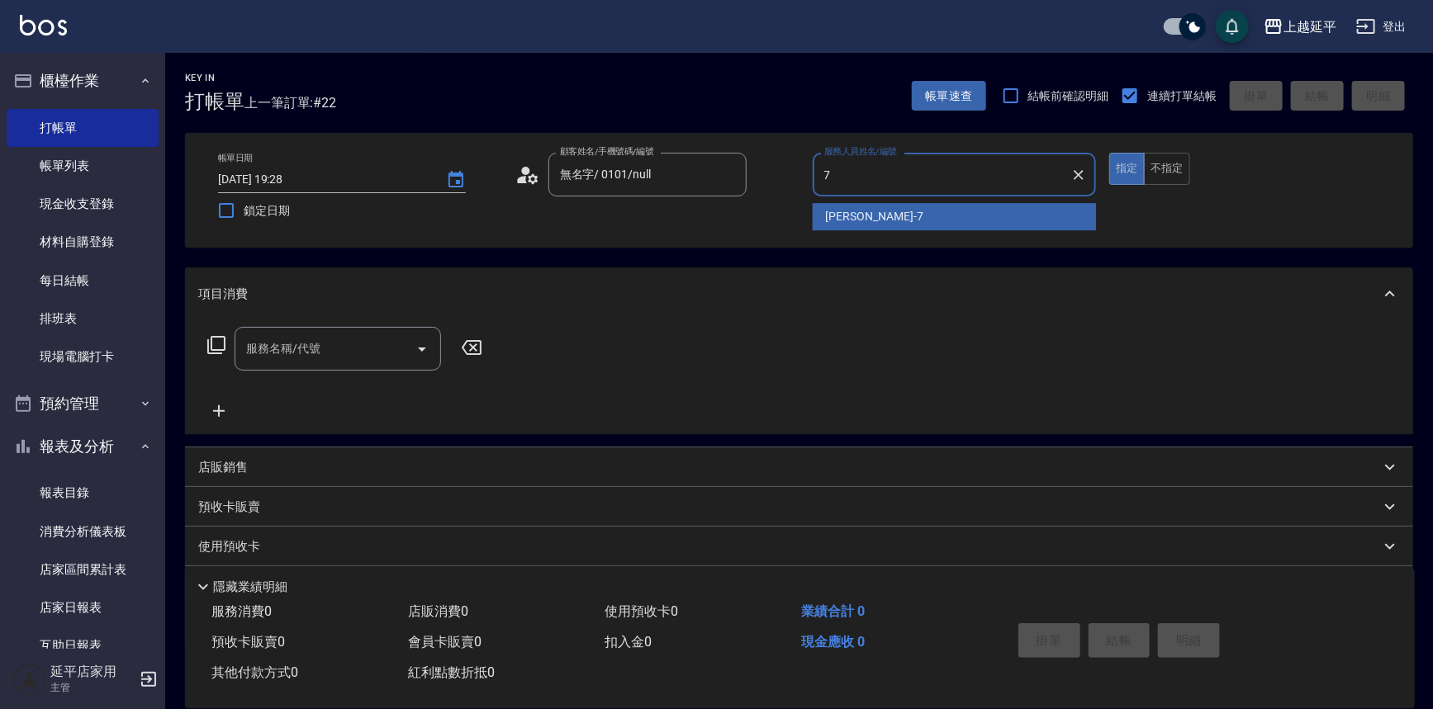
click at [894, 215] on div "[PERSON_NAME] -7" at bounding box center [955, 216] width 284 height 27
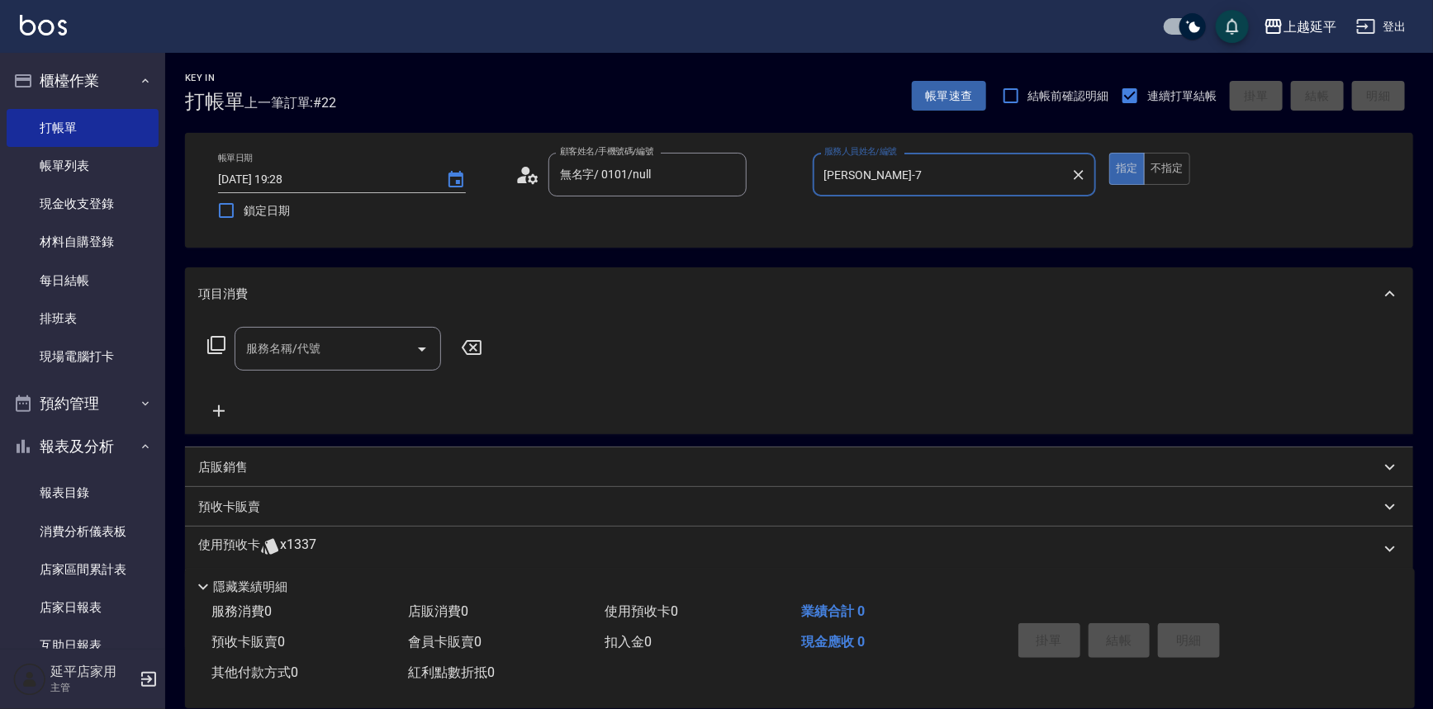
type input "[PERSON_NAME]-7"
click at [290, 358] on input "服務名稱/代號" at bounding box center [325, 348] width 167 height 29
click at [306, 382] on span "A級單剪 - 499" at bounding box center [338, 390] width 206 height 27
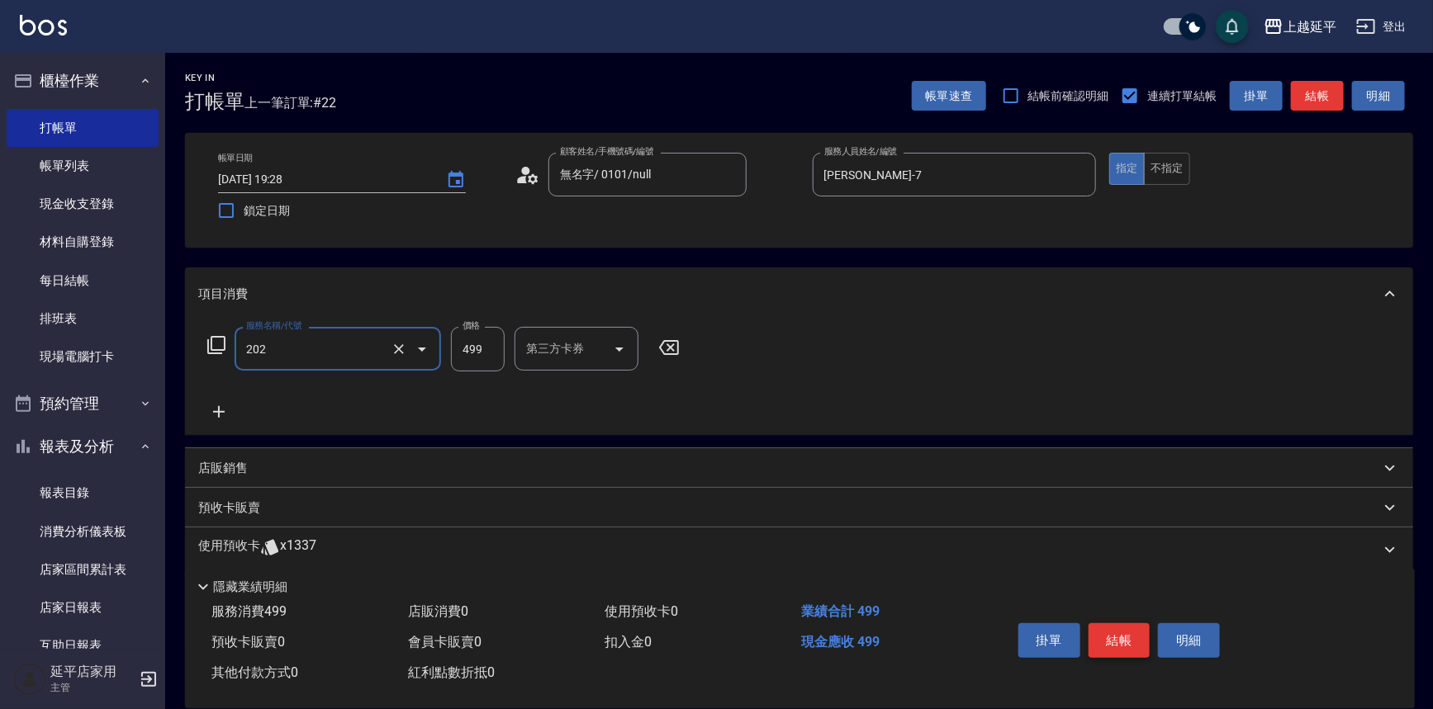
type input "A級單剪(202)"
click at [1110, 645] on button "結帳" at bounding box center [1119, 641] width 62 height 35
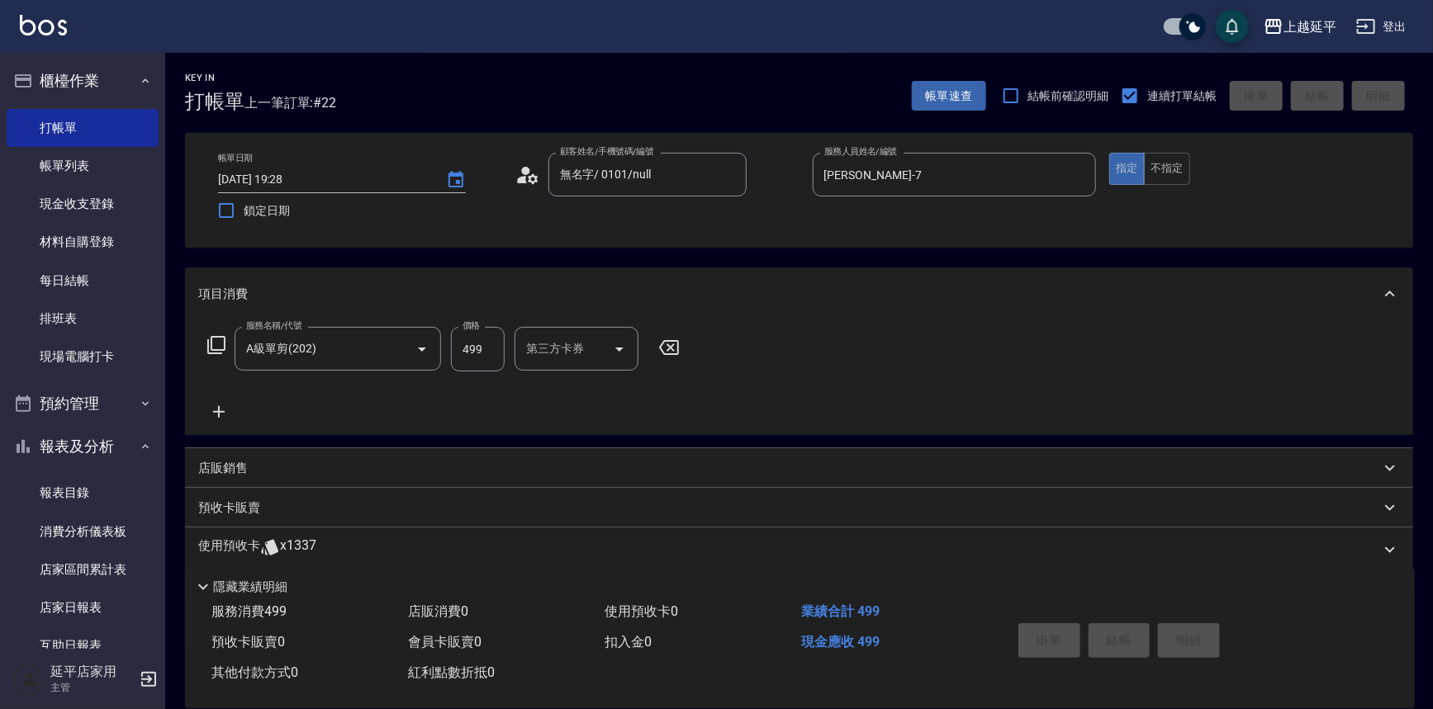
type input "[DATE] 19:29"
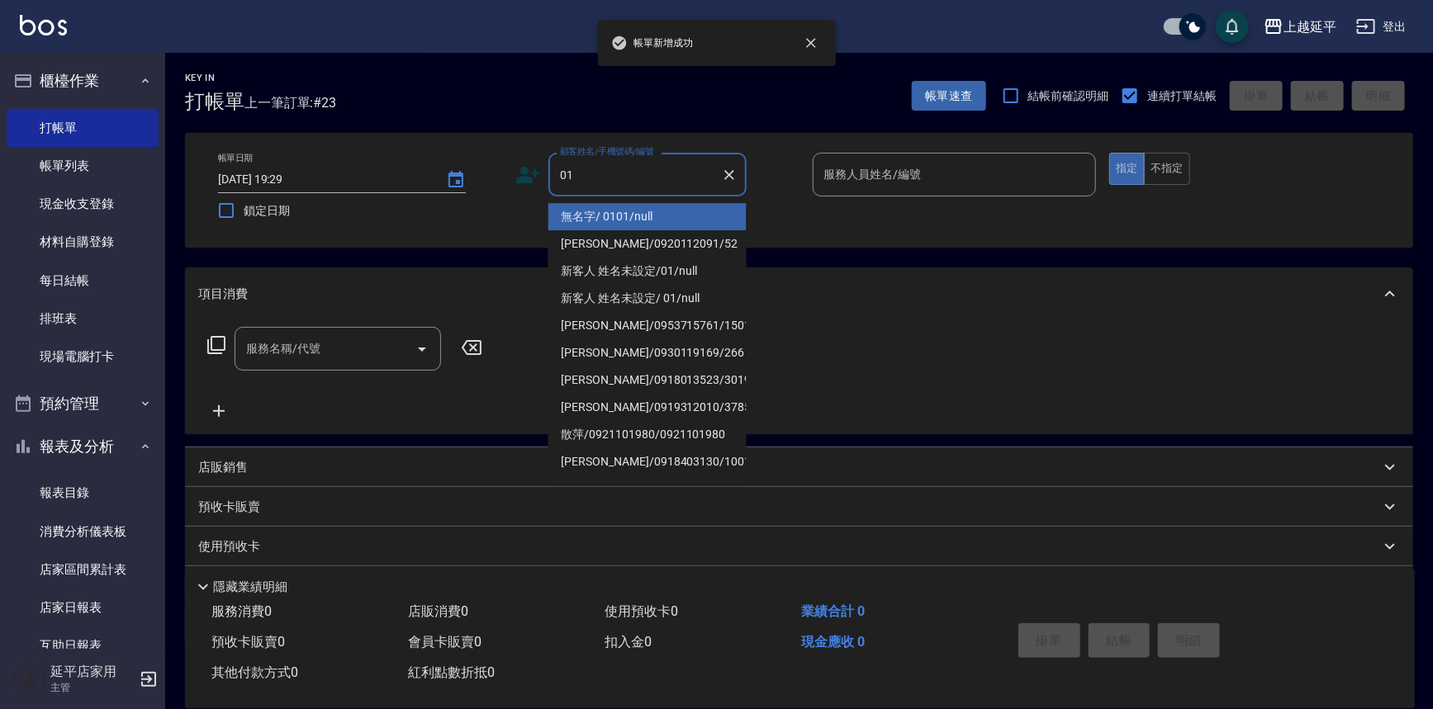
click at [661, 213] on li "無名字/ 0101/null" at bounding box center [647, 216] width 198 height 27
type input "無名字/ 0101/null"
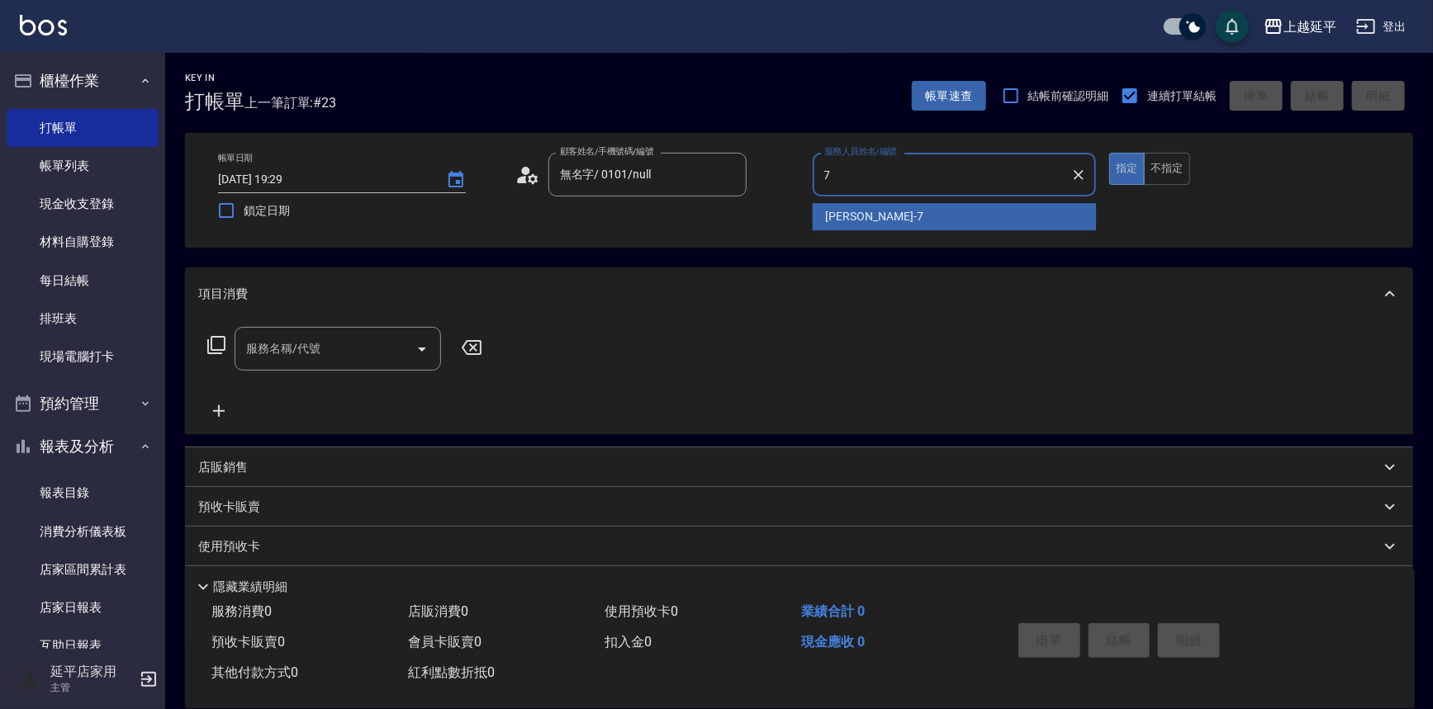
click at [868, 211] on span "[PERSON_NAME] -7" at bounding box center [874, 216] width 97 height 17
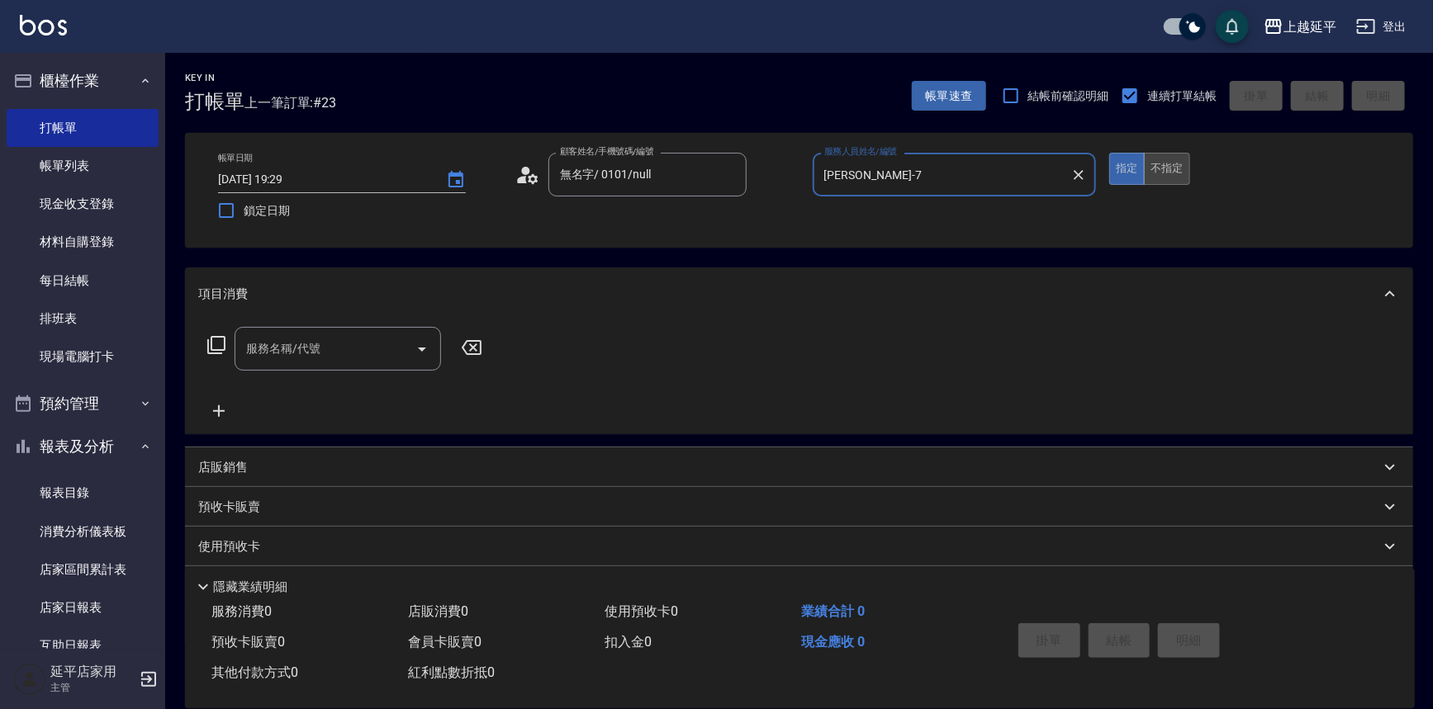
type input "[PERSON_NAME]-7"
click at [1184, 173] on button "不指定" at bounding box center [1167, 169] width 46 height 32
click at [367, 345] on input "服務名稱/代號" at bounding box center [325, 348] width 167 height 29
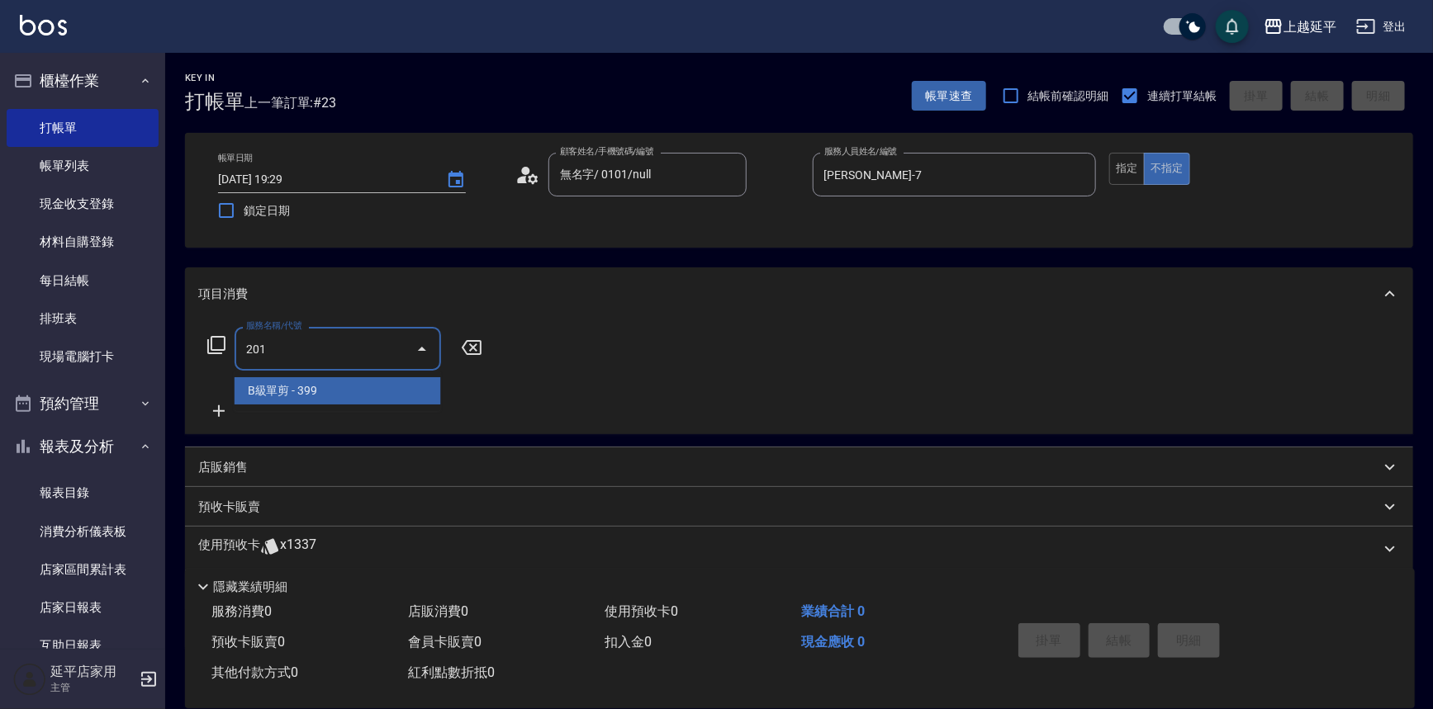
click at [382, 385] on span "B級單剪 - 399" at bounding box center [338, 390] width 206 height 27
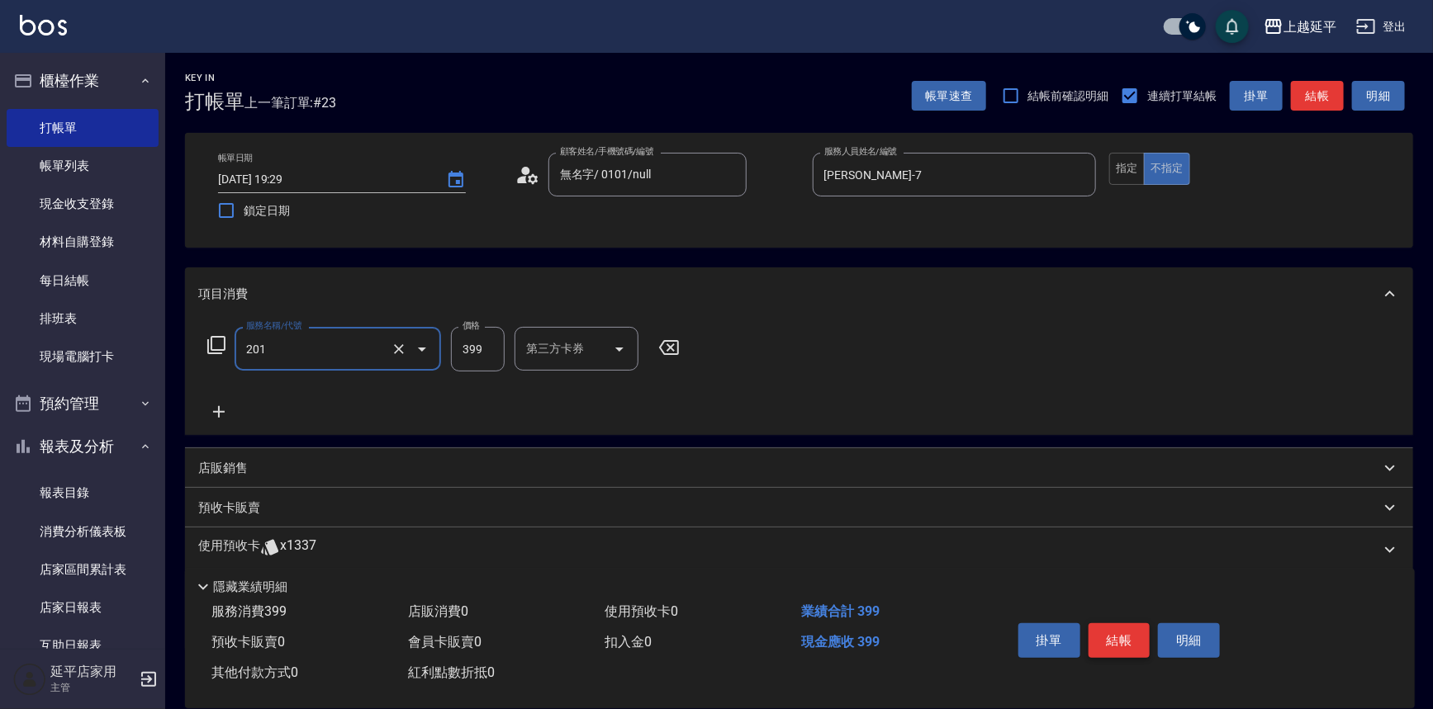
type input "B級單剪(201)"
click at [1113, 634] on button "結帳" at bounding box center [1119, 641] width 62 height 35
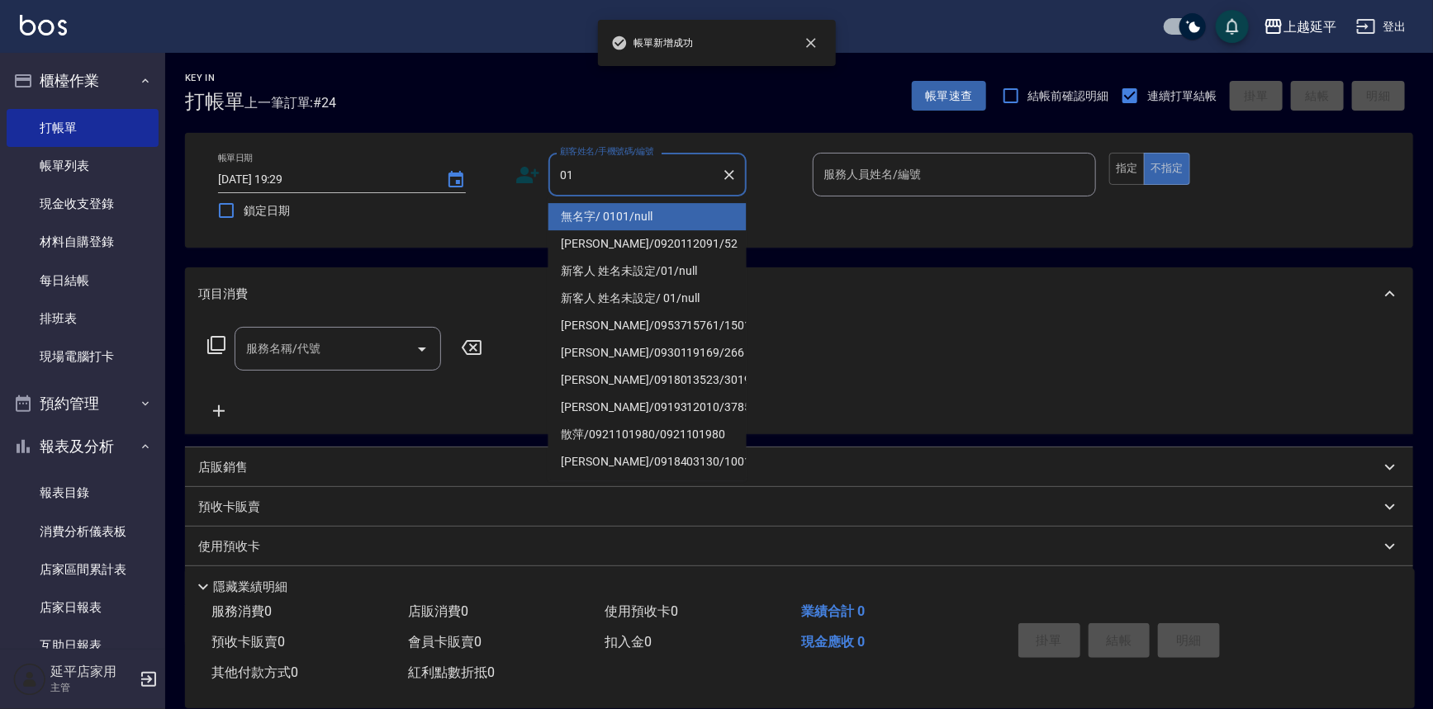
click at [654, 218] on li "無名字/ 0101/null" at bounding box center [647, 216] width 198 height 27
type input "無名字/ 0101/null"
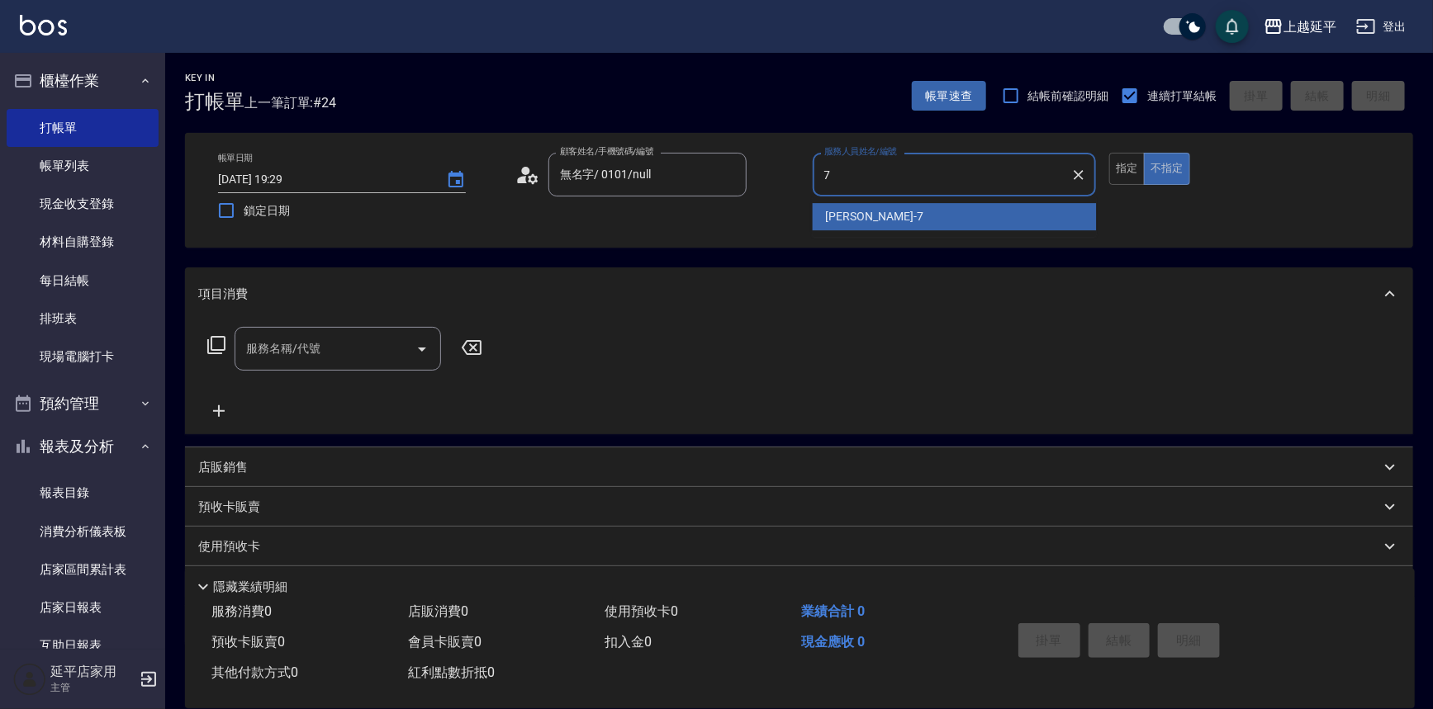
click at [838, 215] on span "[PERSON_NAME] -7" at bounding box center [874, 216] width 97 height 17
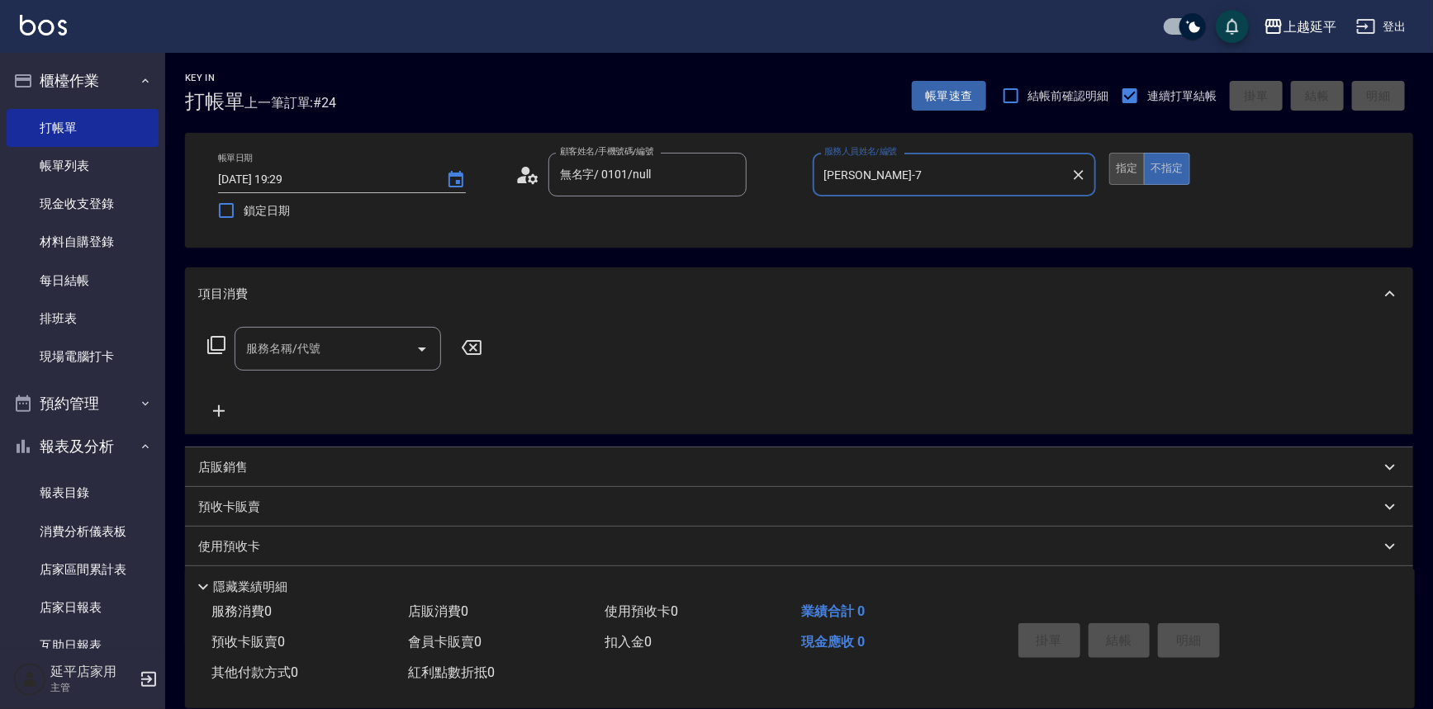
type input "[PERSON_NAME]-7"
click at [1113, 164] on button "指定" at bounding box center [1127, 169] width 36 height 32
click at [326, 336] on input "服務名稱/代號" at bounding box center [325, 348] width 167 height 29
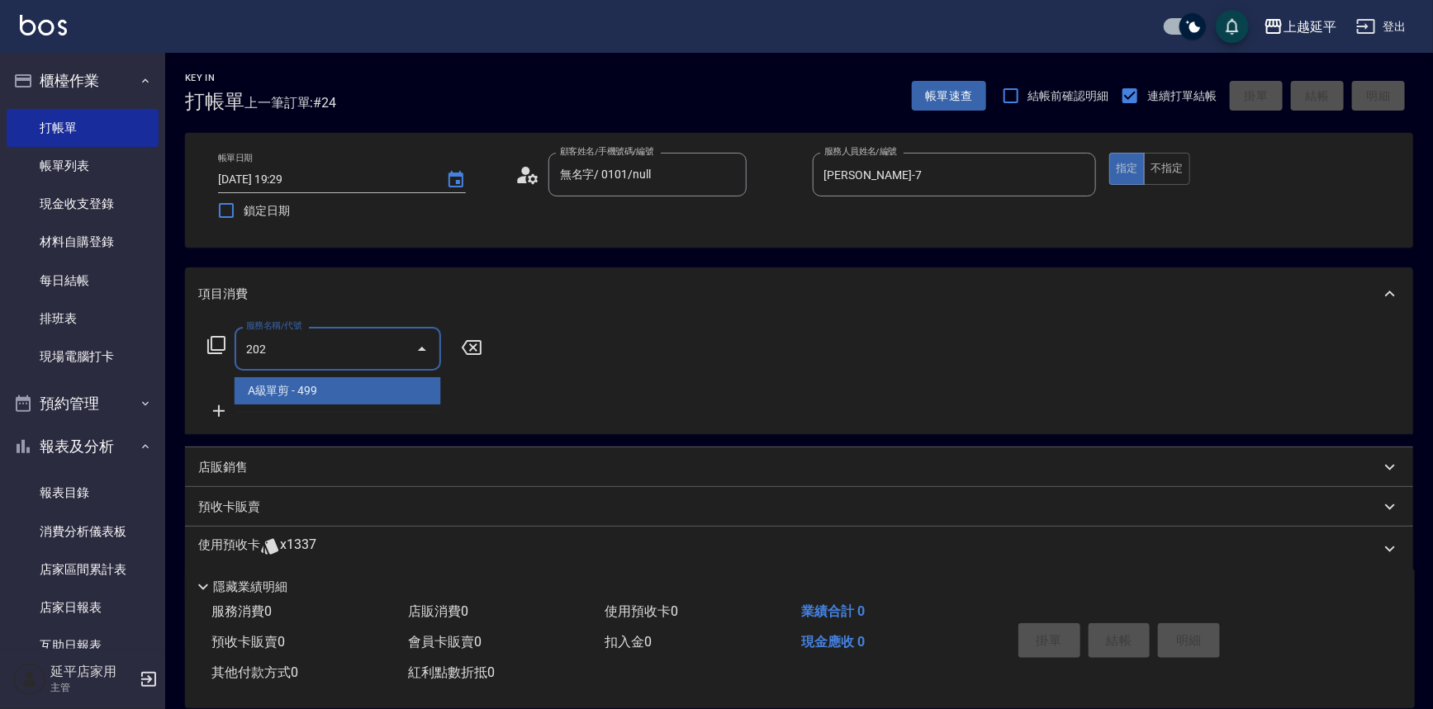
click at [351, 384] on span "A級單剪 - 499" at bounding box center [338, 390] width 206 height 27
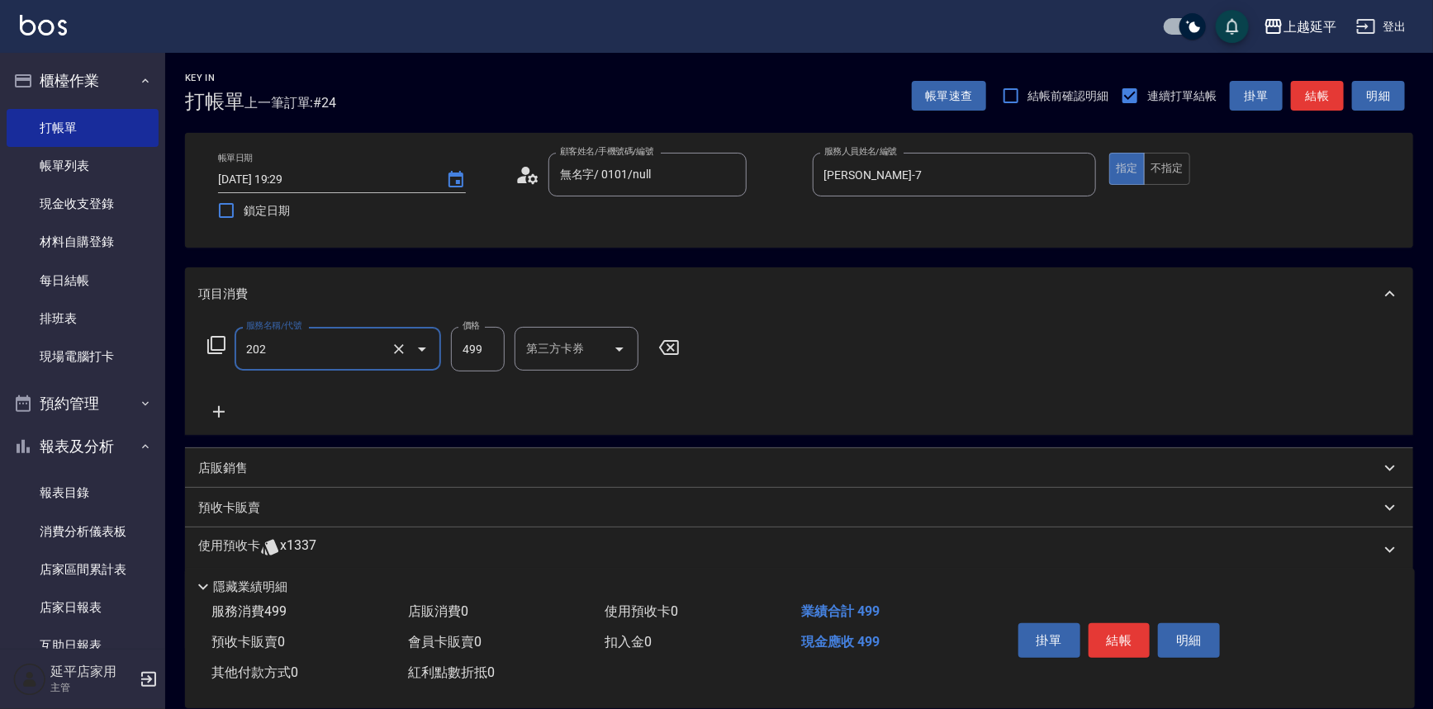
type input "A級單剪(202)"
click at [1131, 629] on button "結帳" at bounding box center [1119, 641] width 62 height 35
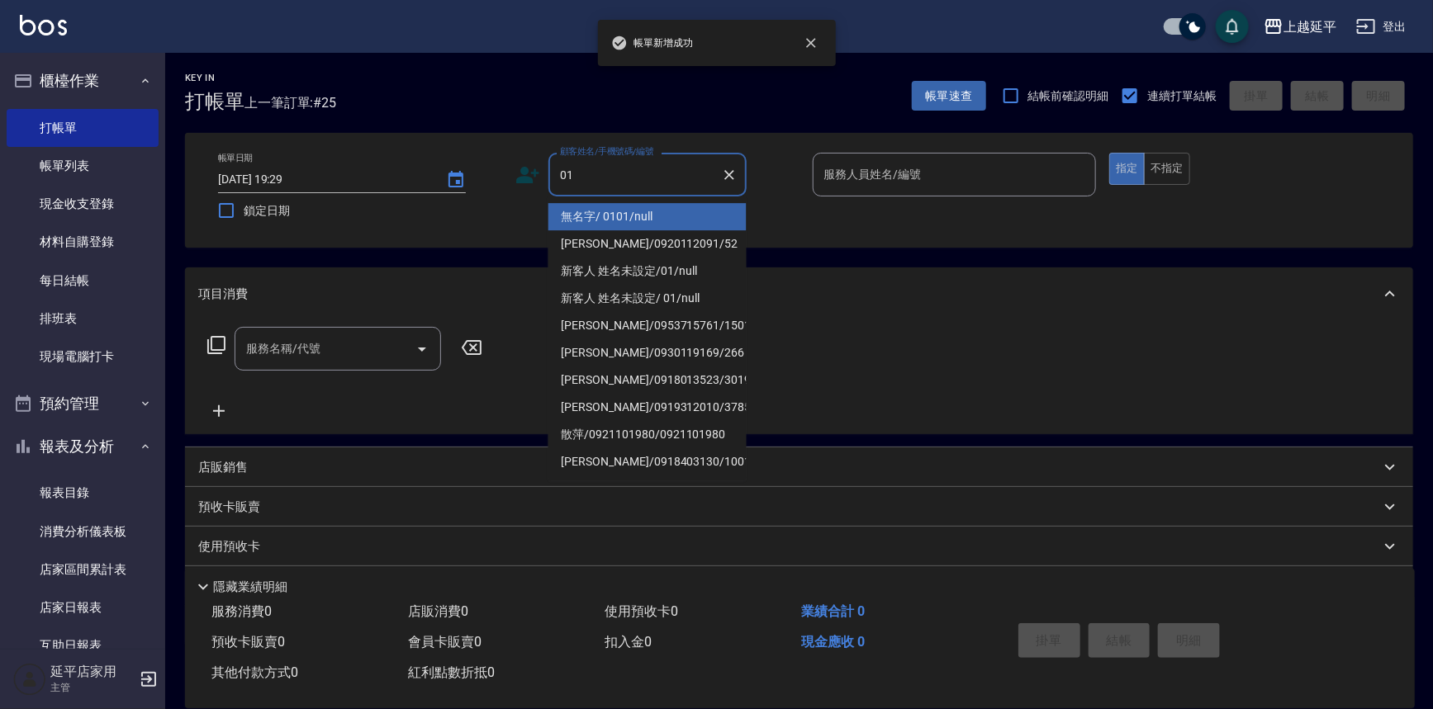
click at [585, 211] on li "無名字/ 0101/null" at bounding box center [647, 216] width 198 height 27
type input "無名字/ 0101/null"
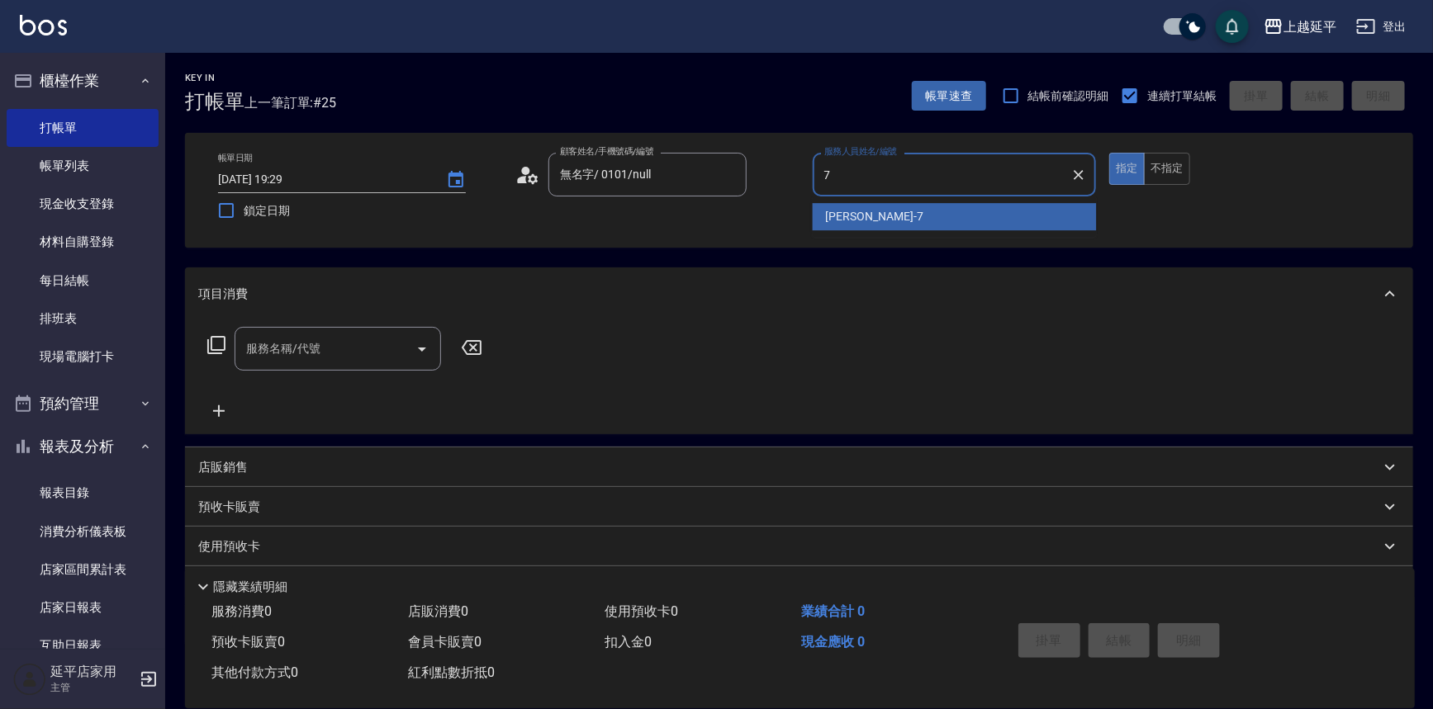
click at [908, 212] on div "[PERSON_NAME] -7" at bounding box center [955, 216] width 284 height 27
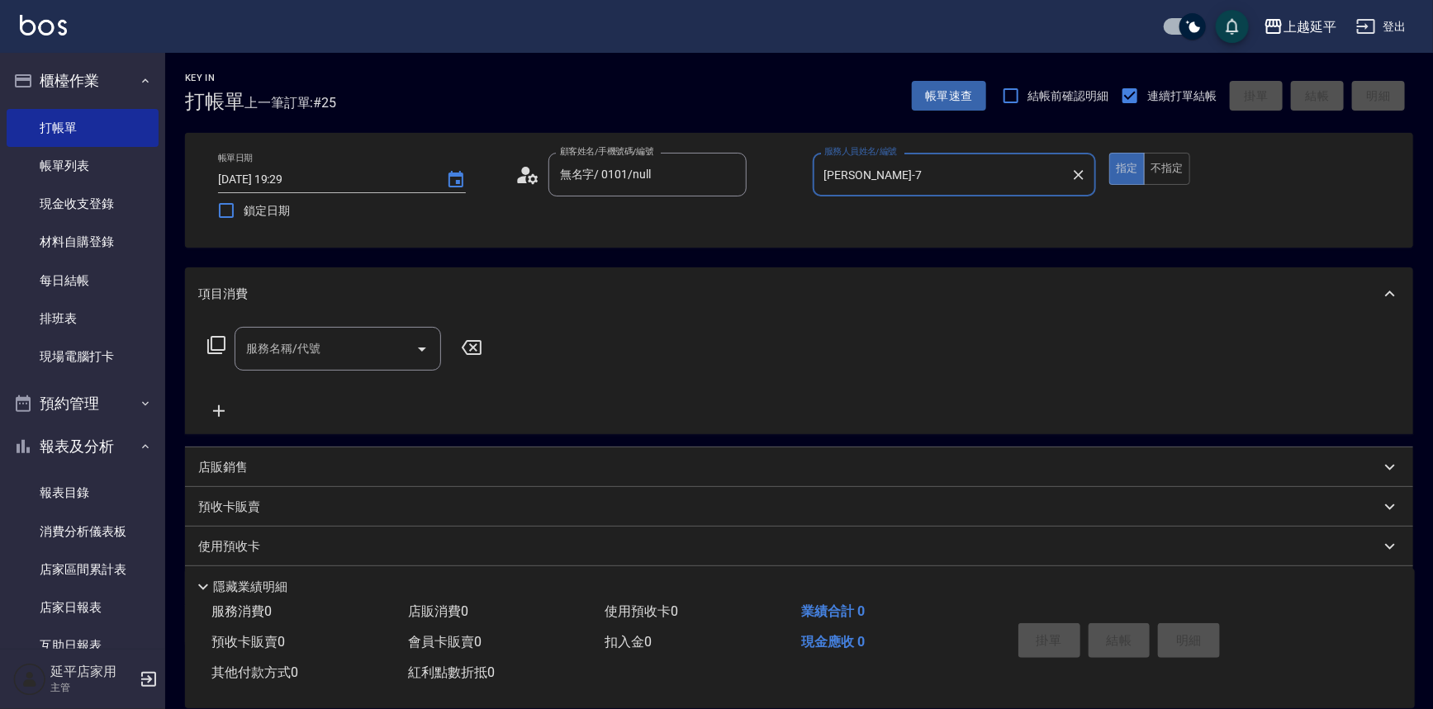
type input "[PERSON_NAME]-7"
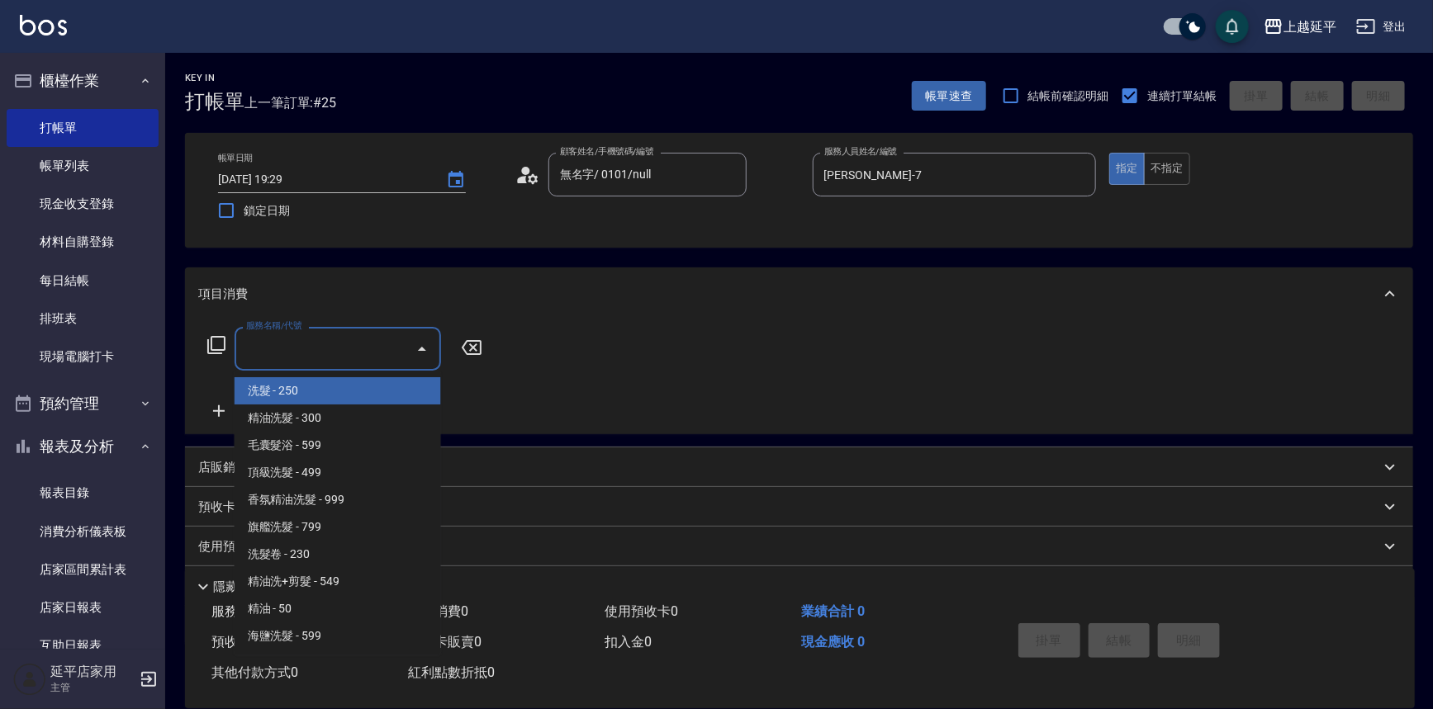
click at [274, 349] on input "服務名稱/代號" at bounding box center [325, 348] width 167 height 29
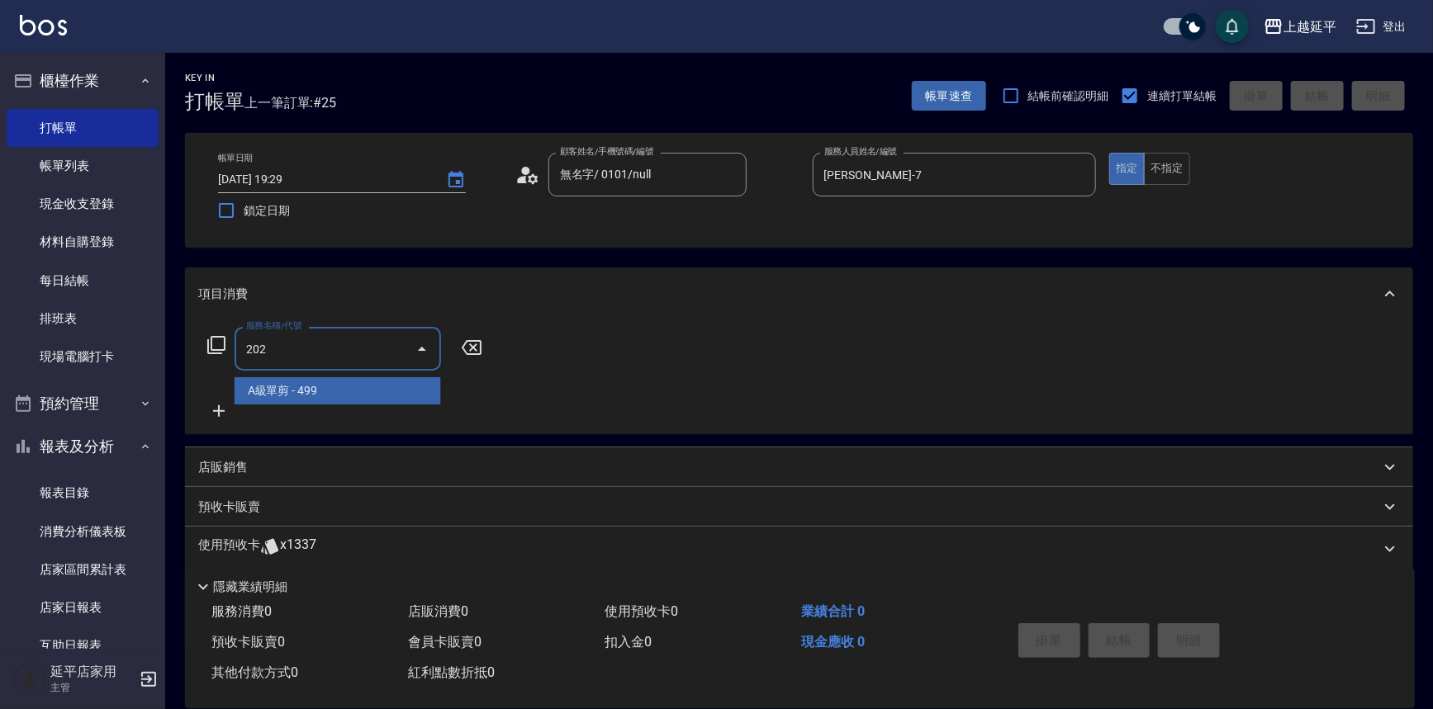
click at [295, 386] on span "A級單剪 - 499" at bounding box center [338, 390] width 206 height 27
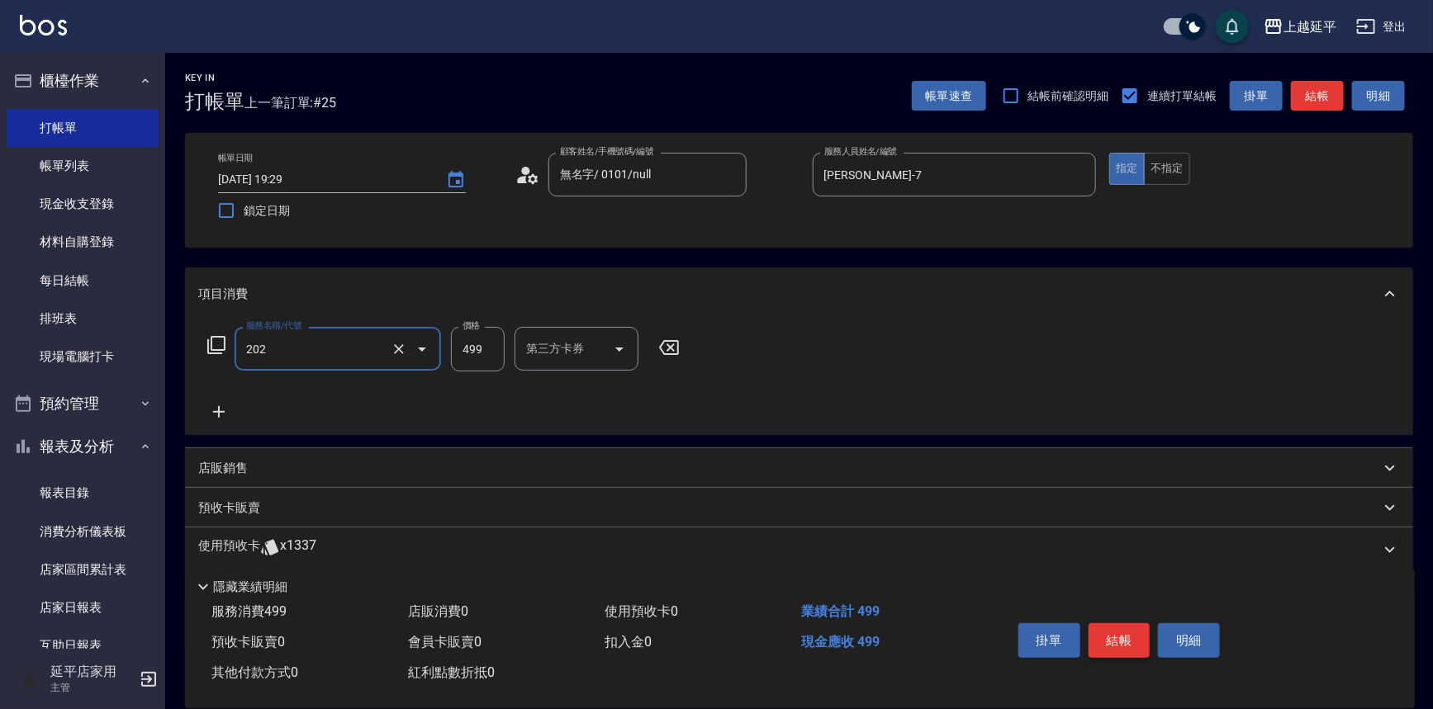
type input "A級單剪(202)"
click at [1117, 644] on button "結帳" at bounding box center [1119, 641] width 62 height 35
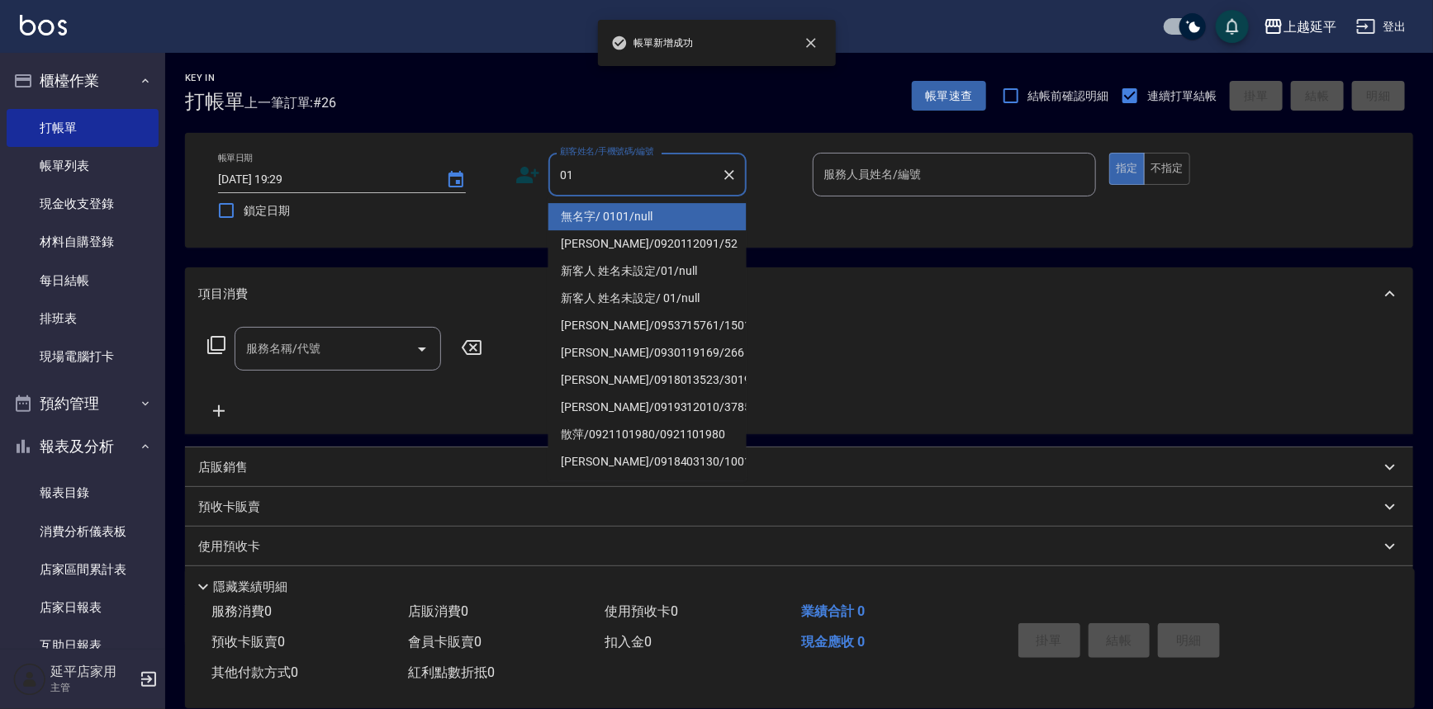
click at [624, 218] on li "無名字/ 0101/null" at bounding box center [647, 216] width 198 height 27
type input "無名字/ 0101/null"
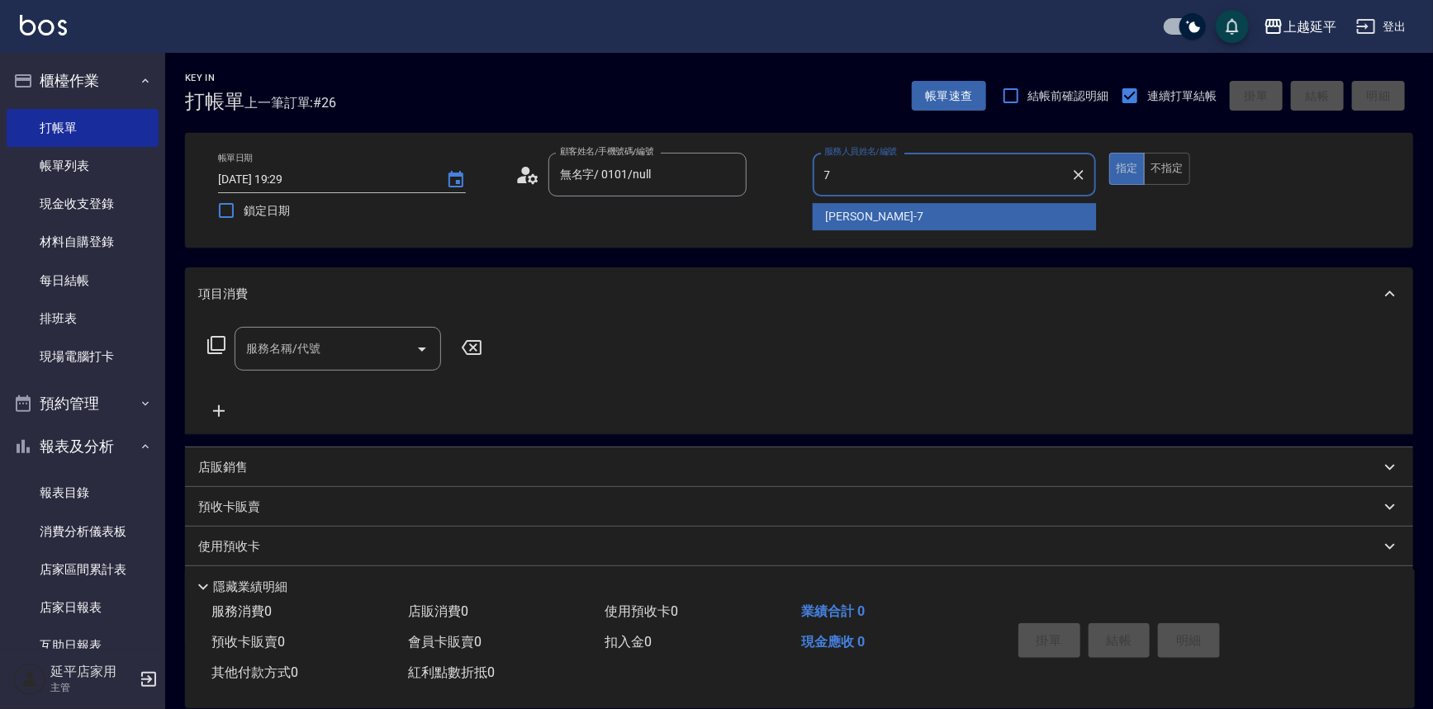
click at [833, 215] on span "[PERSON_NAME] -7" at bounding box center [874, 216] width 97 height 17
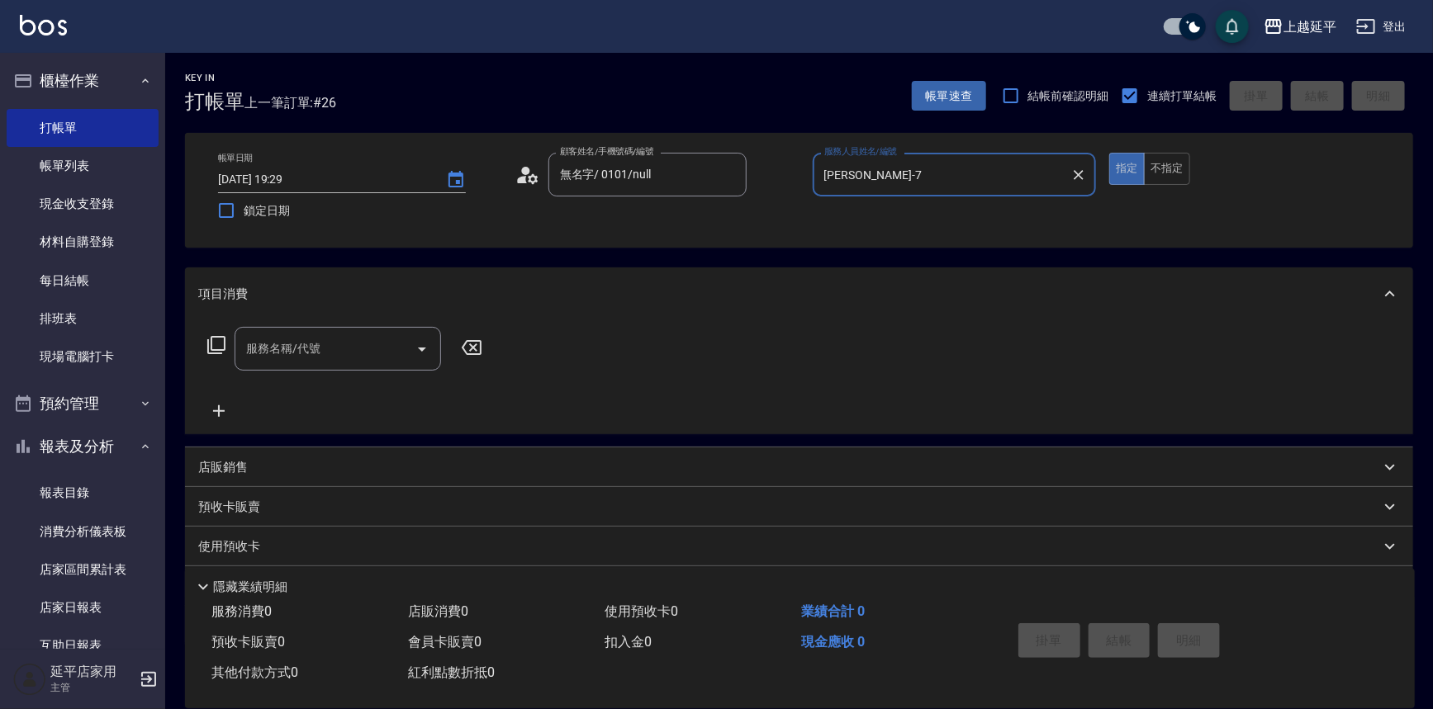
type input "[PERSON_NAME]-7"
click at [314, 347] on div "服務名稱/代號 服務名稱/代號" at bounding box center [338, 349] width 206 height 44
click at [325, 384] on span "B級單剪 - 399" at bounding box center [338, 390] width 206 height 27
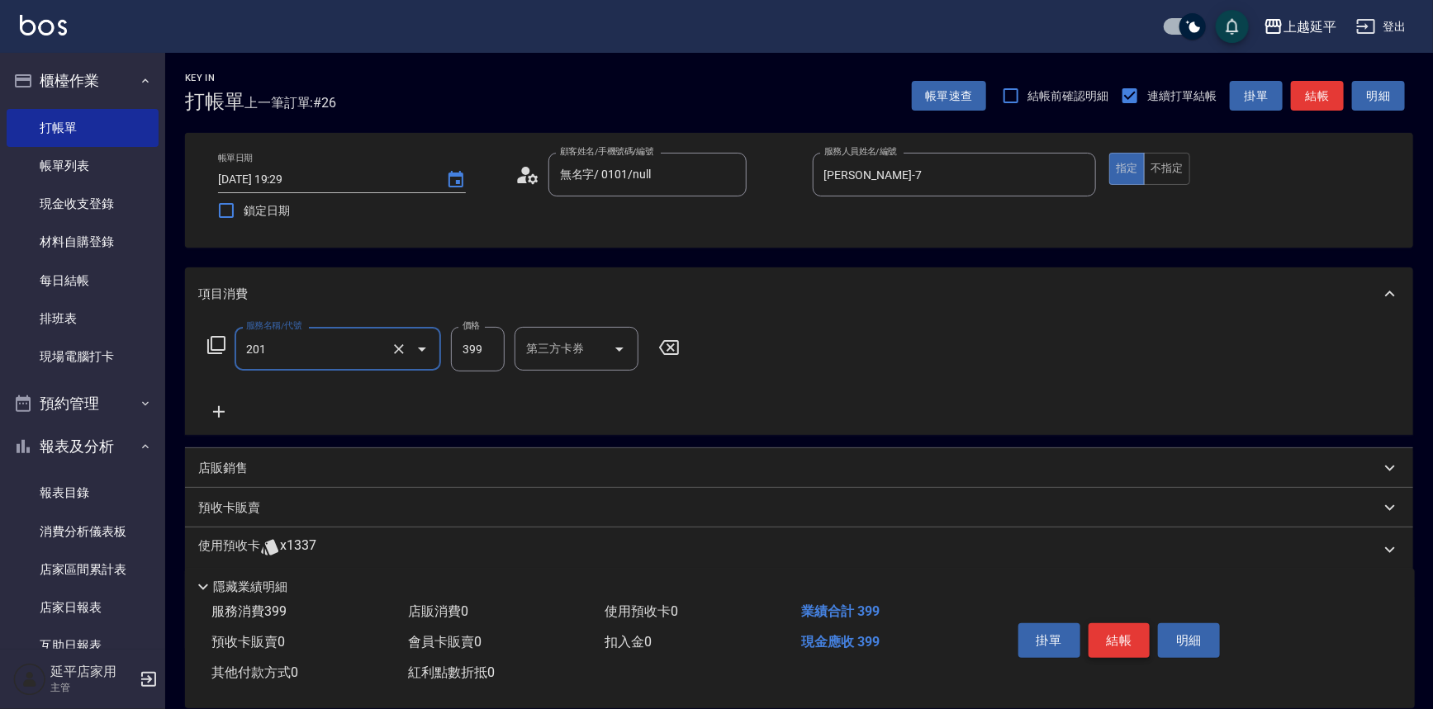
type input "B級單剪(201)"
click at [1107, 637] on button "結帳" at bounding box center [1119, 641] width 62 height 35
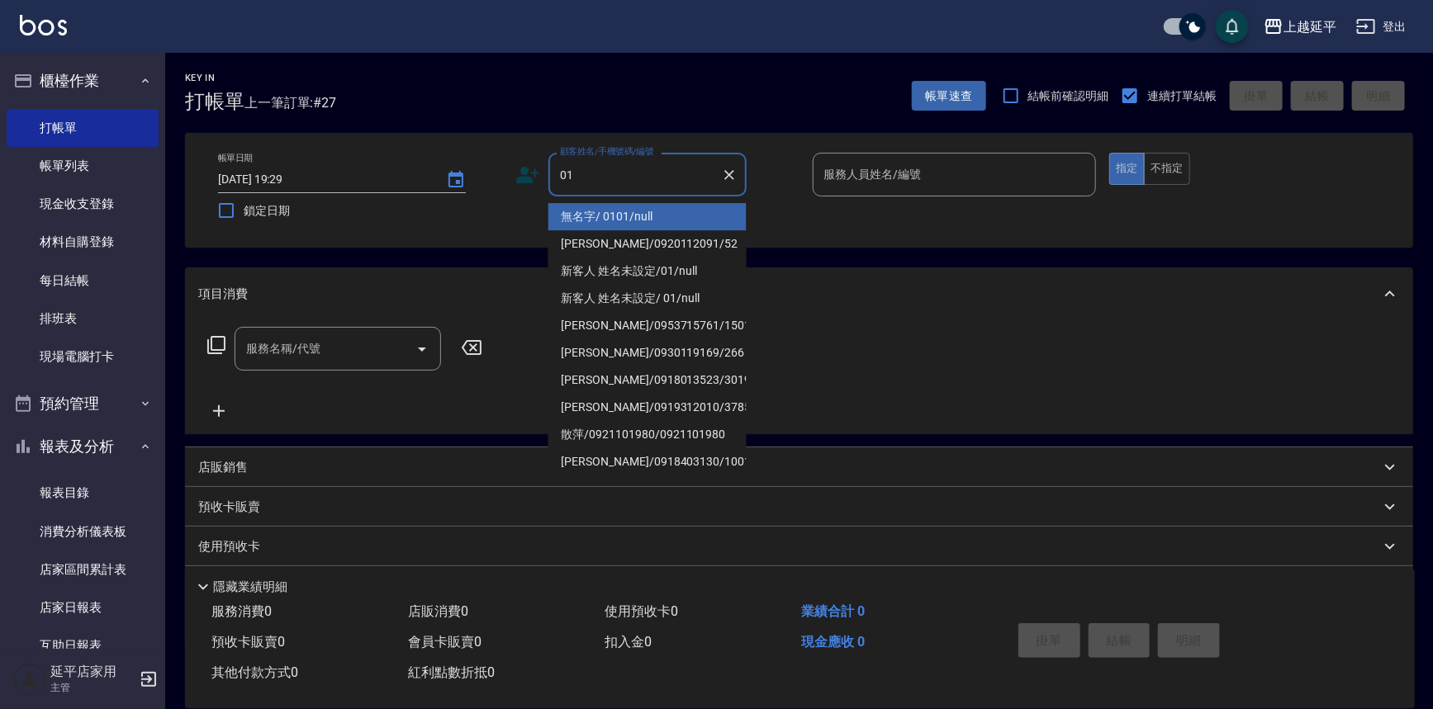
click at [702, 203] on li "無名字/ 0101/null" at bounding box center [647, 216] width 198 height 27
type input "無名字/ 0101/null"
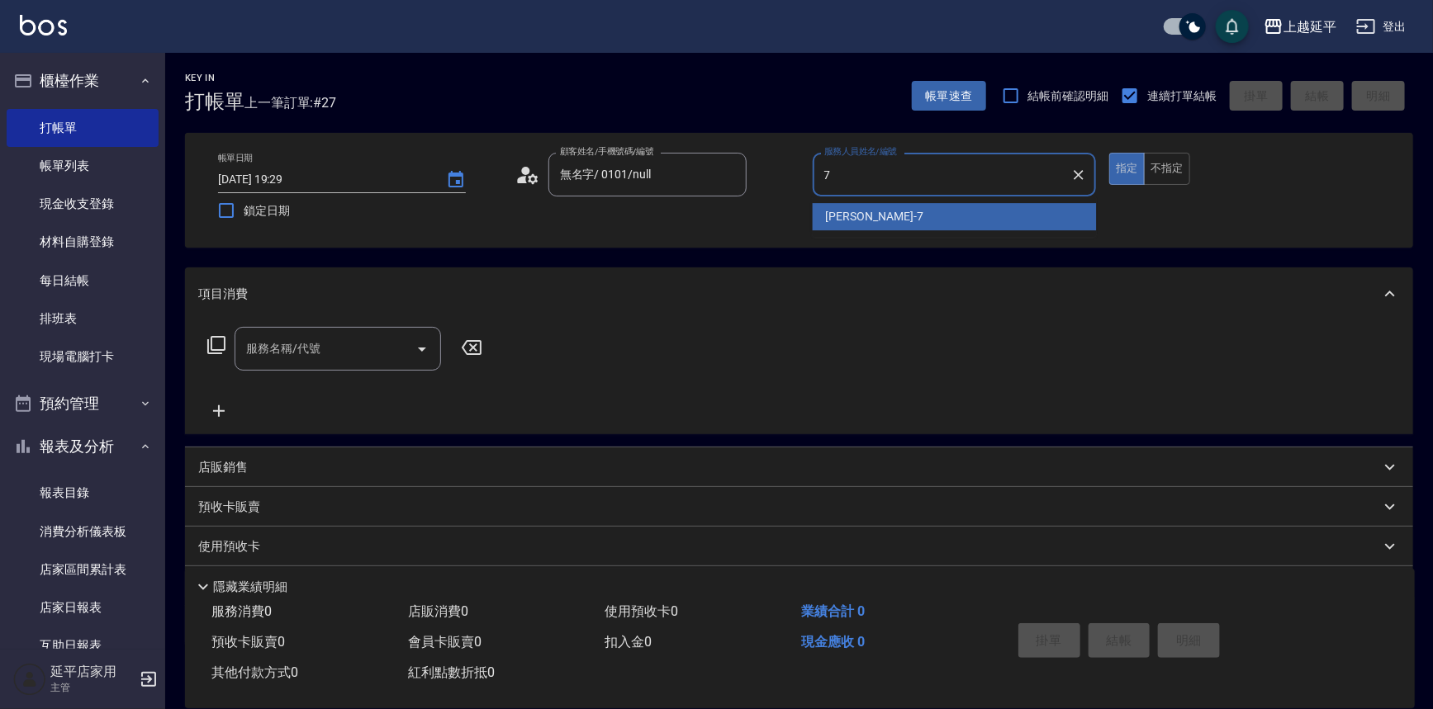
click at [899, 216] on div "[PERSON_NAME] -7" at bounding box center [955, 216] width 284 height 27
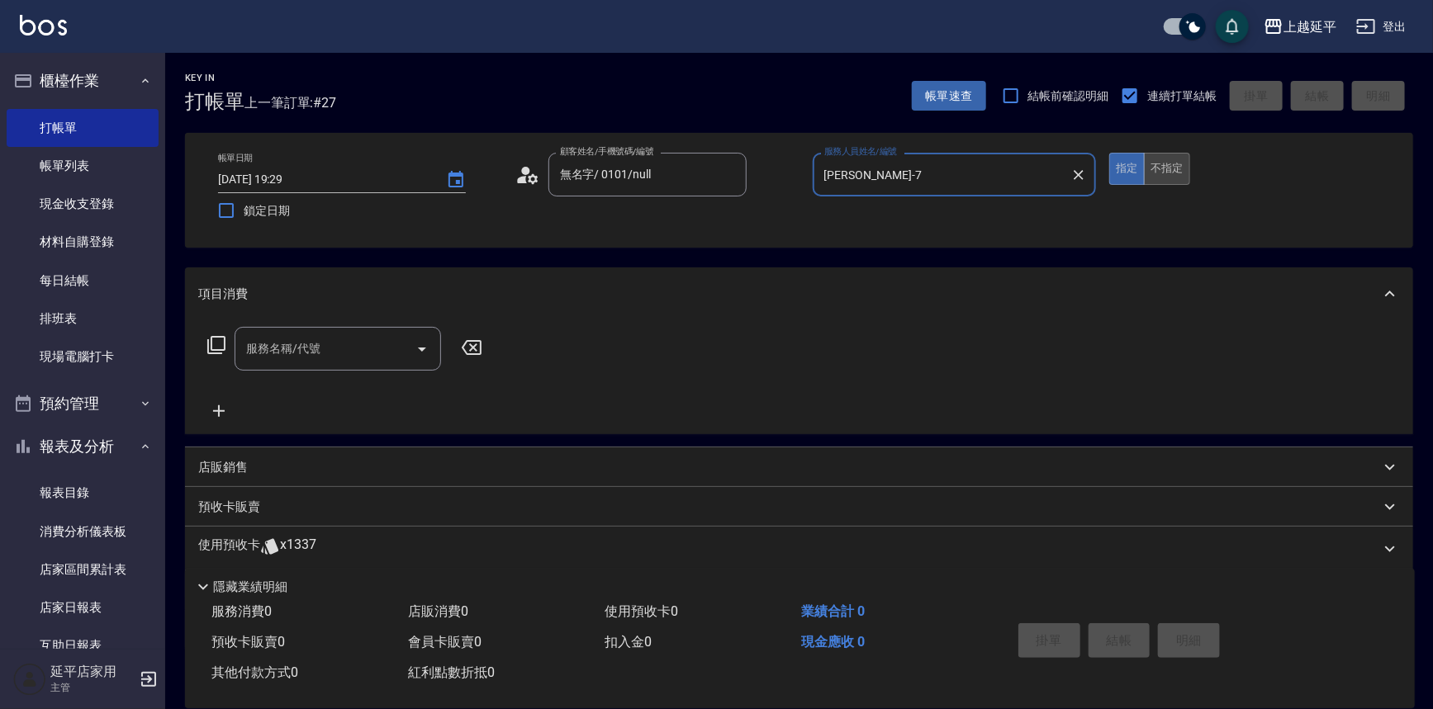
type input "[PERSON_NAME]-7"
click at [1157, 175] on button "不指定" at bounding box center [1167, 169] width 46 height 32
click at [342, 343] on input "服務名稱/代號" at bounding box center [325, 348] width 167 height 29
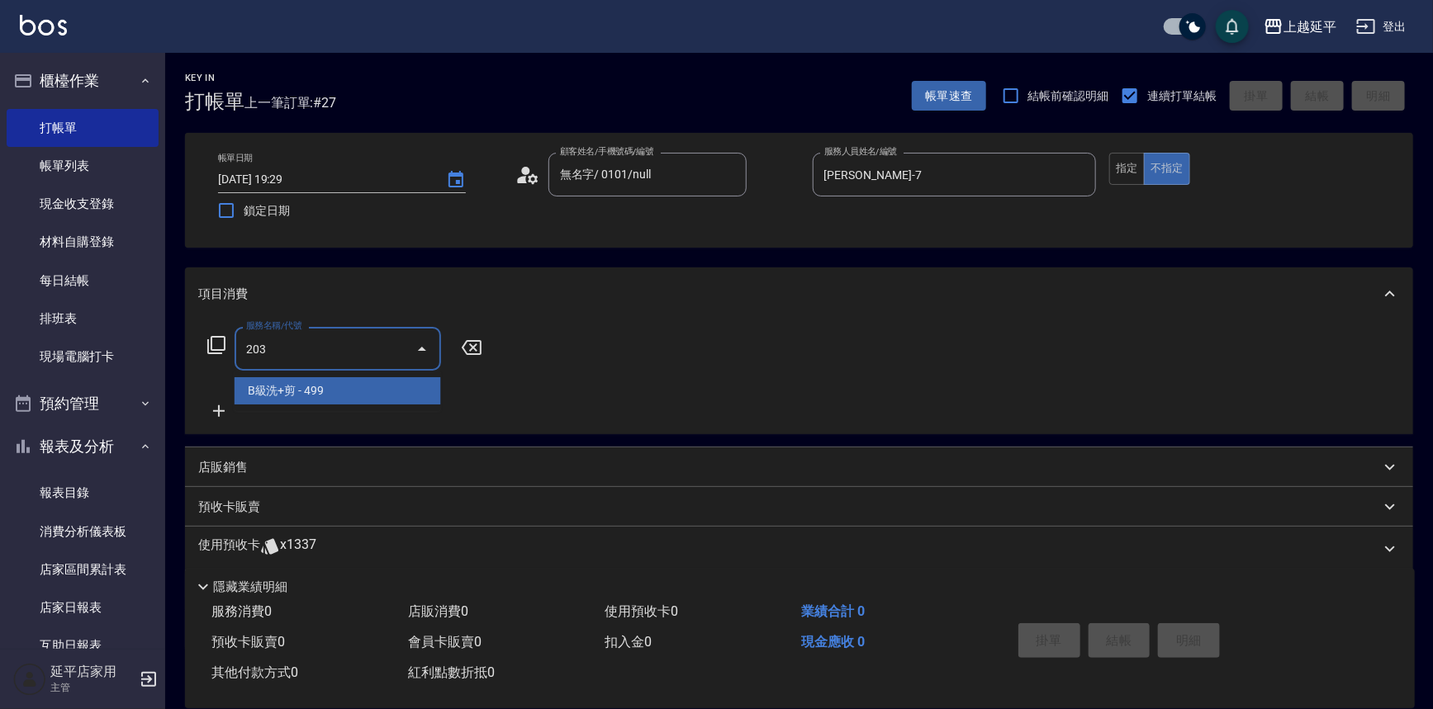
click at [397, 387] on span "B級洗+剪 - 499" at bounding box center [338, 390] width 206 height 27
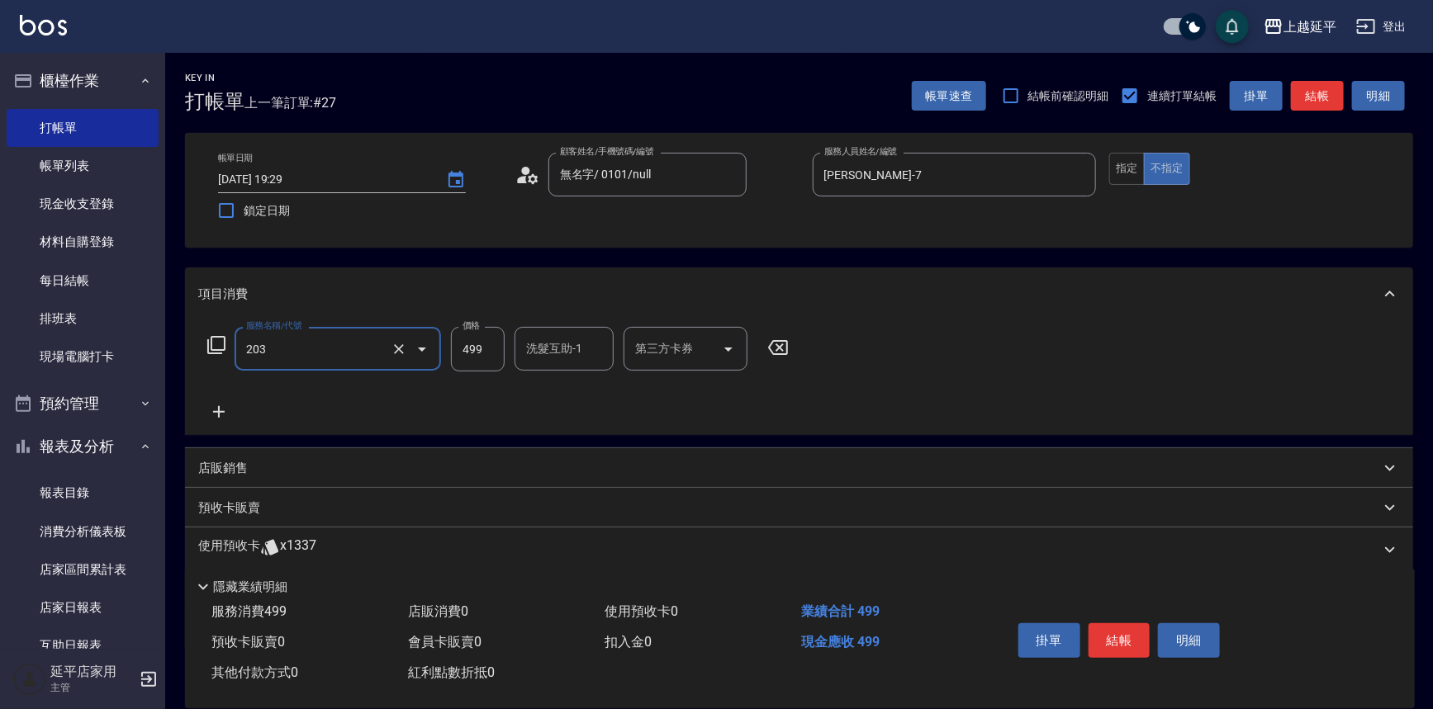
type input "B級洗+剪(203)"
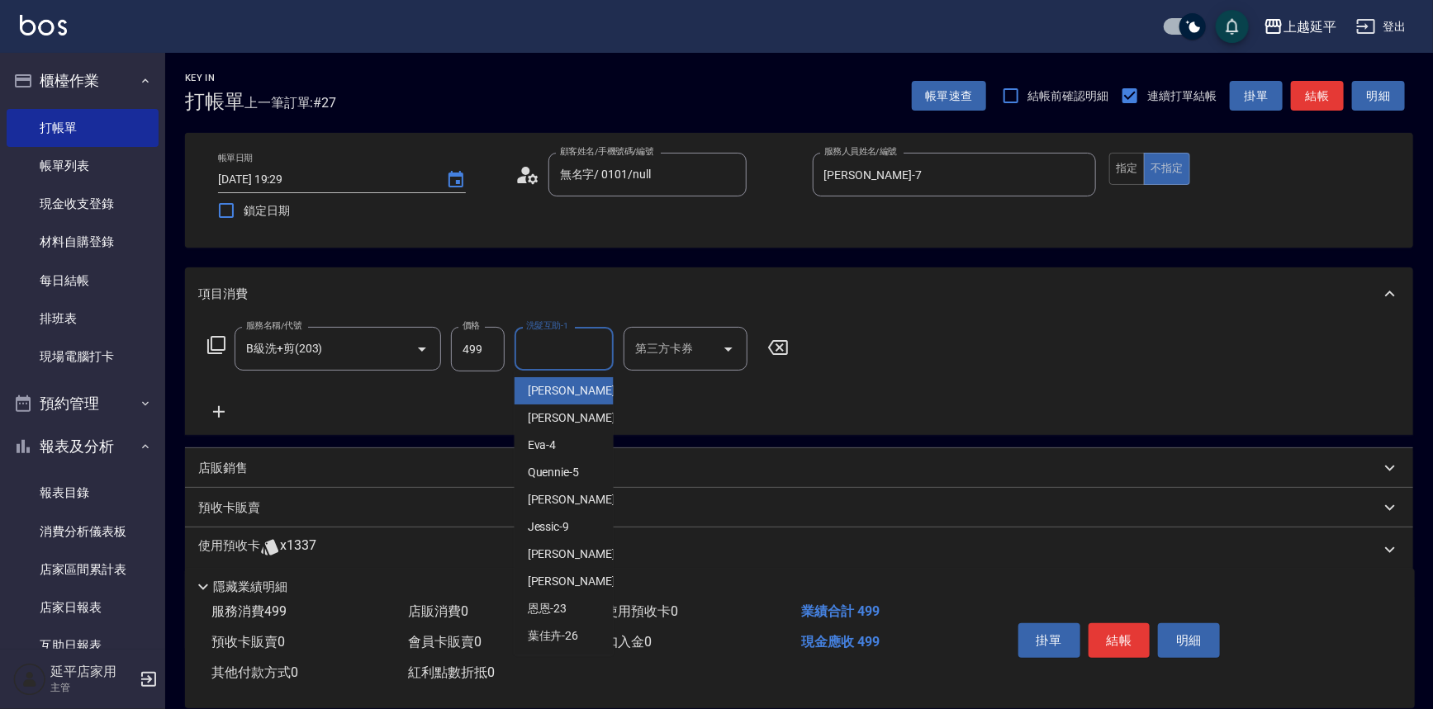
click at [563, 354] on input "洗髮互助-1" at bounding box center [564, 348] width 84 height 29
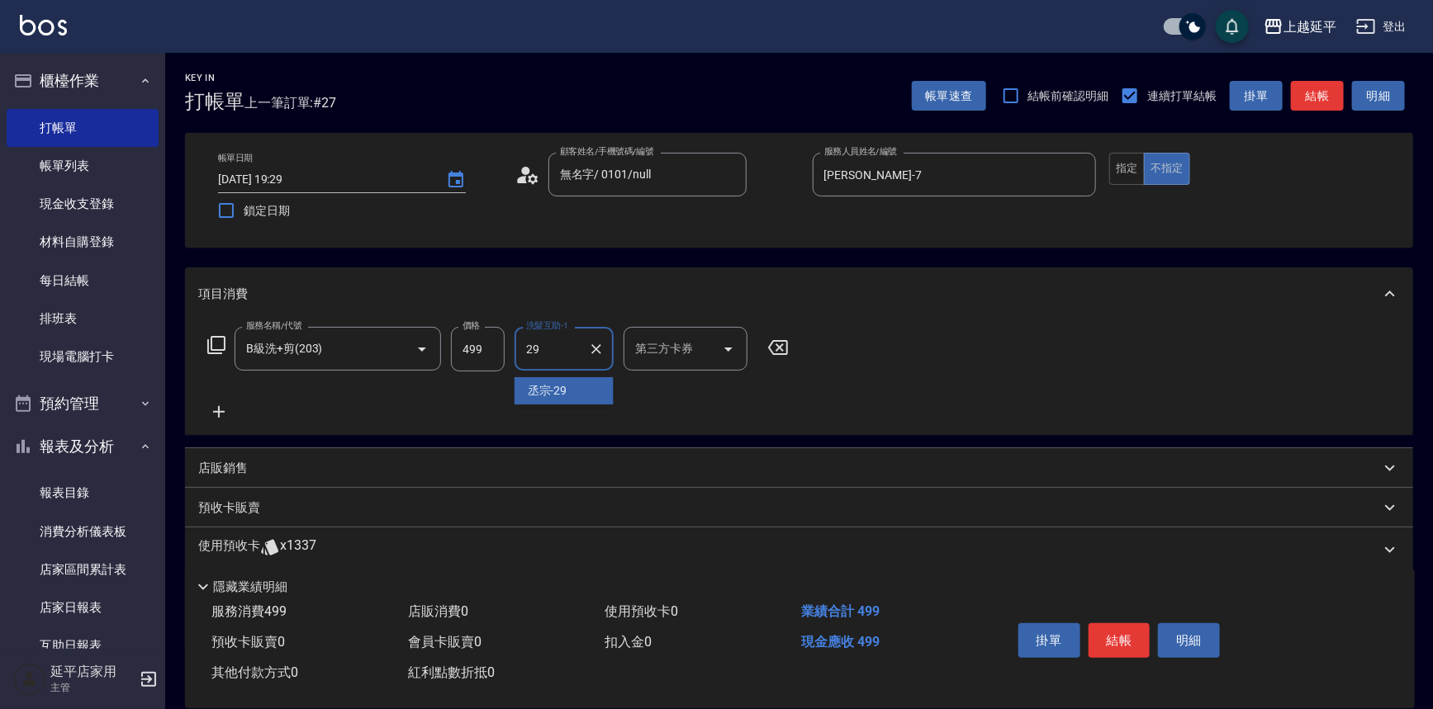
click at [608, 386] on div "丞宗 -29" at bounding box center [563, 390] width 99 height 27
type input "丞宗-29"
click at [1121, 628] on button "結帳" at bounding box center [1119, 641] width 62 height 35
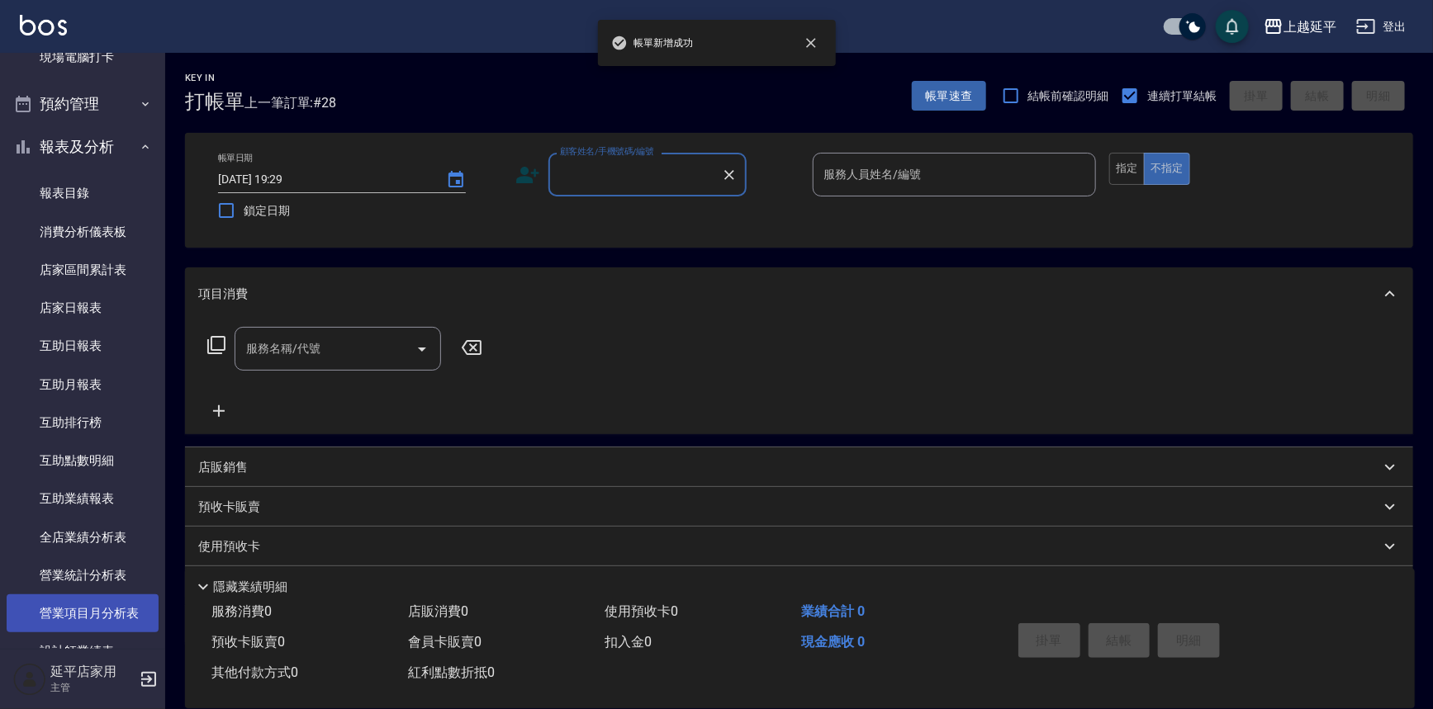
scroll to position [375, 0]
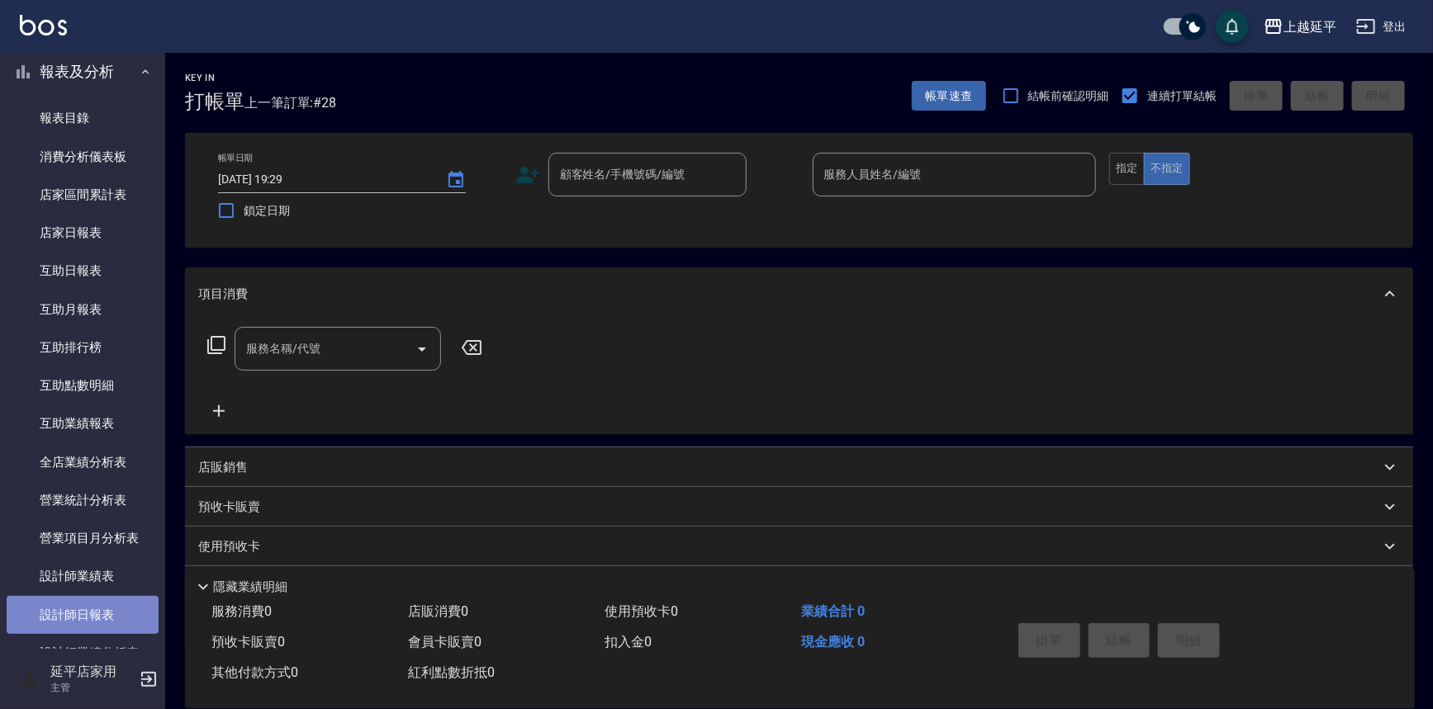
click at [107, 609] on link "設計師日報表" at bounding box center [83, 615] width 152 height 38
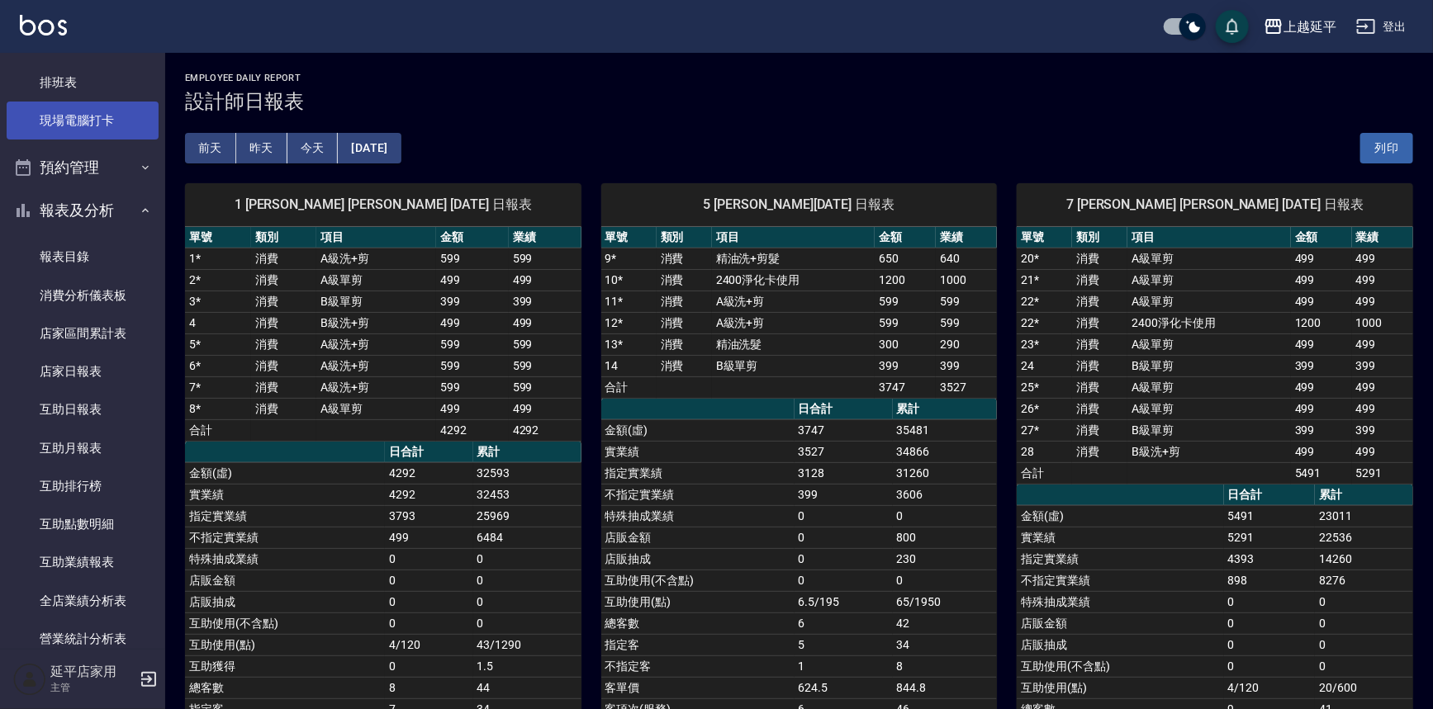
scroll to position [225, 0]
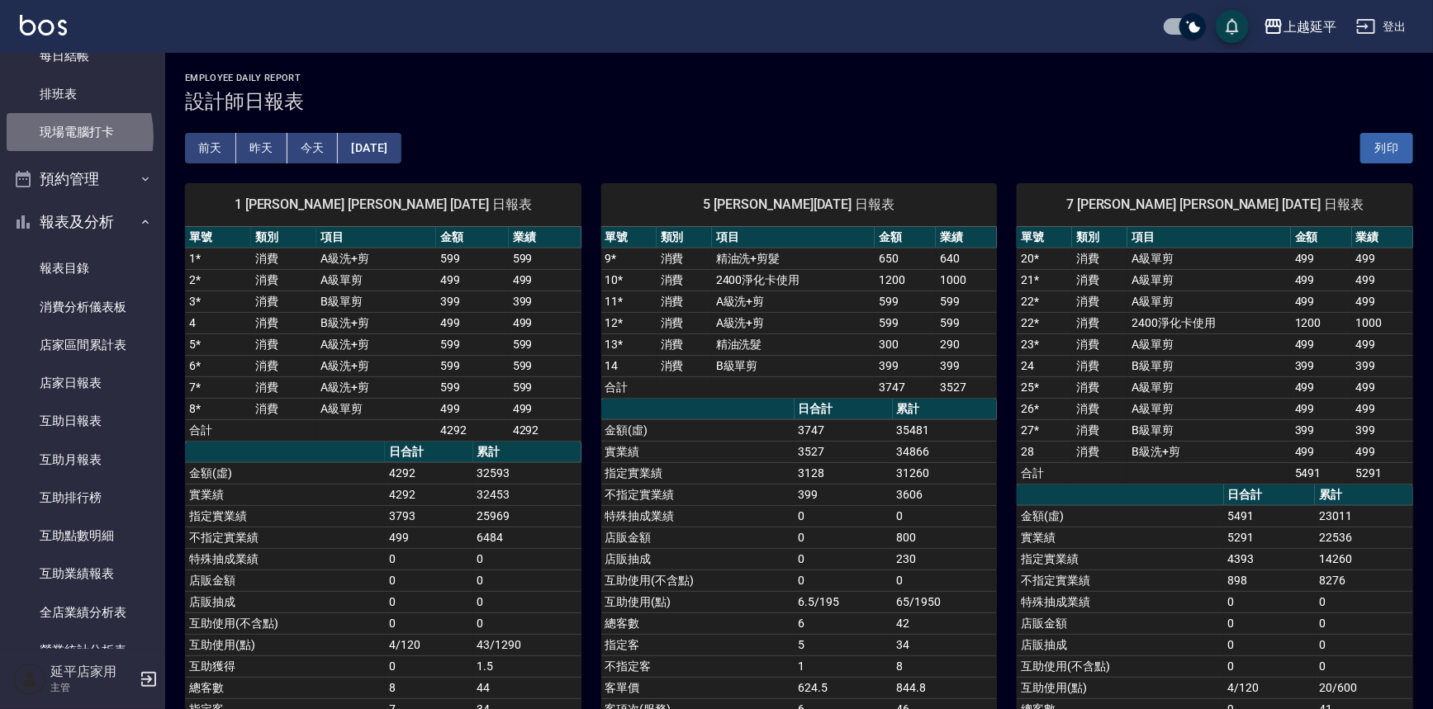
drag, startPoint x: 47, startPoint y: 137, endPoint x: 50, endPoint y: 128, distance: 9.4
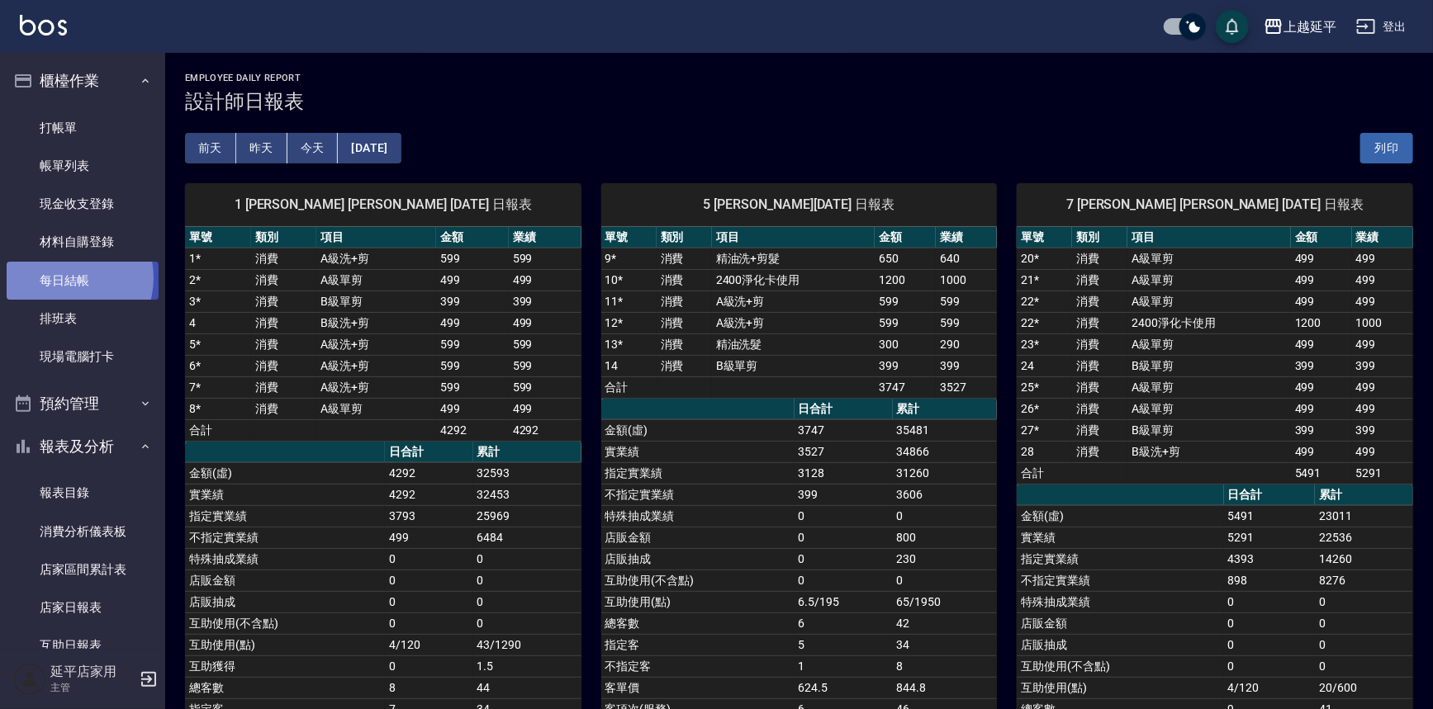
click at [66, 277] on link "每日結帳" at bounding box center [83, 281] width 152 height 38
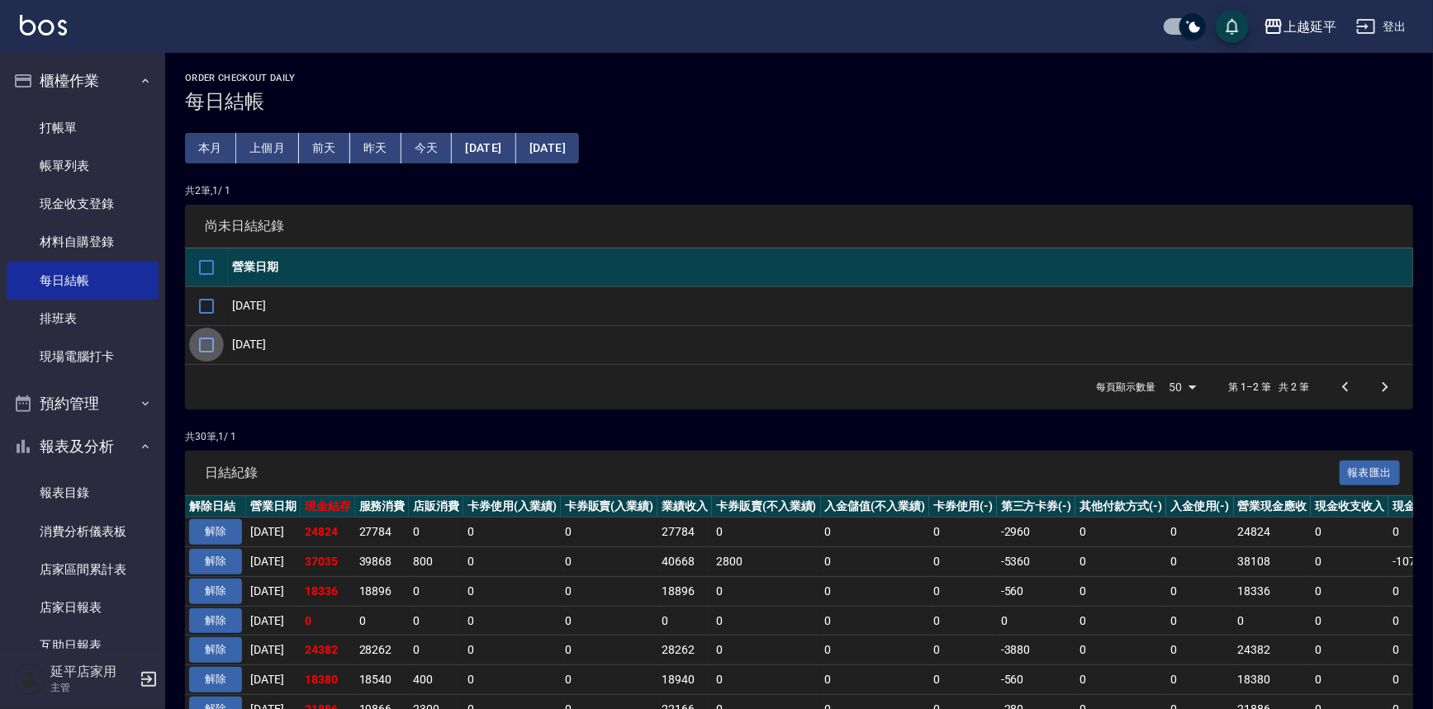
click at [206, 339] on input "checkbox" at bounding box center [206, 345] width 35 height 35
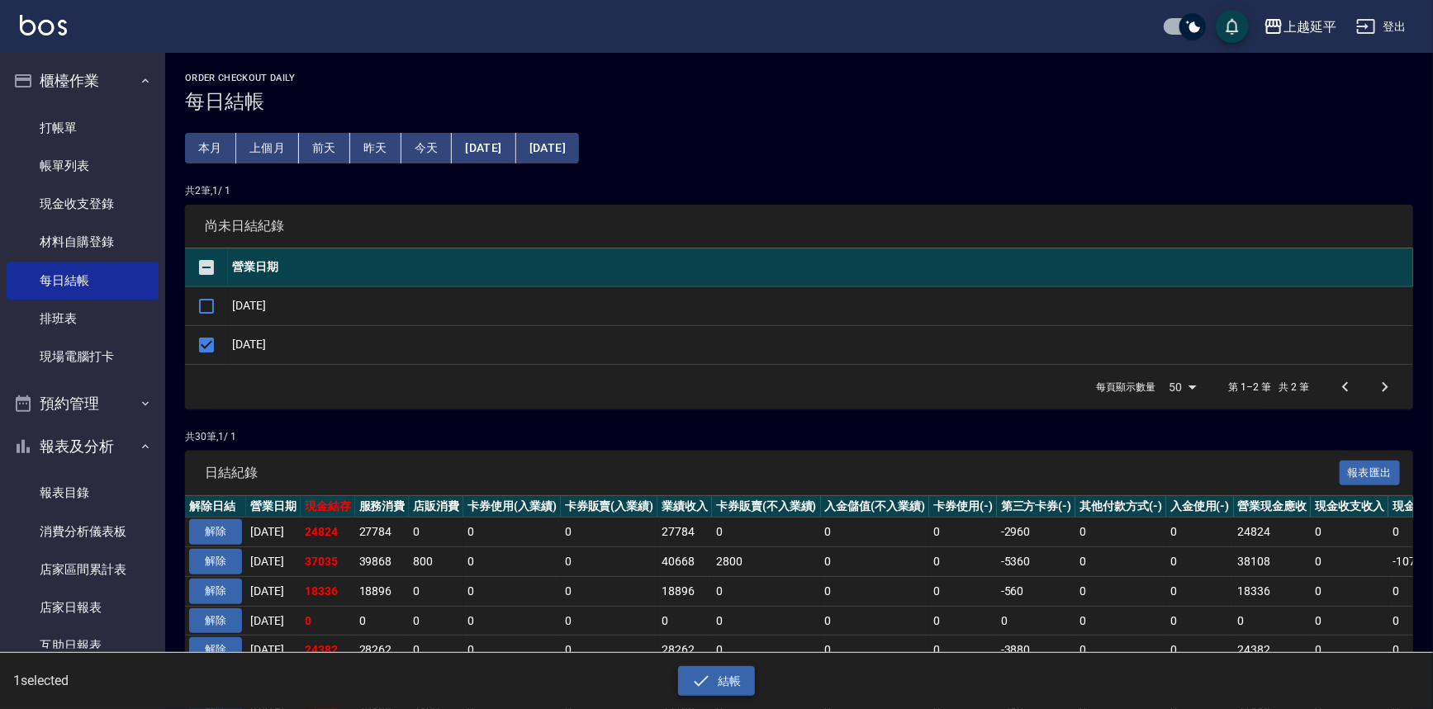
click at [704, 681] on icon "button" at bounding box center [701, 681] width 20 height 20
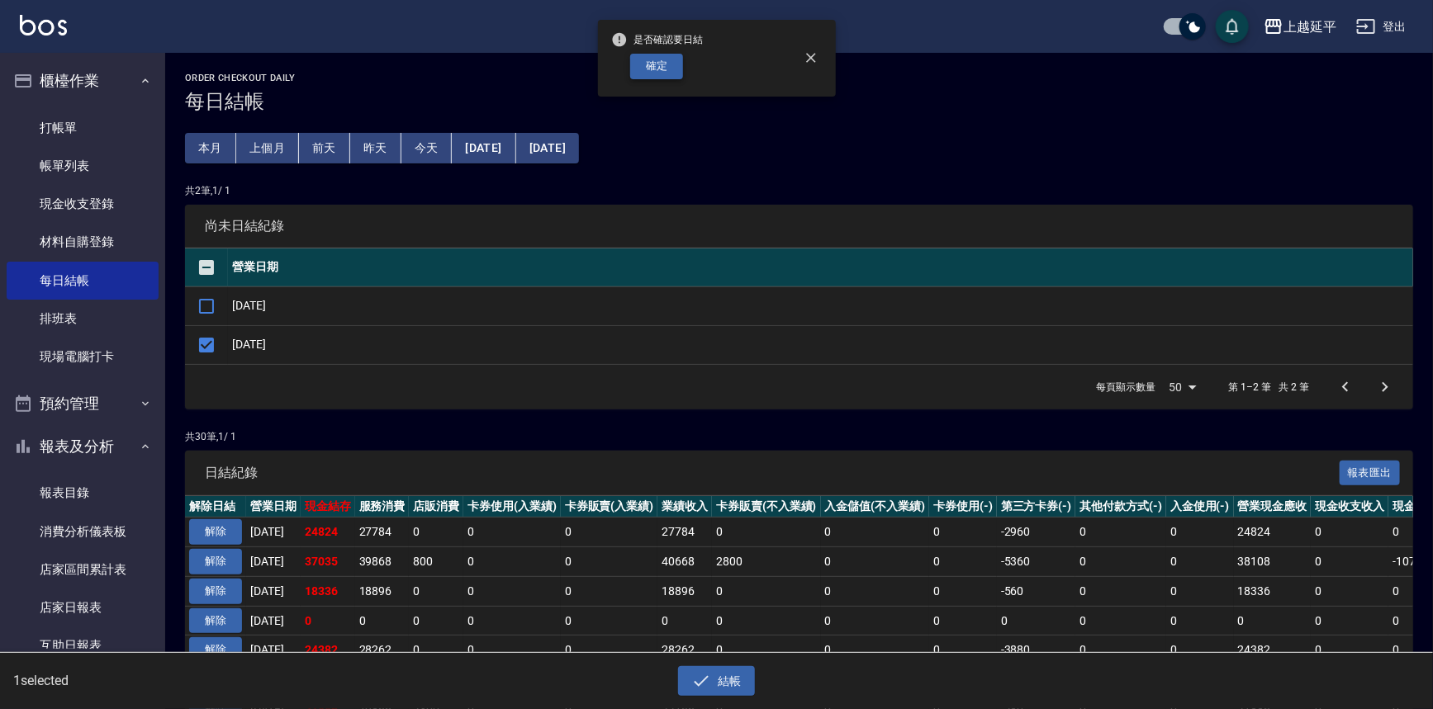
click at [668, 66] on button "確定" at bounding box center [656, 67] width 53 height 26
checkbox input "false"
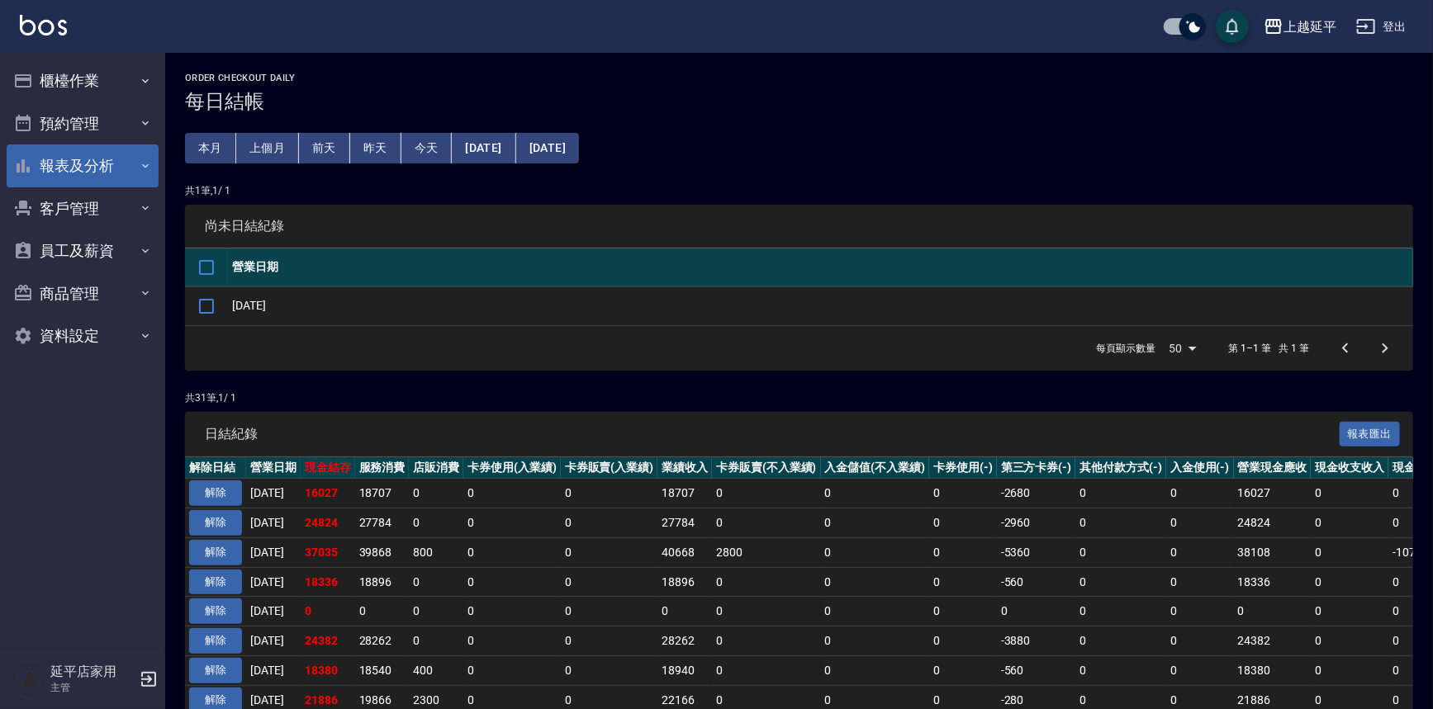
click at [139, 157] on button "報表及分析" at bounding box center [83, 166] width 152 height 43
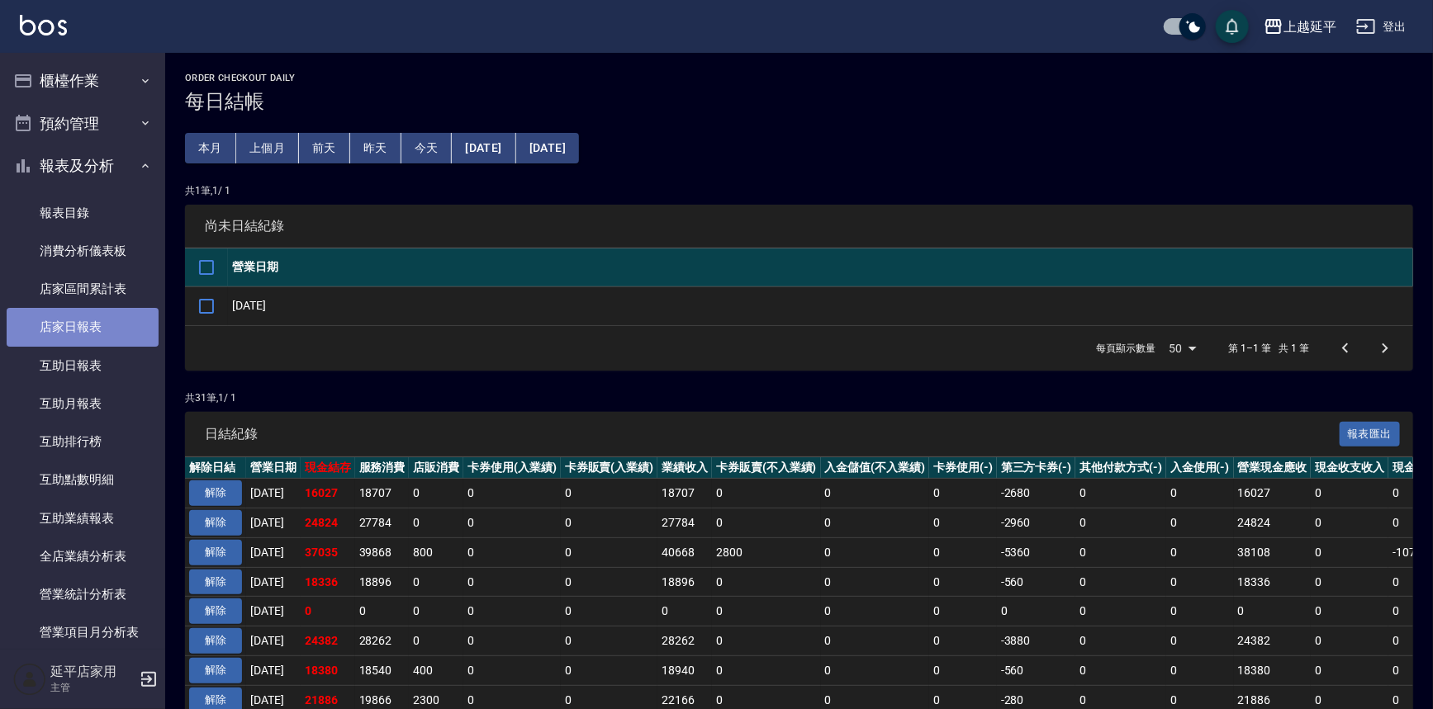
click at [84, 337] on link "店家日報表" at bounding box center [83, 327] width 152 height 38
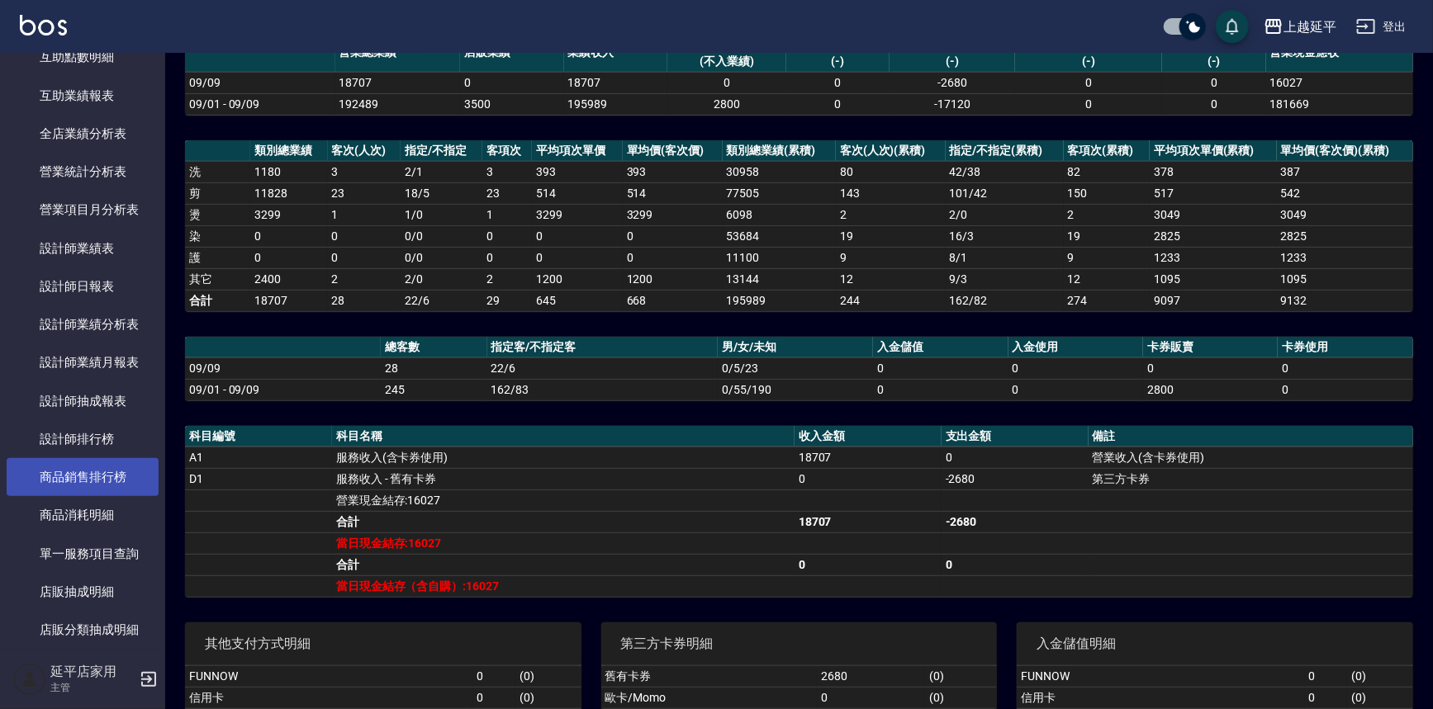
scroll to position [450, 0]
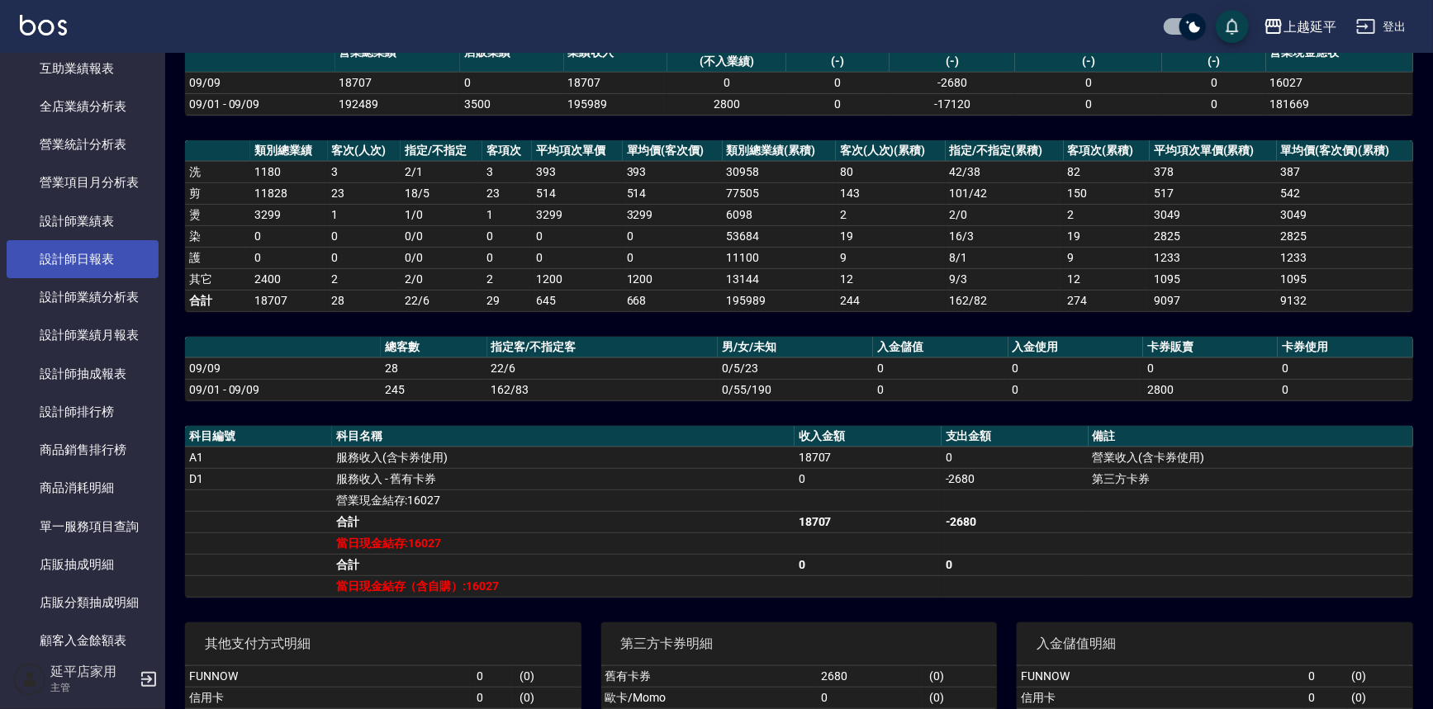
click at [96, 262] on link "設計師日報表" at bounding box center [83, 259] width 152 height 38
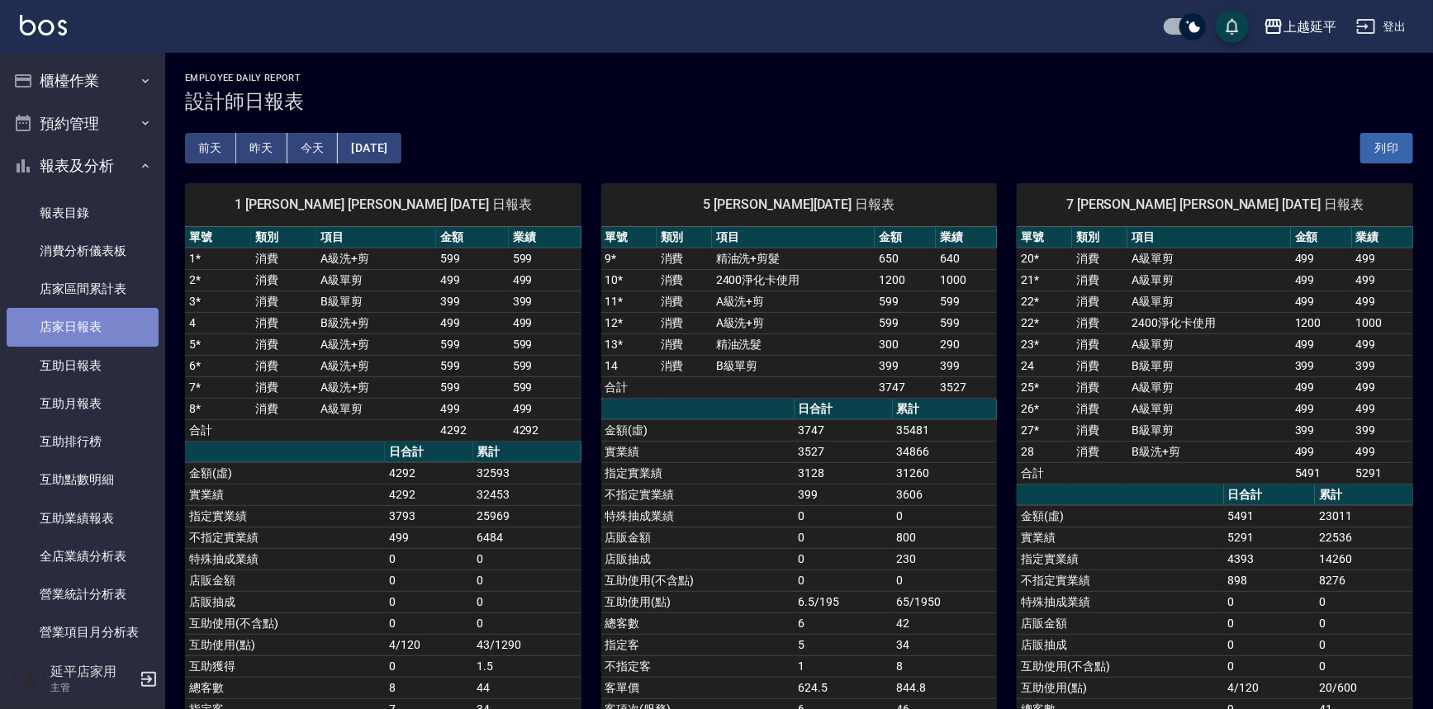
click at [108, 335] on link "店家日報表" at bounding box center [83, 327] width 152 height 38
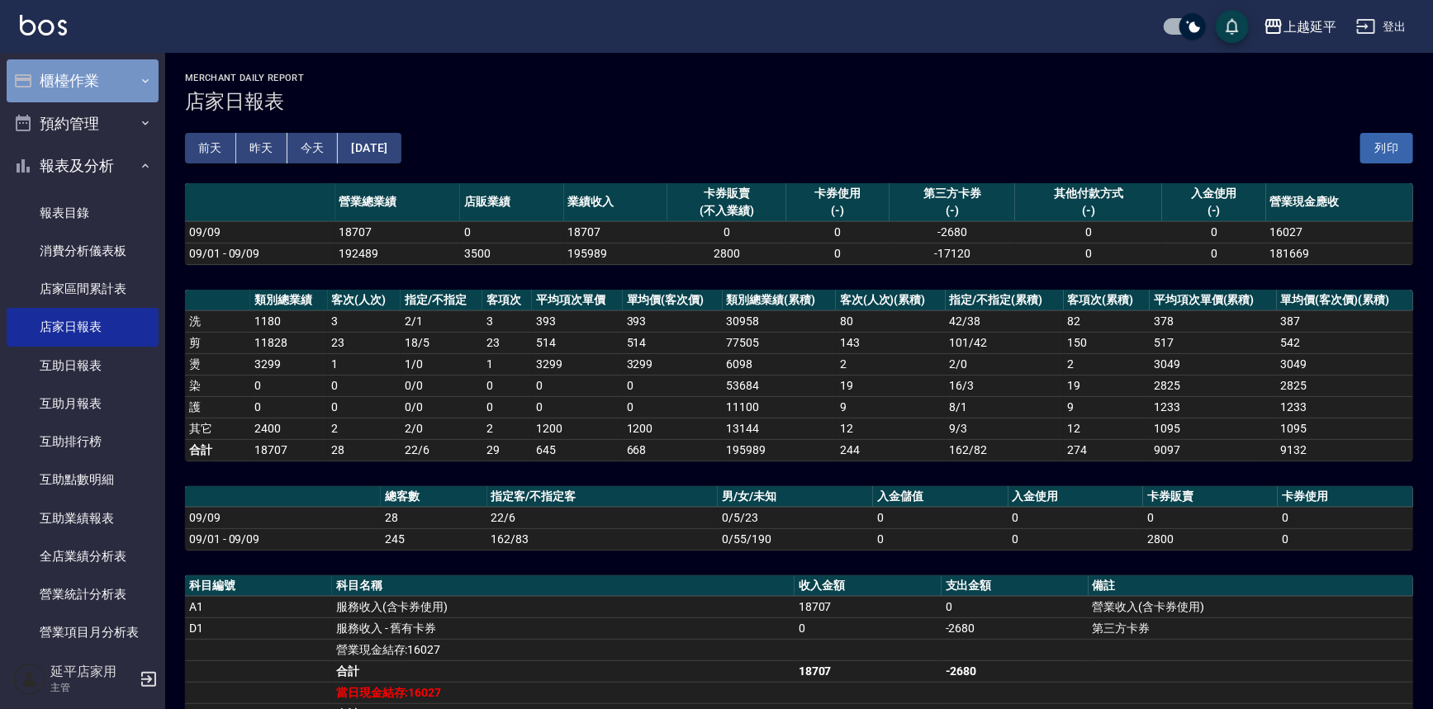
click at [121, 90] on button "櫃檯作業" at bounding box center [83, 80] width 152 height 43
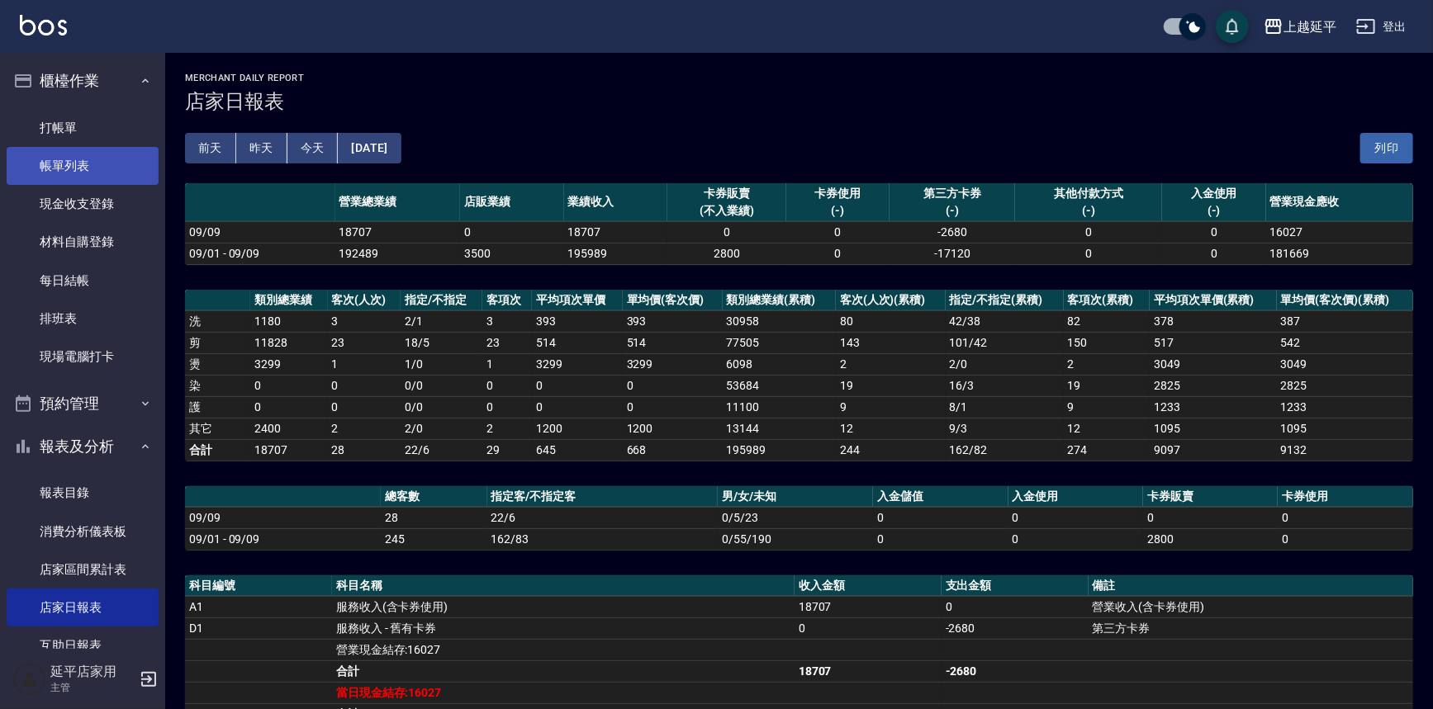
click at [98, 161] on link "帳單列表" at bounding box center [83, 166] width 152 height 38
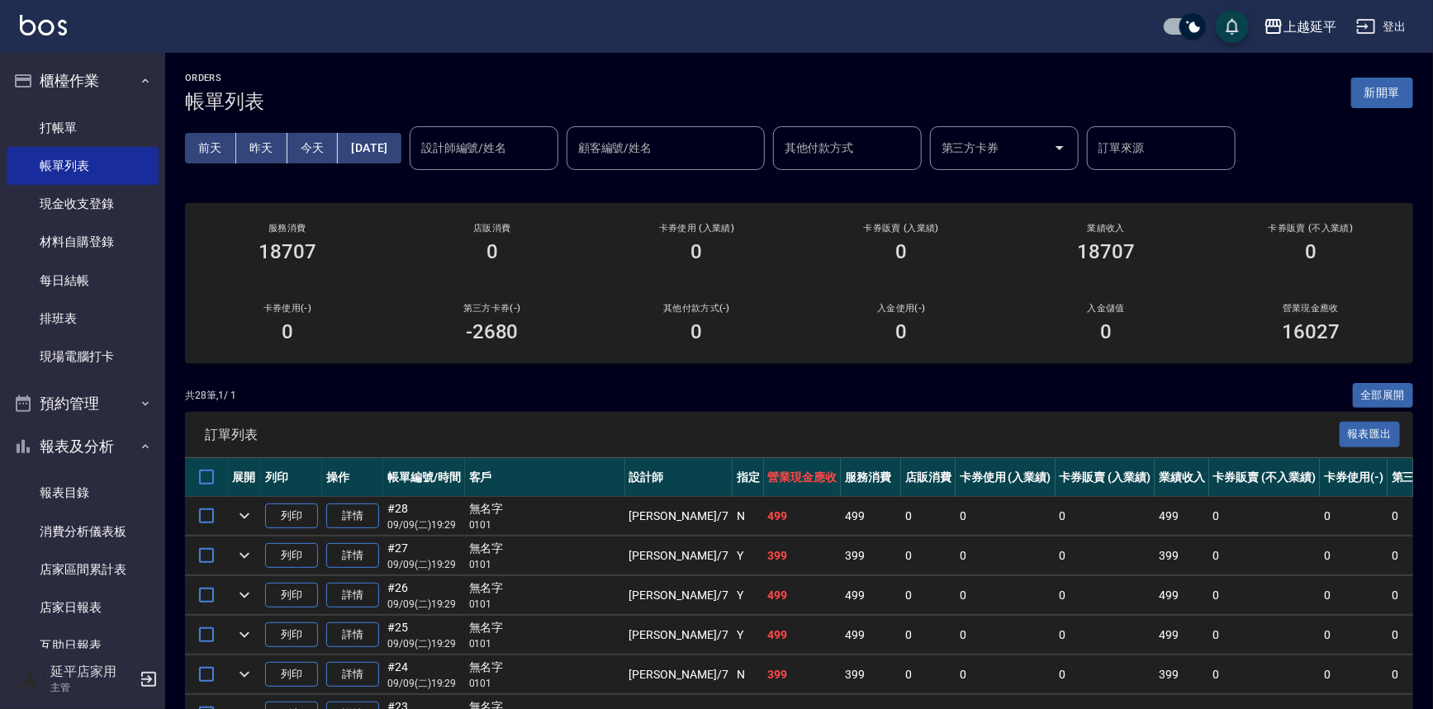
click at [465, 134] on input "設計師編號/姓名" at bounding box center [484, 148] width 134 height 29
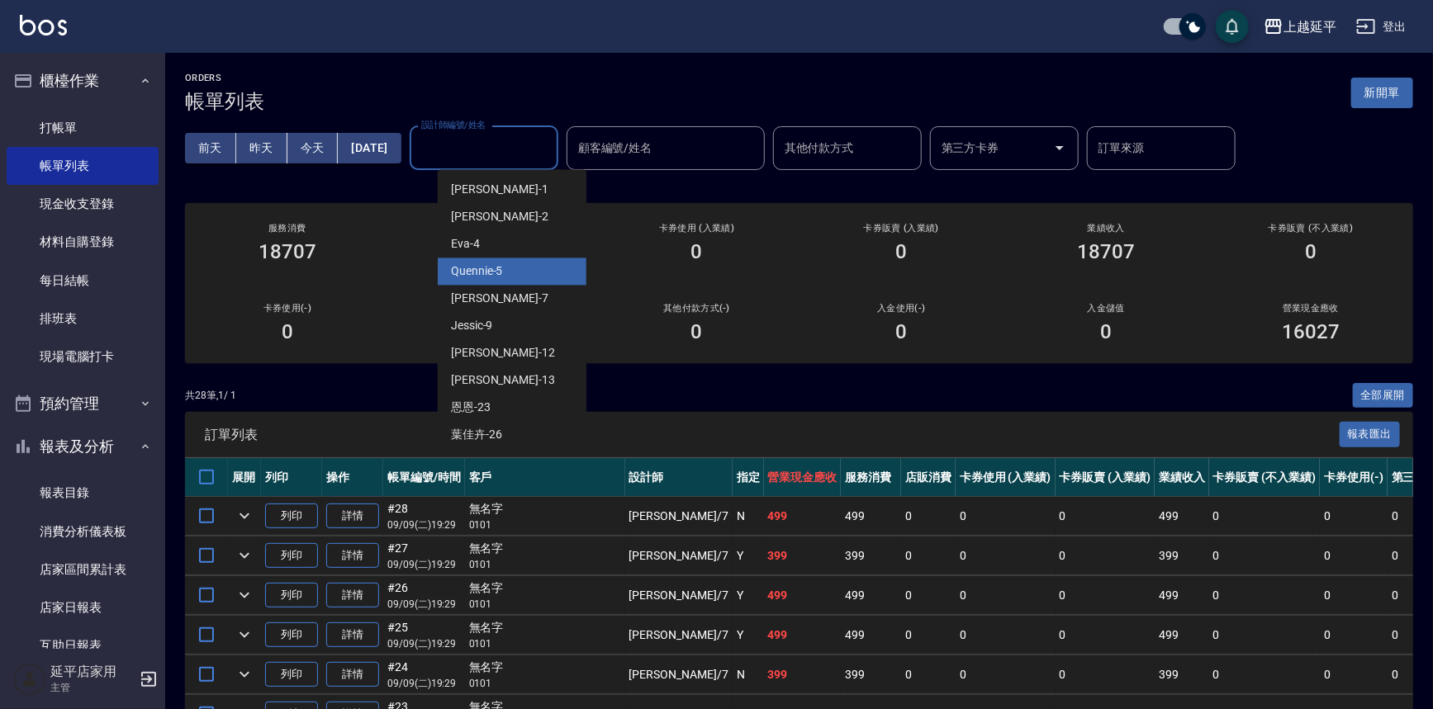
click at [515, 276] on div "Quennie -5" at bounding box center [512, 271] width 149 height 27
type input "Quennie-5"
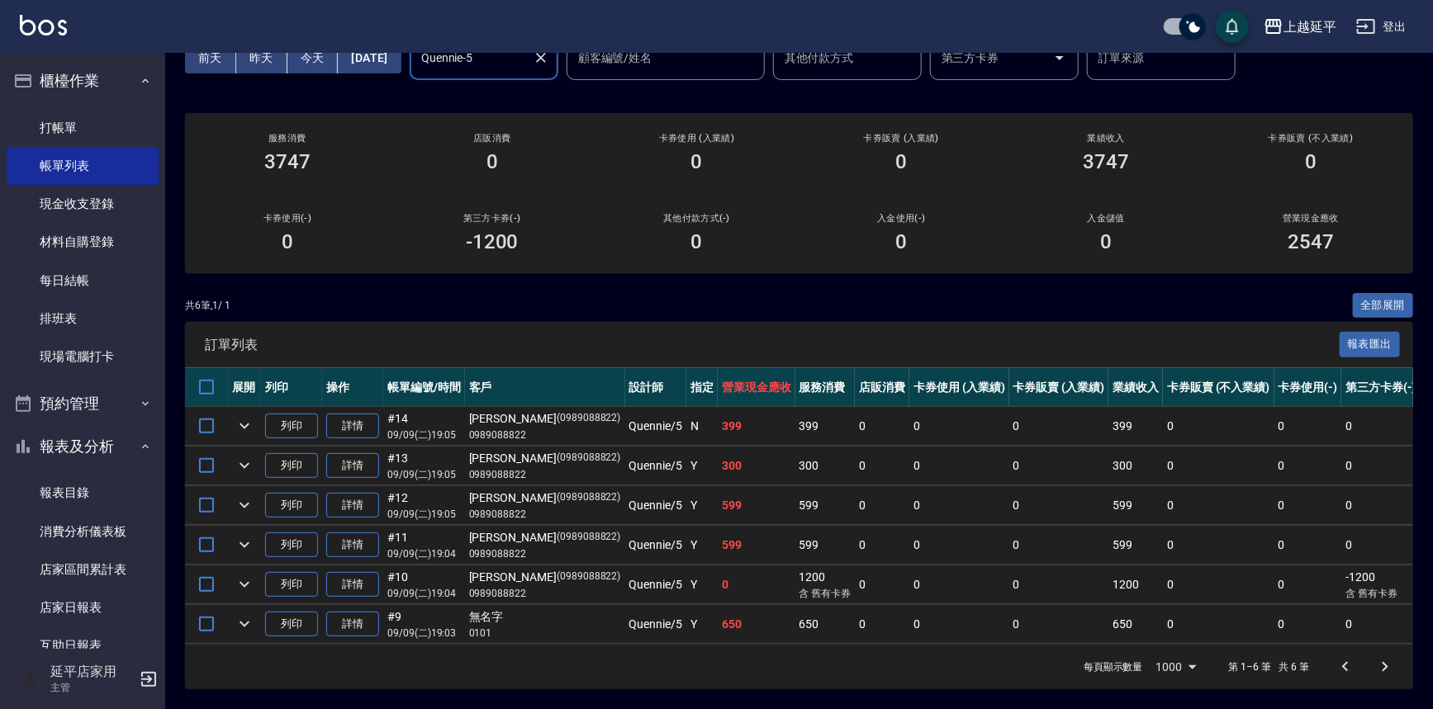
scroll to position [99, 0]
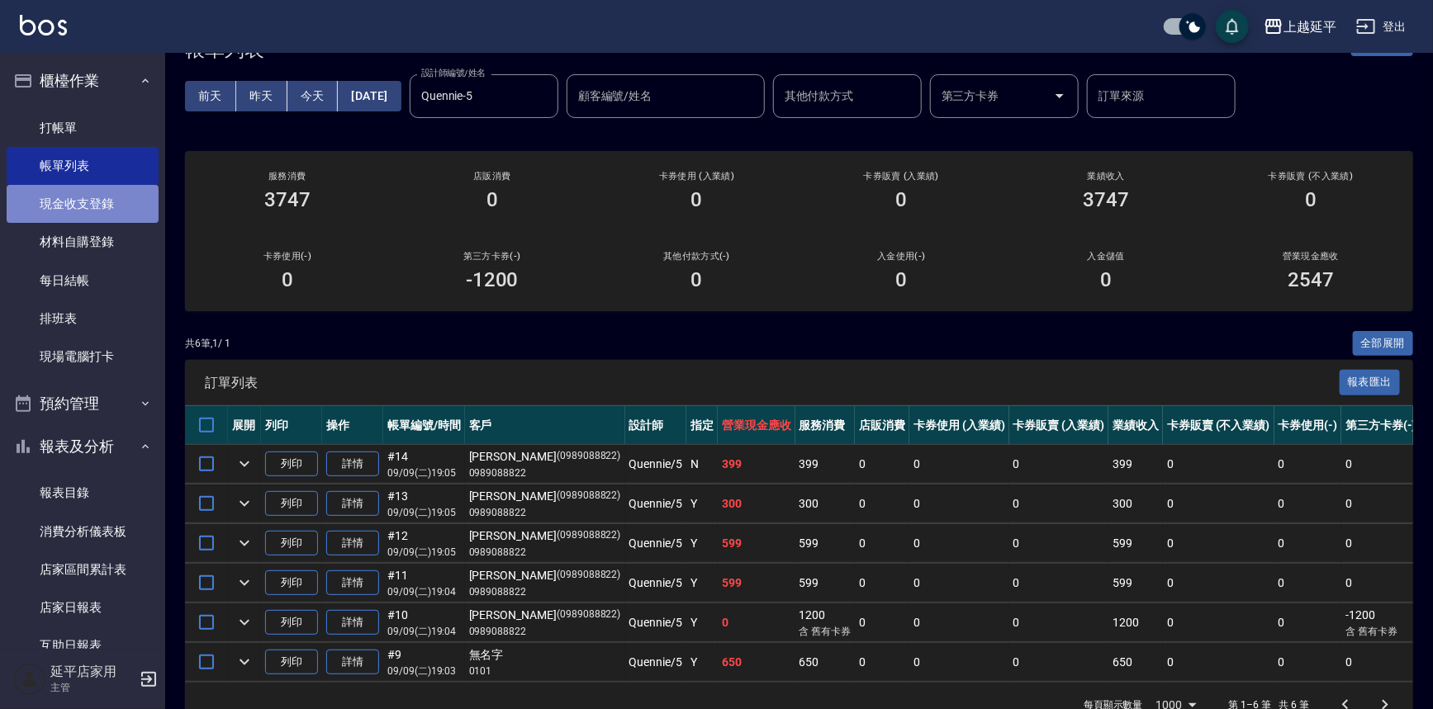
drag, startPoint x: 117, startPoint y: 220, endPoint x: 124, endPoint y: 211, distance: 11.2
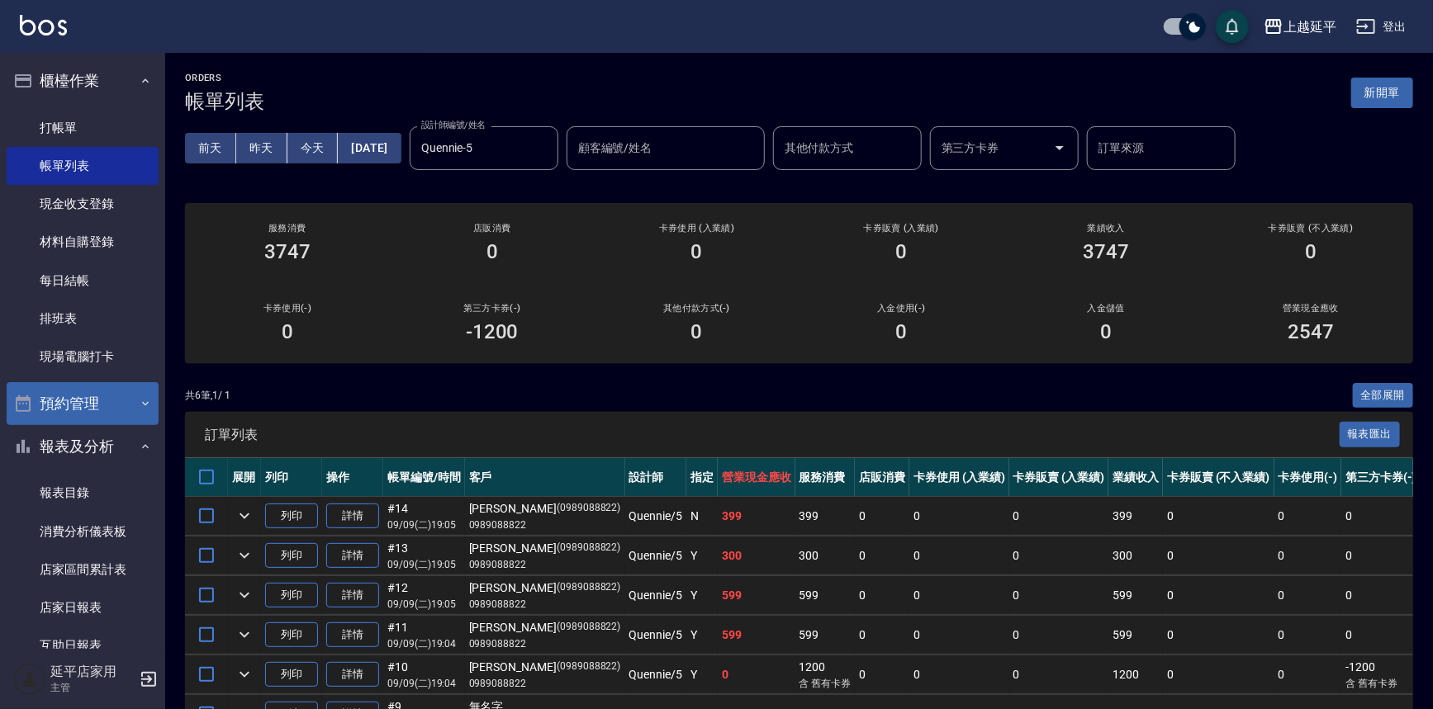
scroll to position [225, 0]
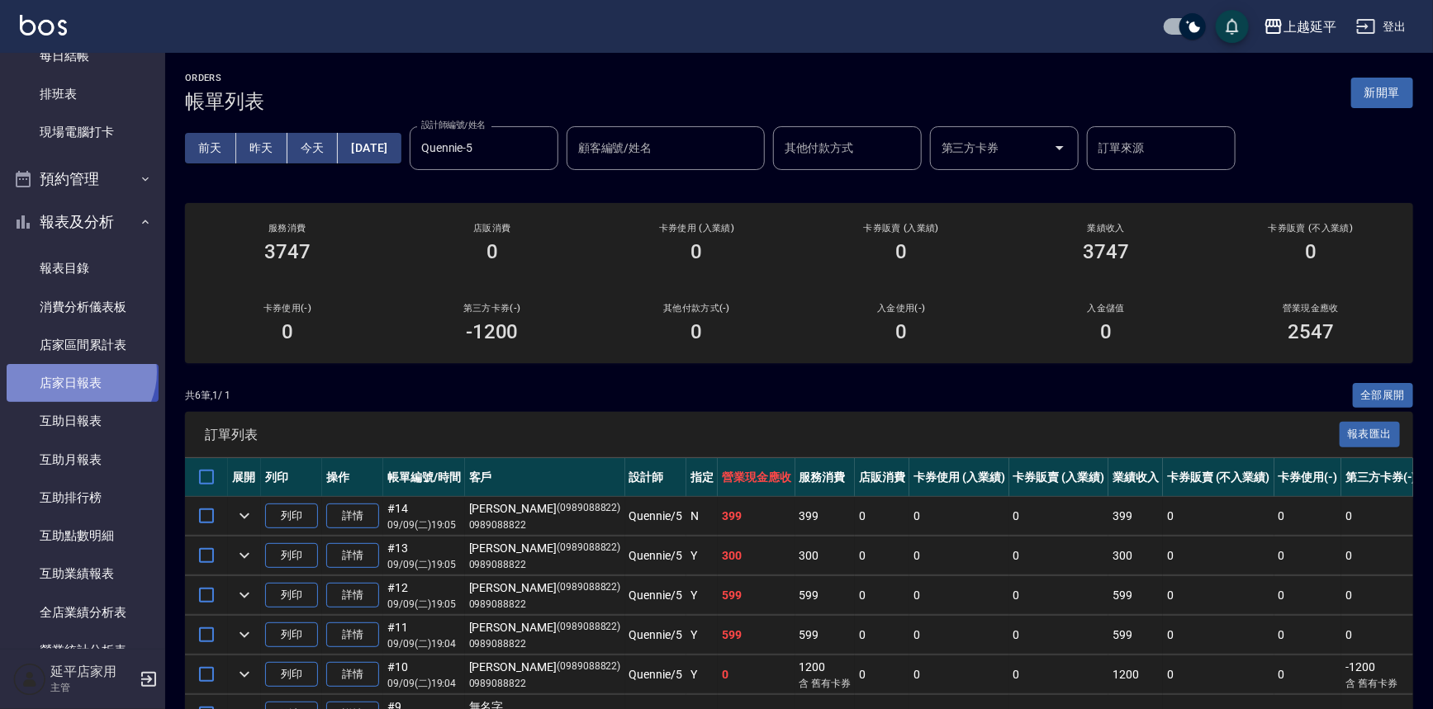
click at [77, 372] on link "店家日報表" at bounding box center [83, 383] width 152 height 38
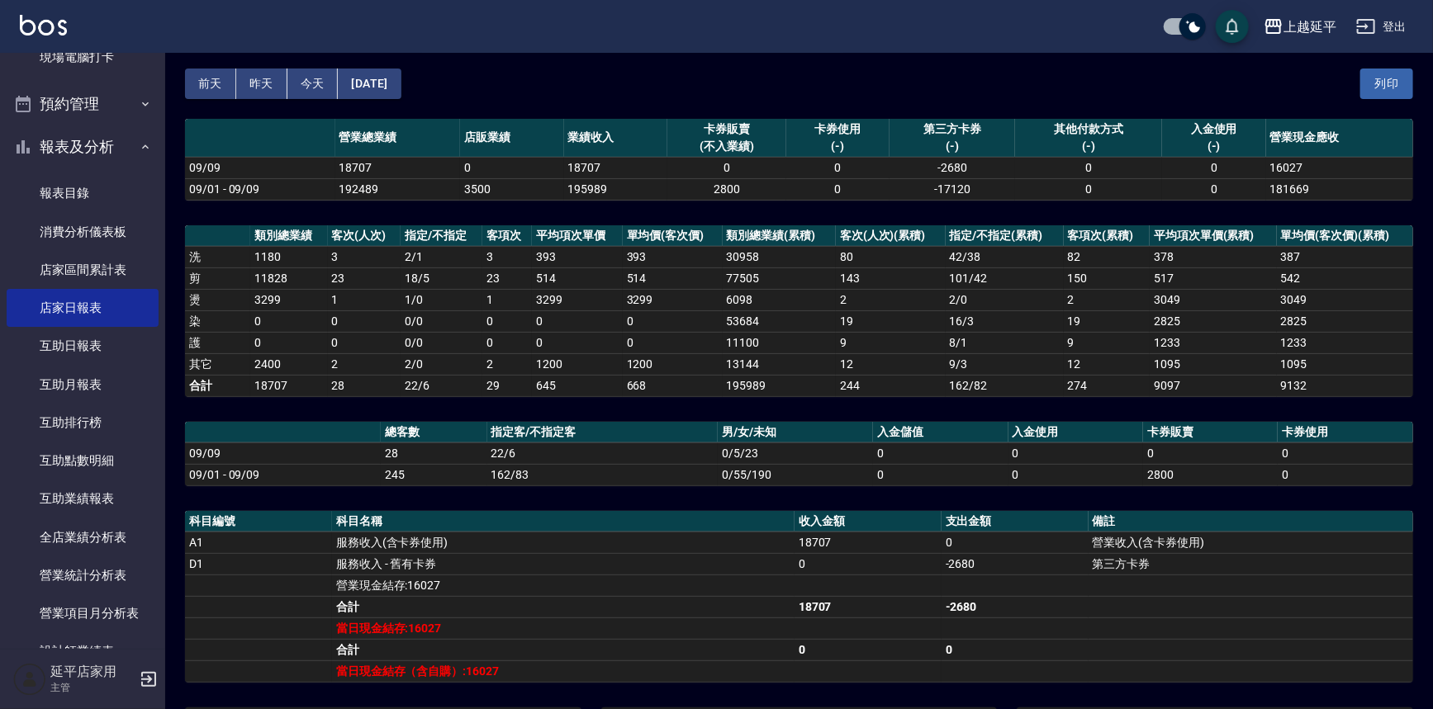
scroll to position [52, 0]
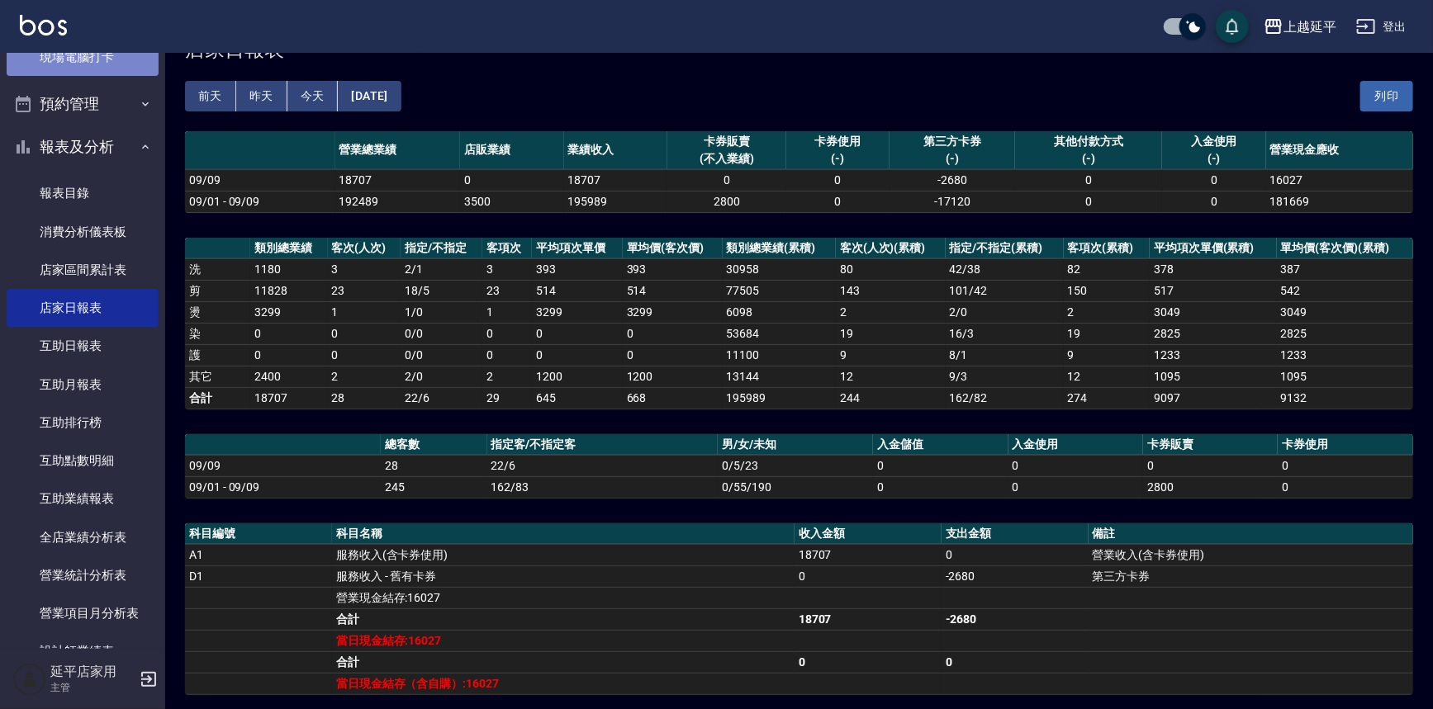
click at [90, 69] on link "現場電腦打卡" at bounding box center [83, 57] width 152 height 38
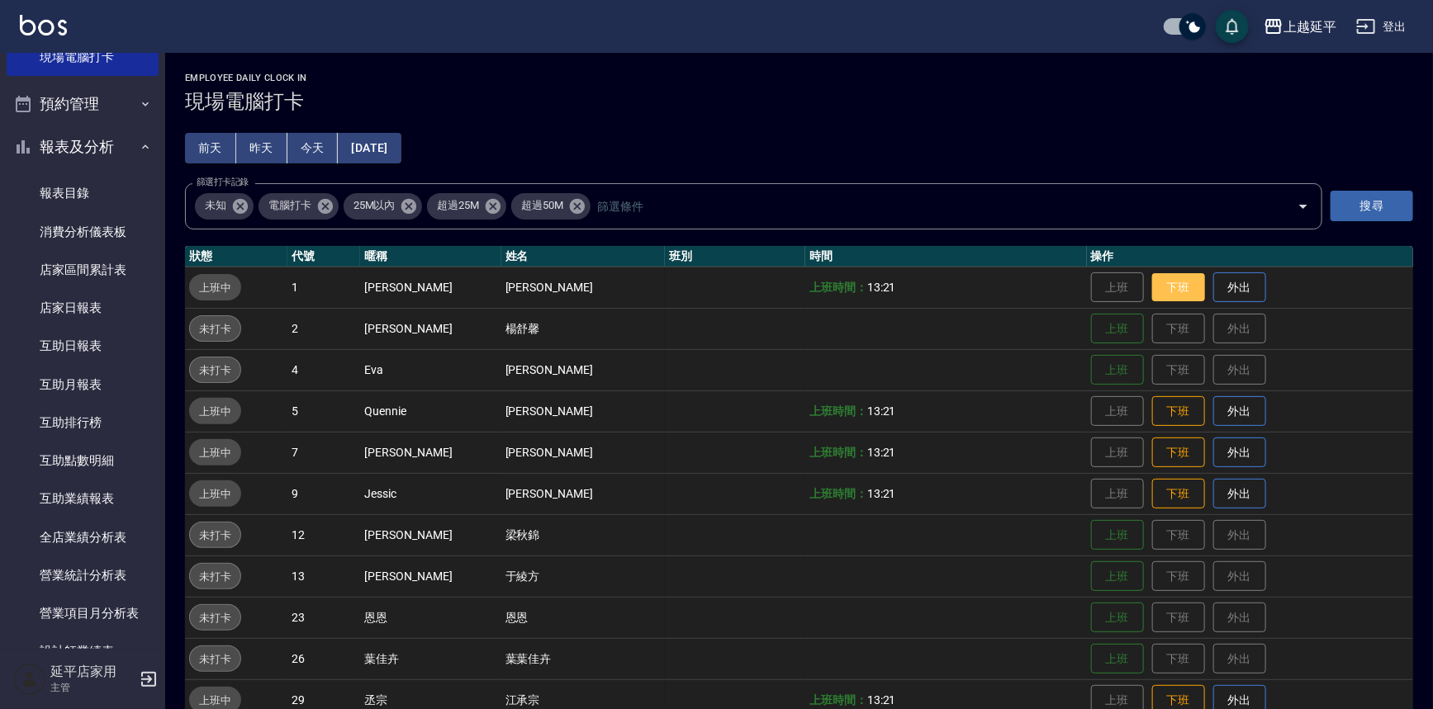
click at [1164, 277] on button "下班" at bounding box center [1178, 287] width 53 height 29
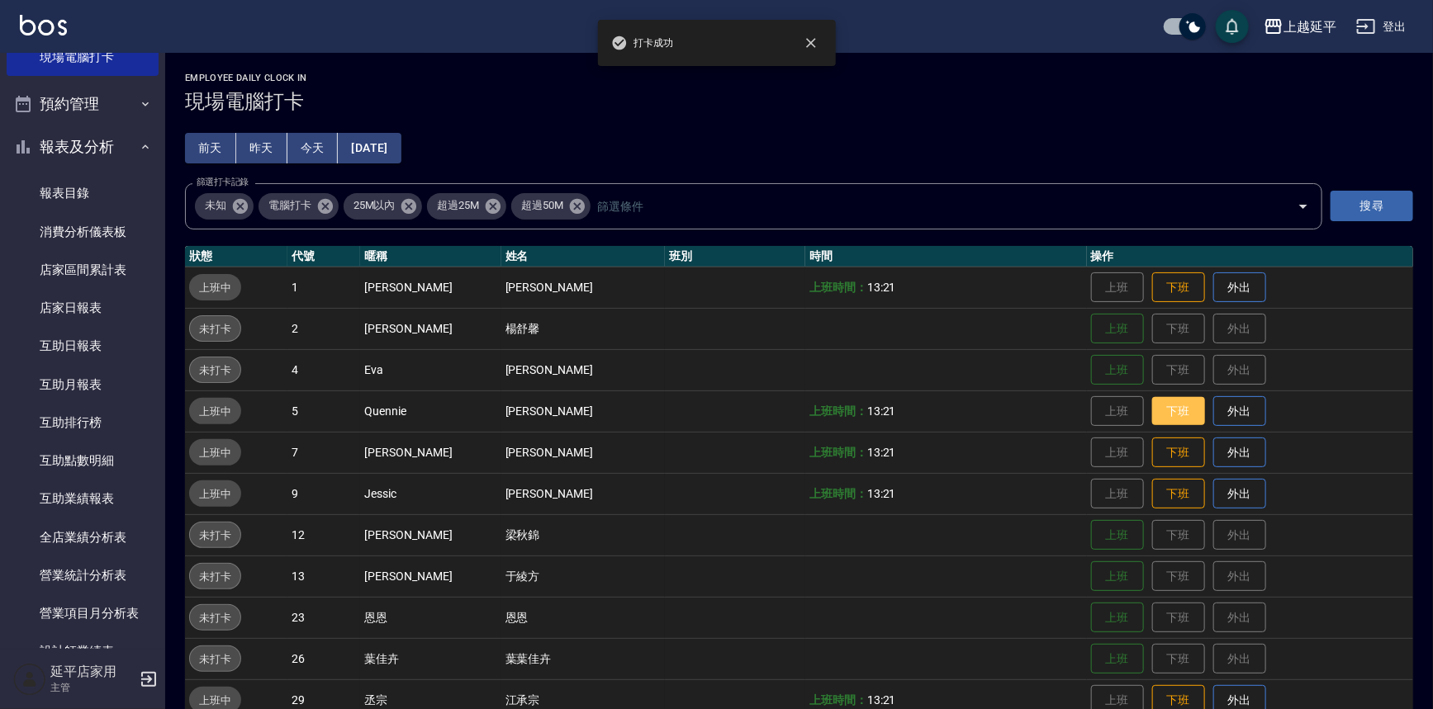
click at [1163, 401] on button "下班" at bounding box center [1178, 411] width 53 height 29
click at [1157, 447] on button "下班" at bounding box center [1178, 453] width 53 height 29
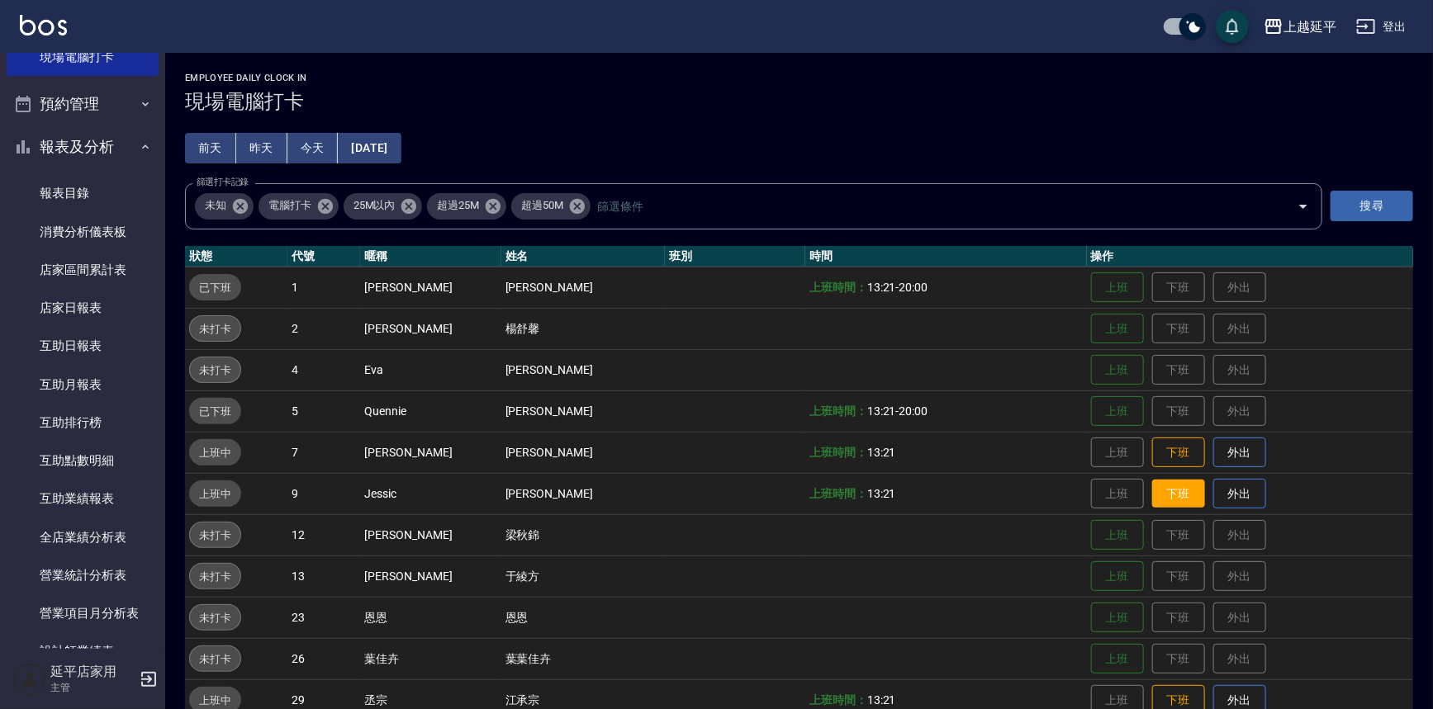
scroll to position [225, 0]
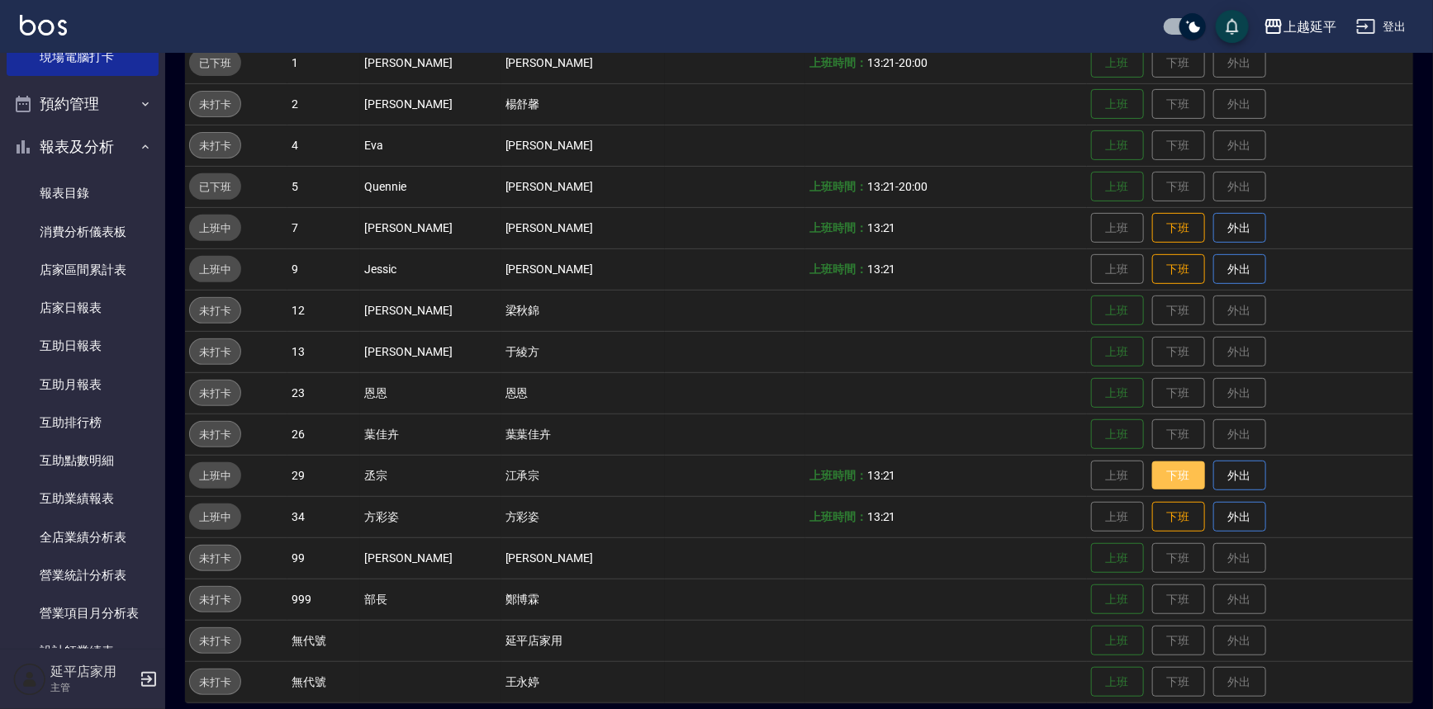
click at [1164, 462] on button "下班" at bounding box center [1178, 476] width 53 height 29
click at [1164, 510] on button "下班" at bounding box center [1178, 517] width 53 height 29
click at [1152, 234] on button "下班" at bounding box center [1178, 228] width 53 height 29
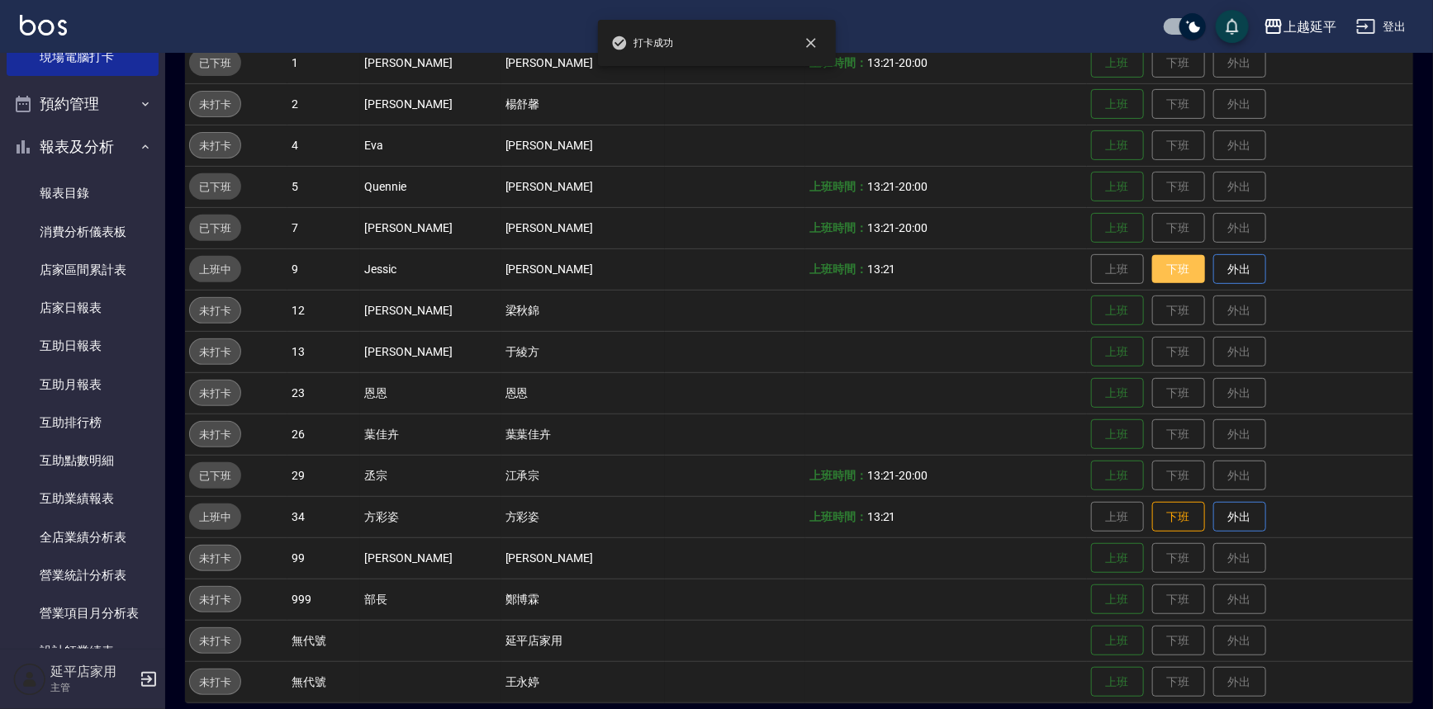
click at [1154, 263] on button "下班" at bounding box center [1178, 269] width 53 height 29
click at [1166, 515] on button "下班" at bounding box center [1178, 517] width 53 height 29
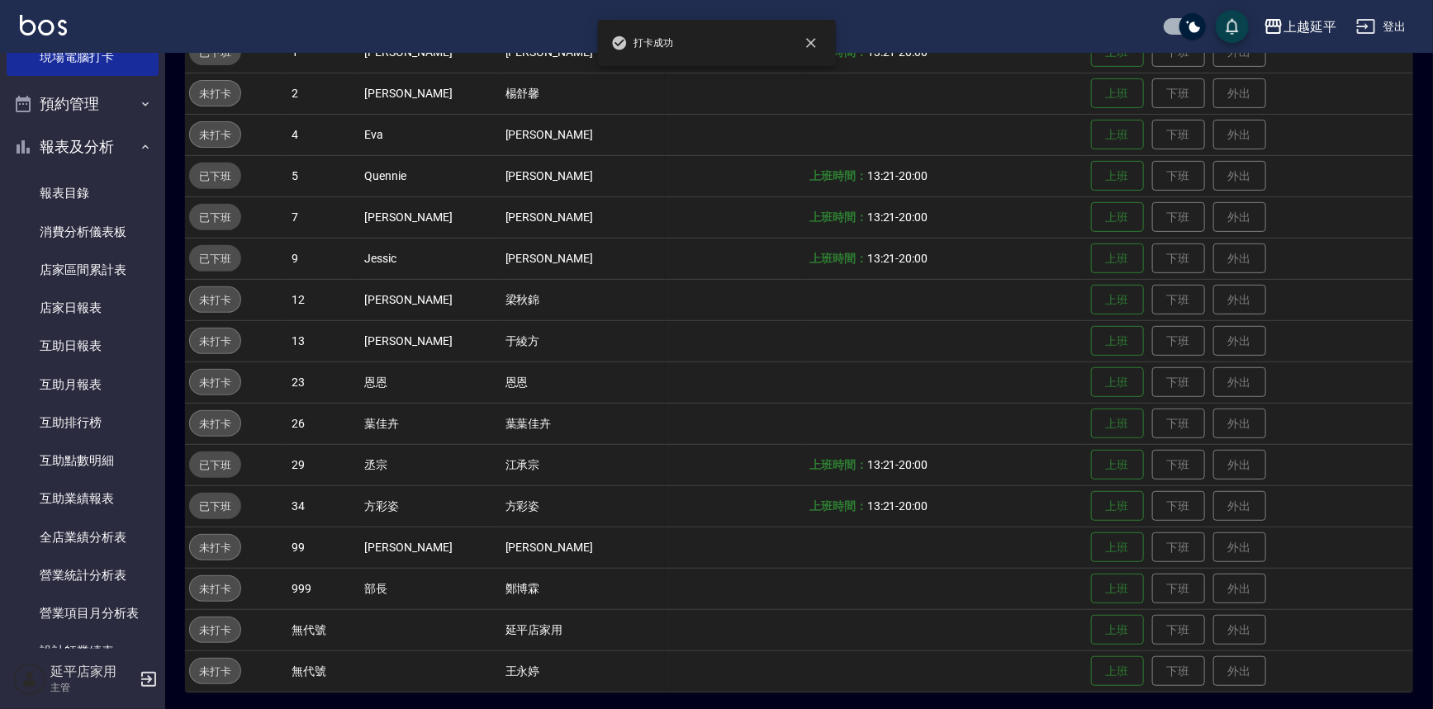
scroll to position [238, 0]
